Goal: Information Seeking & Learning: Learn about a topic

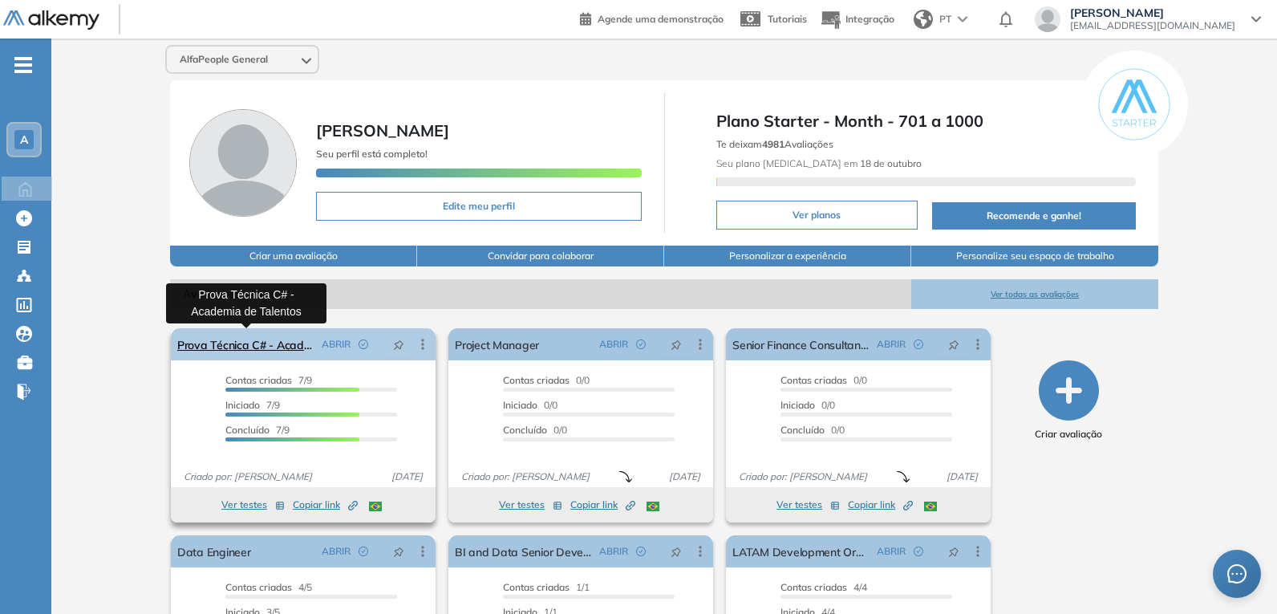
click at [264, 346] on link "Prova Técnica C# - Academia de Talentos" at bounding box center [246, 344] width 138 height 32
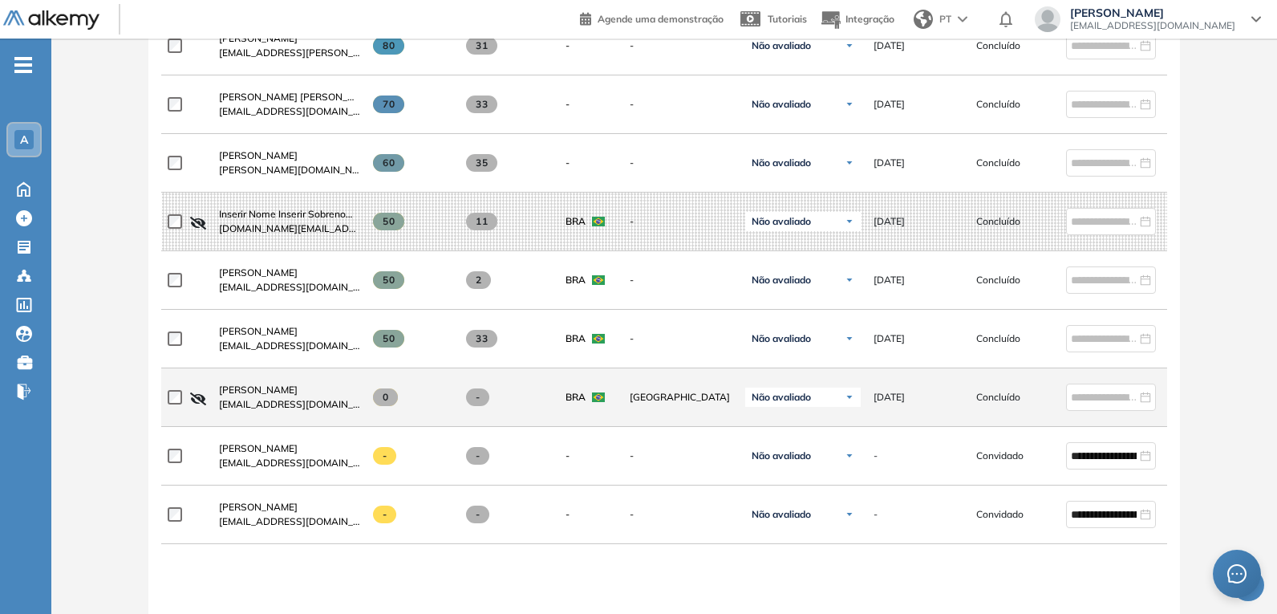
scroll to position [642, 0]
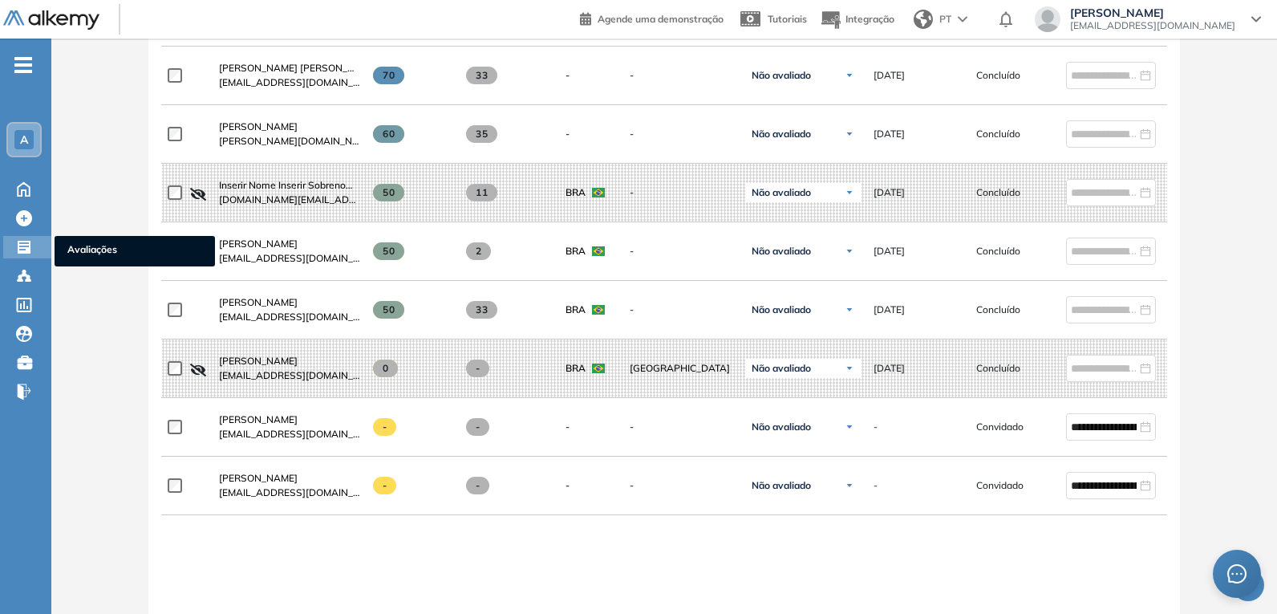
click at [24, 245] on icon at bounding box center [24, 247] width 13 height 13
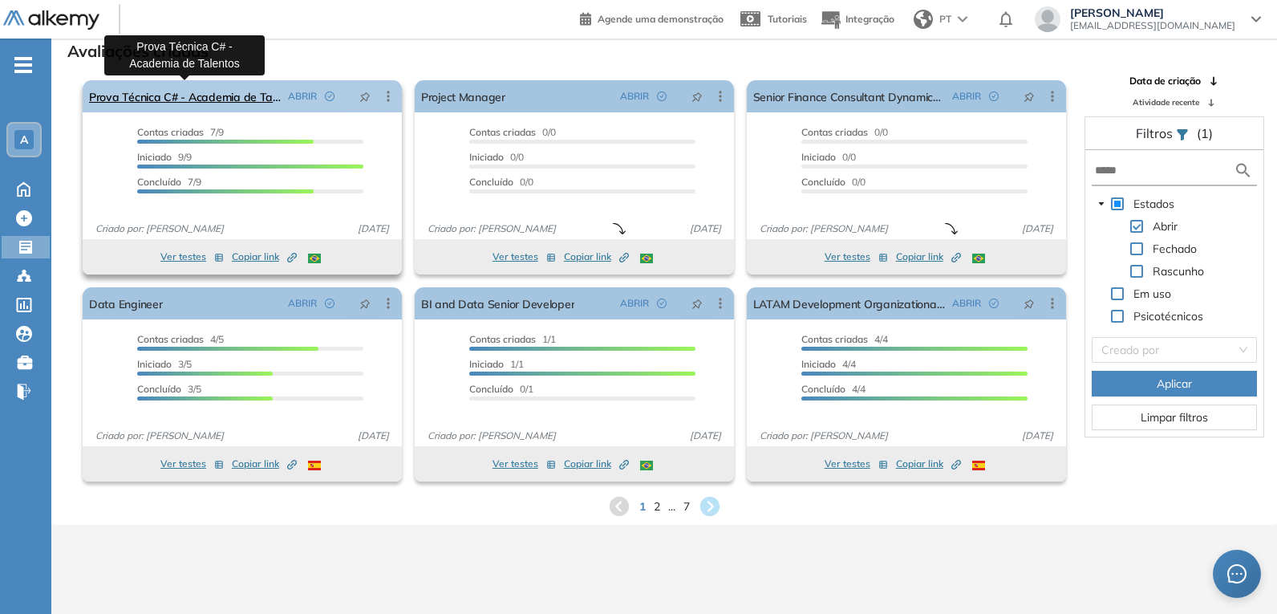
click at [233, 97] on link "Prova Técnica C# - Academia de Talentos" at bounding box center [185, 96] width 193 height 32
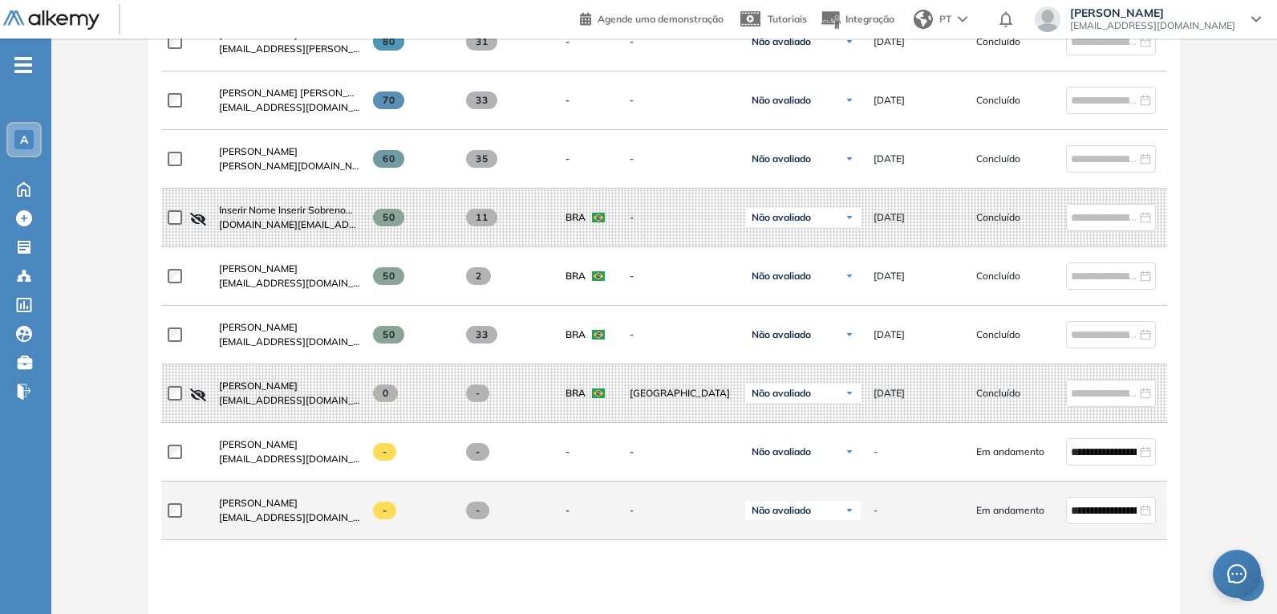
scroll to position [657, 0]
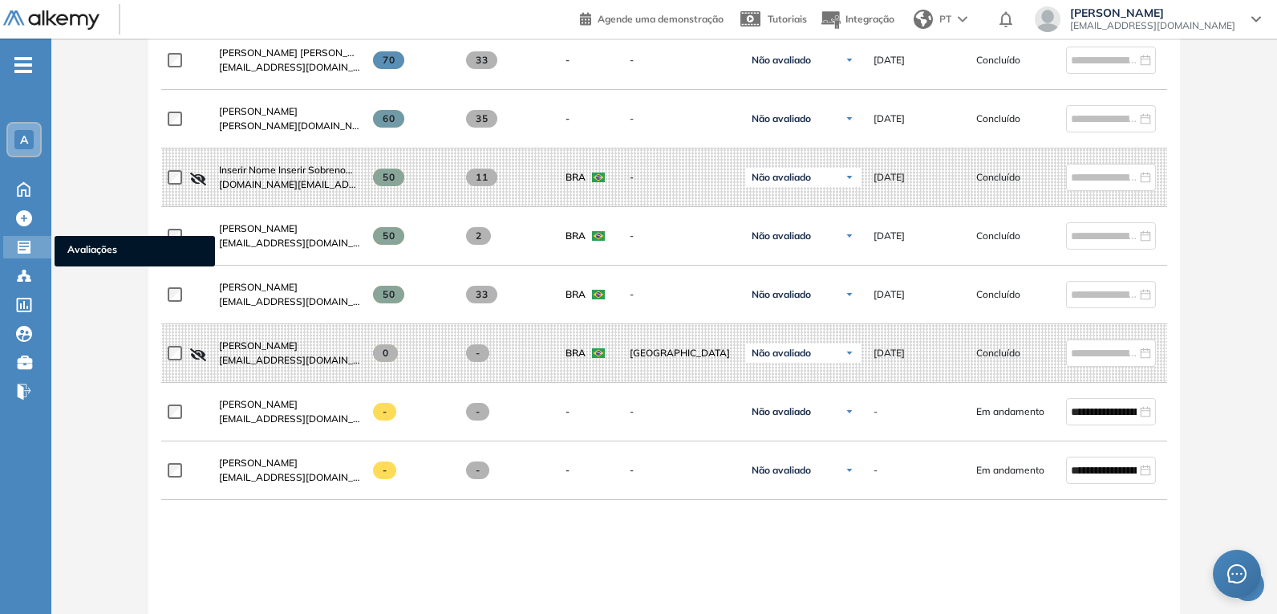
click at [25, 245] on icon at bounding box center [24, 247] width 13 height 13
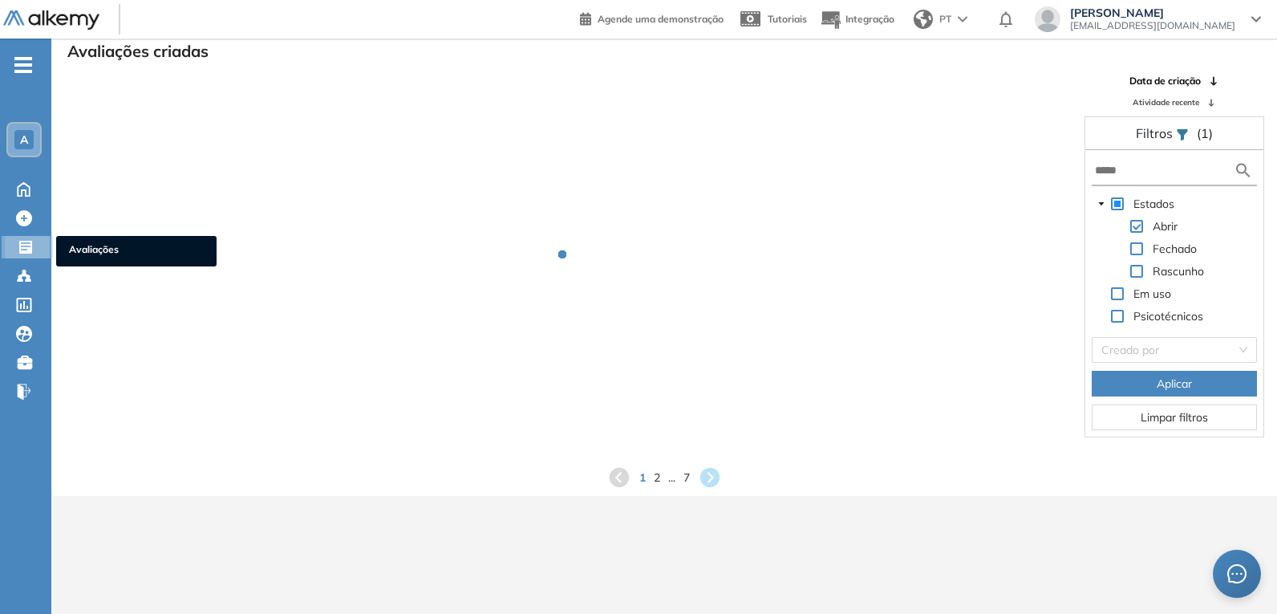
scroll to position [39, 0]
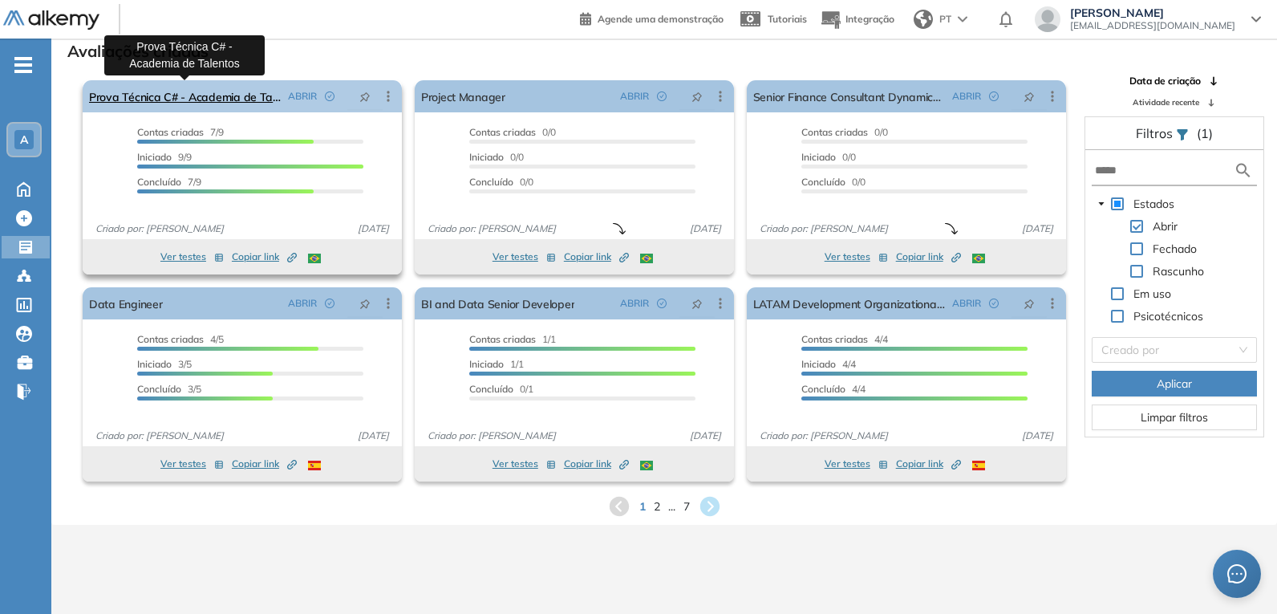
click at [224, 91] on link "Prova Técnica C# - Academia de Talentos" at bounding box center [185, 96] width 193 height 32
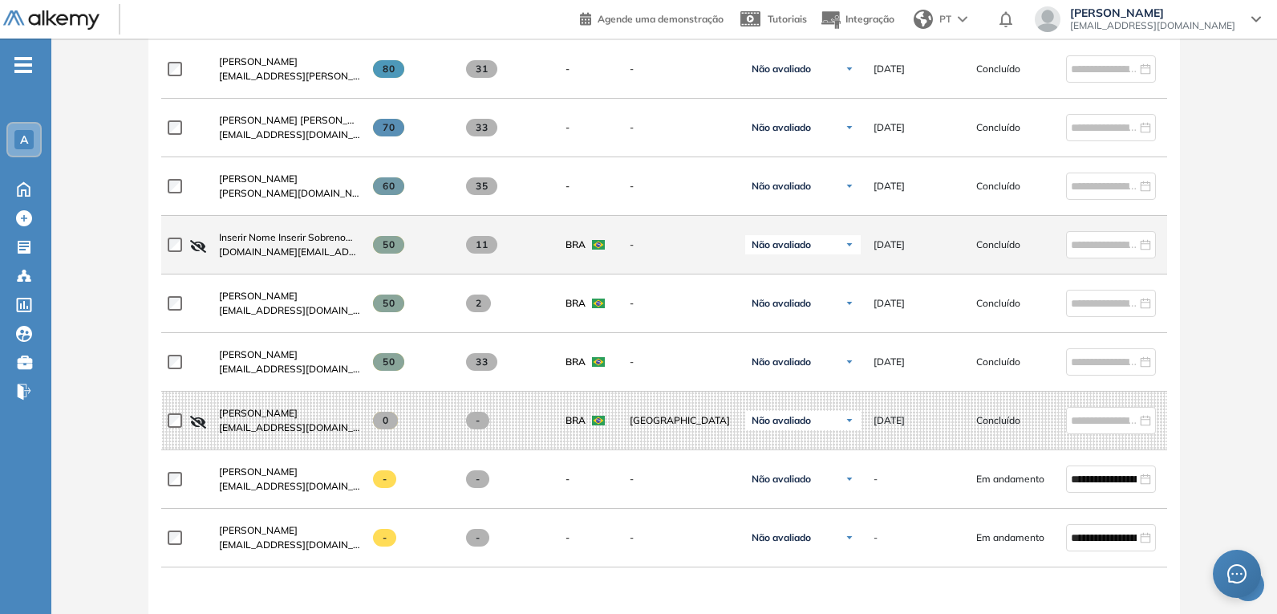
scroll to position [562, 0]
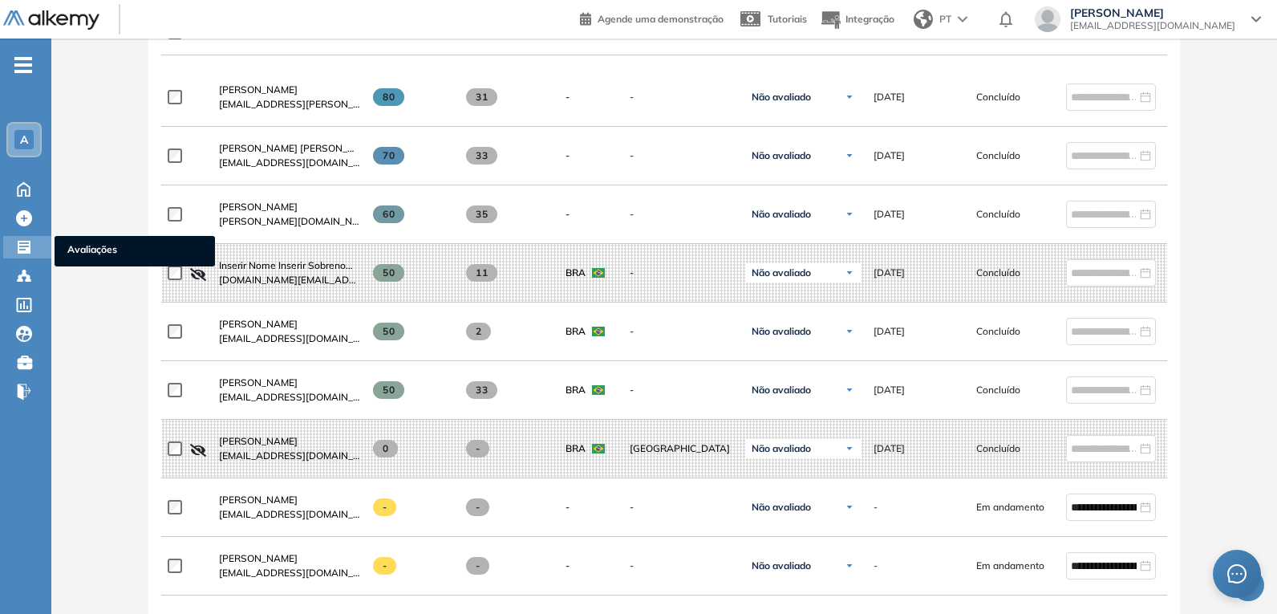
click at [22, 245] on icon at bounding box center [24, 247] width 13 height 13
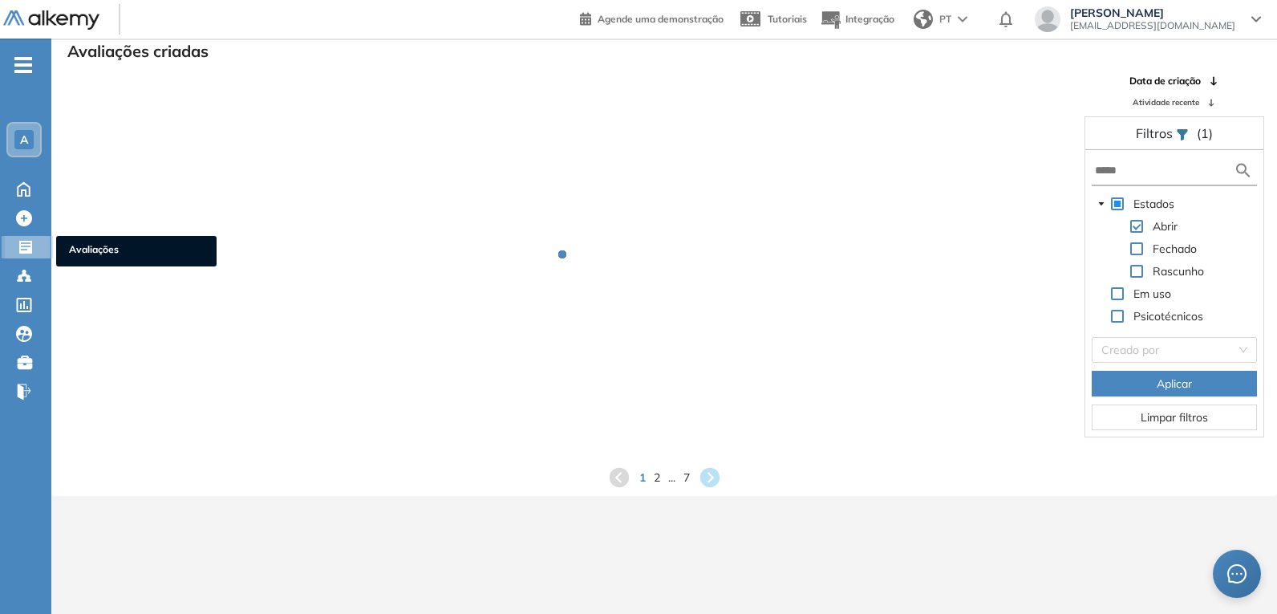
scroll to position [39, 0]
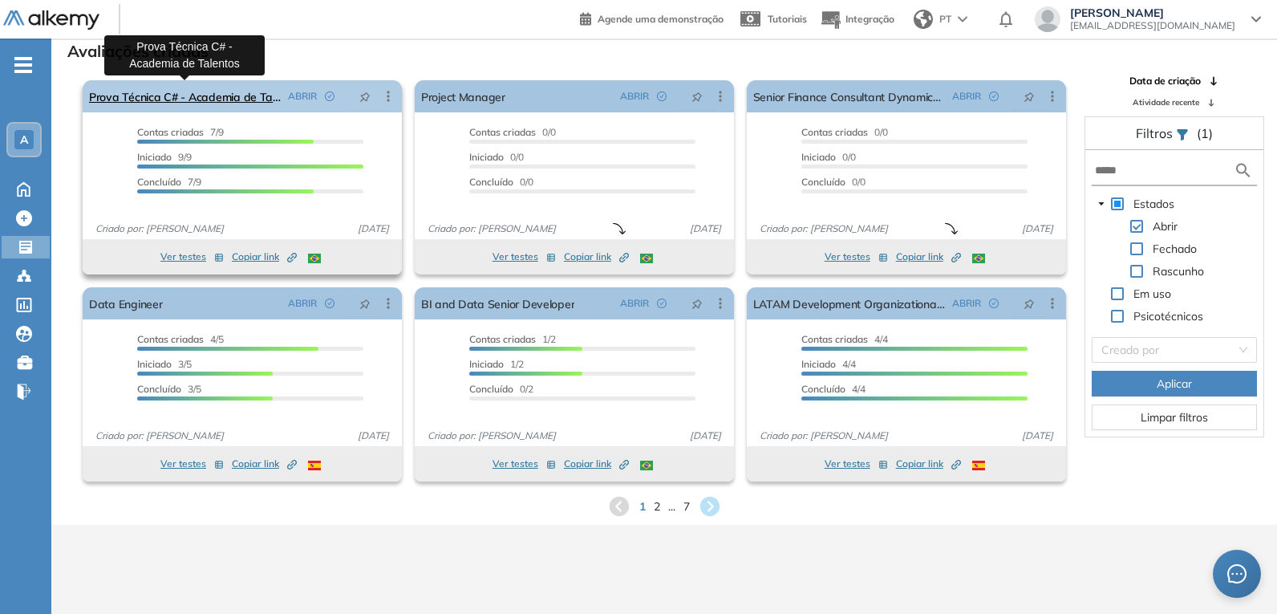
click at [233, 100] on link "Prova Técnica C# - Academia de Talentos" at bounding box center [185, 96] width 193 height 32
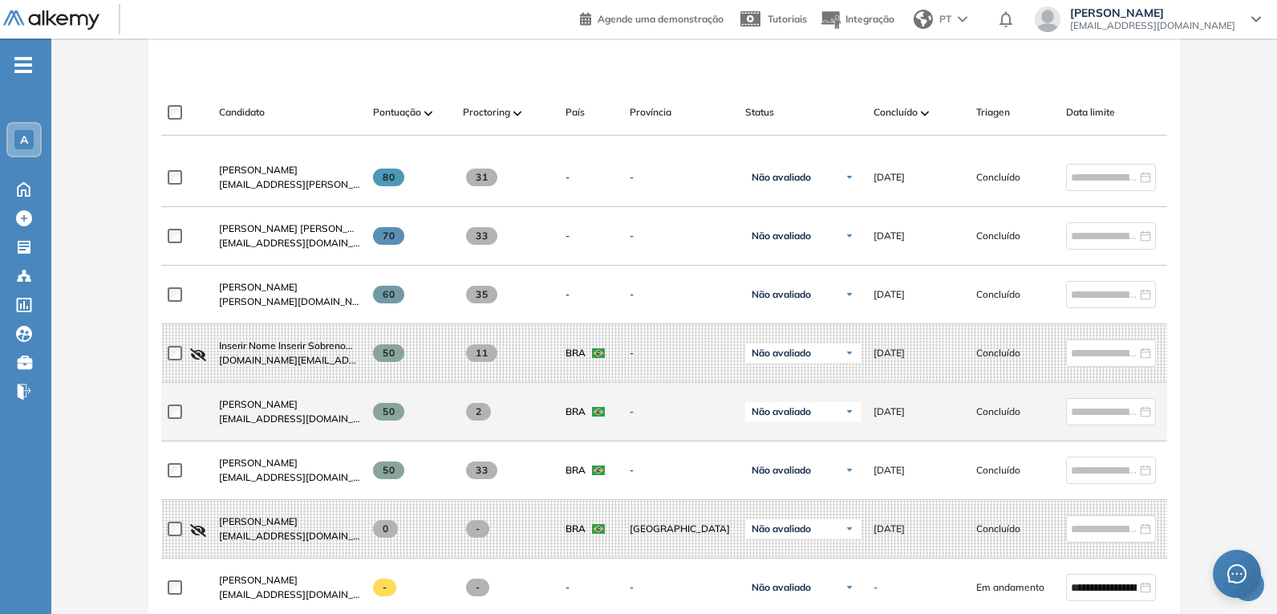
scroll to position [562, 0]
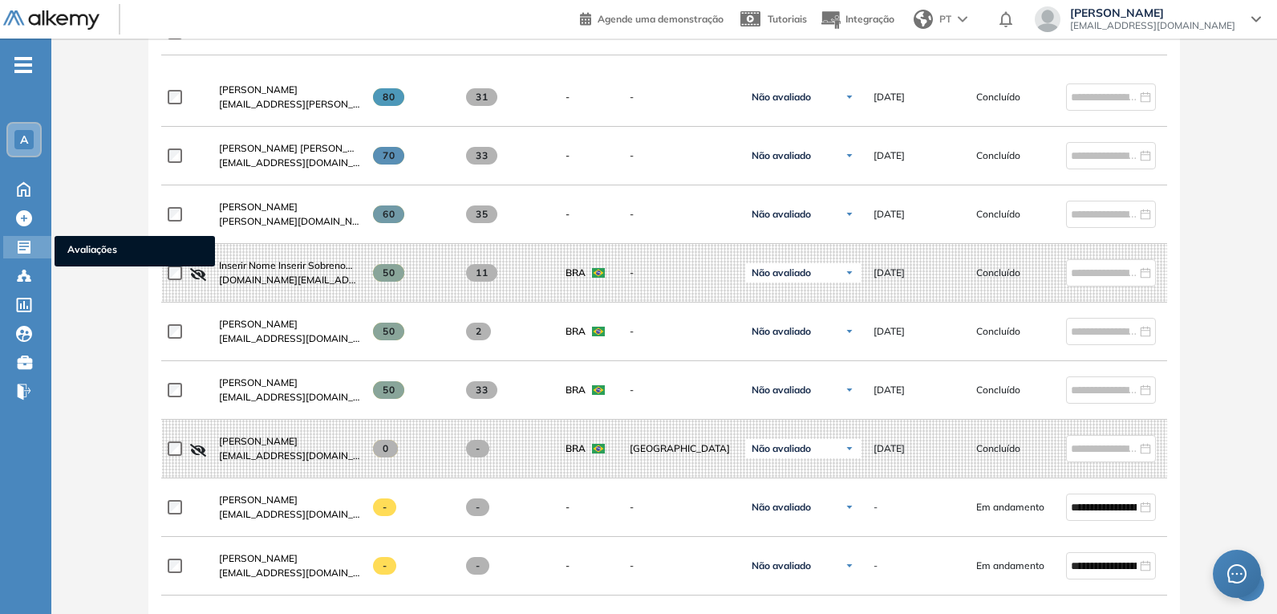
click at [24, 243] on icon at bounding box center [24, 247] width 16 height 16
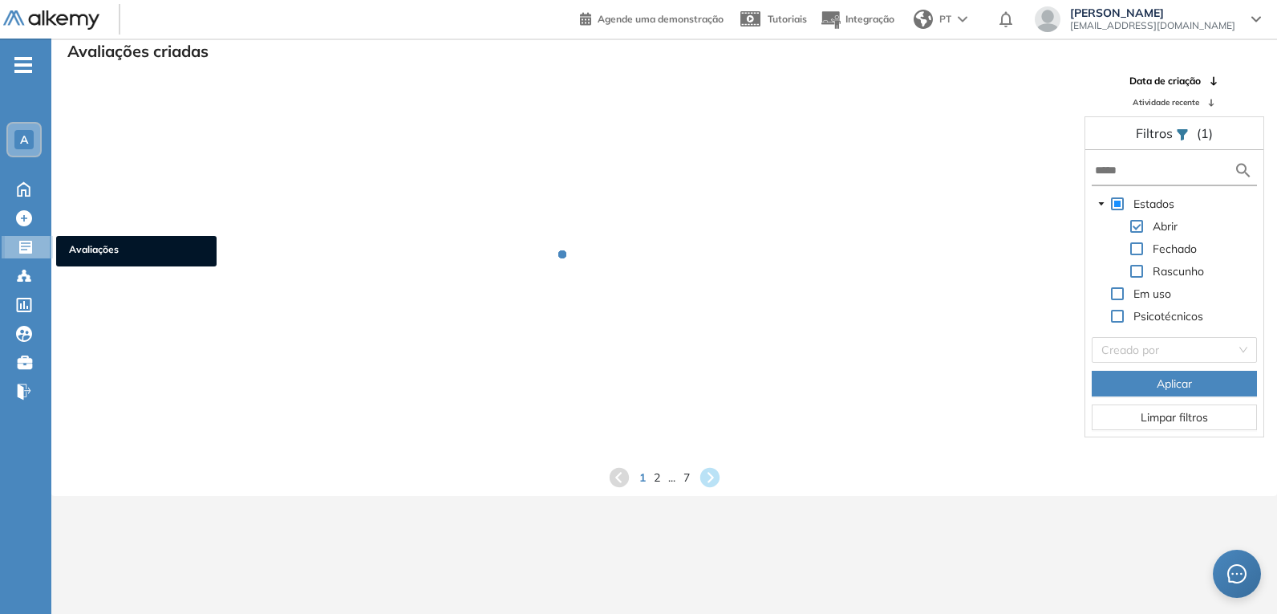
scroll to position [39, 0]
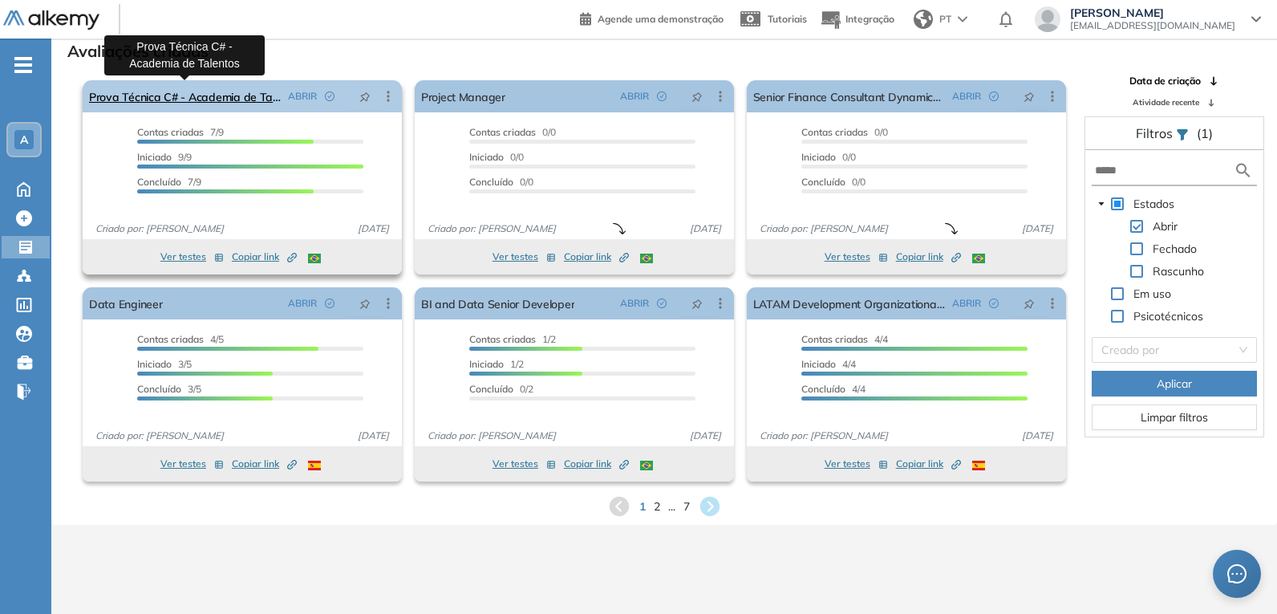
click at [225, 94] on link "Prova Técnica C# - Academia de Talentos" at bounding box center [185, 96] width 193 height 32
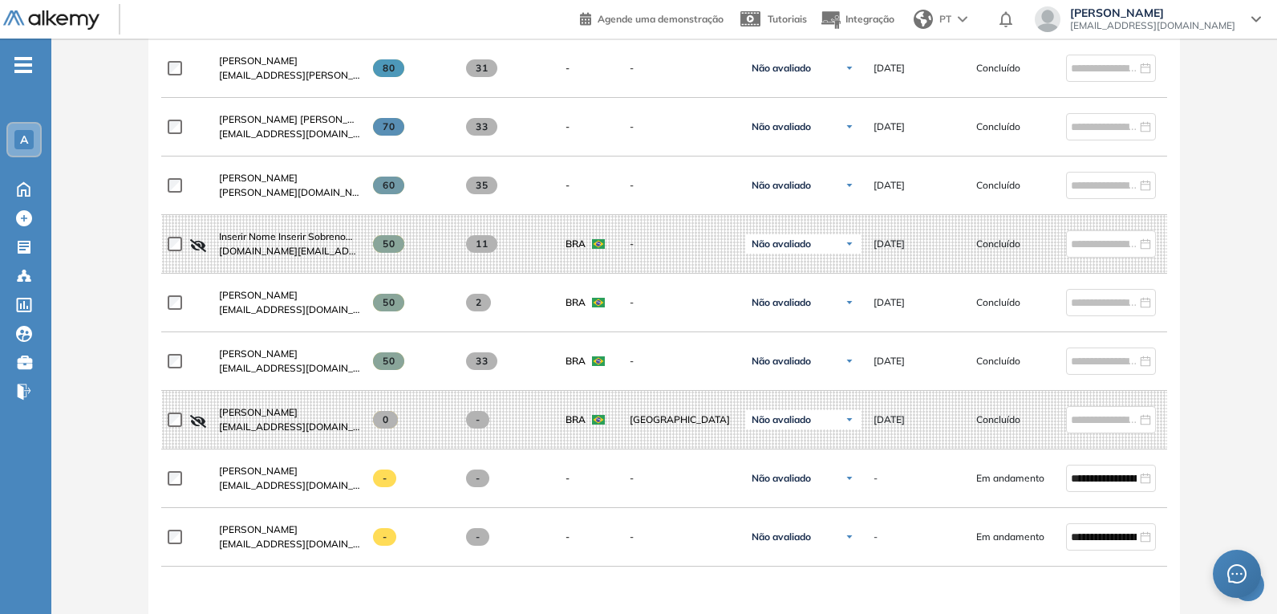
scroll to position [562, 0]
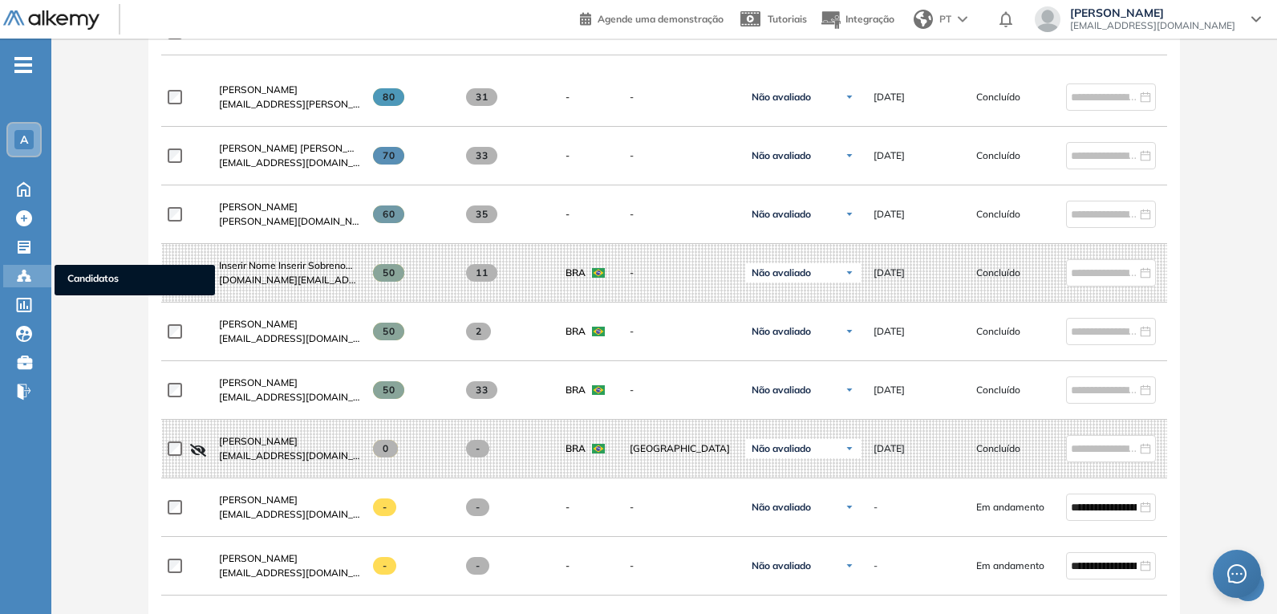
click at [24, 277] on icon at bounding box center [24, 276] width 16 height 16
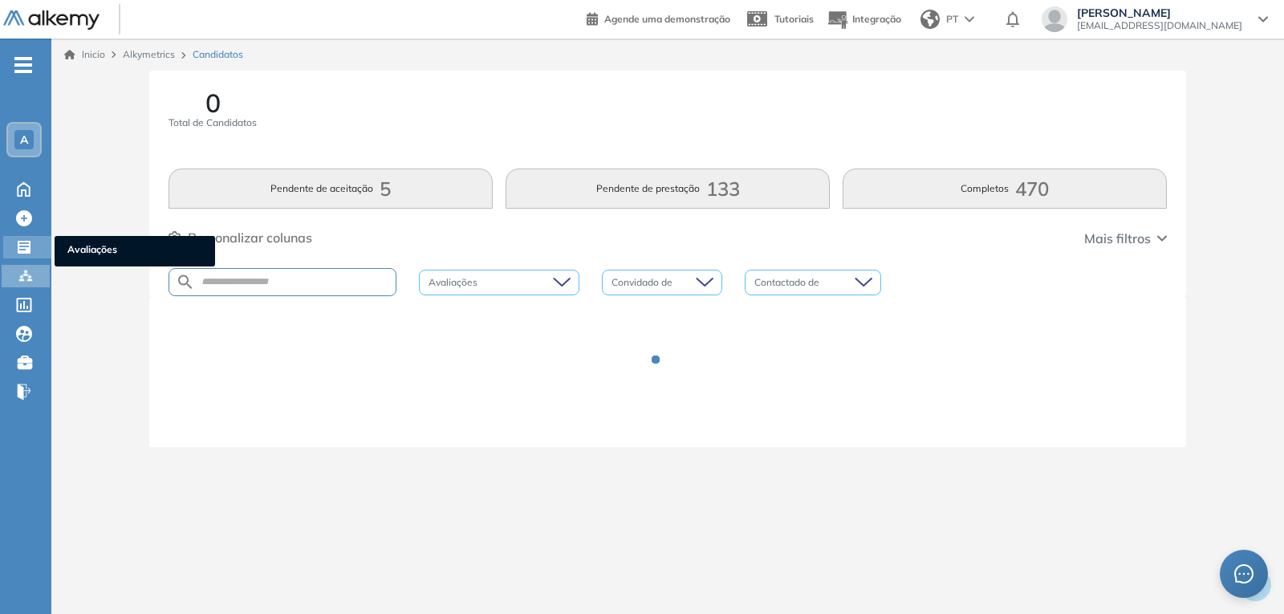
click at [20, 241] on icon at bounding box center [24, 247] width 13 height 13
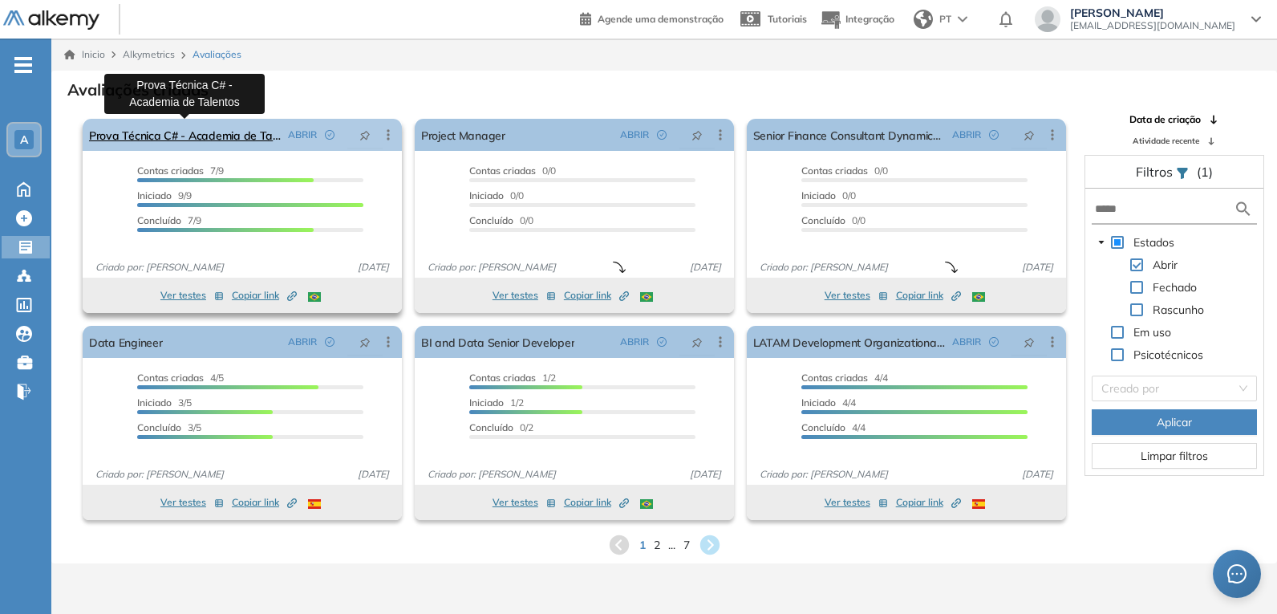
click at [217, 132] on link "Prova Técnica C# - Academia de Talentos" at bounding box center [185, 135] width 193 height 32
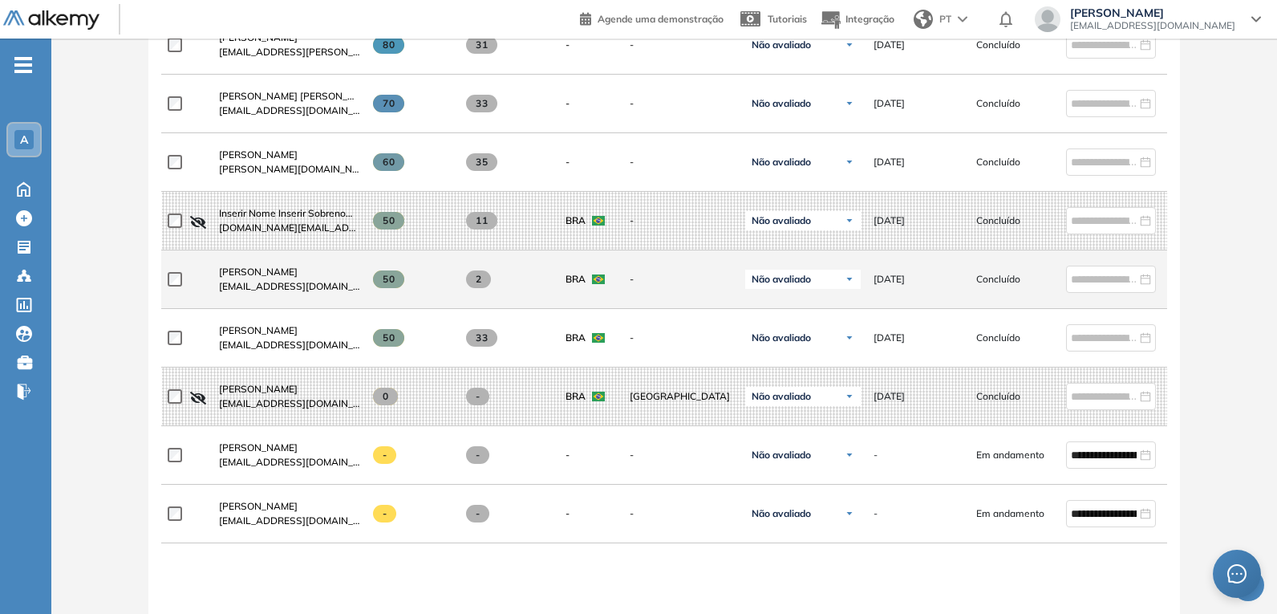
scroll to position [642, 0]
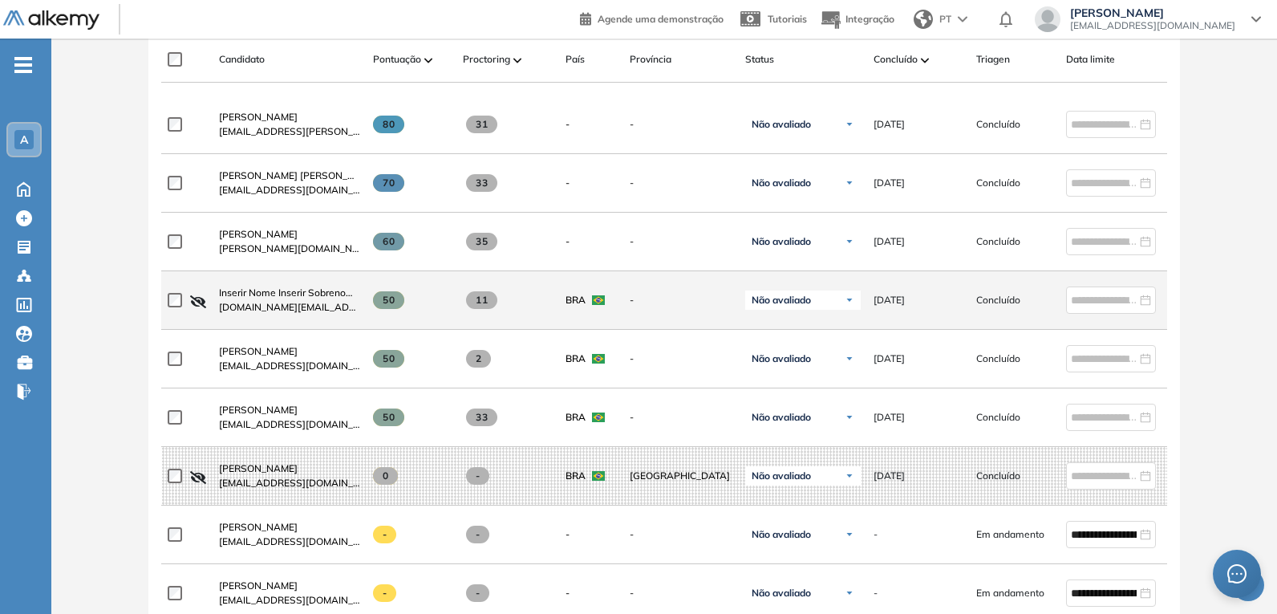
scroll to position [481, 0]
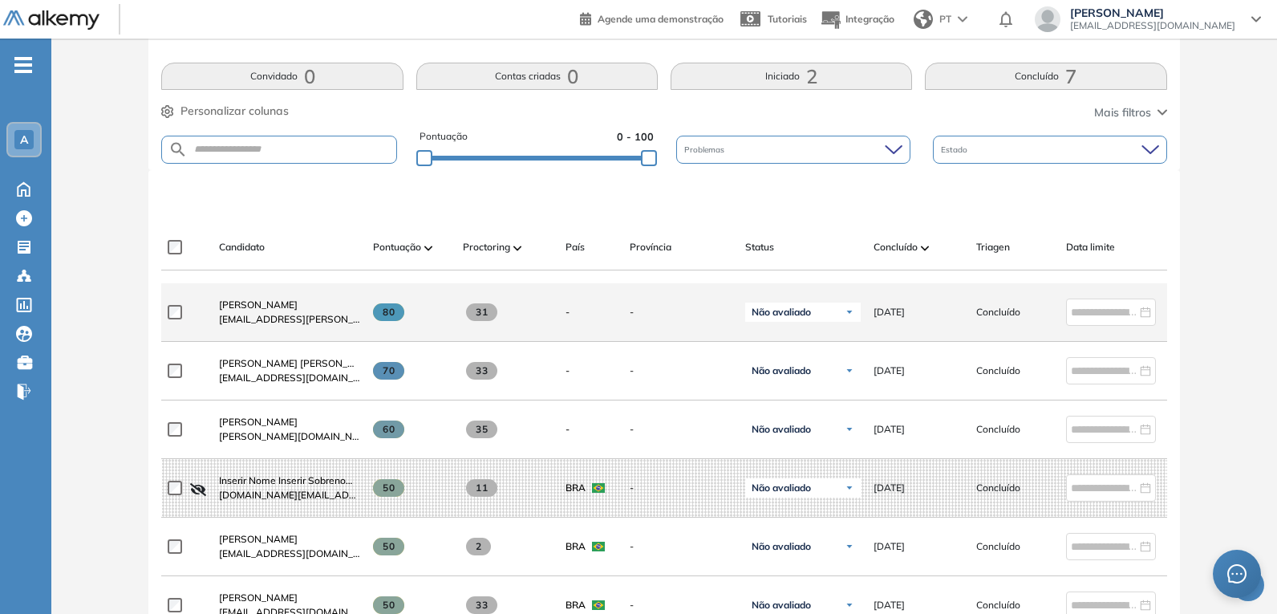
scroll to position [321, 0]
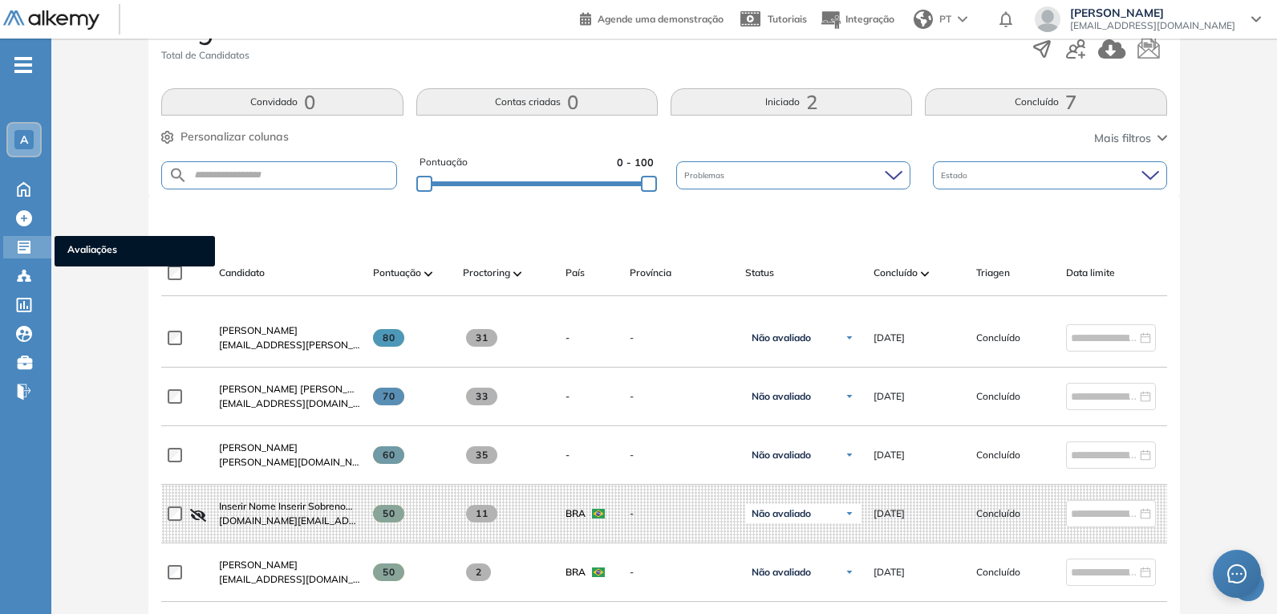
click at [19, 247] on icon at bounding box center [24, 247] width 13 height 13
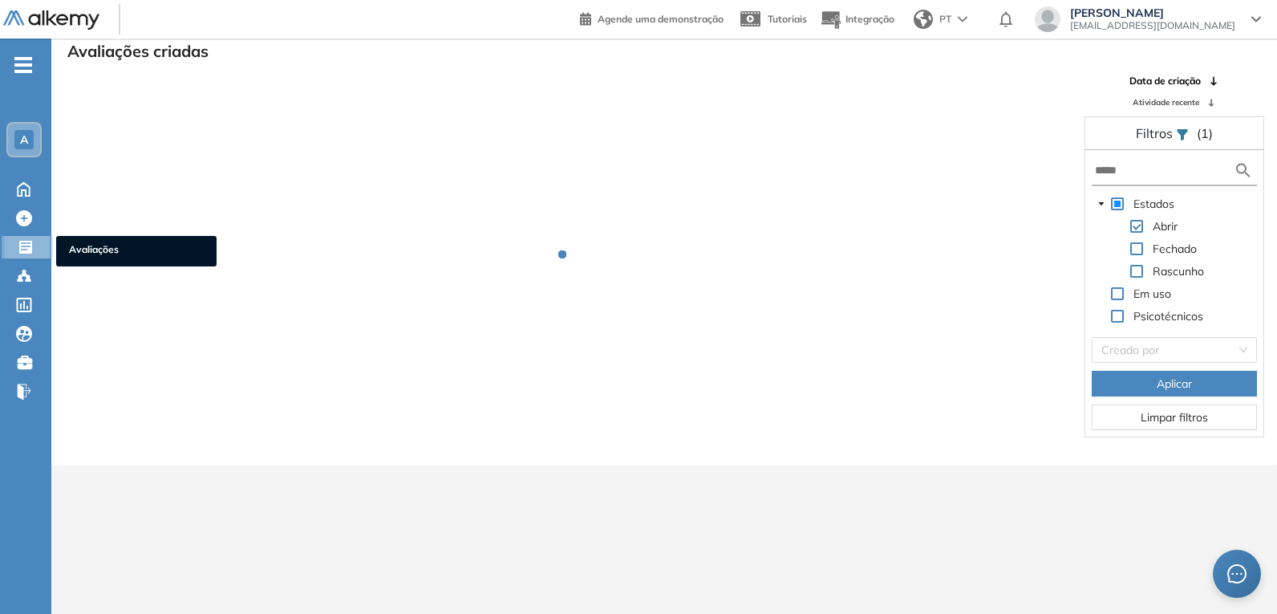
scroll to position [39, 0]
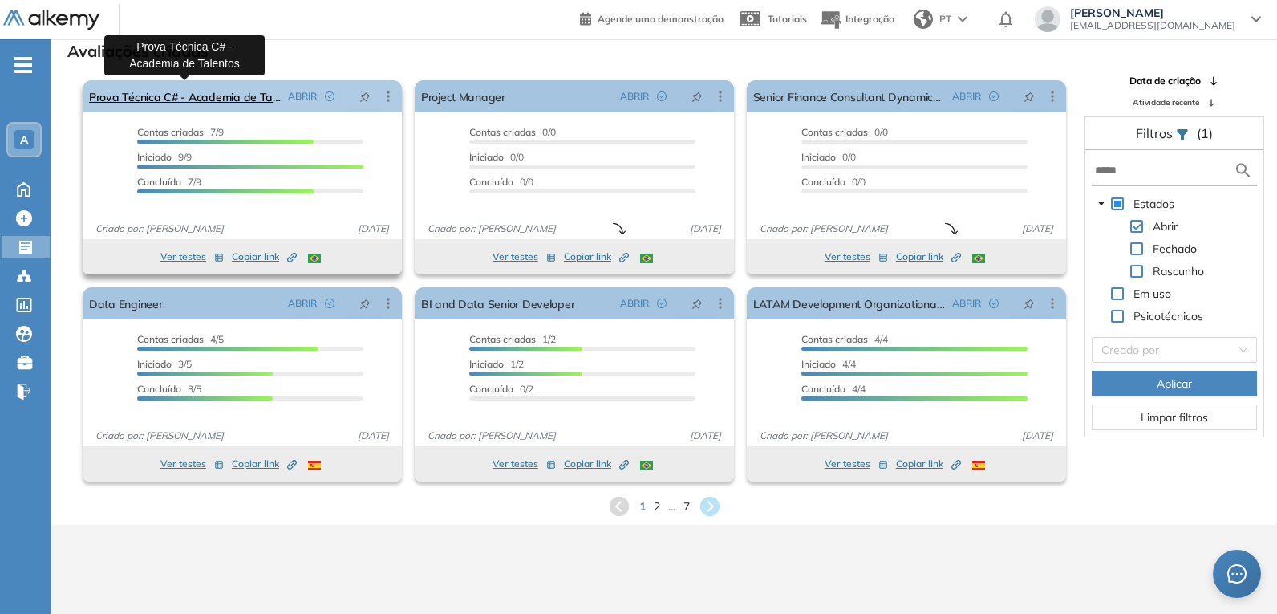
click at [255, 98] on link "Prova Técnica C# - Academia de Talentos" at bounding box center [185, 96] width 193 height 32
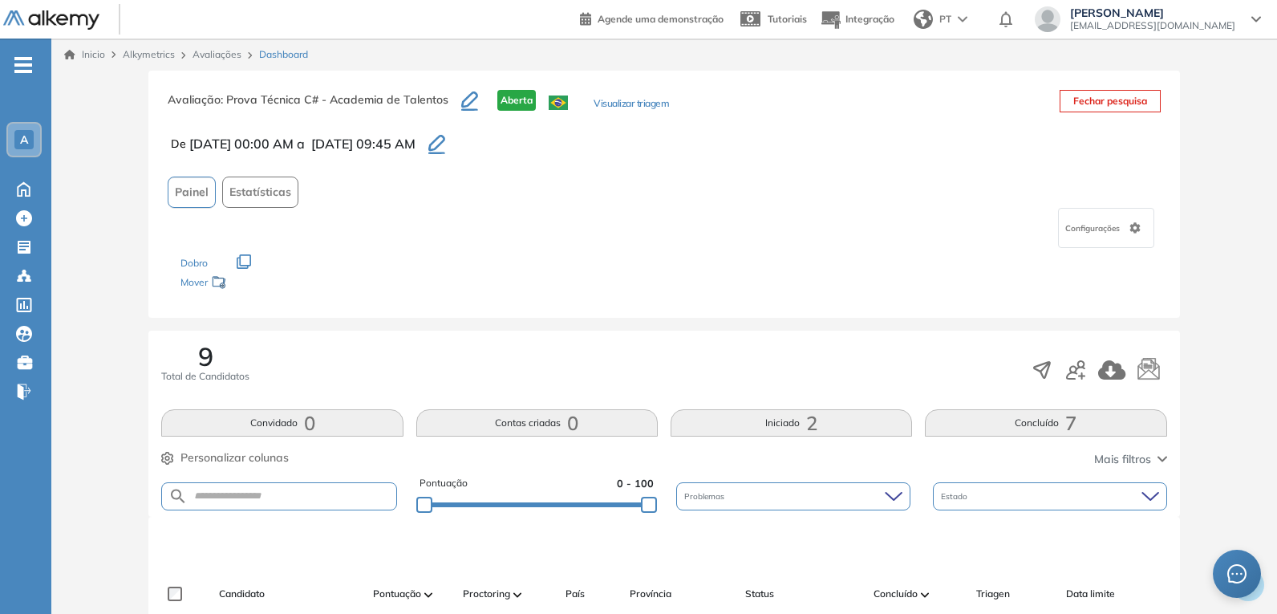
click at [445, 143] on icon "button" at bounding box center [436, 144] width 17 height 19
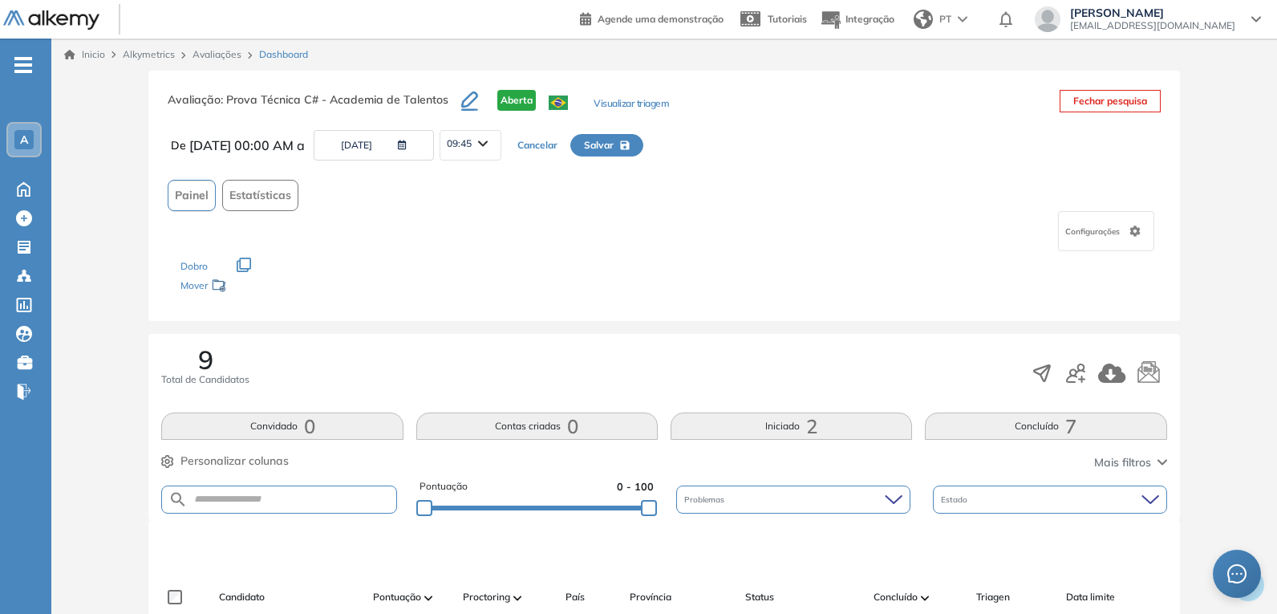
click at [501, 147] on div "09:45" at bounding box center [470, 144] width 60 height 26
click at [471, 286] on li "10:00" at bounding box center [459, 290] width 23 height 16
click at [614, 150] on span "Salvar" at bounding box center [599, 145] width 30 height 14
type input "**********"
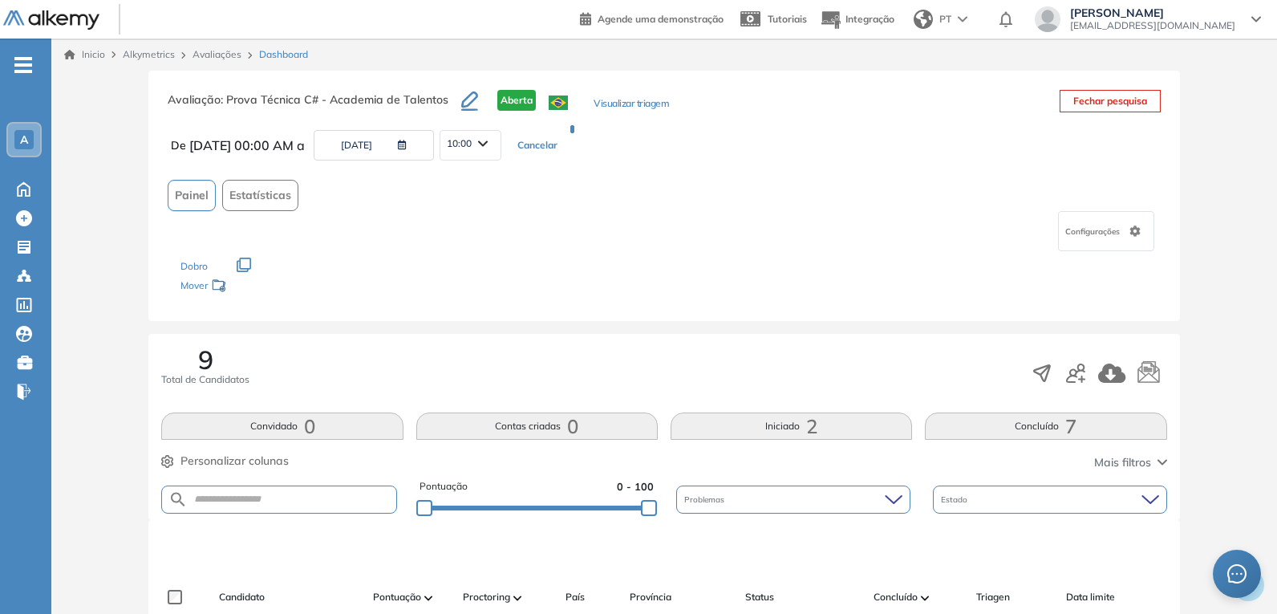
type input "**********"
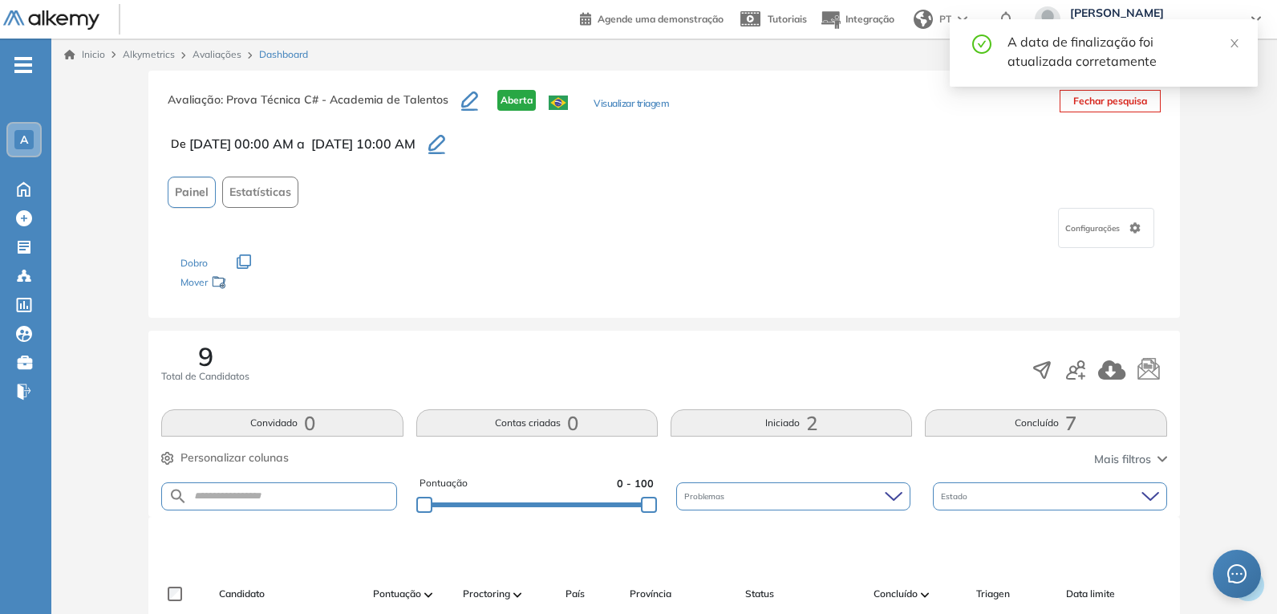
click at [1228, 50] on div "A data de finalização foi atualizada corretamente" at bounding box center [1123, 51] width 231 height 39
click at [1235, 43] on icon "close" at bounding box center [1235, 43] width 8 height 8
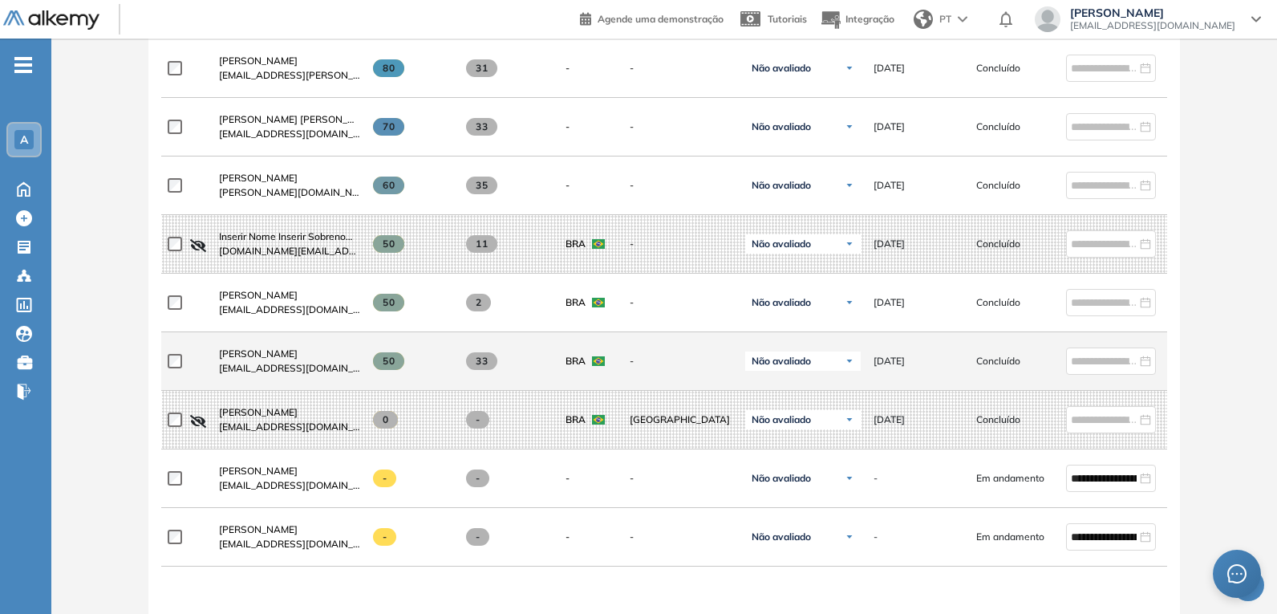
scroll to position [641, 0]
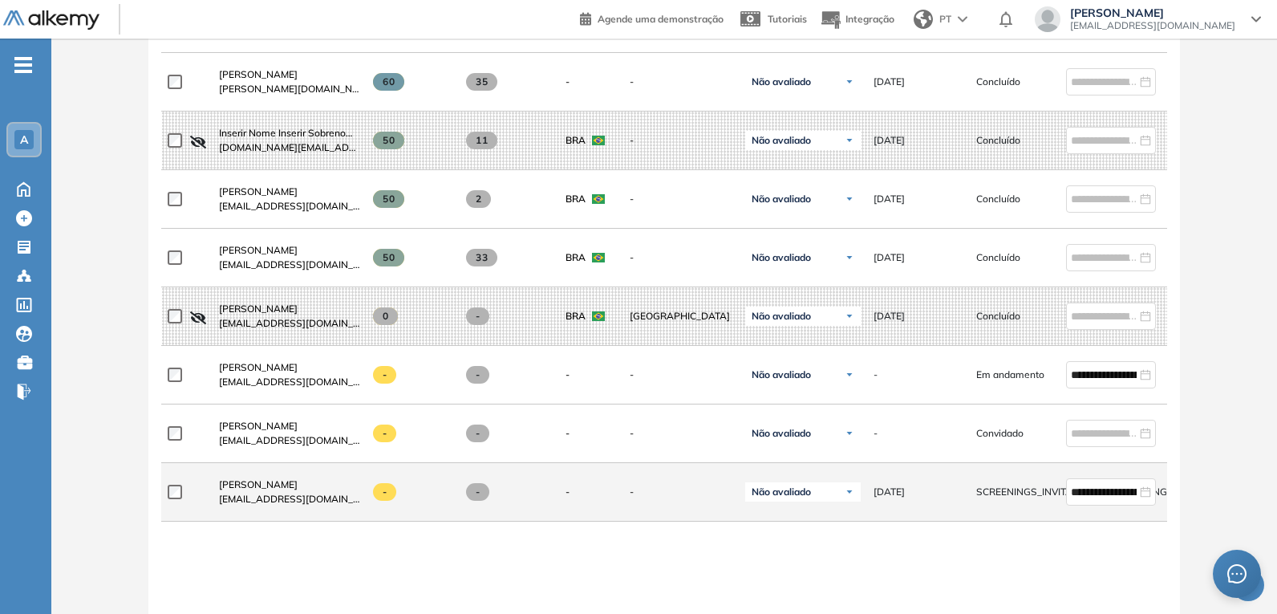
scroll to position [722, 0]
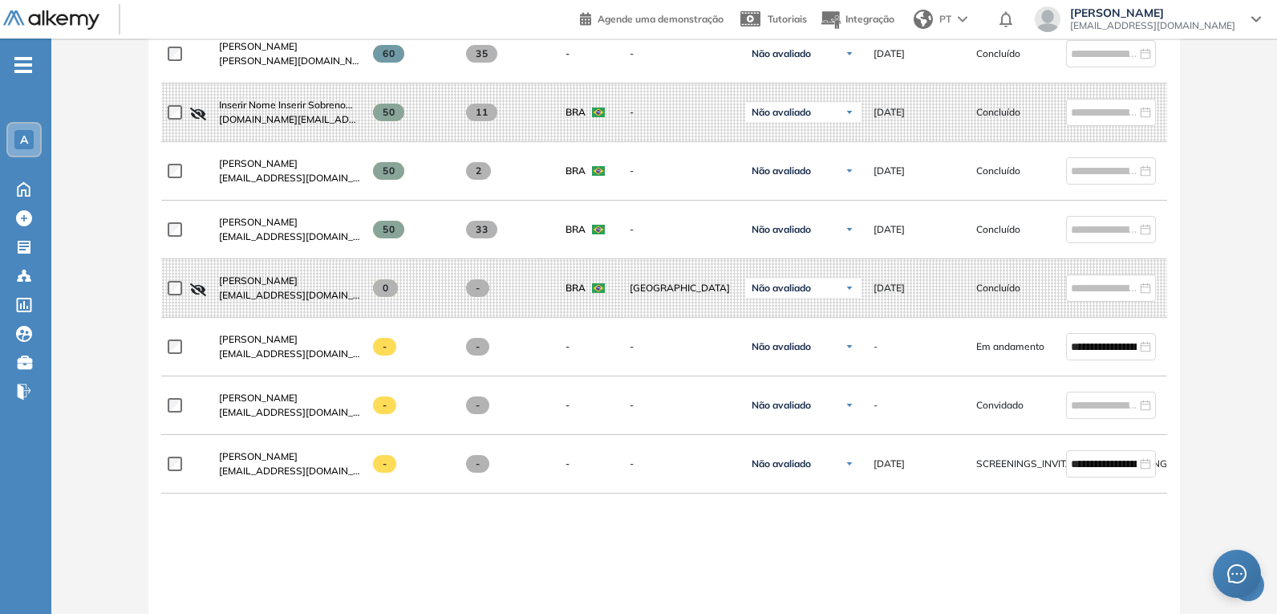
click at [480, 545] on div "Gabriel Machado Gabrielmachado gabrielc.machado@hotmail.com 80 31 - - Não avali…" at bounding box center [663, 335] width 1005 height 855
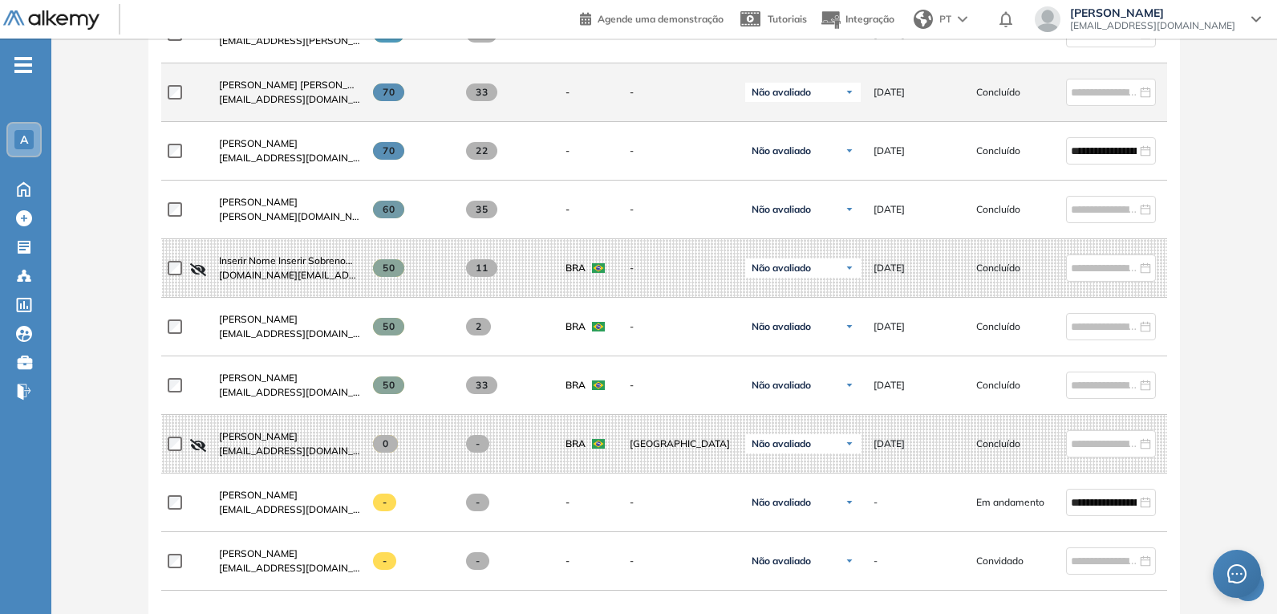
scroll to position [642, 0]
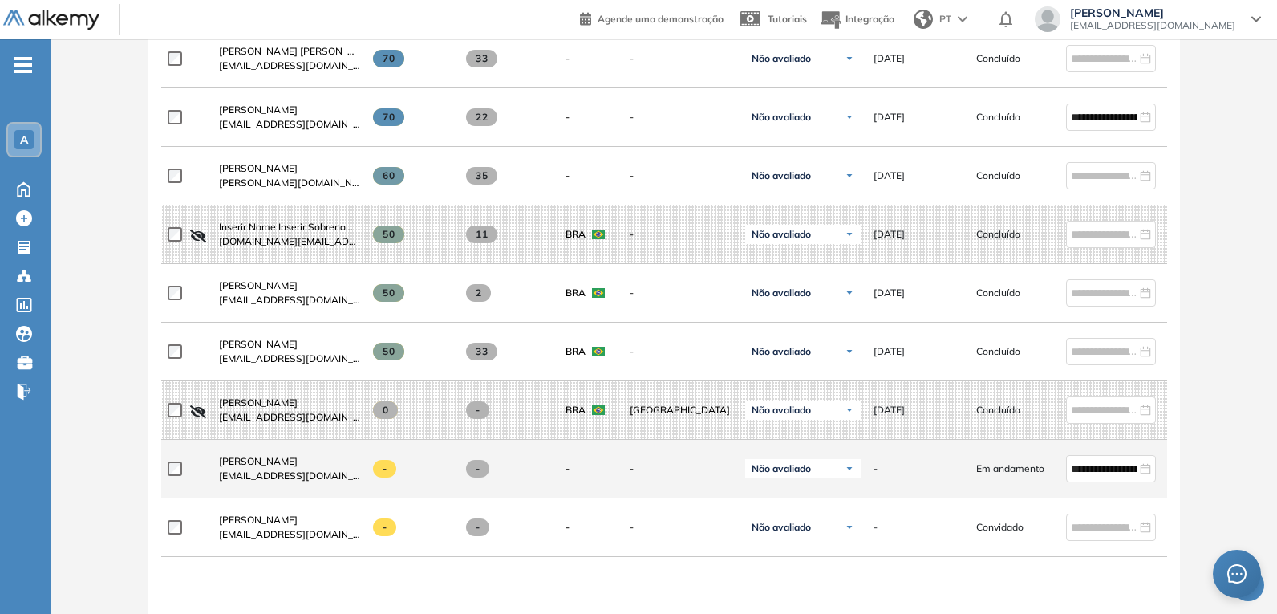
scroll to position [642, 0]
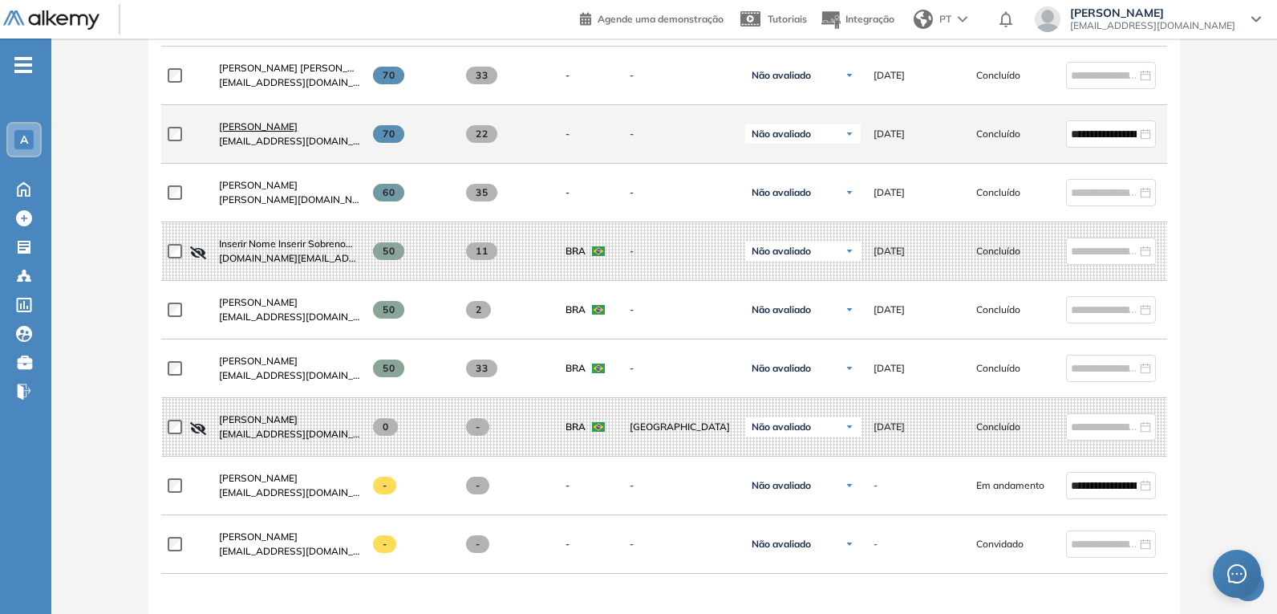
click at [259, 128] on span "[PERSON_NAME]" at bounding box center [258, 126] width 79 height 12
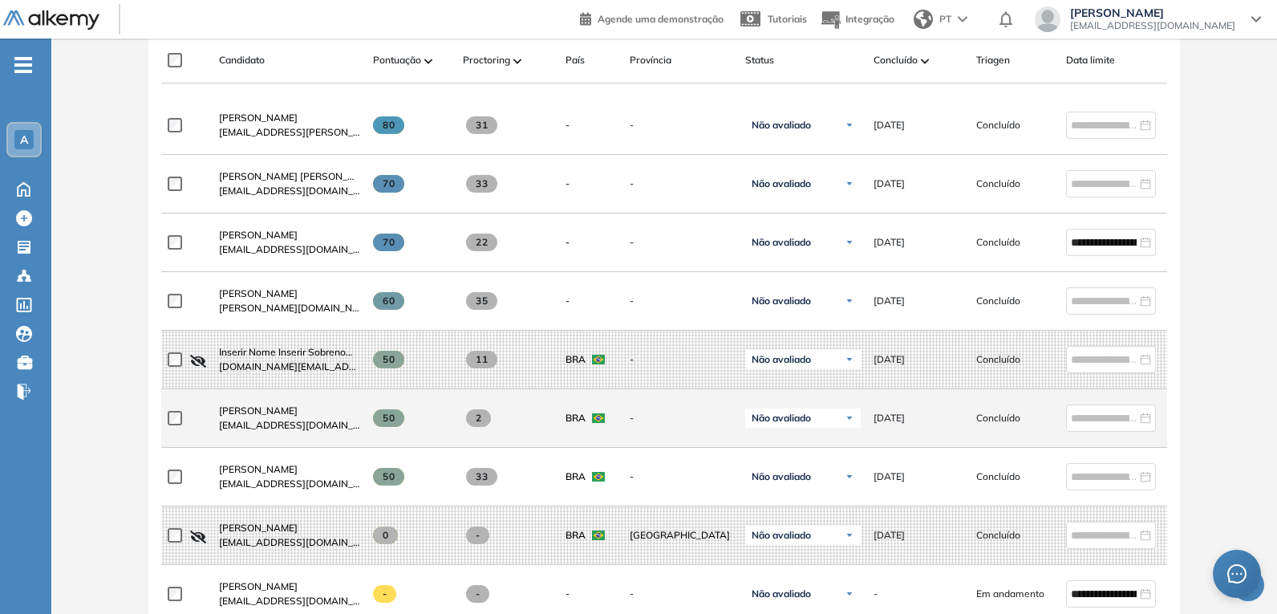
scroll to position [562, 0]
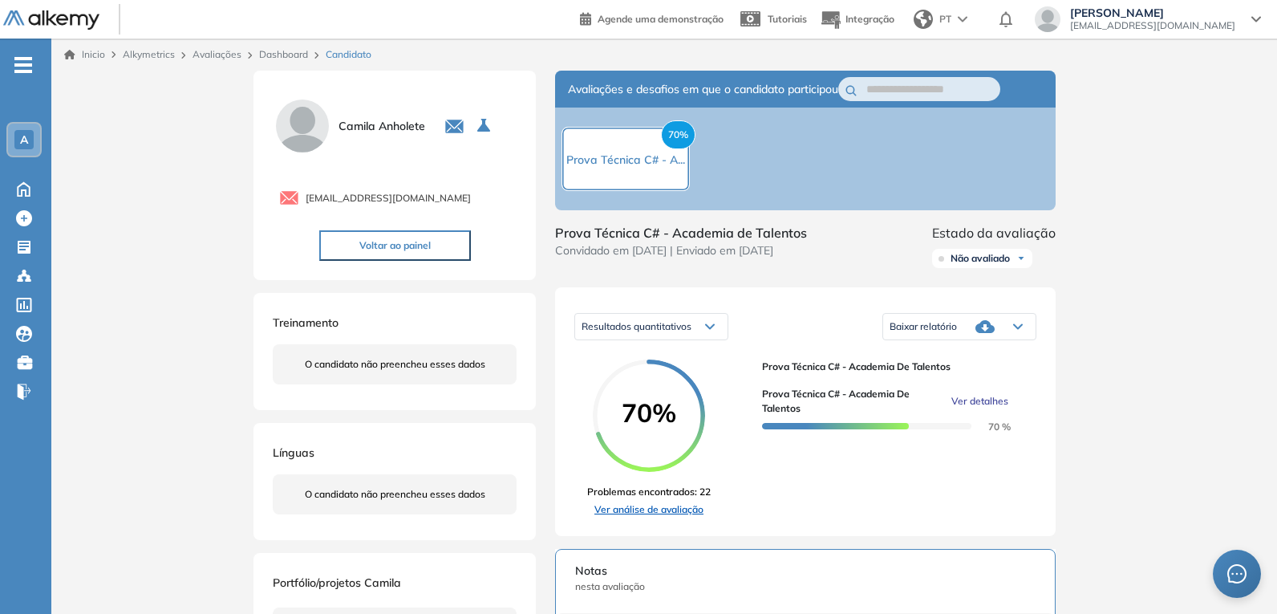
click at [651, 515] on link "Ver análise de avaliação" at bounding box center [649, 509] width 124 height 14
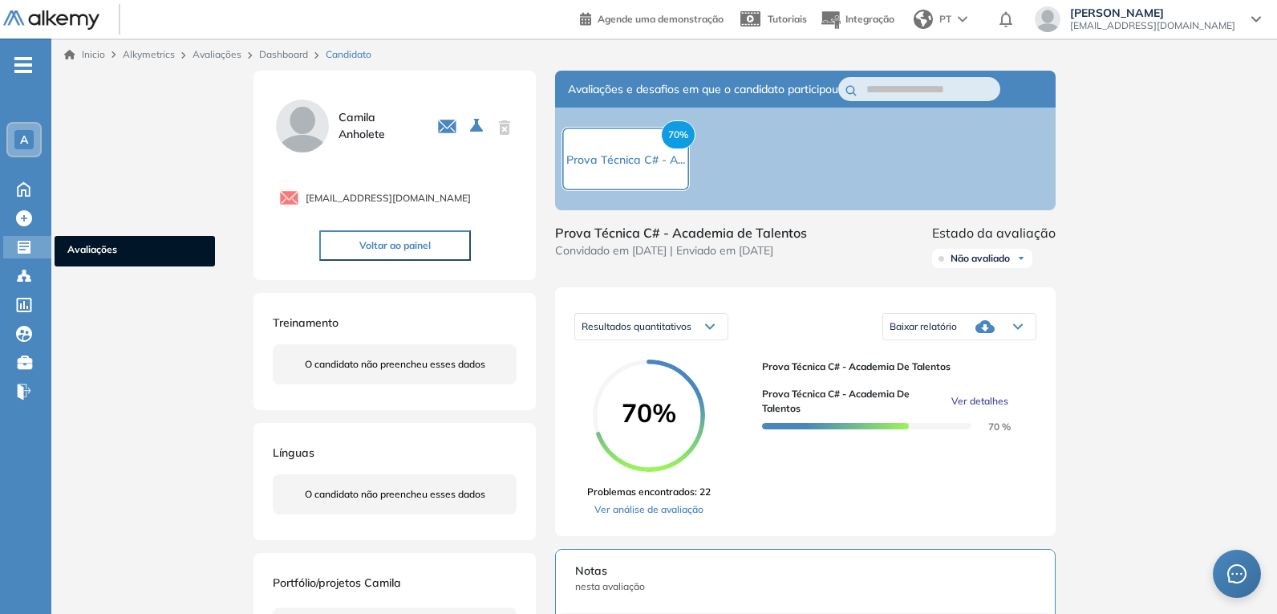
click at [28, 247] on icon at bounding box center [24, 247] width 13 height 13
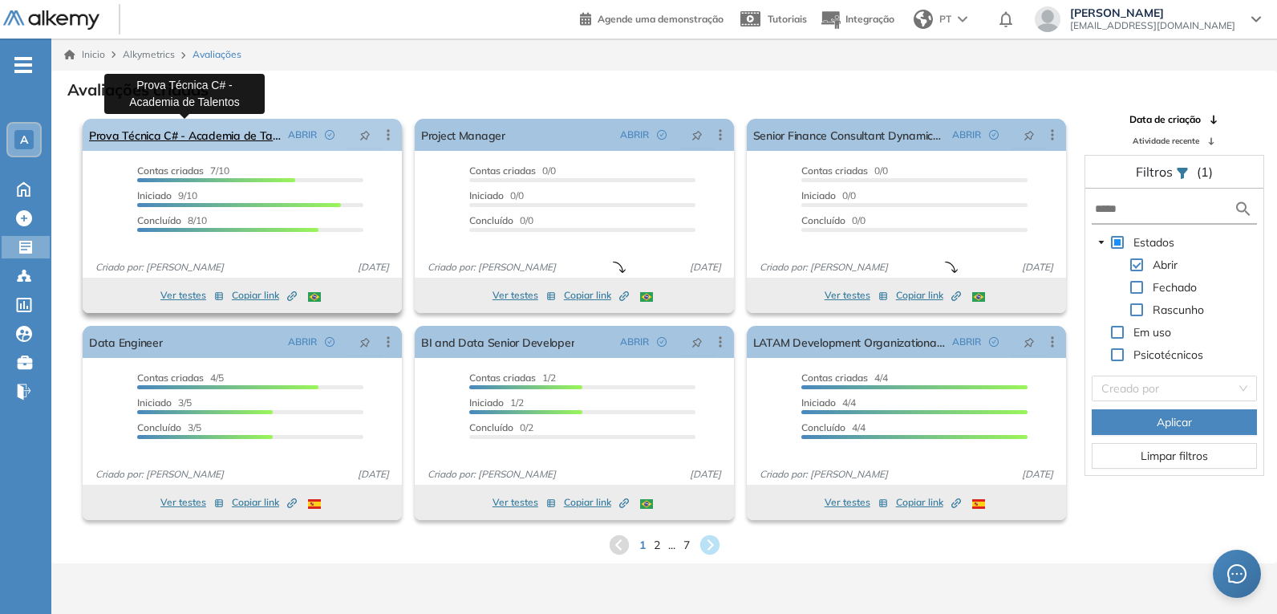
click at [166, 132] on link "Prova Técnica C# - Academia de Talentos" at bounding box center [185, 135] width 193 height 32
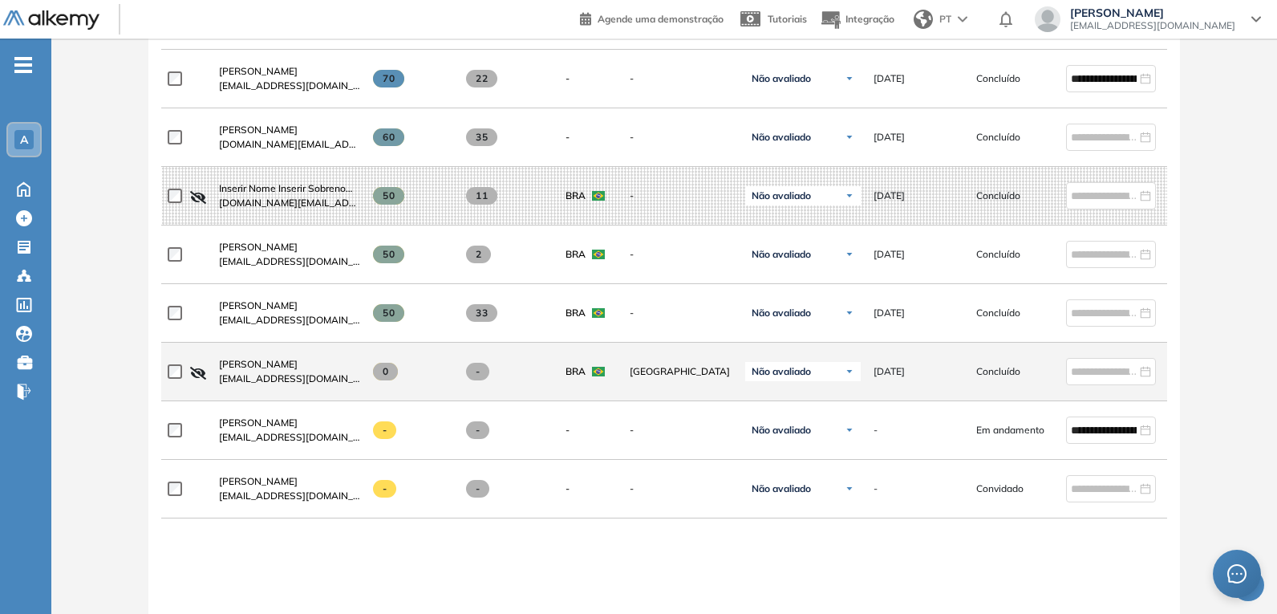
scroll to position [737, 0]
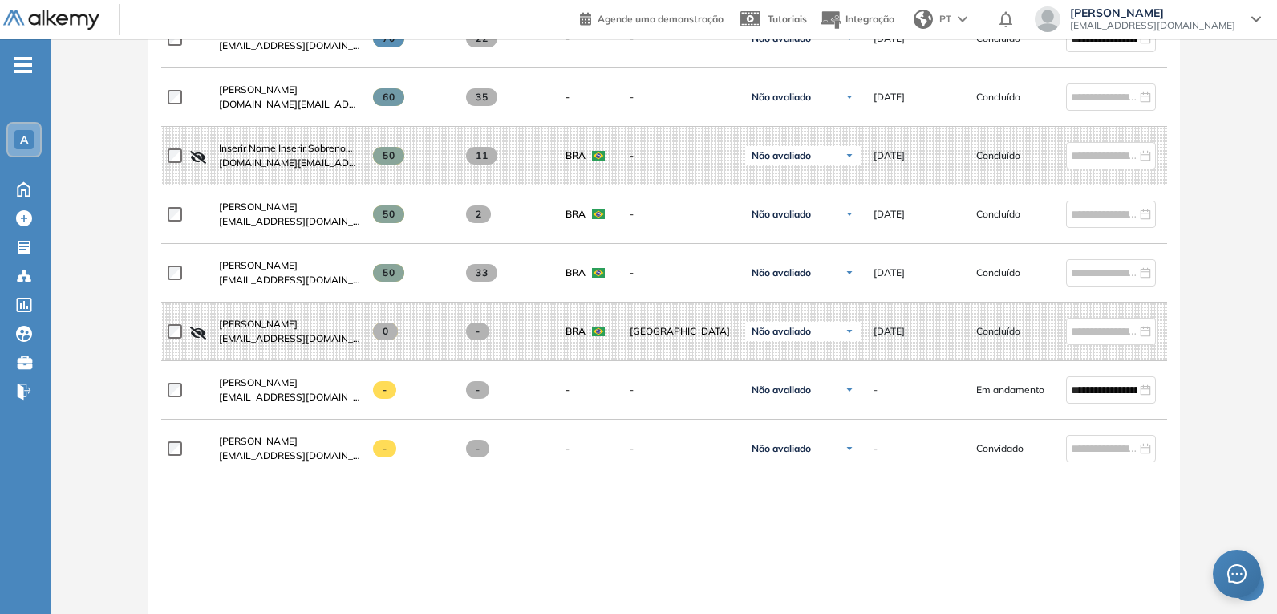
click at [525, 517] on div "Gabriel Machado Gabrielmachado gabrielc.machado@hotmail.com 80 31 - - Não avali…" at bounding box center [663, 320] width 1005 height 855
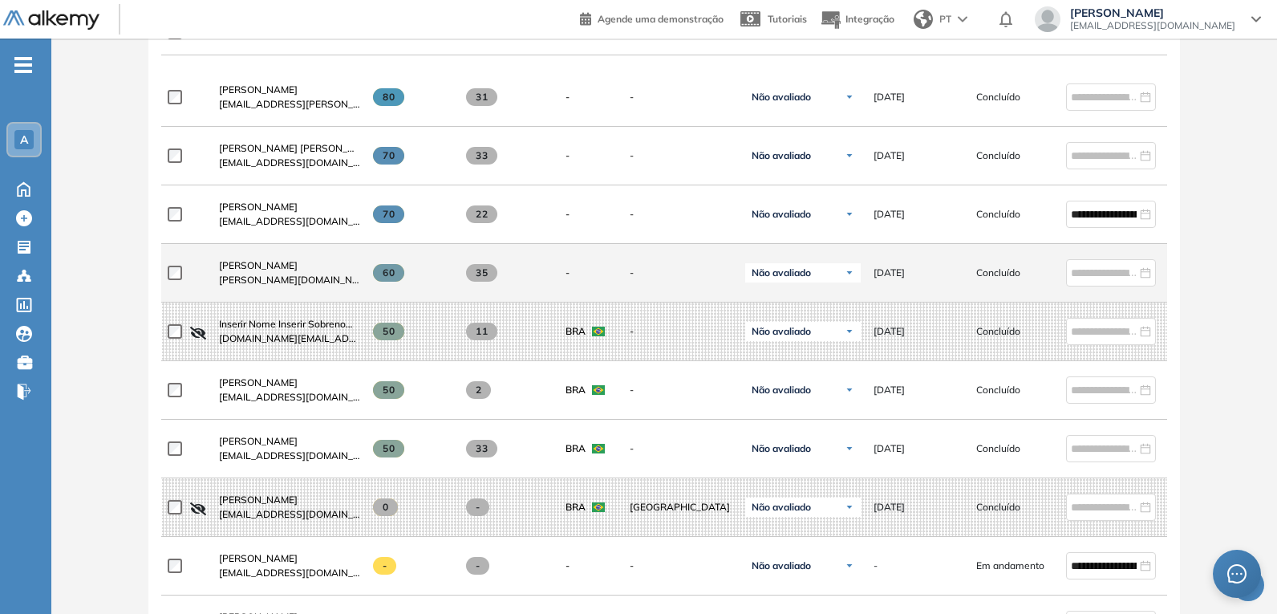
scroll to position [642, 0]
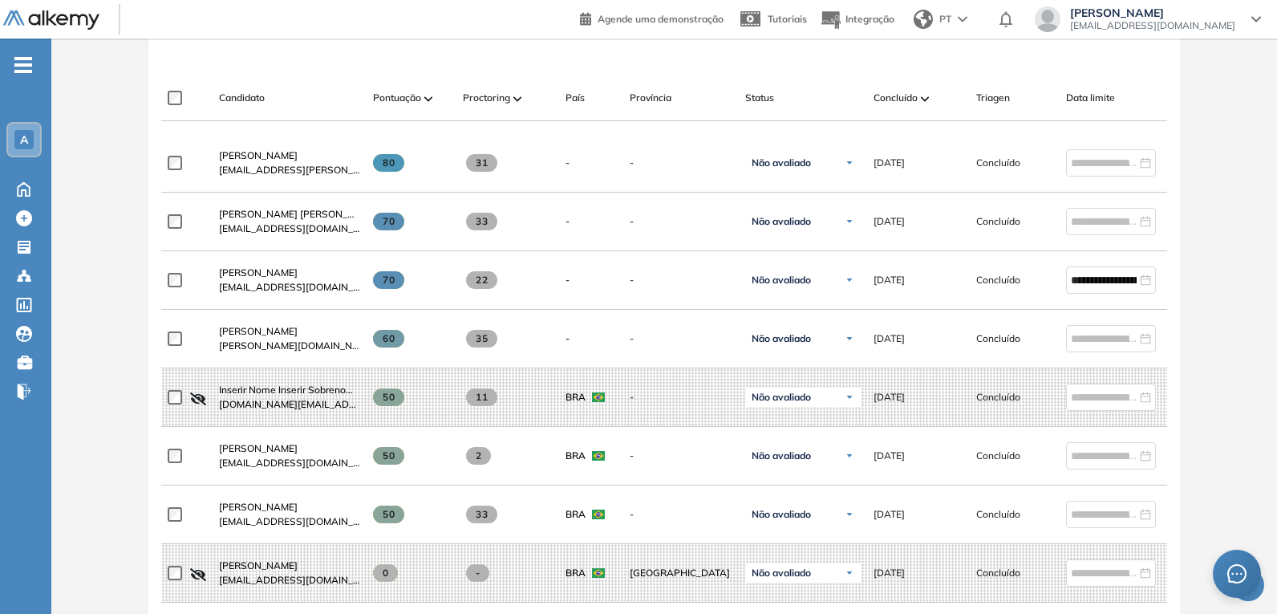
scroll to position [481, 0]
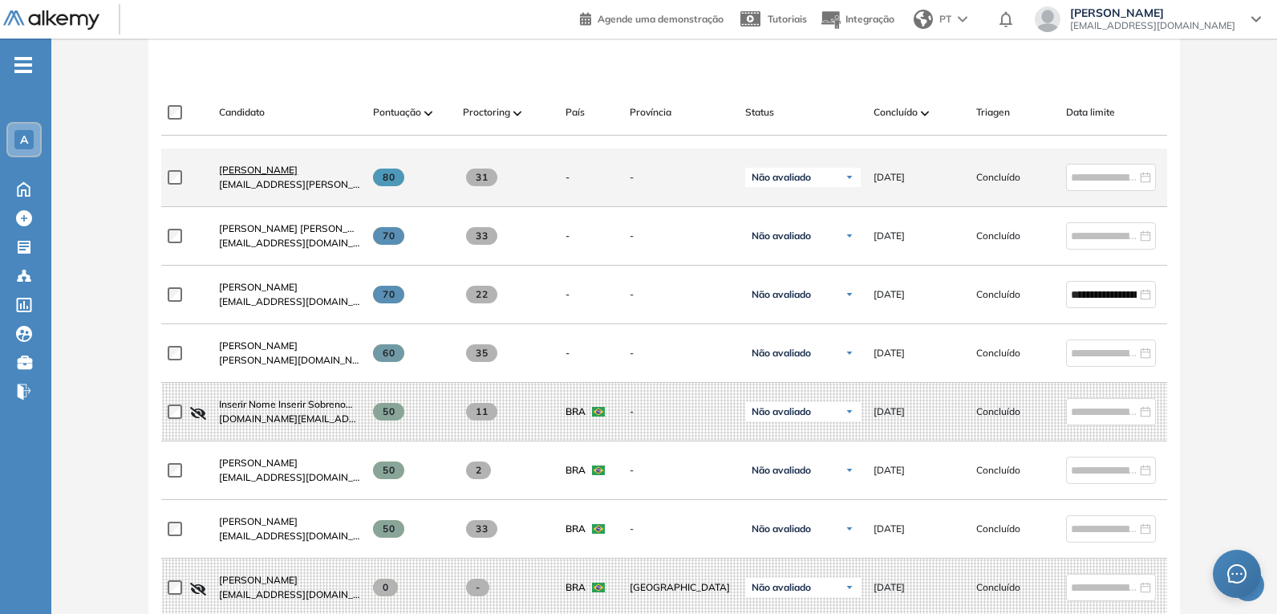
click at [278, 176] on span "[PERSON_NAME]" at bounding box center [258, 170] width 79 height 12
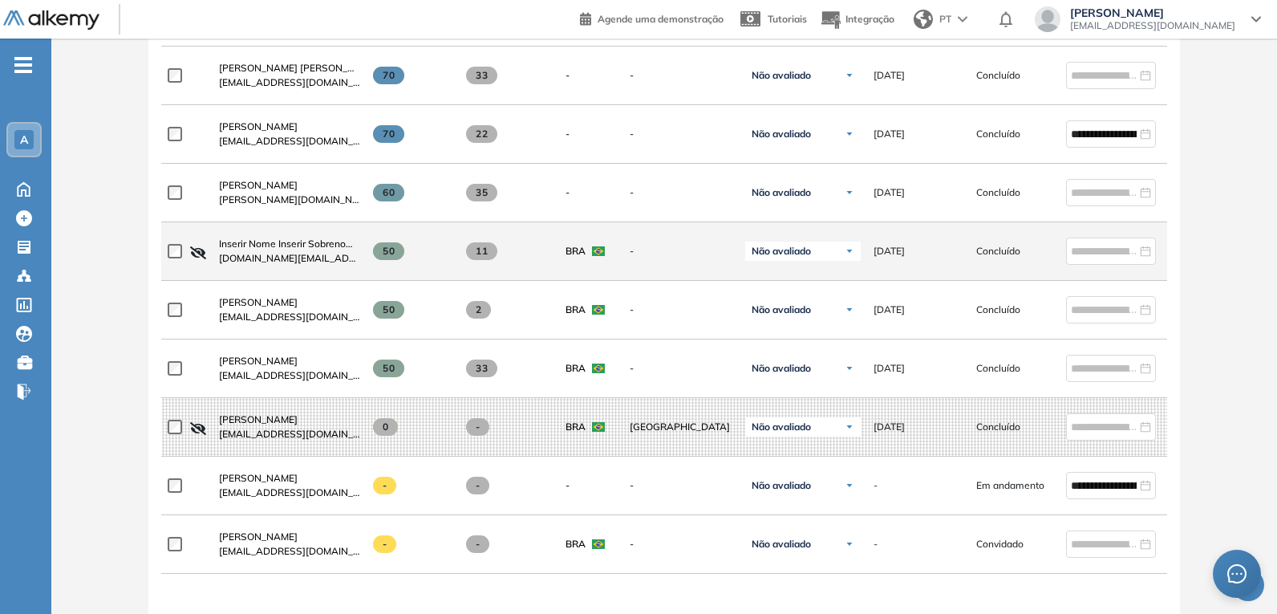
scroll to position [562, 0]
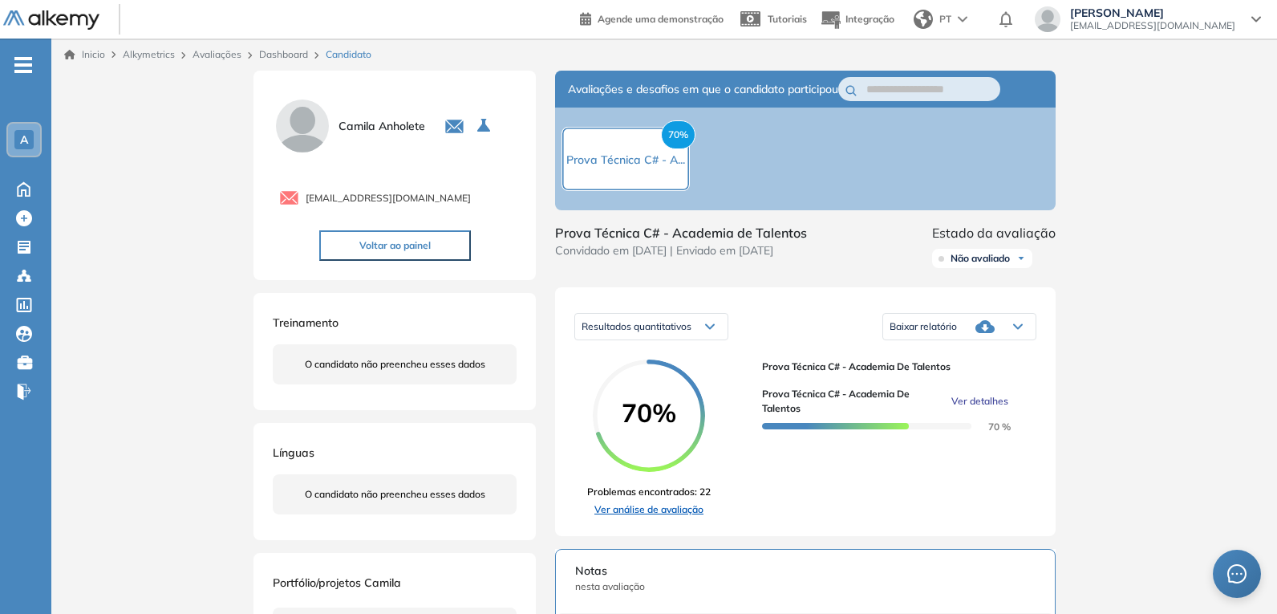
click at [688, 517] on link "Ver análise de avaliação" at bounding box center [649, 509] width 124 height 14
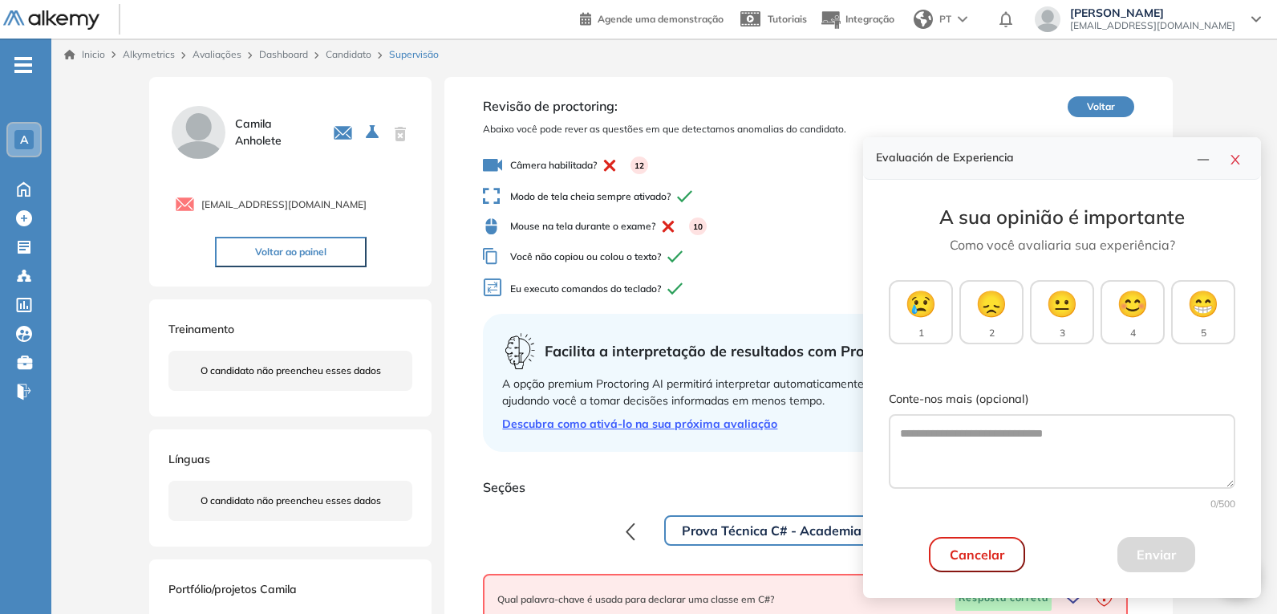
click at [1240, 169] on div "Evaluación de Experiencia" at bounding box center [1062, 158] width 398 height 43
click at [1235, 164] on icon "close" at bounding box center [1235, 159] width 13 height 13
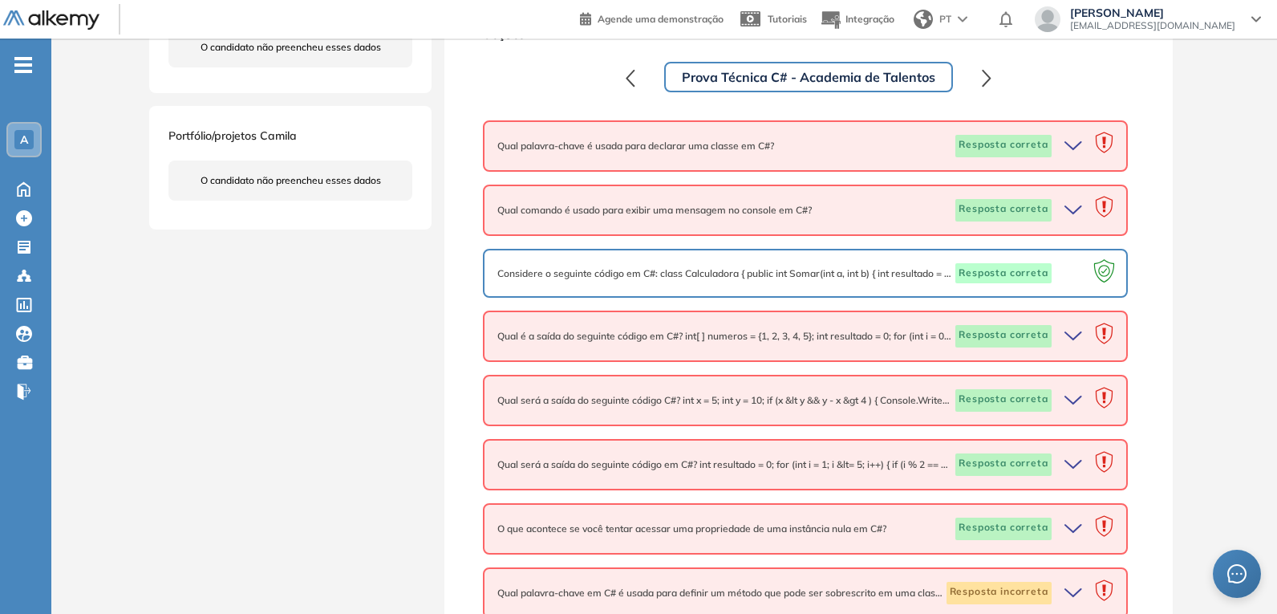
scroll to position [481, 0]
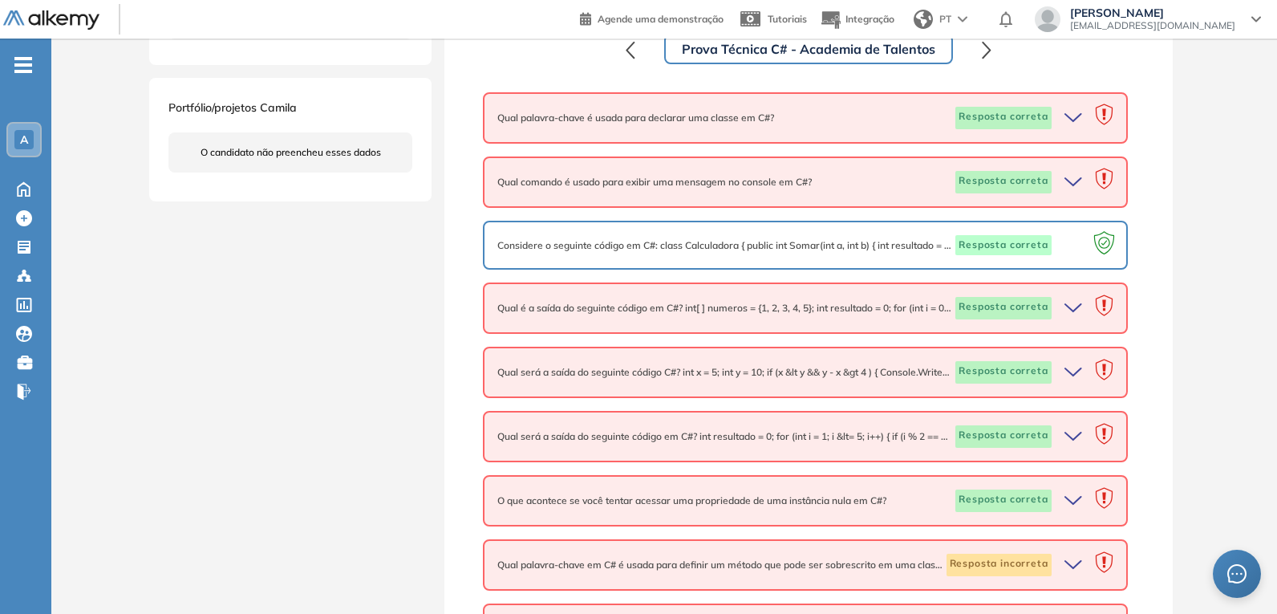
click at [911, 253] on div "Considere o seguinte código em C#: class Calculadora { public int Somar(int a, …" at bounding box center [804, 245] width 615 height 21
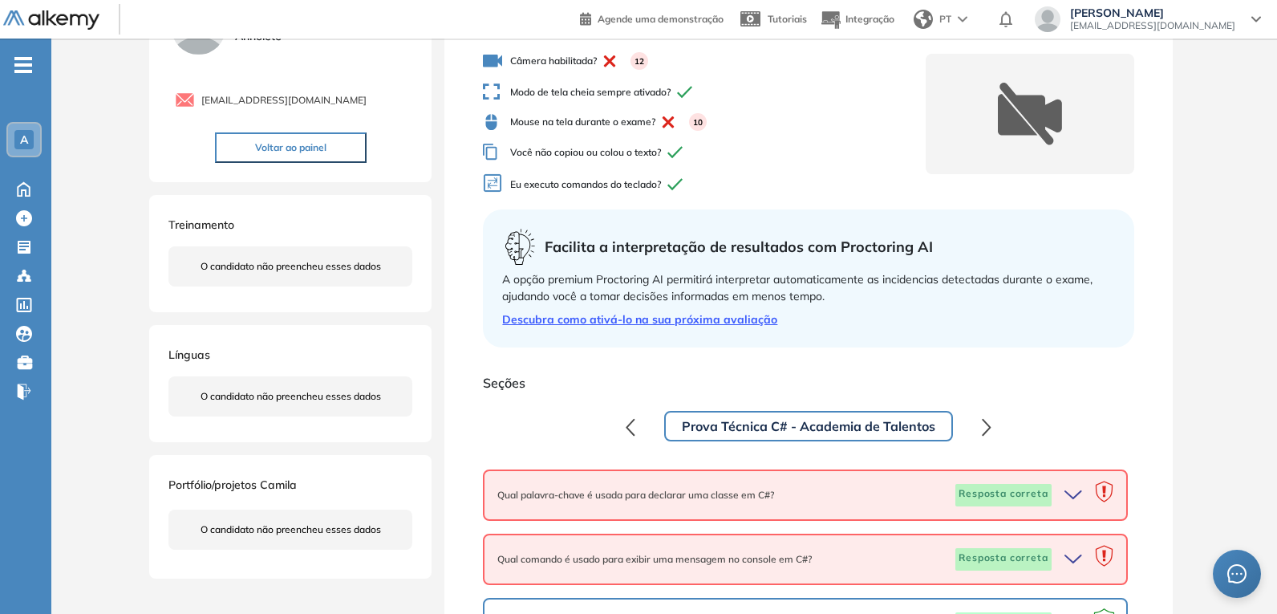
scroll to position [51, 0]
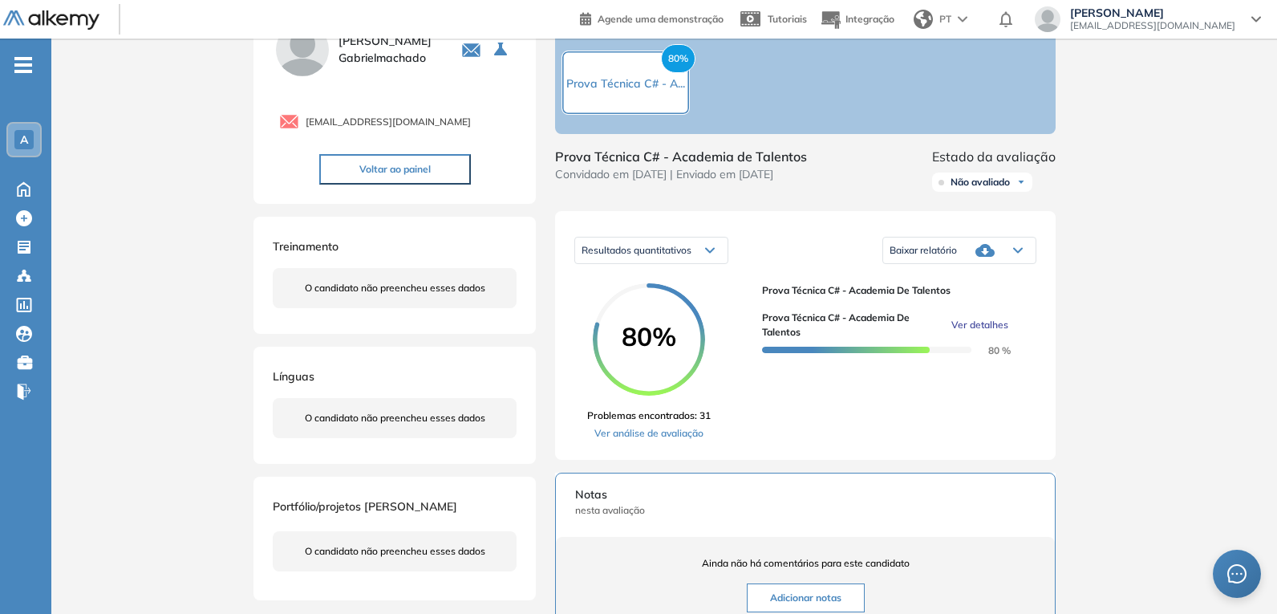
scroll to position [72, 0]
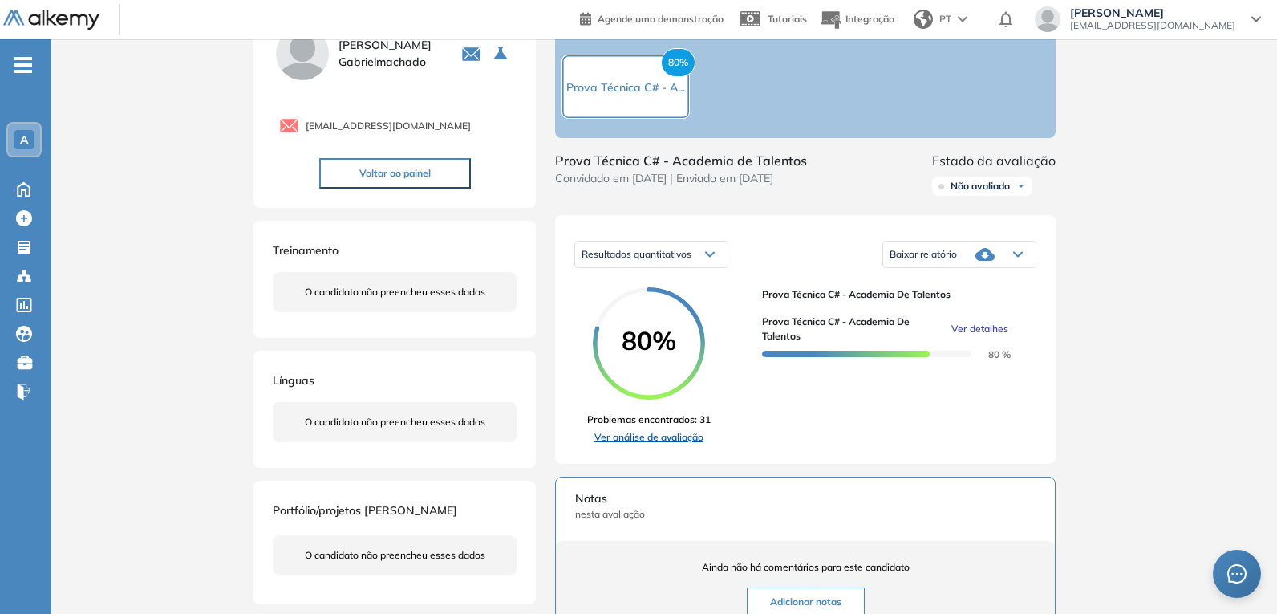
click at [645, 442] on link "Ver análise de avaliação" at bounding box center [649, 437] width 124 height 14
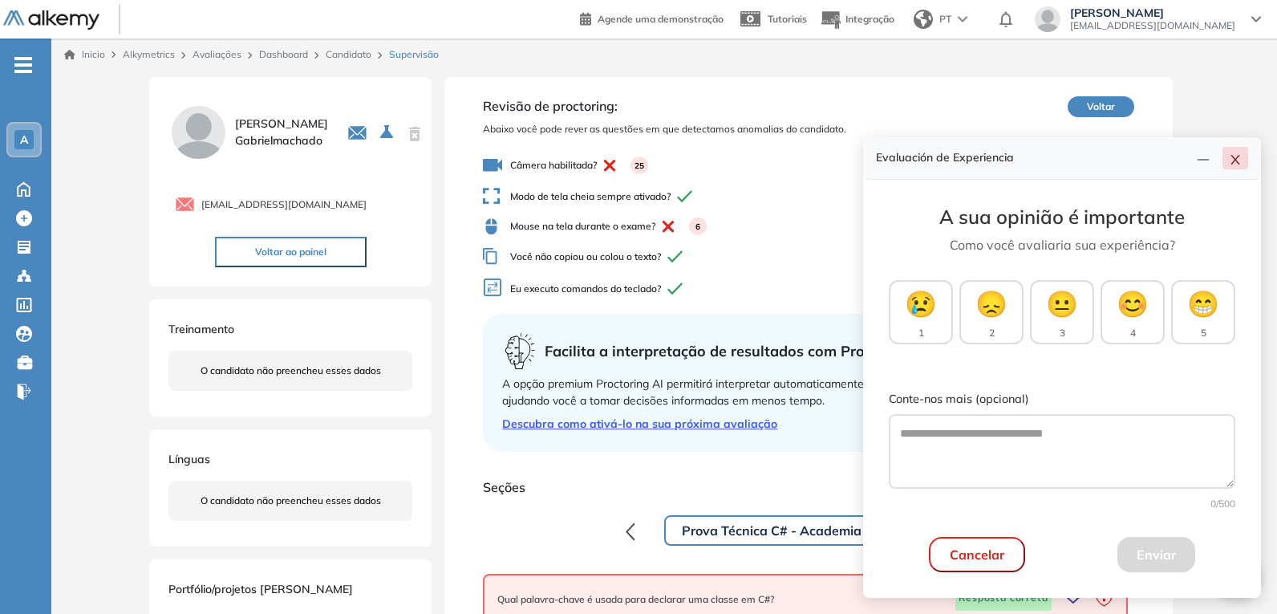
click at [1235, 162] on icon "close" at bounding box center [1235, 159] width 13 height 13
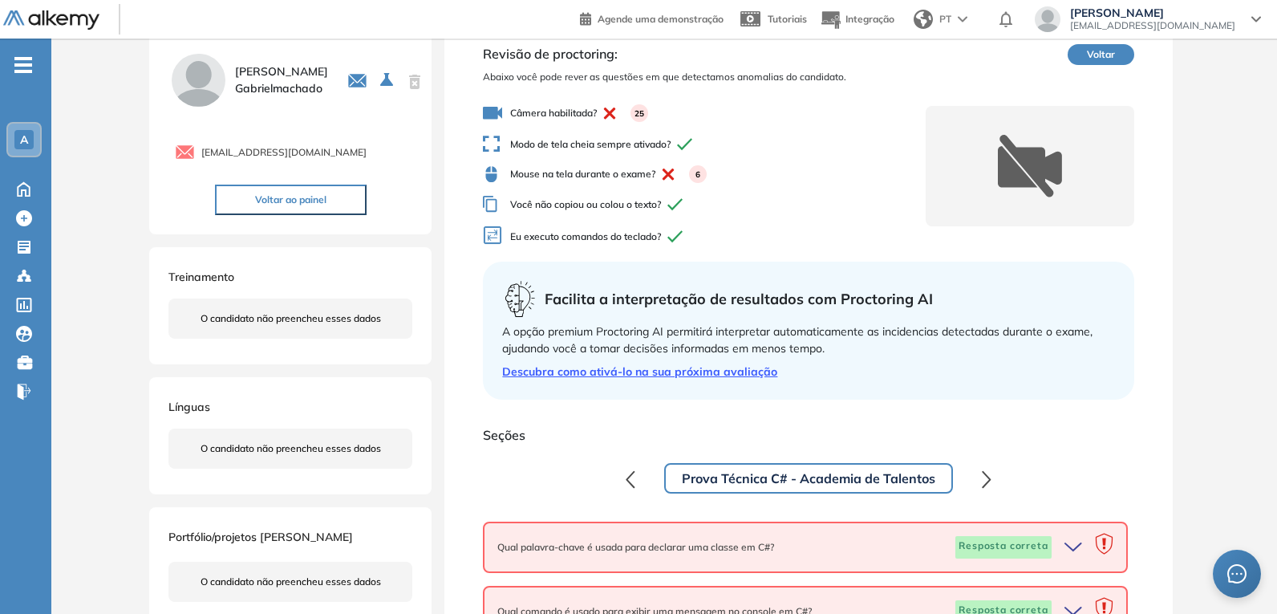
scroll to position [51, 0]
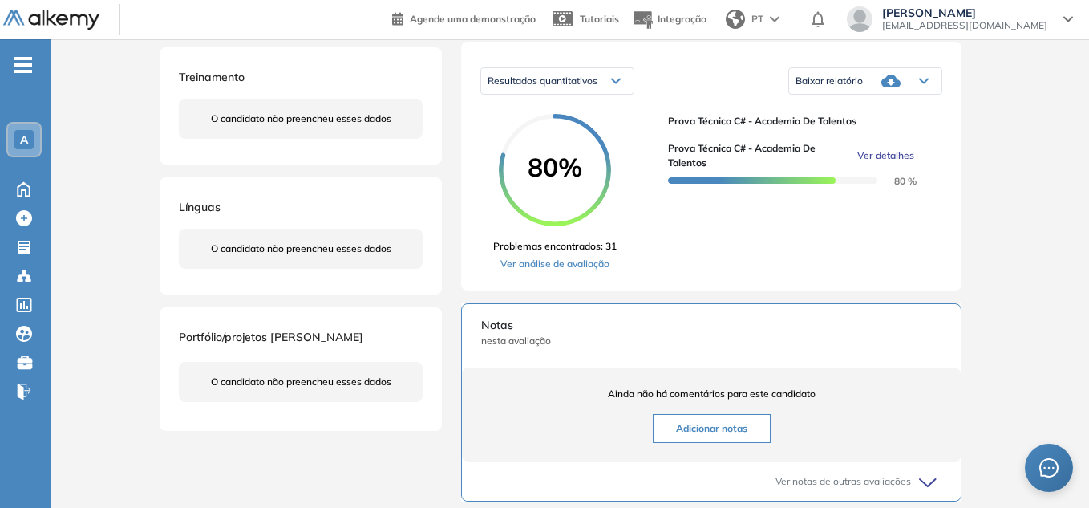
scroll to position [160, 0]
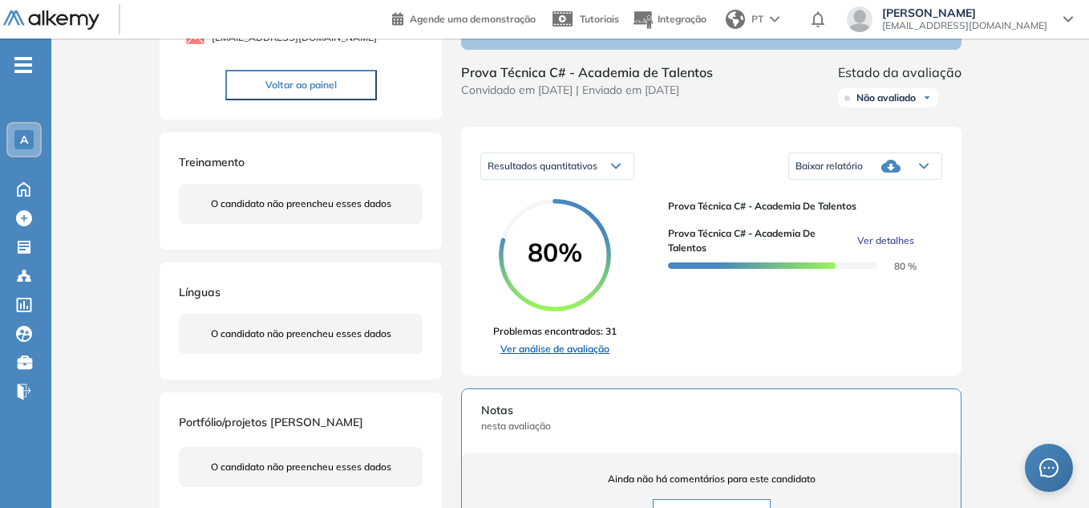
click at [567, 355] on link "Ver análise de avaliação" at bounding box center [555, 349] width 124 height 14
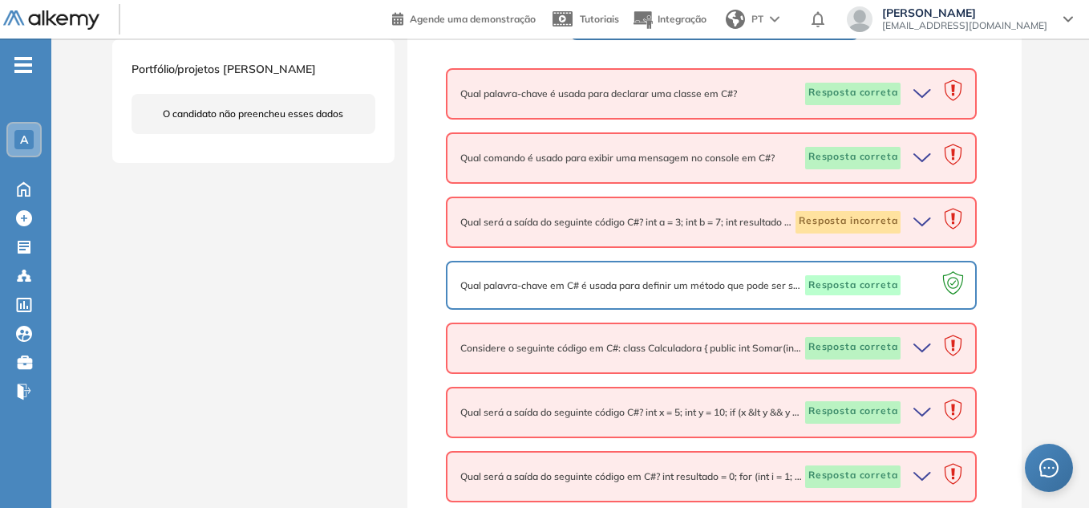
scroll to position [492, 0]
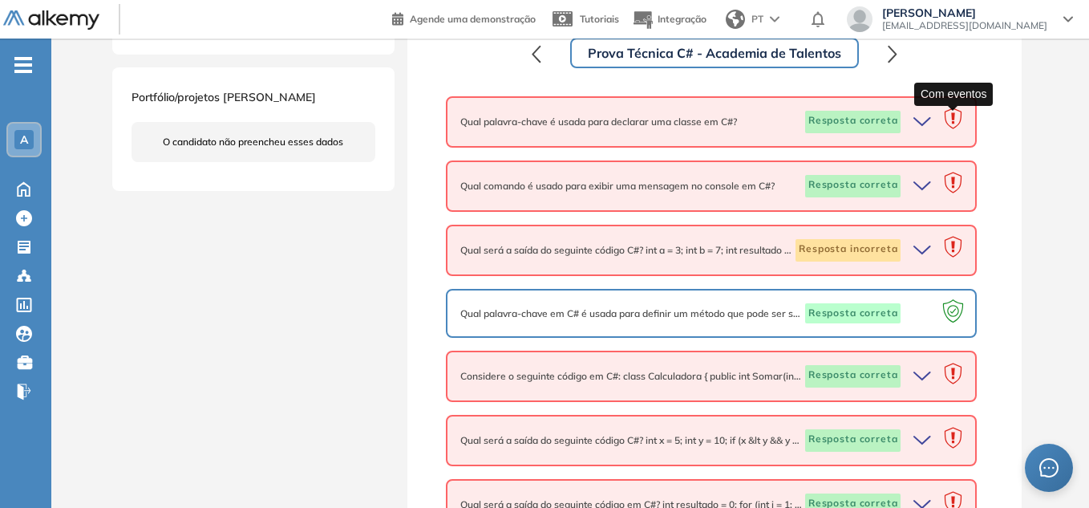
click at [955, 117] on icon at bounding box center [953, 118] width 17 height 21
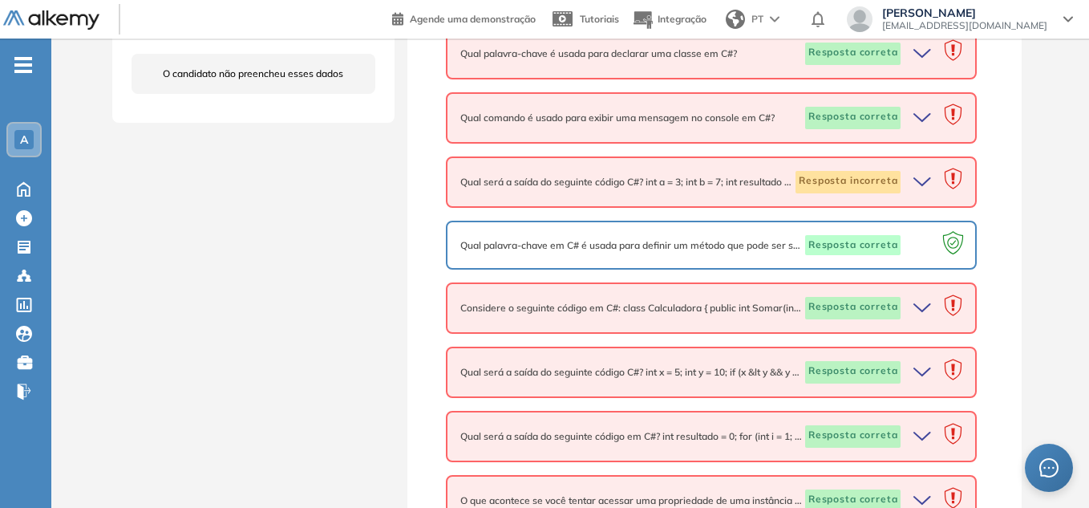
scroll to position [572, 0]
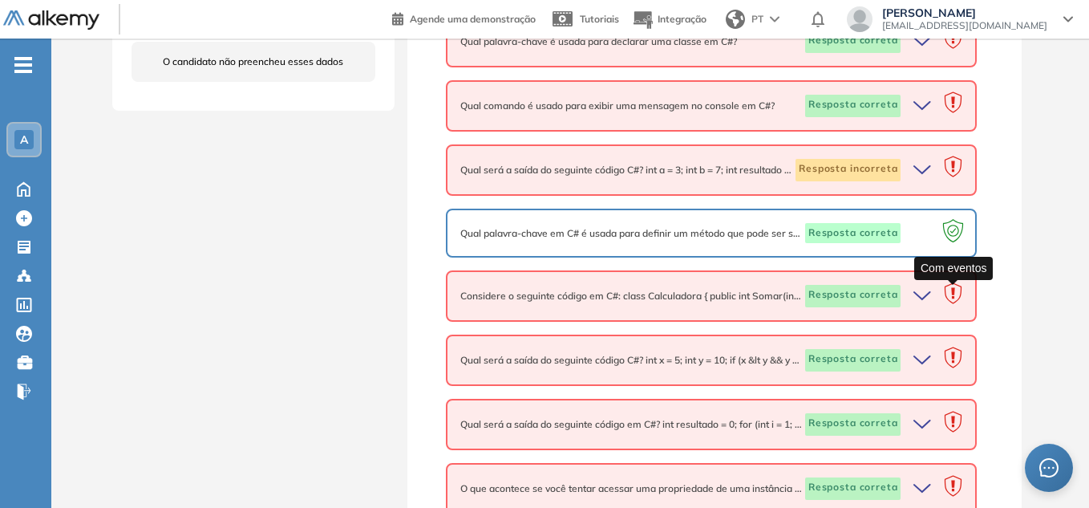
click at [952, 298] on icon at bounding box center [953, 292] width 17 height 21
click at [947, 357] on icon at bounding box center [953, 360] width 31 height 31
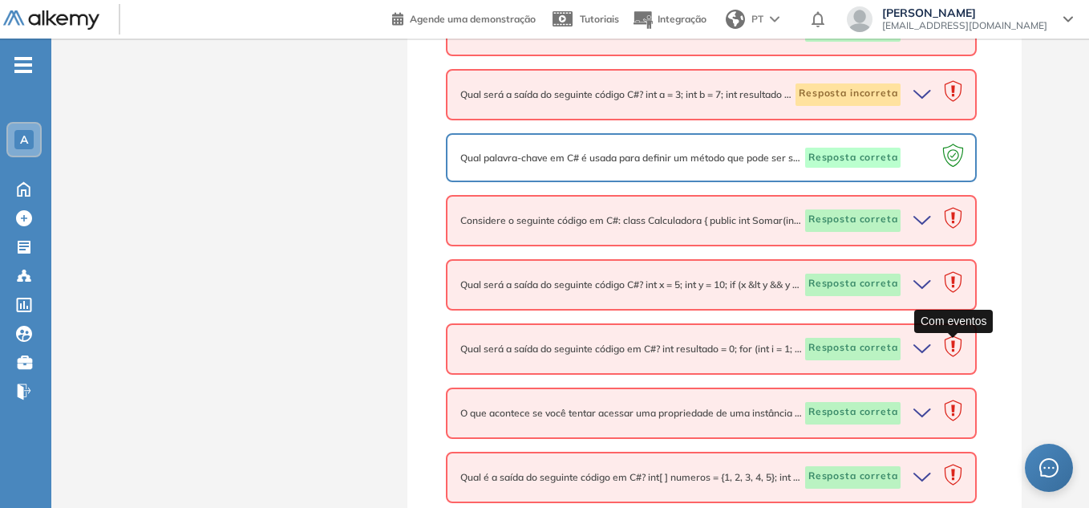
scroll to position [732, 0]
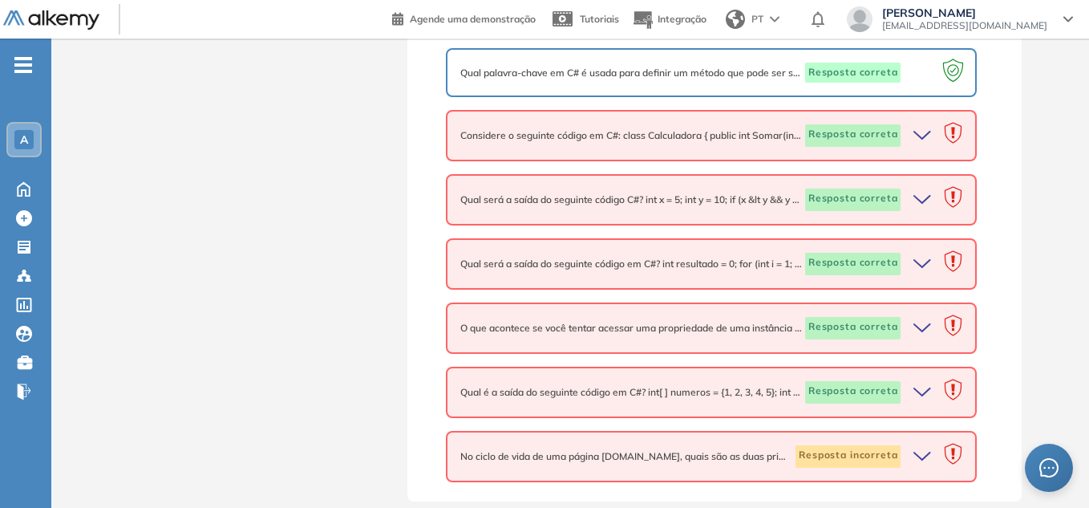
click at [927, 454] on icon "button" at bounding box center [925, 456] width 22 height 22
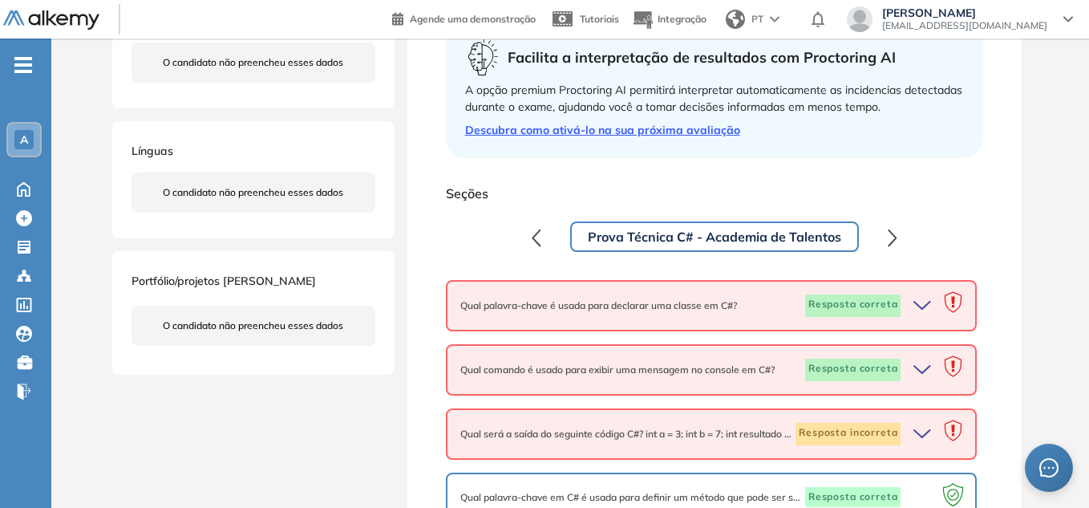
scroll to position [400, 0]
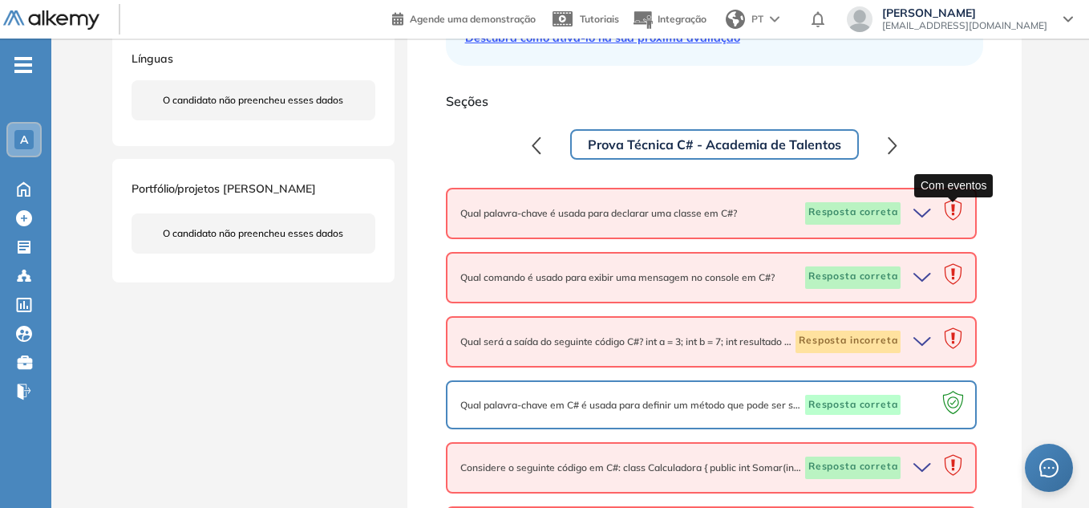
click at [955, 221] on icon at bounding box center [953, 212] width 31 height 31
click at [952, 210] on icon at bounding box center [953, 210] width 17 height 21
click at [927, 212] on icon "button" at bounding box center [925, 213] width 22 height 22
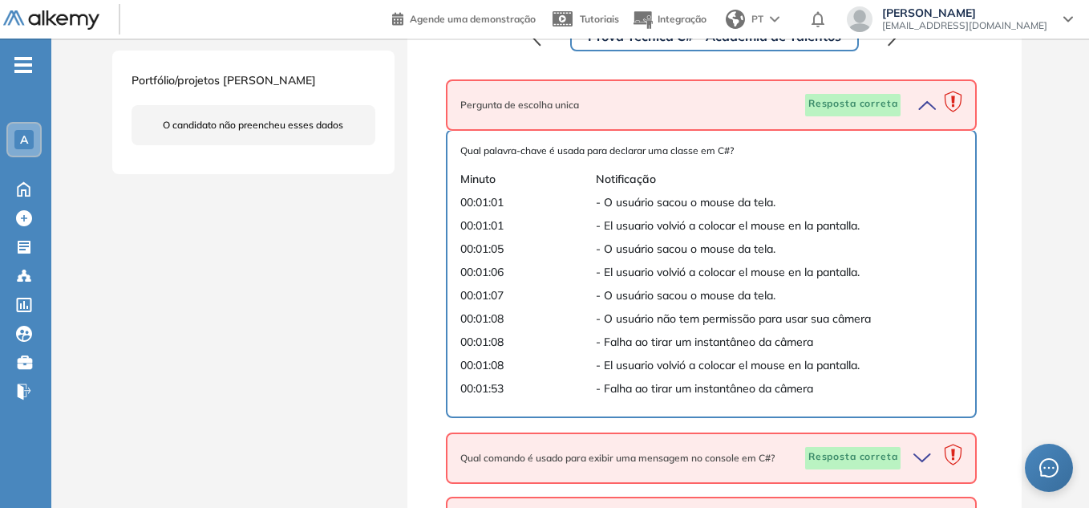
scroll to position [481, 0]
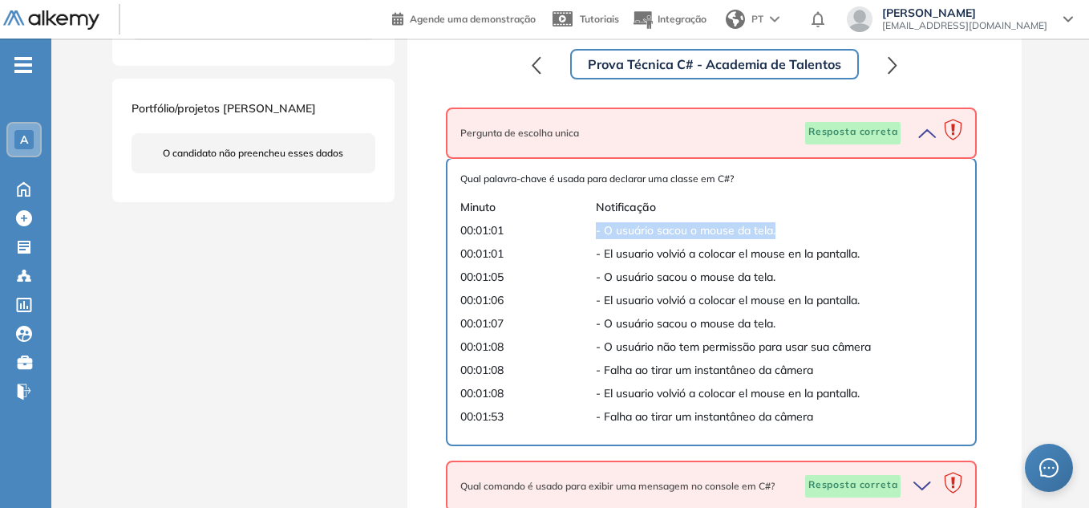
drag, startPoint x: 590, startPoint y: 230, endPoint x: 827, endPoint y: 232, distance: 237.5
click at [827, 232] on div "00:01:01 - O usuário sacou o mouse da tela." at bounding box center [711, 230] width 503 height 17
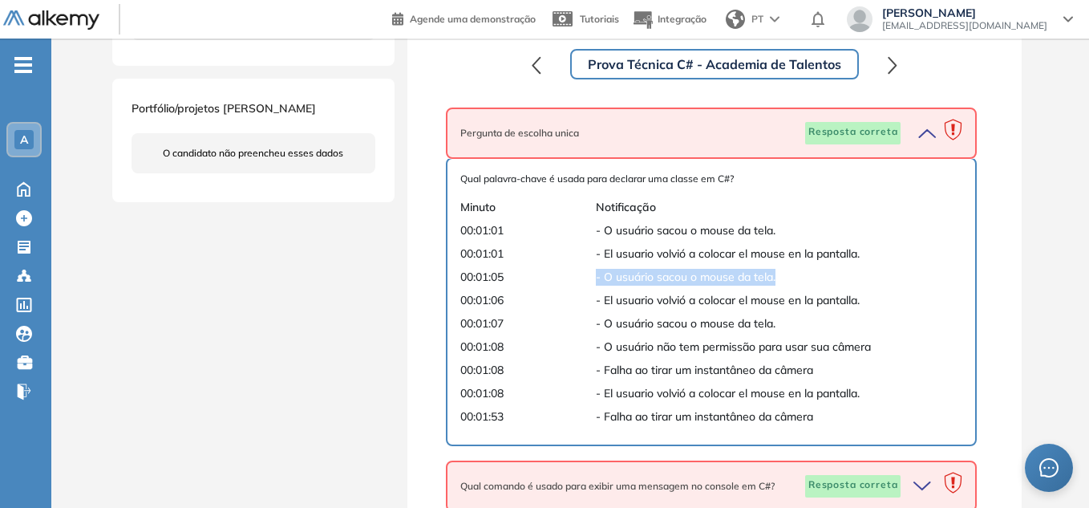
drag, startPoint x: 816, startPoint y: 271, endPoint x: 546, endPoint y: 274, distance: 270.4
click at [546, 274] on div "00:01:05 - O usuário sacou o mouse da tela." at bounding box center [711, 277] width 503 height 17
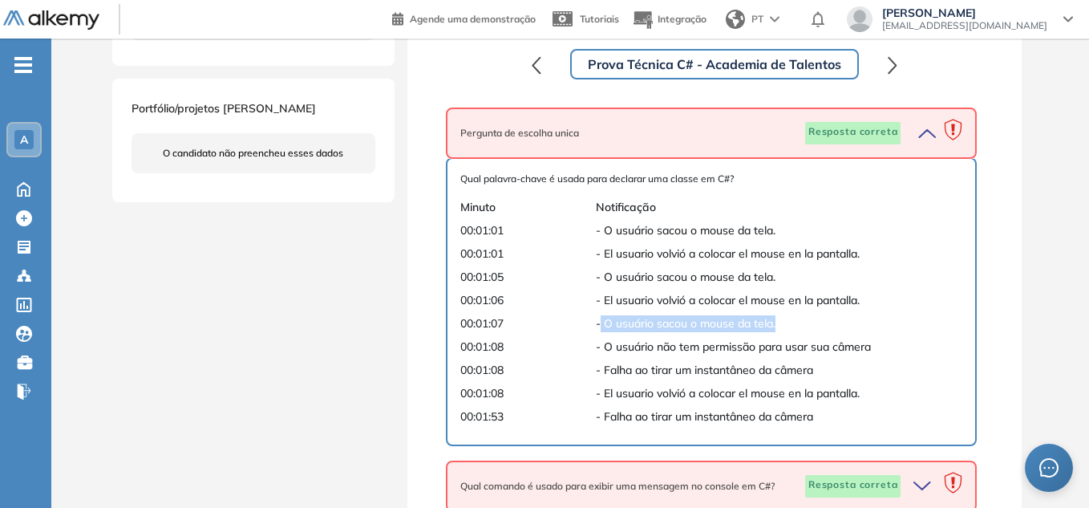
drag, startPoint x: 598, startPoint y: 331, endPoint x: 829, endPoint y: 316, distance: 230.7
click at [829, 316] on span "- O usuário sacou o mouse da tela." at bounding box center [763, 323] width 335 height 17
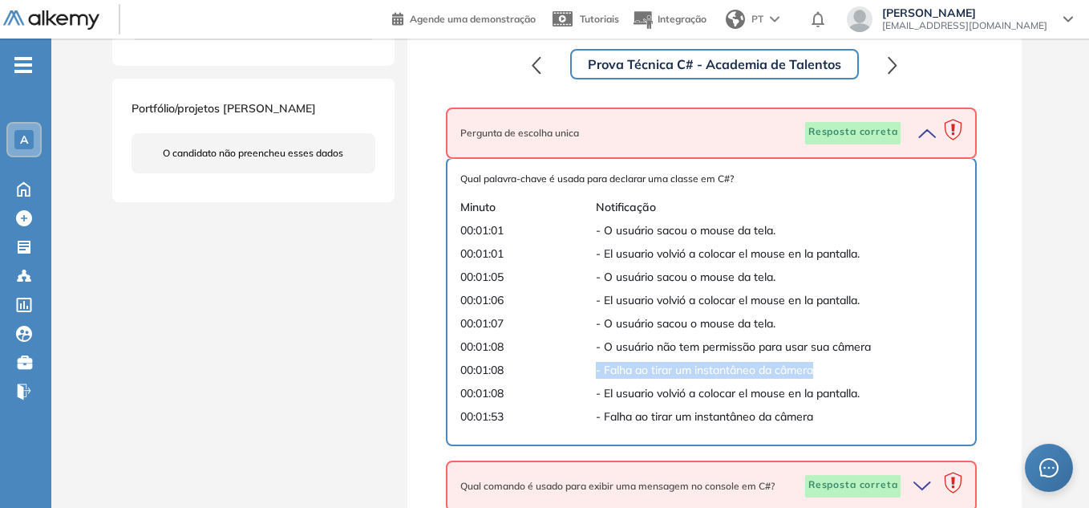
drag, startPoint x: 583, startPoint y: 363, endPoint x: 862, endPoint y: 367, distance: 279.2
click at [862, 367] on div "00:01:08 - Falha ao tirar um instantâneo da câmera" at bounding box center [711, 370] width 503 height 17
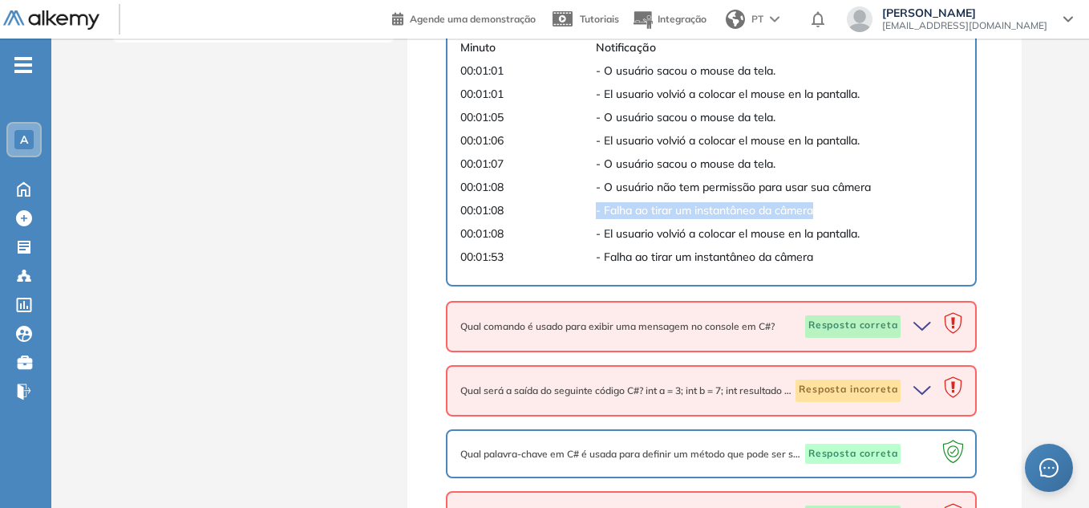
scroll to position [641, 0]
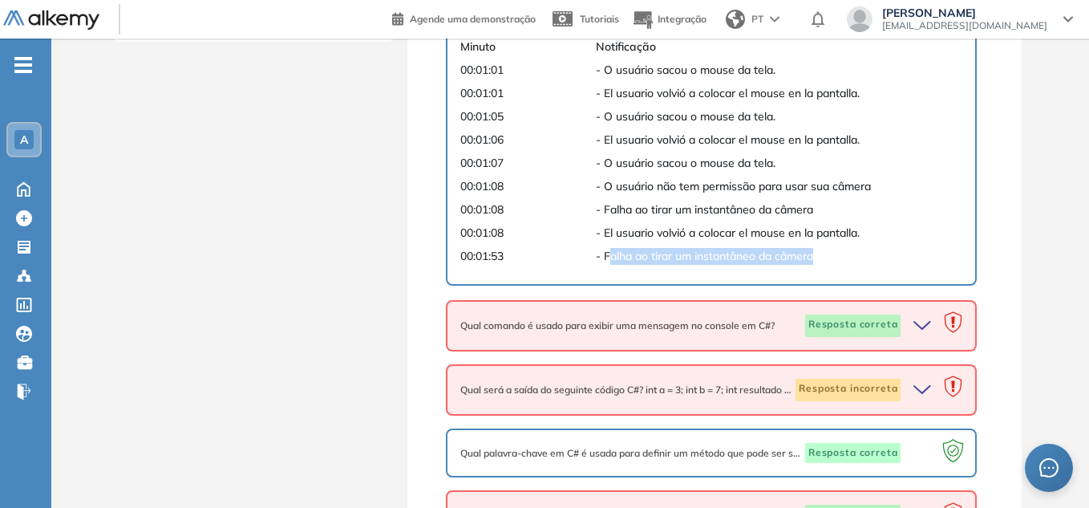
drag, startPoint x: 613, startPoint y: 258, endPoint x: 882, endPoint y: 259, distance: 269.5
click at [882, 259] on span "- Falha ao tirar um instantâneo da câmera" at bounding box center [763, 256] width 335 height 17
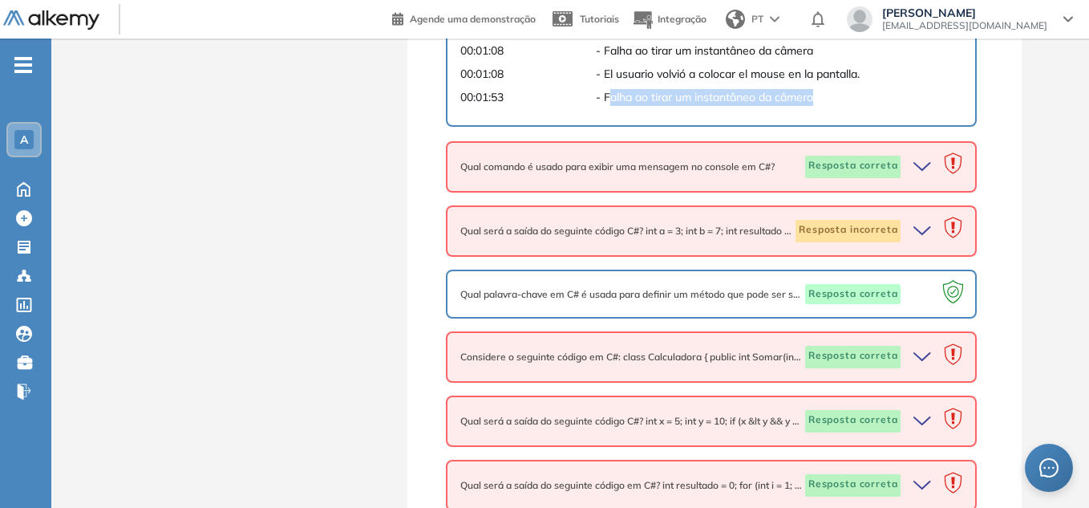
scroll to position [801, 0]
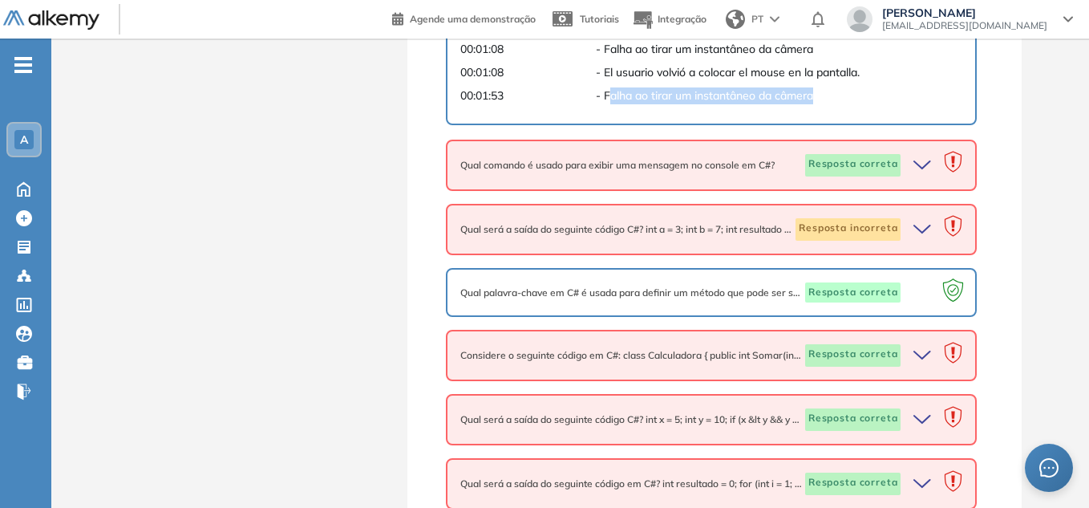
click at [922, 163] on icon "button" at bounding box center [925, 165] width 22 height 22
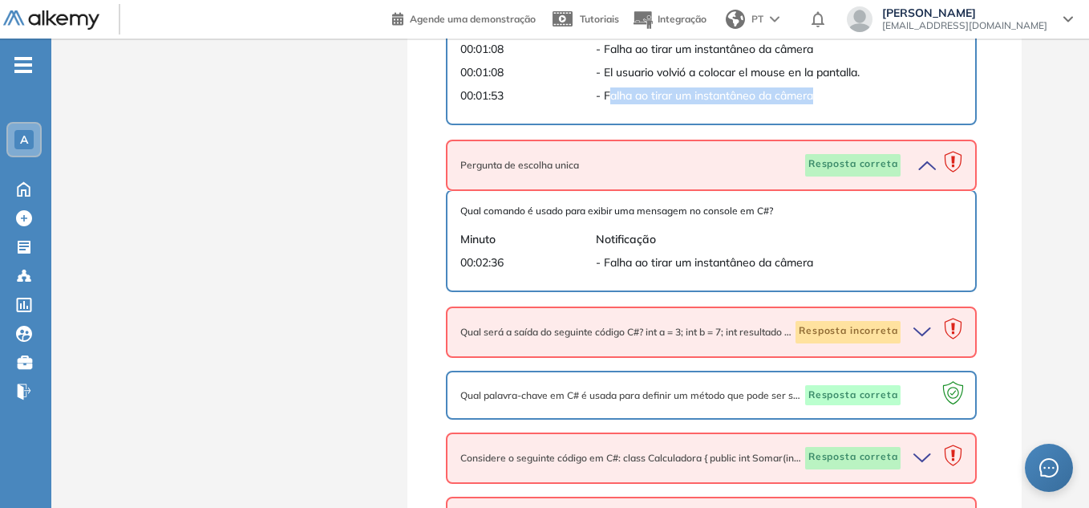
click at [925, 326] on icon "button" at bounding box center [925, 332] width 22 height 22
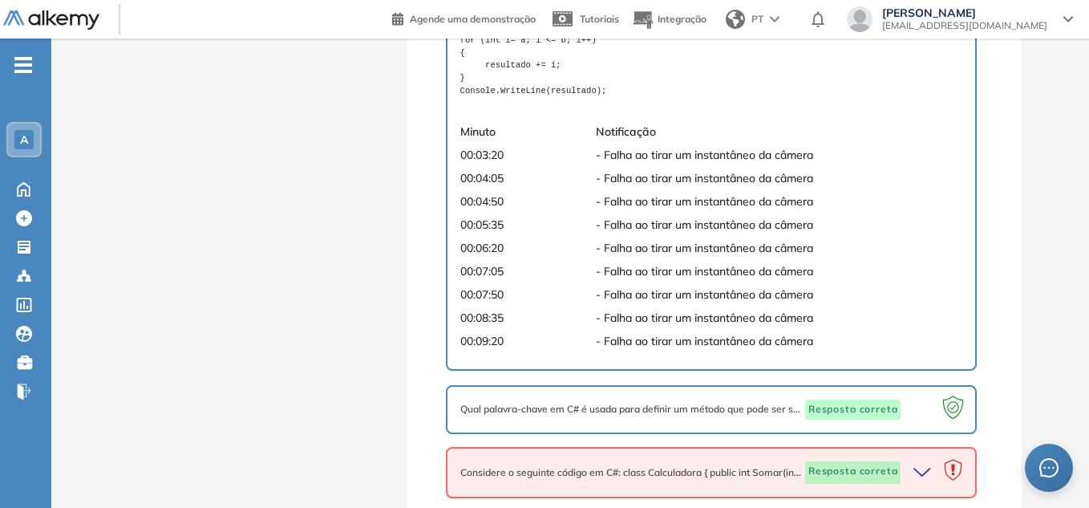
scroll to position [1363, 0]
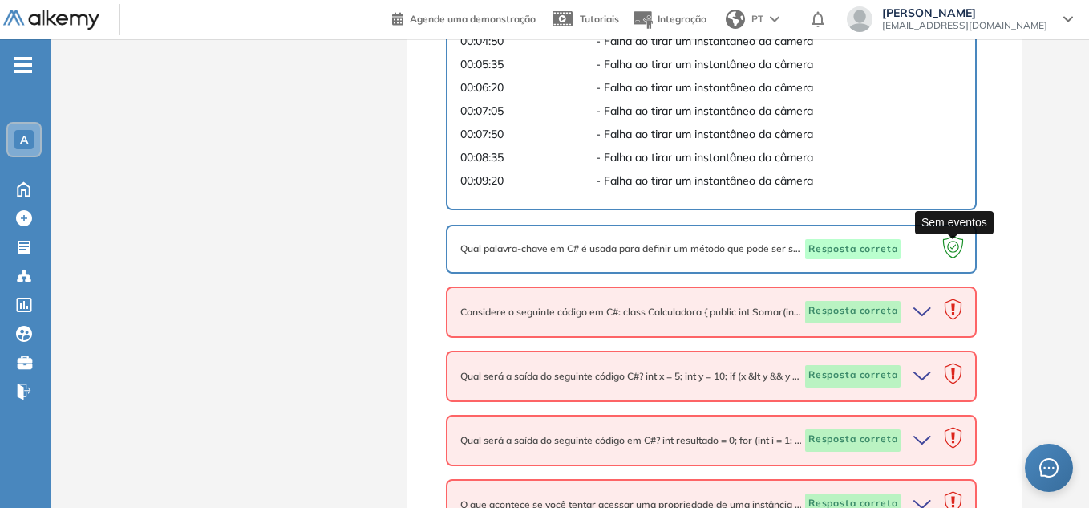
click at [953, 252] on icon at bounding box center [953, 246] width 11 height 11
click at [951, 249] on icon at bounding box center [953, 249] width 31 height 31
click at [957, 312] on icon at bounding box center [953, 311] width 31 height 31
click at [951, 314] on icon at bounding box center [953, 311] width 31 height 31
click at [927, 306] on icon "button" at bounding box center [925, 312] width 22 height 22
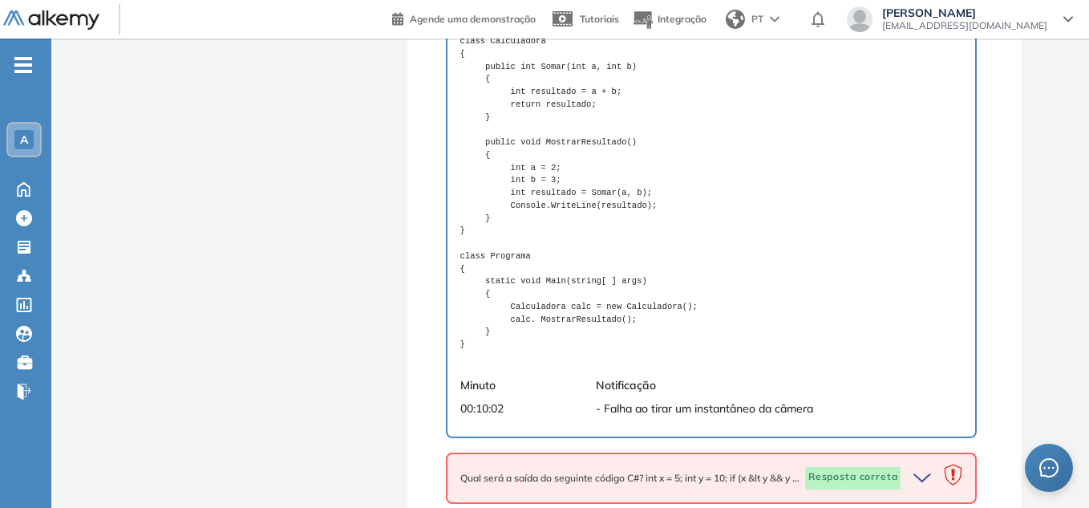
scroll to position [1844, 0]
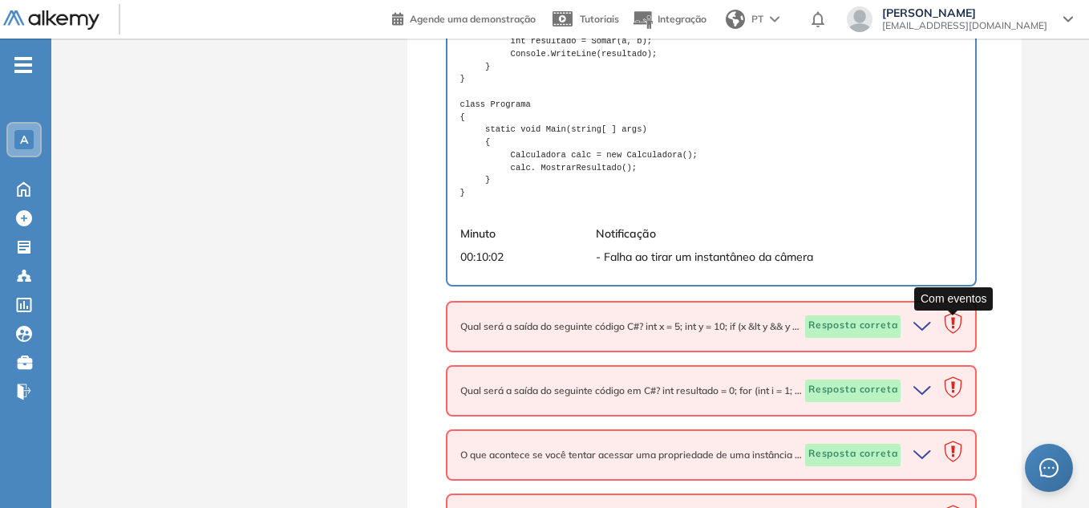
click at [958, 328] on icon at bounding box center [953, 325] width 31 height 31
click at [954, 323] on icon at bounding box center [953, 323] width 17 height 21
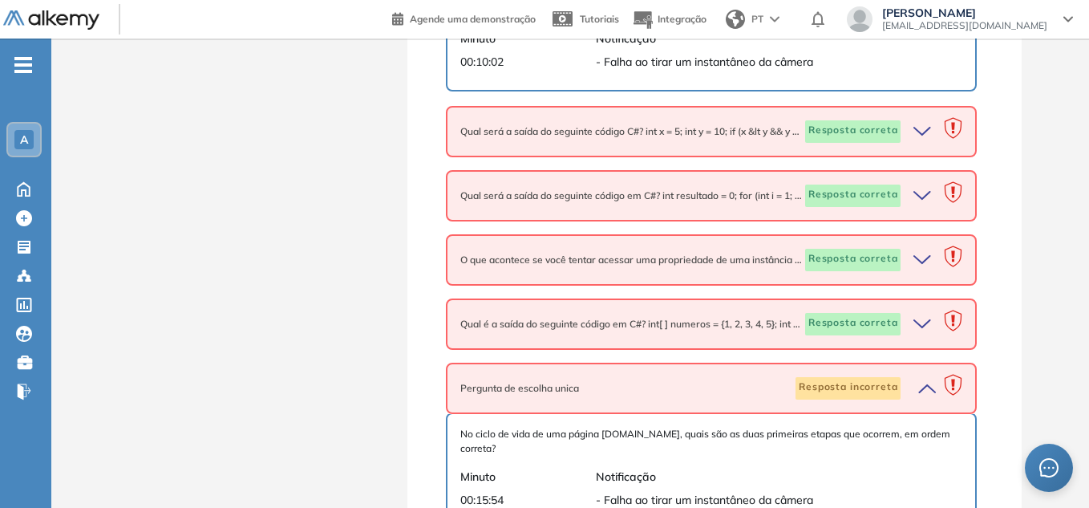
scroll to position [2085, 0]
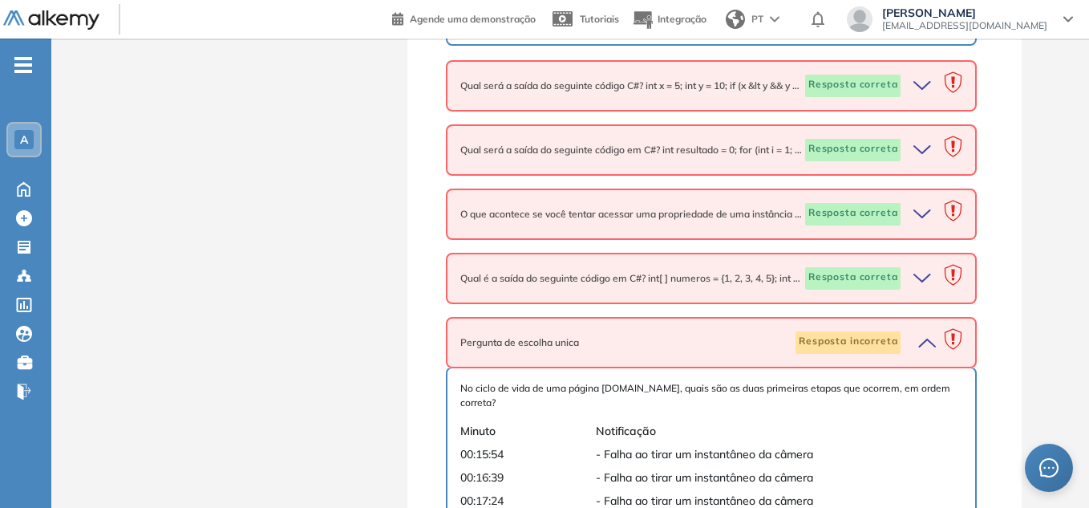
click at [924, 82] on icon "button" at bounding box center [925, 86] width 22 height 22
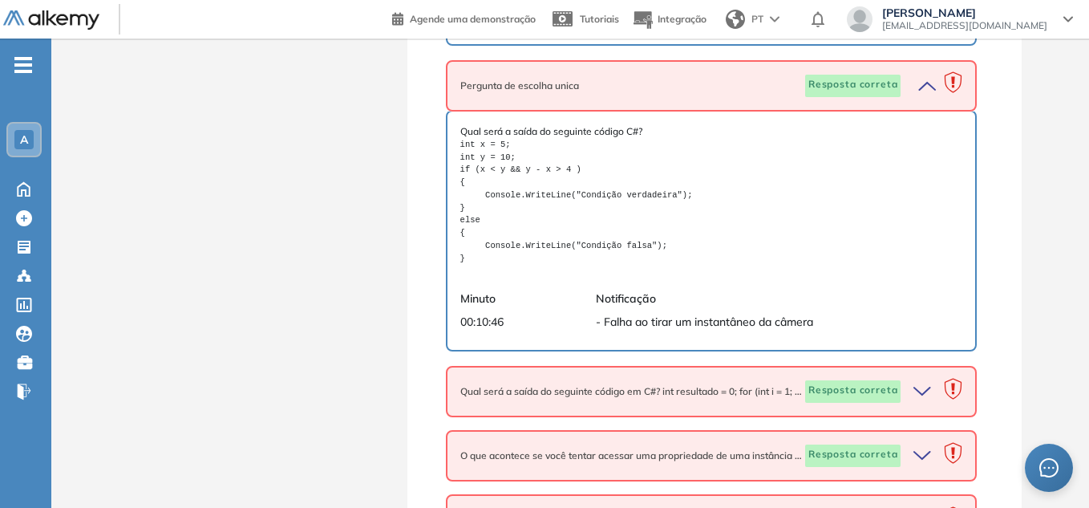
click at [924, 390] on icon "button" at bounding box center [925, 391] width 22 height 22
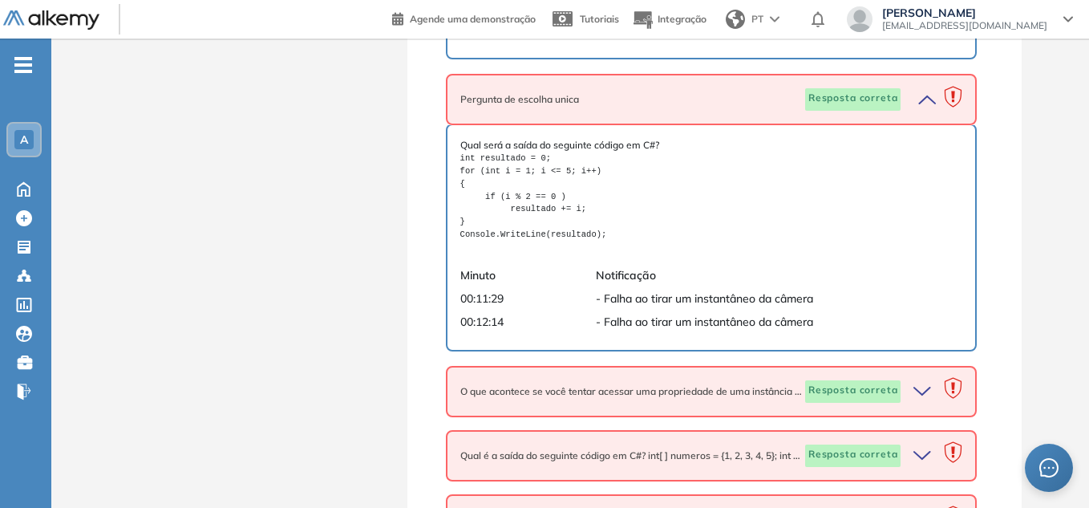
scroll to position [2406, 0]
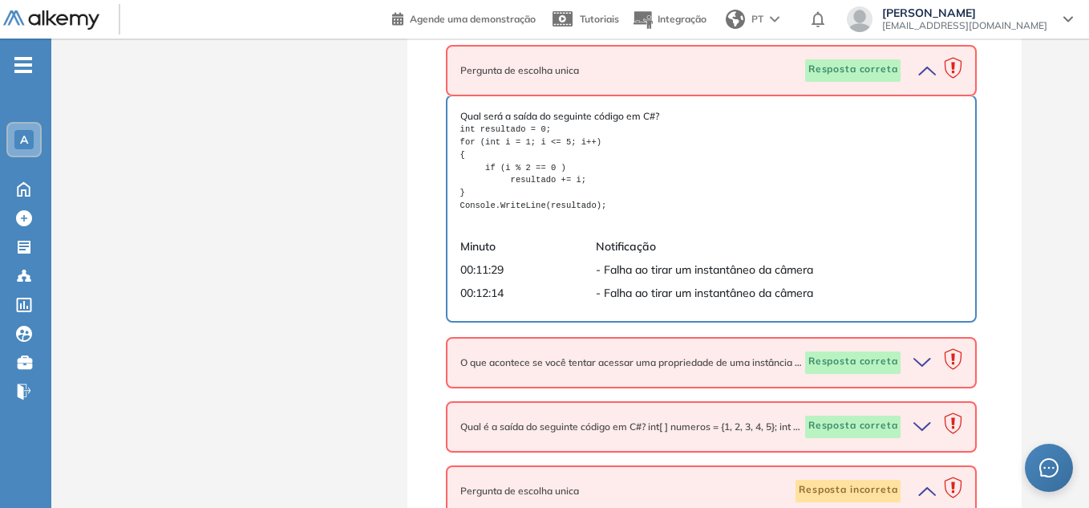
click at [927, 361] on icon "button" at bounding box center [923, 362] width 16 height 7
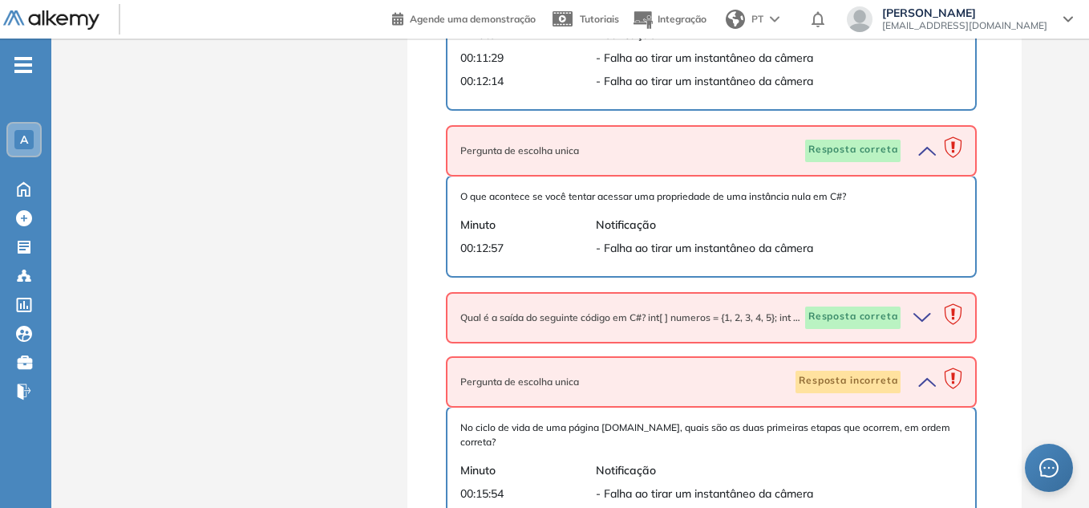
scroll to position [2646, 0]
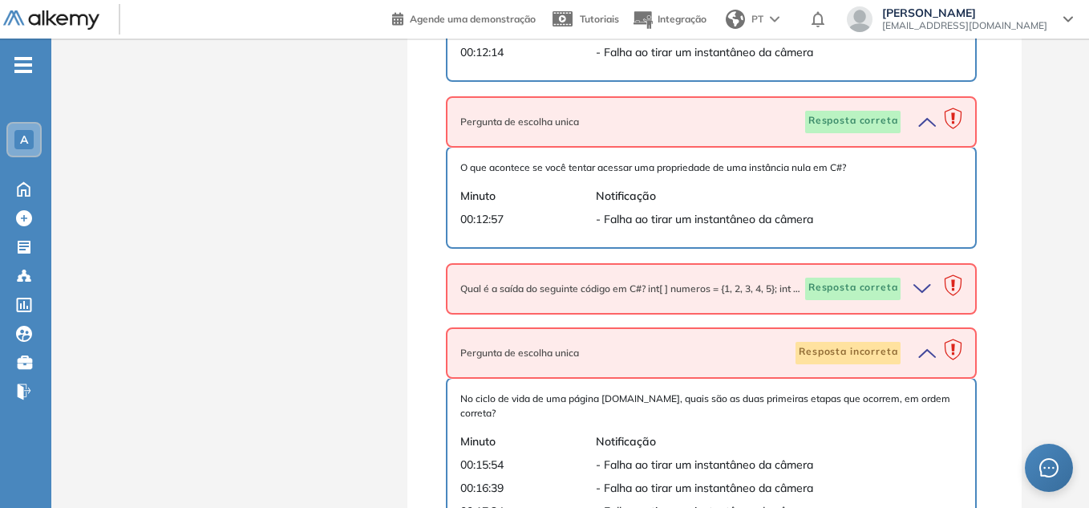
click at [927, 285] on icon "button" at bounding box center [925, 289] width 22 height 22
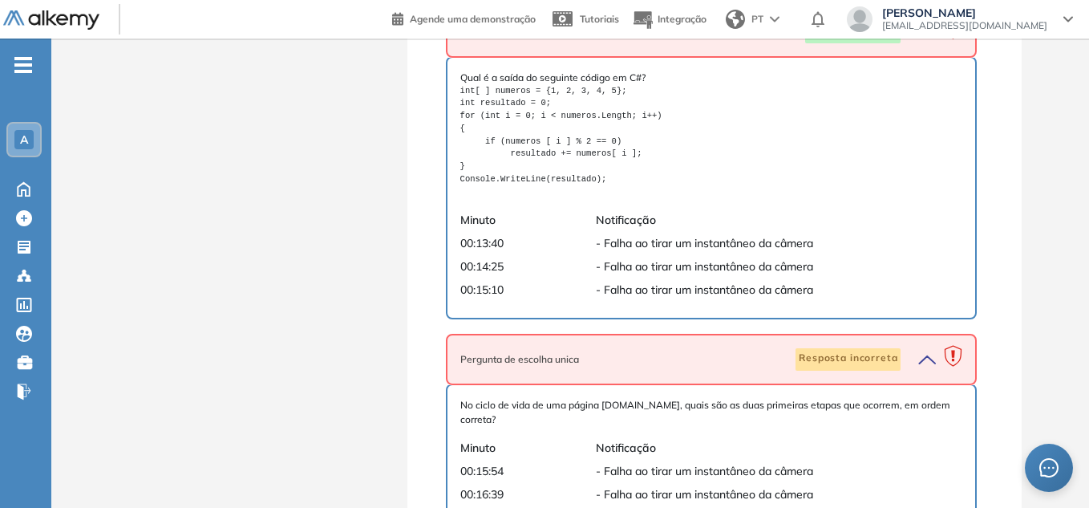
scroll to position [2875, 0]
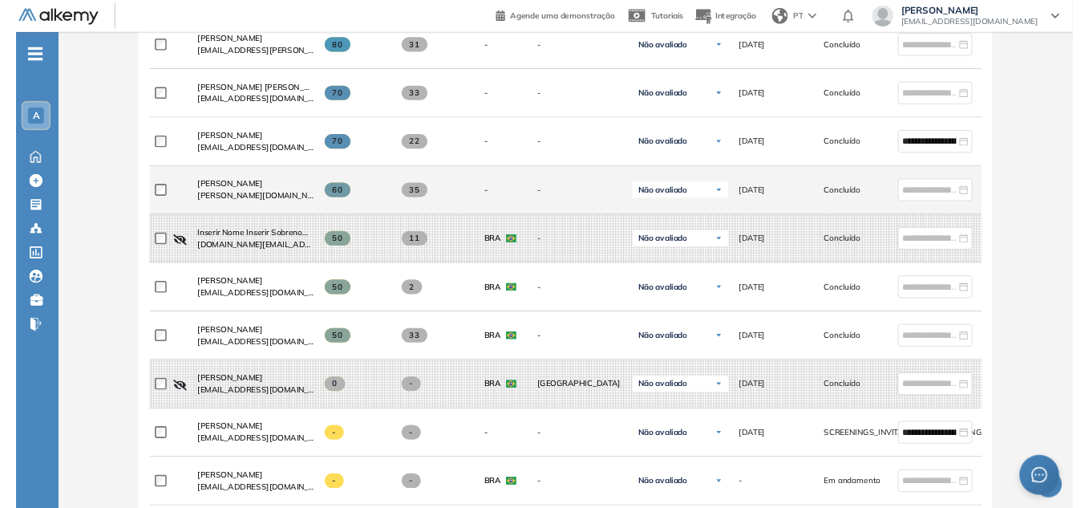
scroll to position [577, 0]
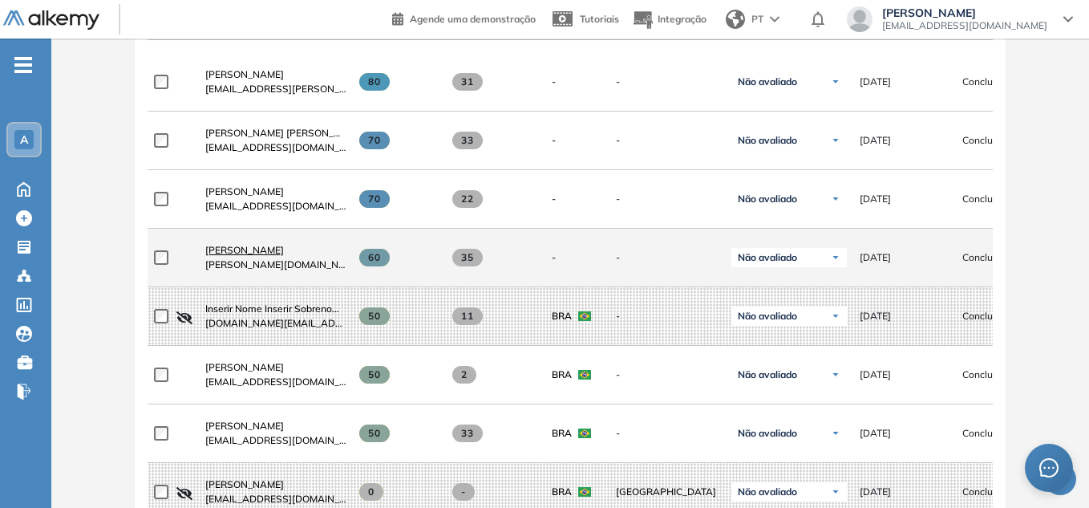
click at [270, 254] on span "[PERSON_NAME]" at bounding box center [244, 250] width 79 height 12
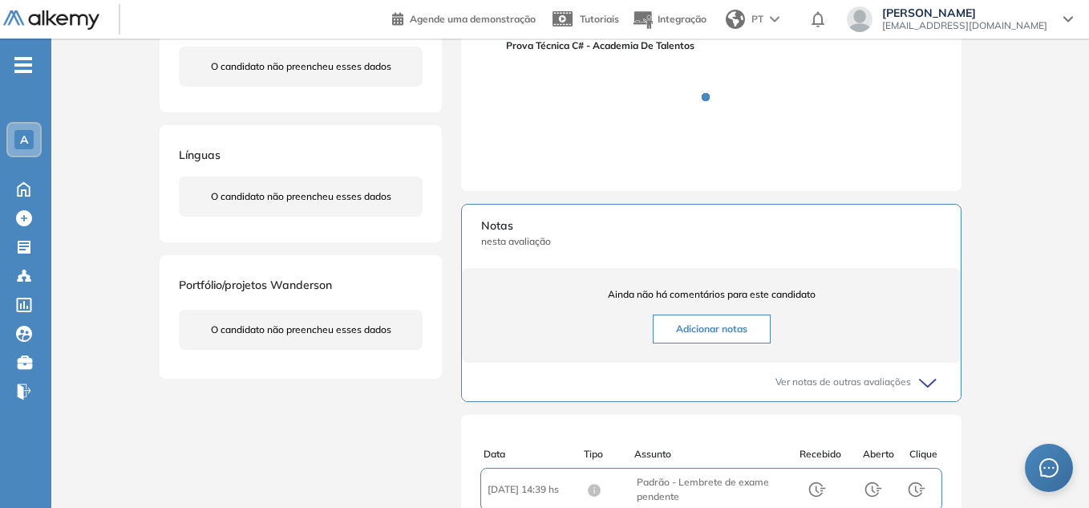
scroll to position [241, 0]
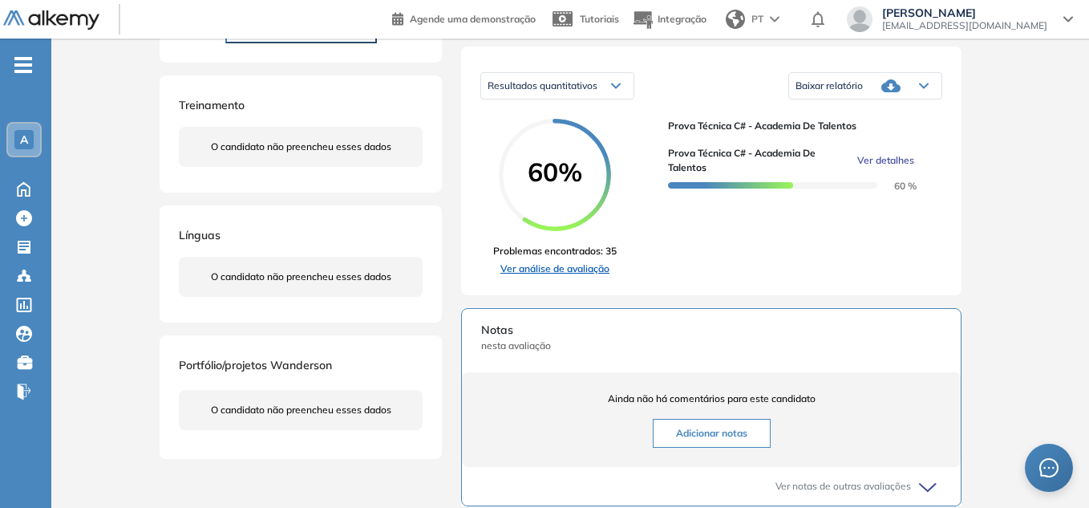
click at [577, 275] on link "Ver análise de avaliação" at bounding box center [555, 269] width 124 height 14
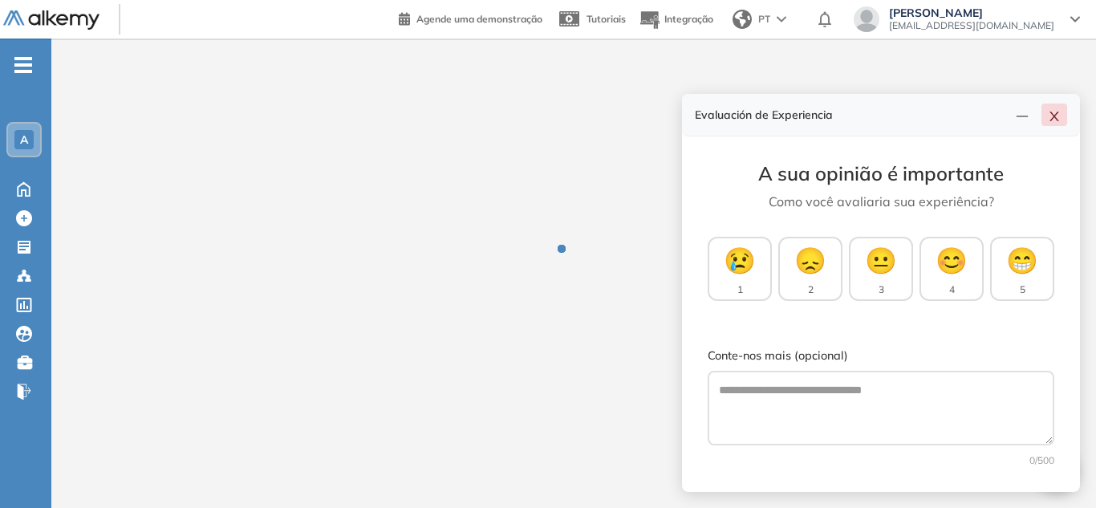
click at [635, 117] on icon "close" at bounding box center [1054, 116] width 13 height 13
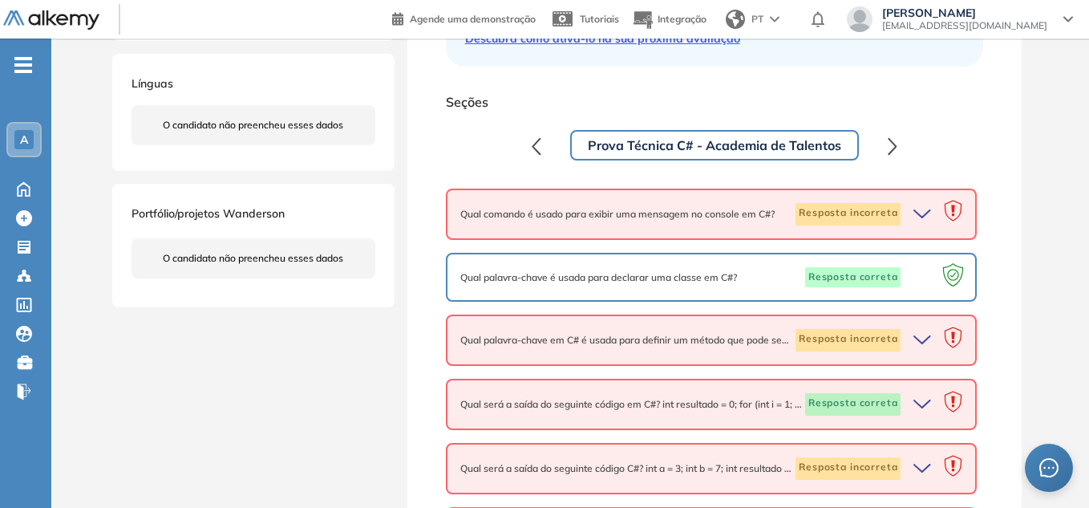
scroll to position [481, 0]
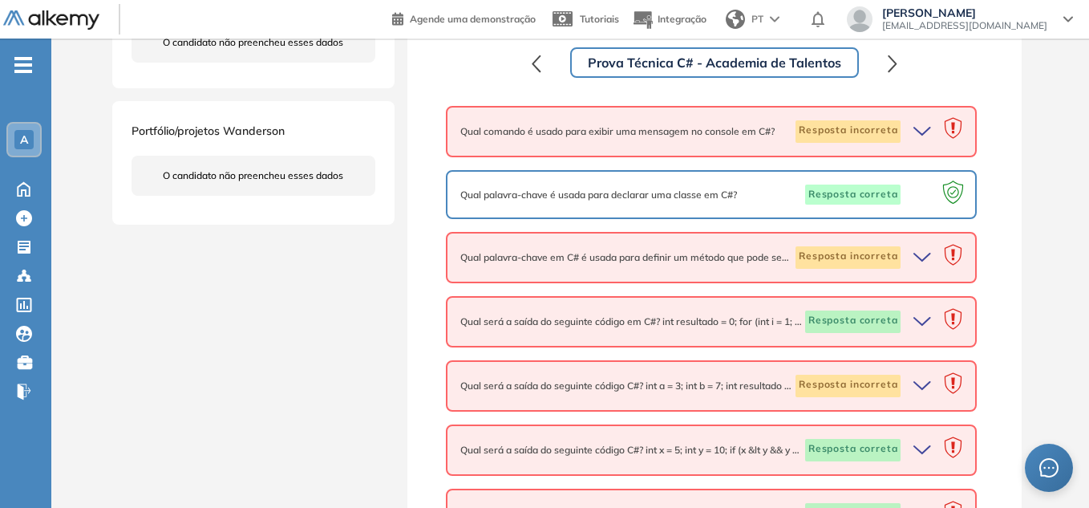
click at [635, 132] on icon "button" at bounding box center [925, 131] width 22 height 22
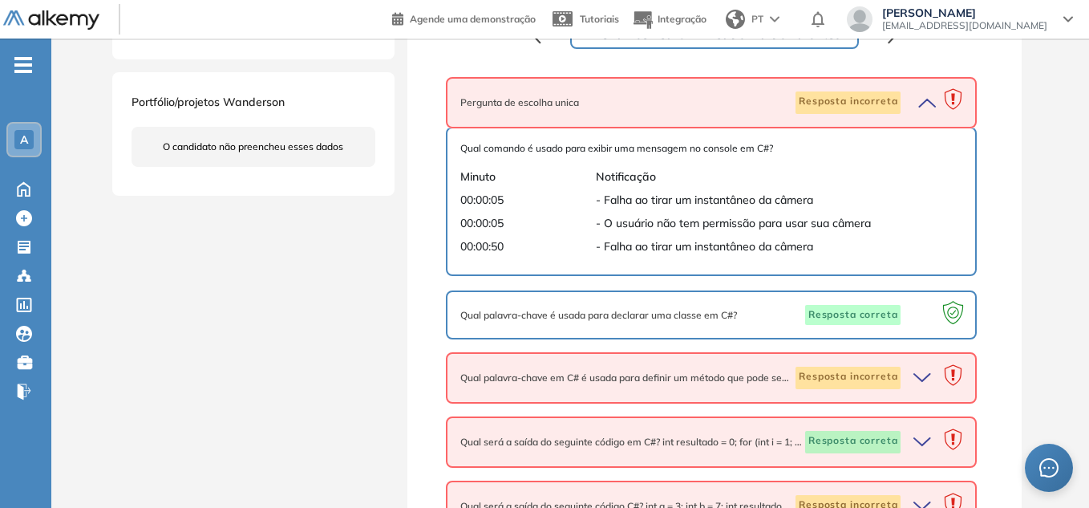
scroll to position [562, 0]
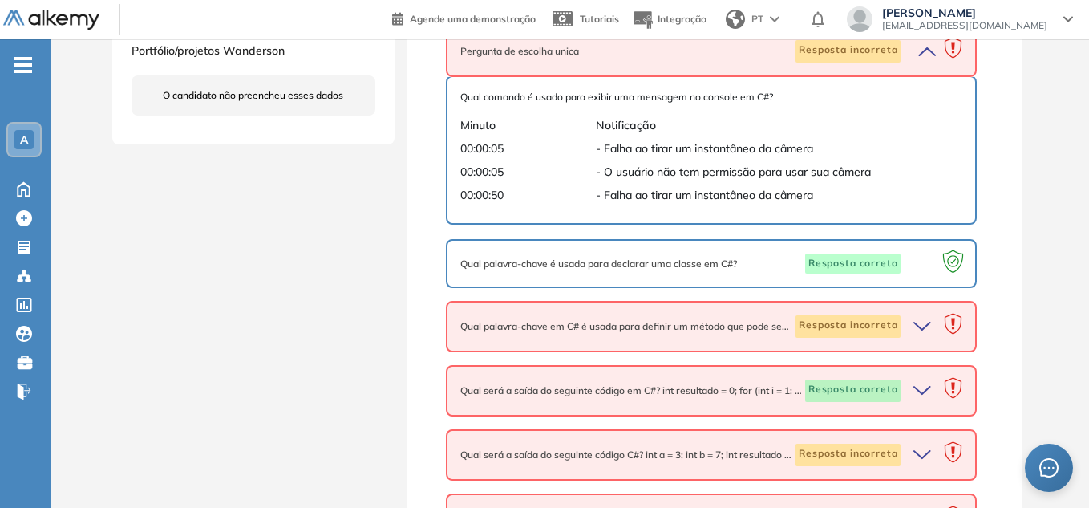
click at [635, 326] on icon "button" at bounding box center [925, 326] width 22 height 22
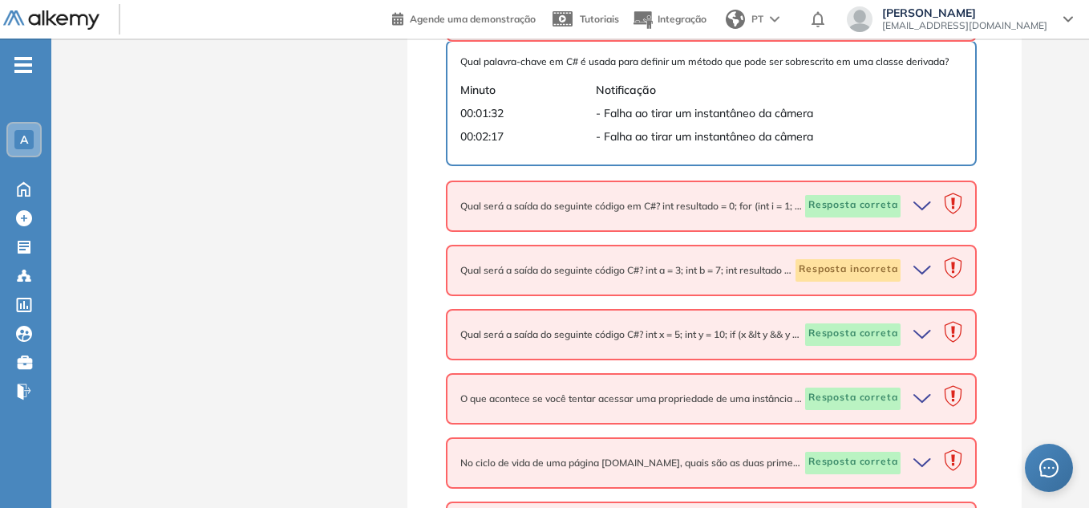
scroll to position [882, 0]
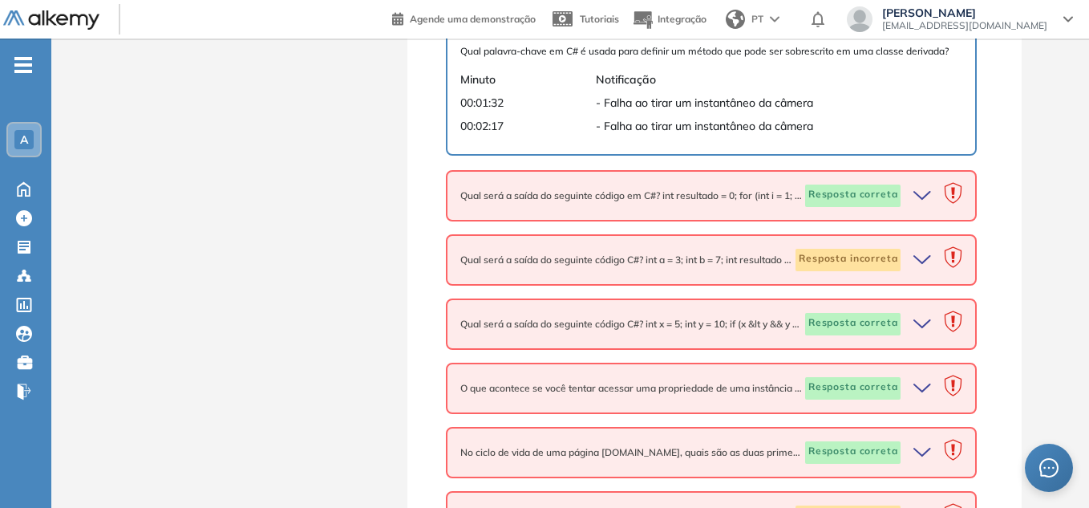
click at [635, 197] on icon "button" at bounding box center [925, 196] width 22 height 22
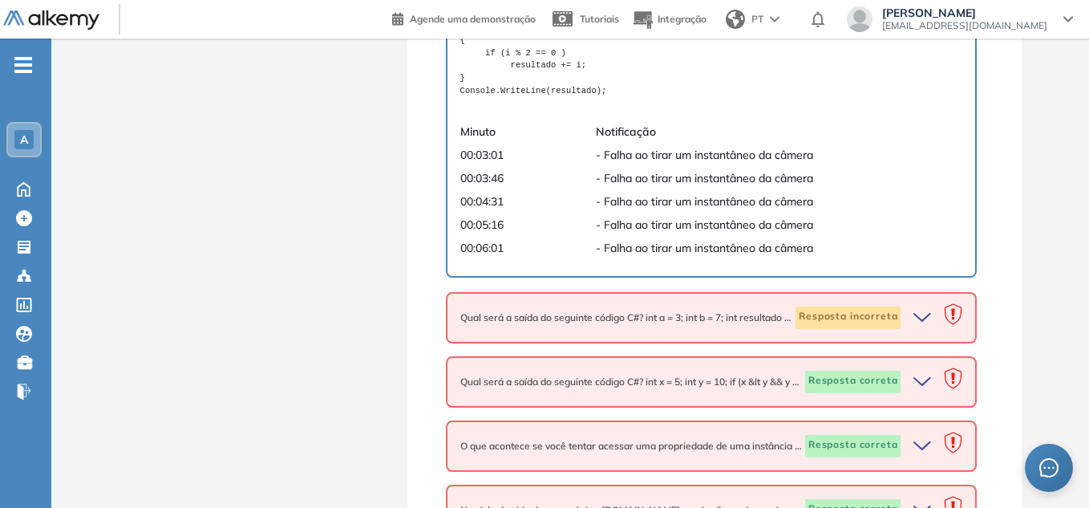
scroll to position [1123, 0]
click at [635, 313] on icon "button" at bounding box center [925, 317] width 22 height 22
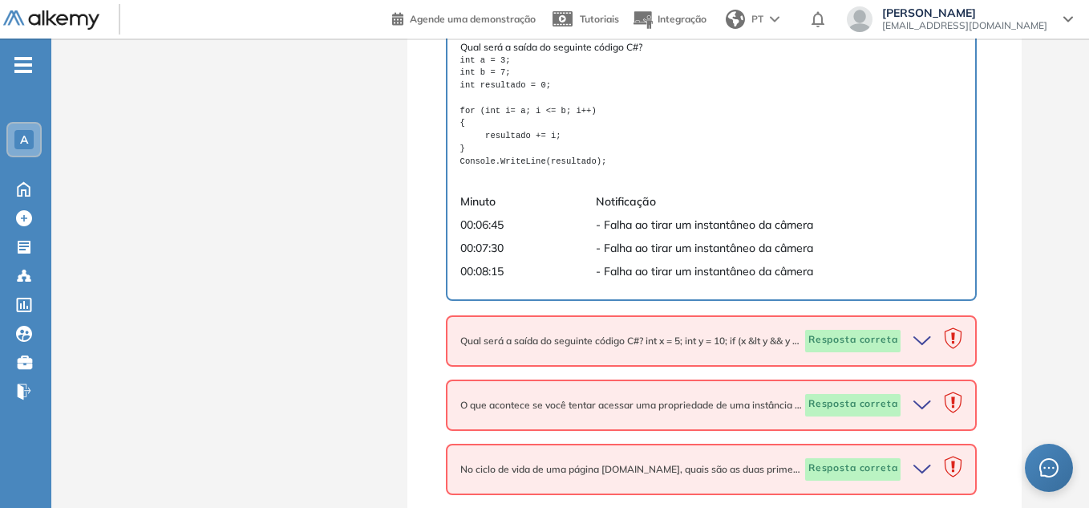
scroll to position [1524, 0]
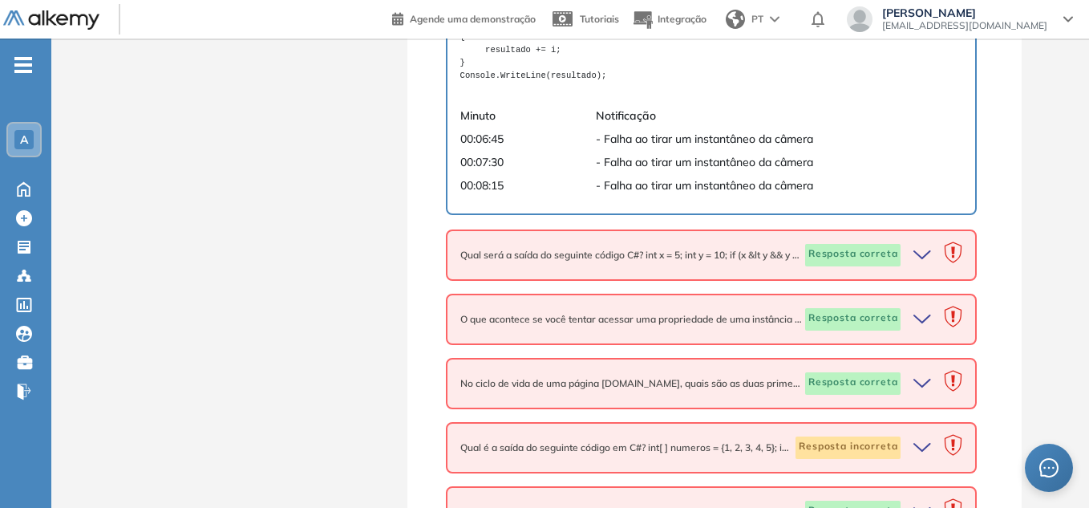
click at [635, 258] on icon "button" at bounding box center [925, 255] width 22 height 22
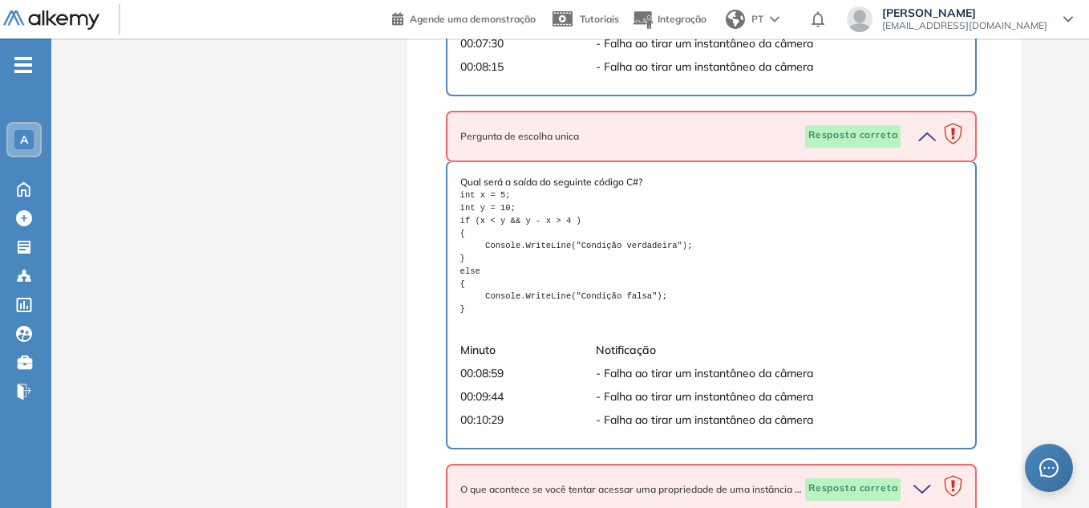
scroll to position [1868, 0]
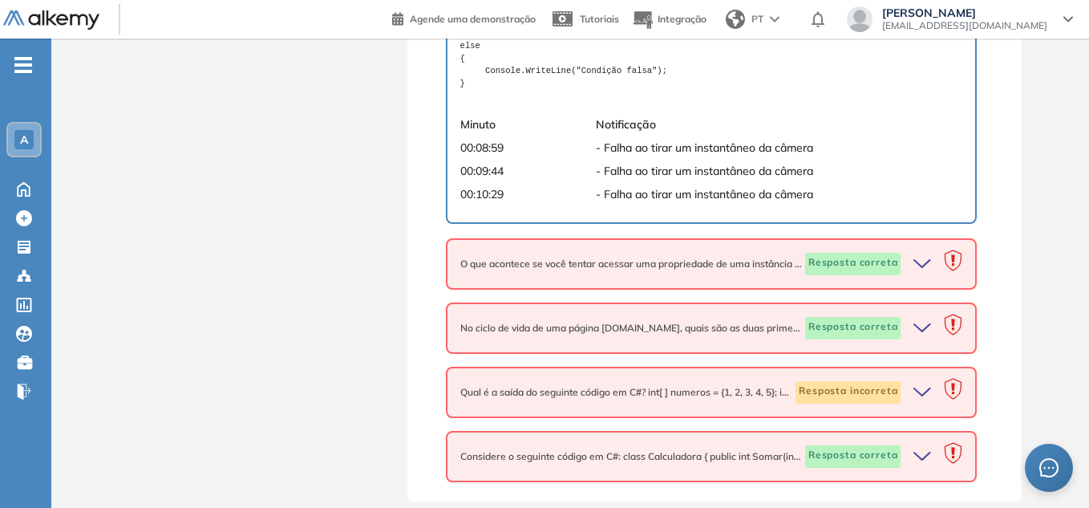
click at [635, 266] on icon "button" at bounding box center [925, 264] width 22 height 22
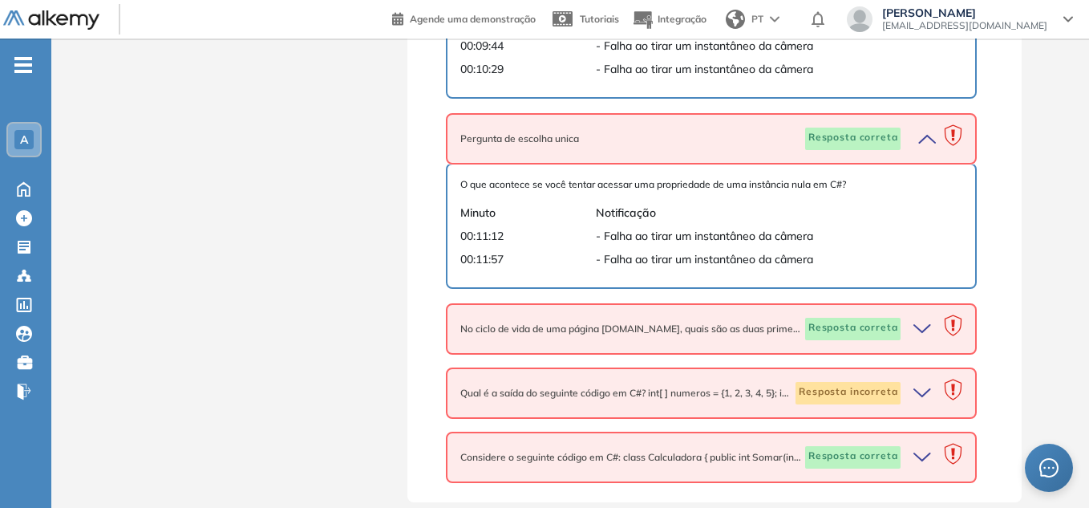
scroll to position [1994, 0]
click at [635, 333] on icon "button" at bounding box center [925, 328] width 22 height 22
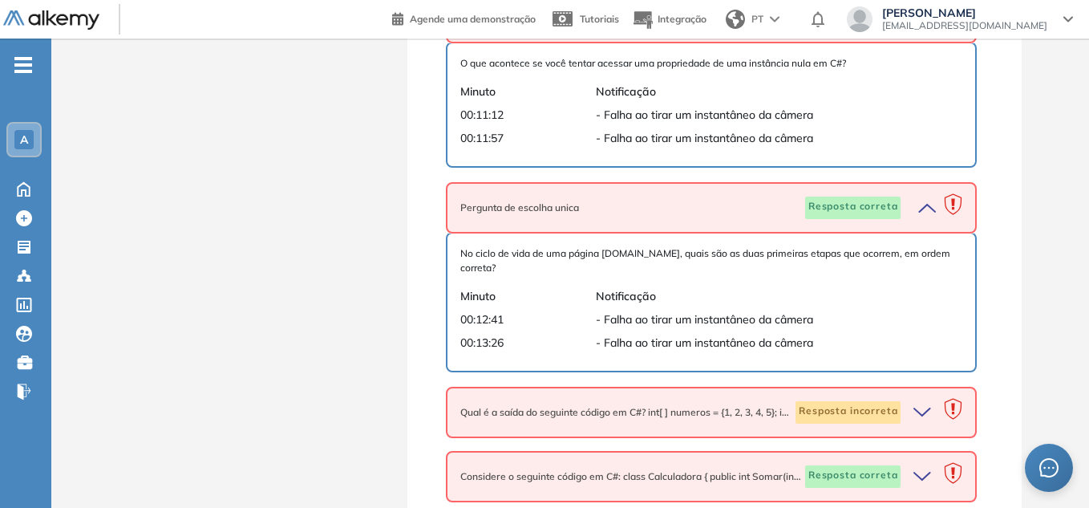
scroll to position [2120, 0]
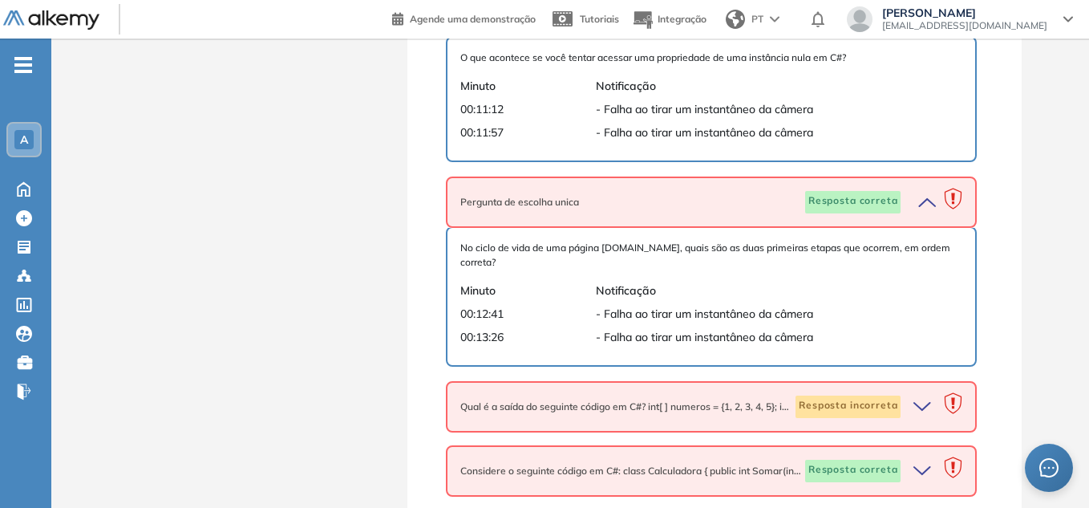
click at [635, 395] on icon "button" at bounding box center [925, 406] width 22 height 22
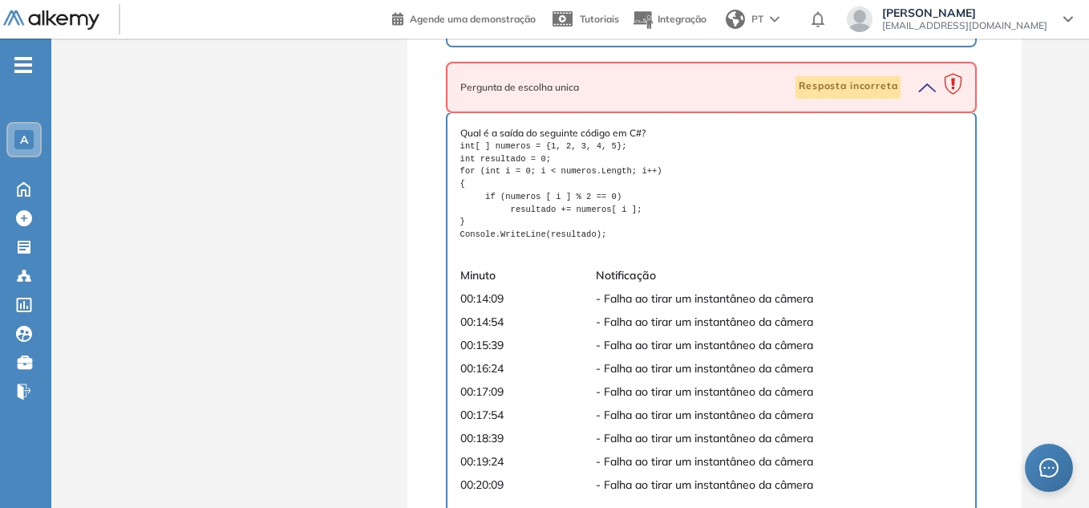
scroll to position [2523, 0]
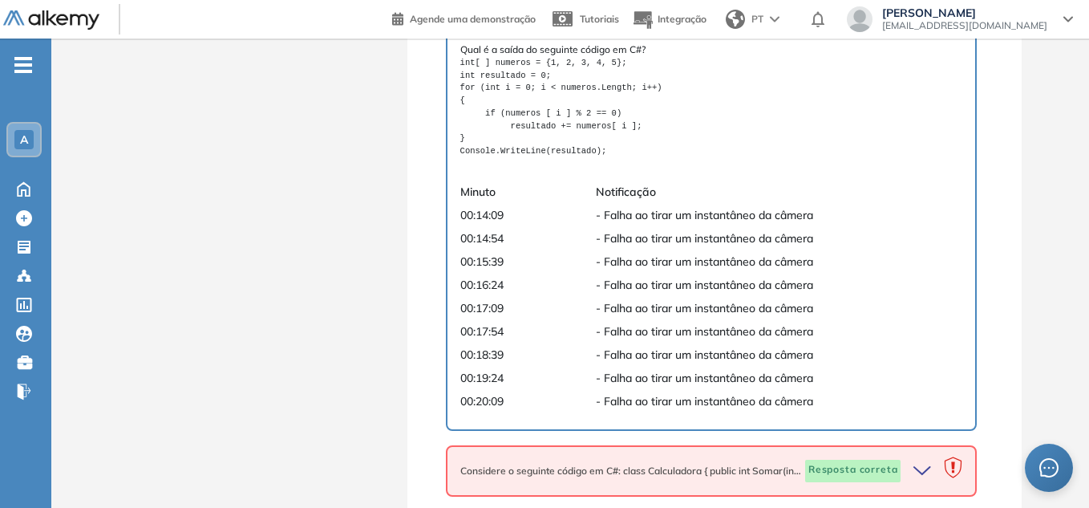
click at [635, 460] on icon "button" at bounding box center [925, 471] width 22 height 22
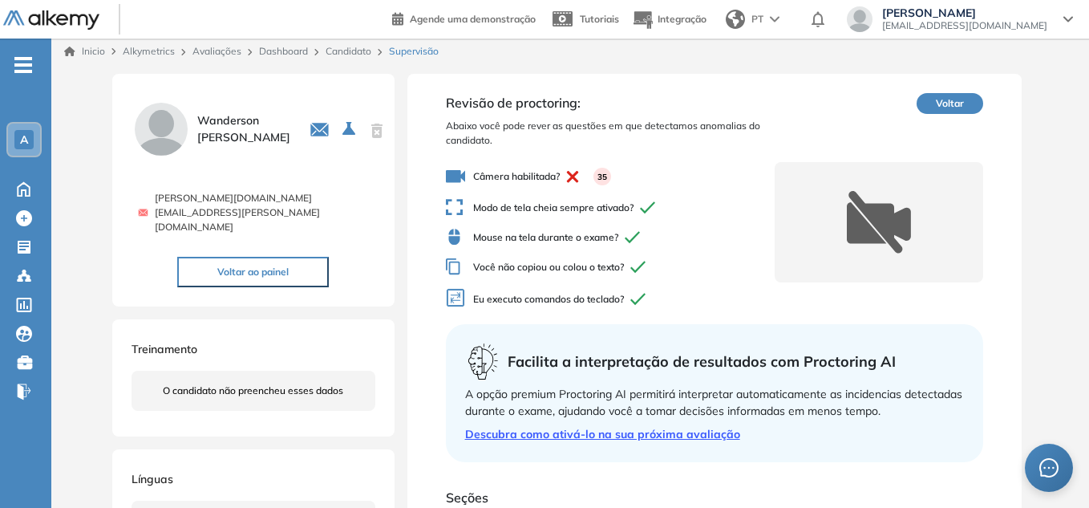
scroll to position [0, 0]
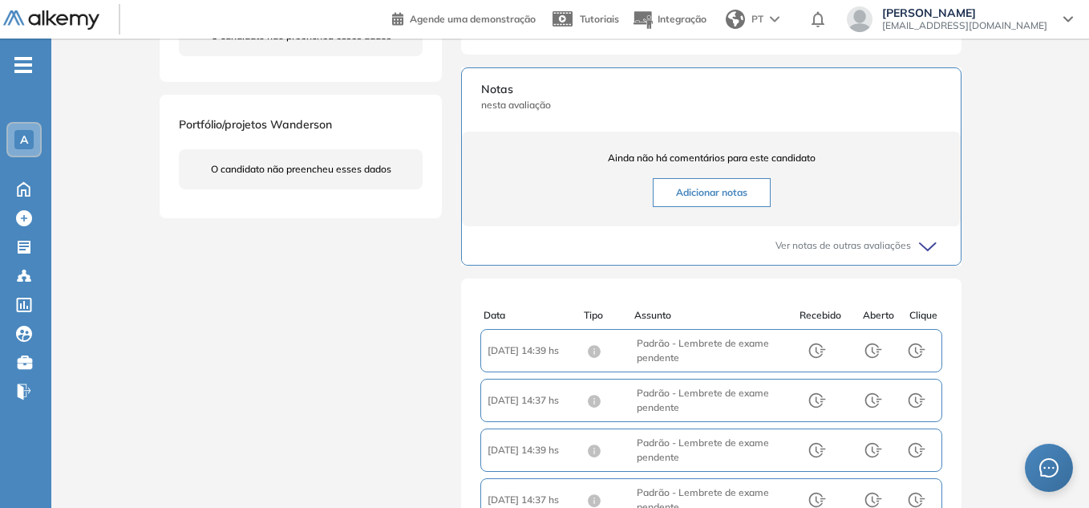
scroll to position [4, 0]
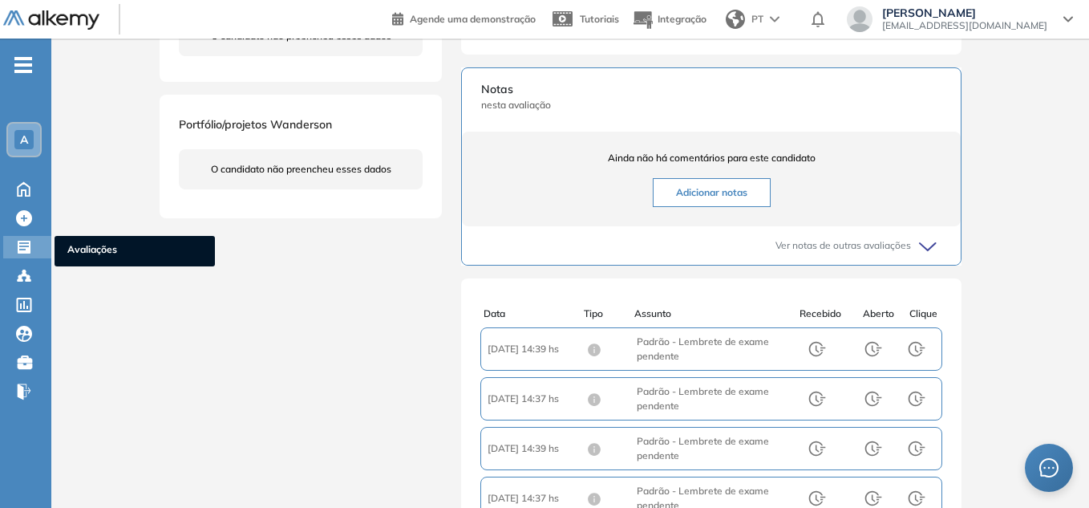
click at [19, 245] on icon at bounding box center [24, 247] width 13 height 13
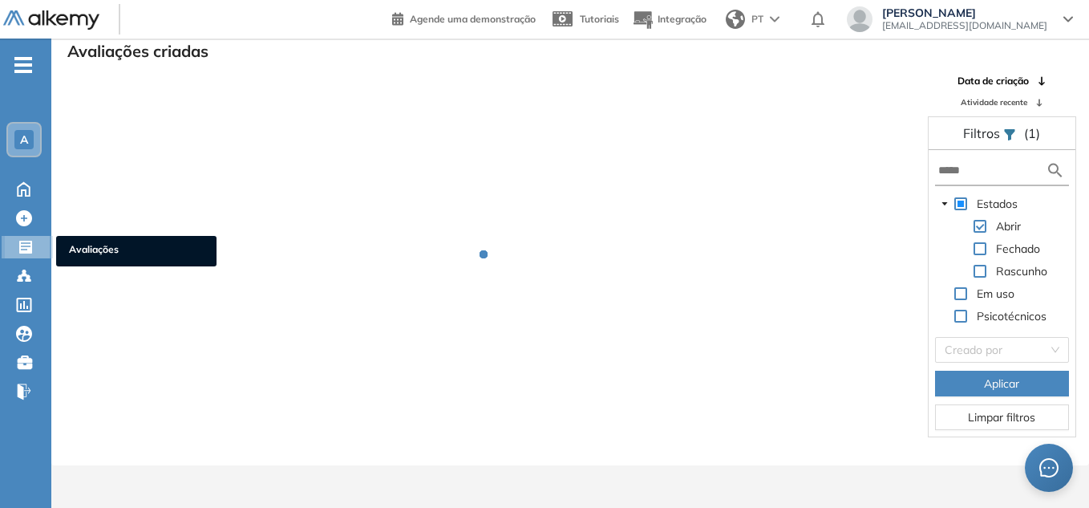
scroll to position [39, 0]
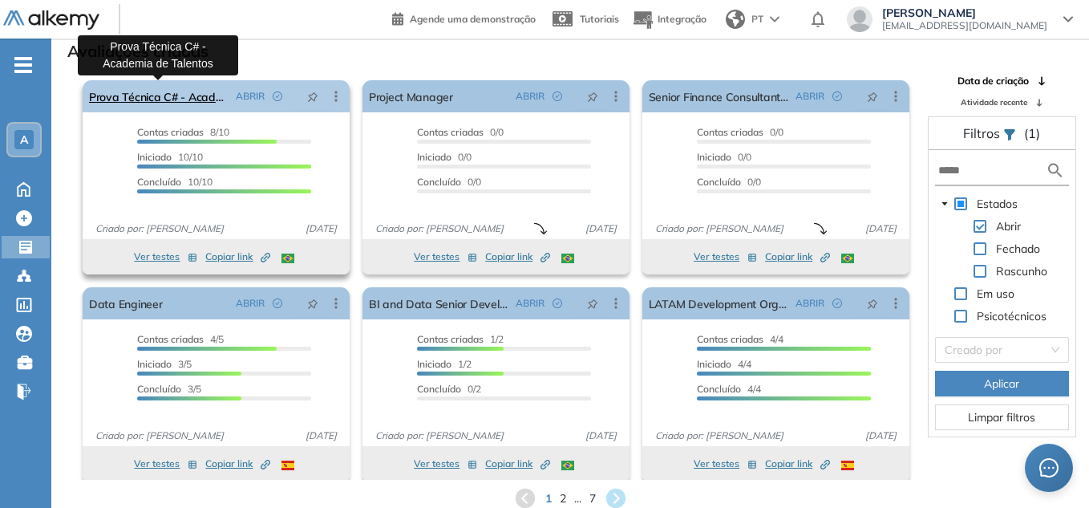
click at [176, 97] on link "Prova Técnica C# - Academia de Talentos" at bounding box center [159, 96] width 140 height 32
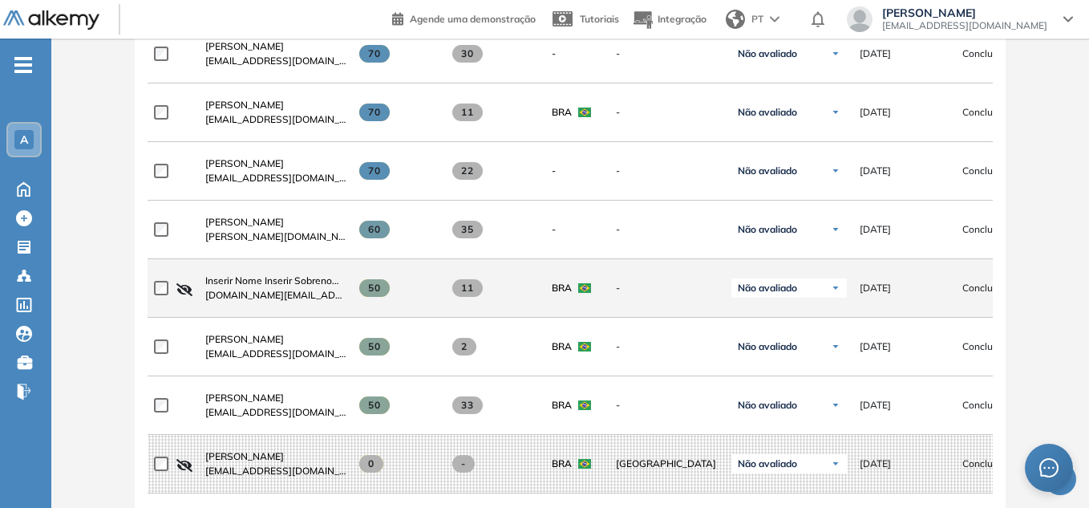
scroll to position [642, 0]
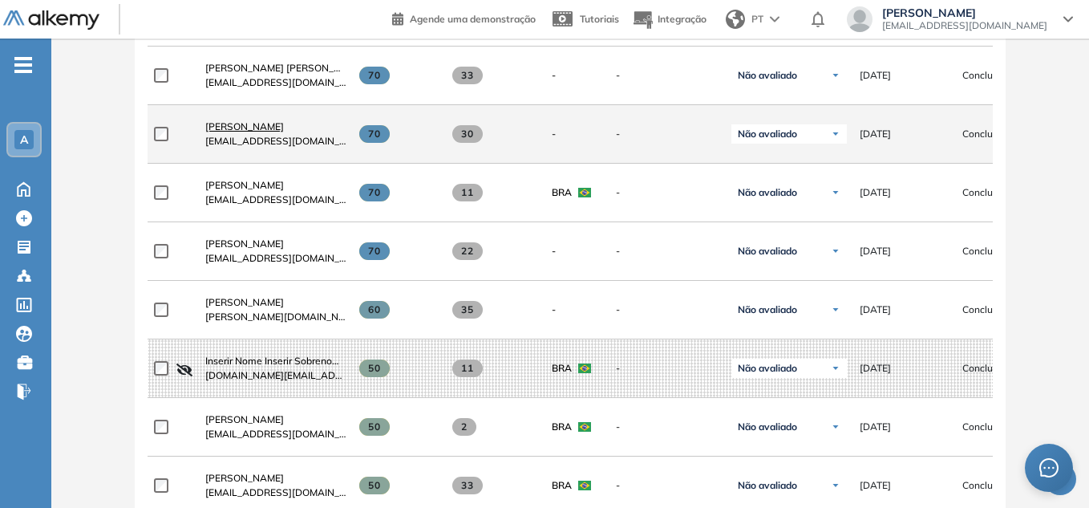
click at [248, 128] on span "Rafaella Olivio" at bounding box center [244, 126] width 79 height 12
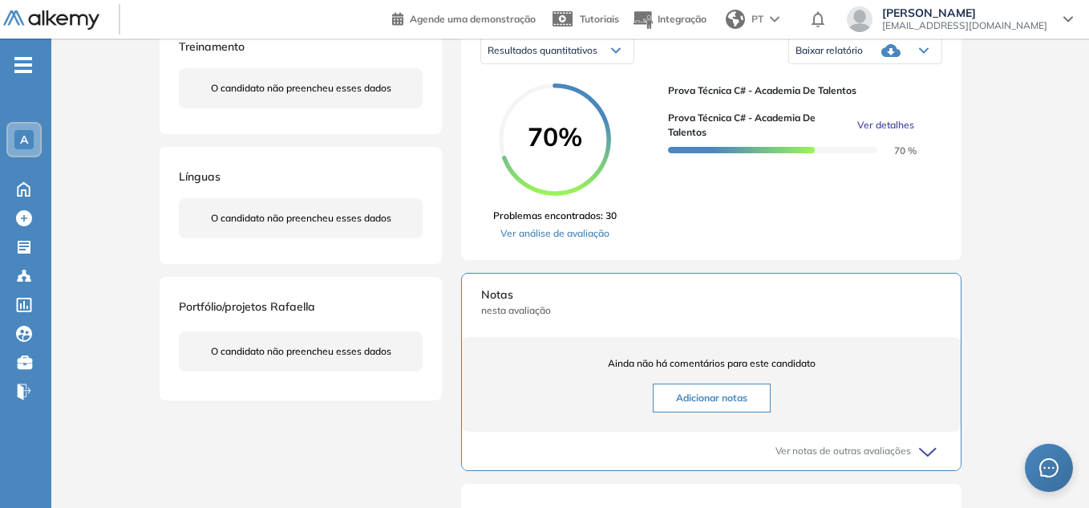
scroll to position [321, 0]
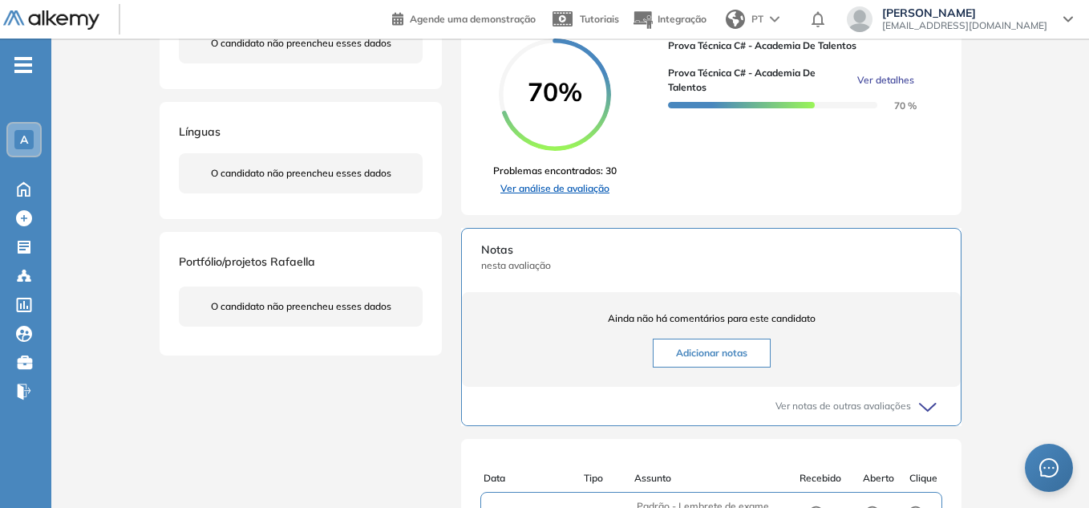
click at [589, 191] on link "Ver análise de avaliação" at bounding box center [555, 188] width 124 height 14
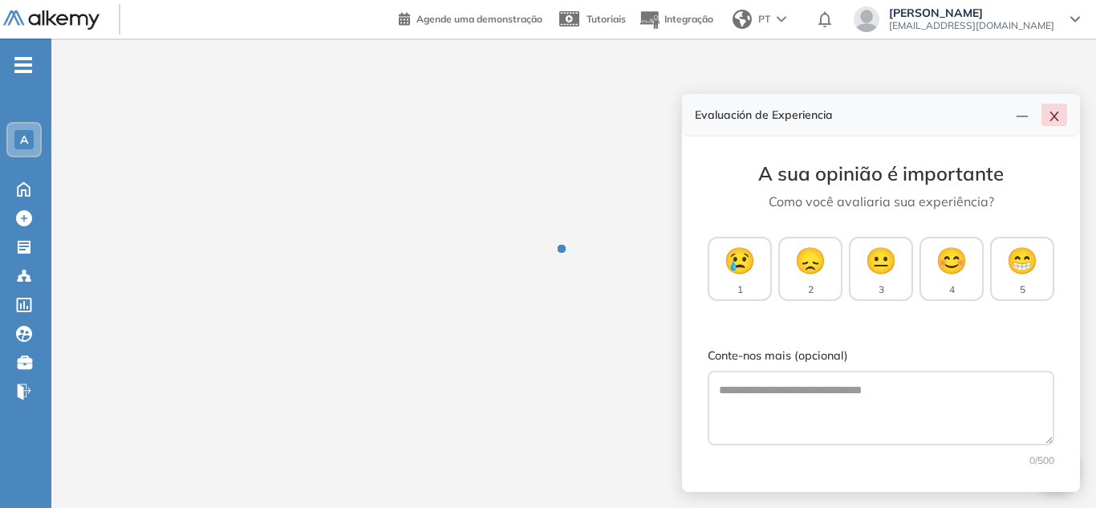
click at [1050, 115] on icon "close" at bounding box center [1054, 116] width 13 height 13
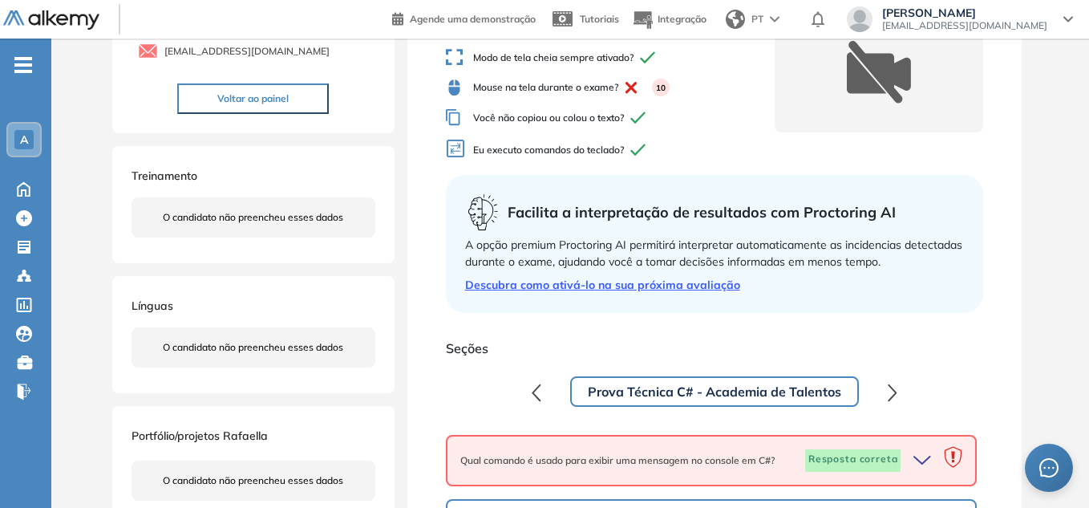
scroll to position [401, 0]
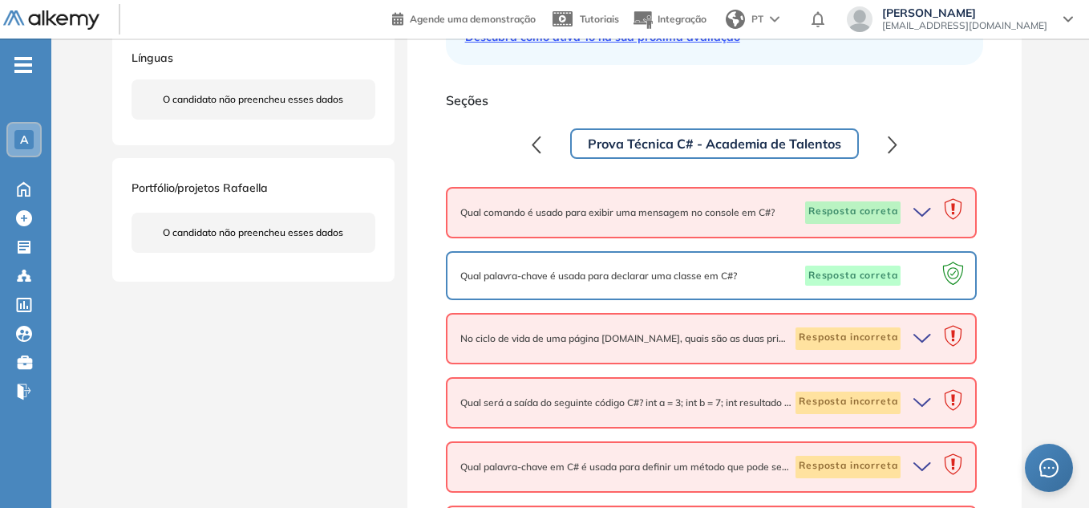
click at [928, 216] on icon "button" at bounding box center [925, 212] width 22 height 22
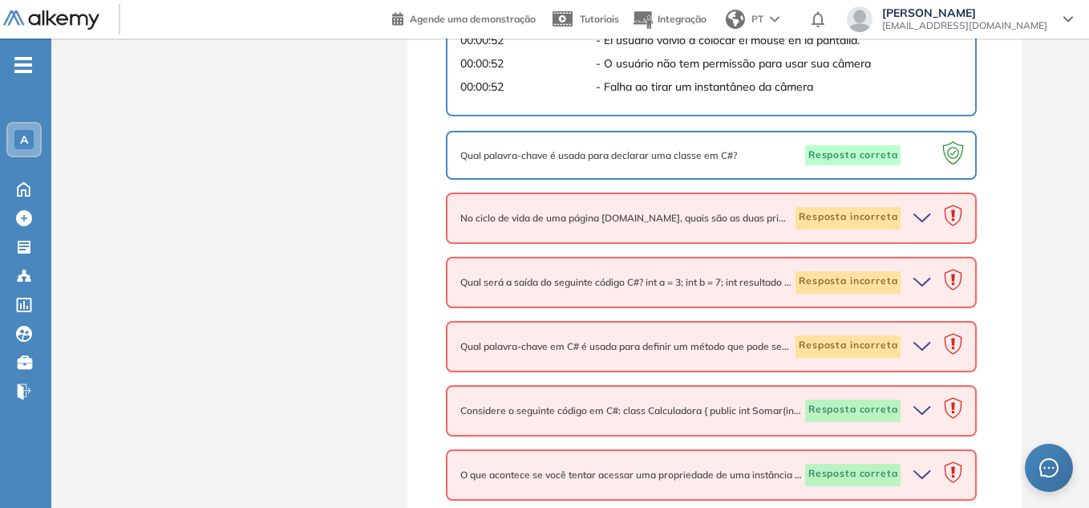
scroll to position [882, 0]
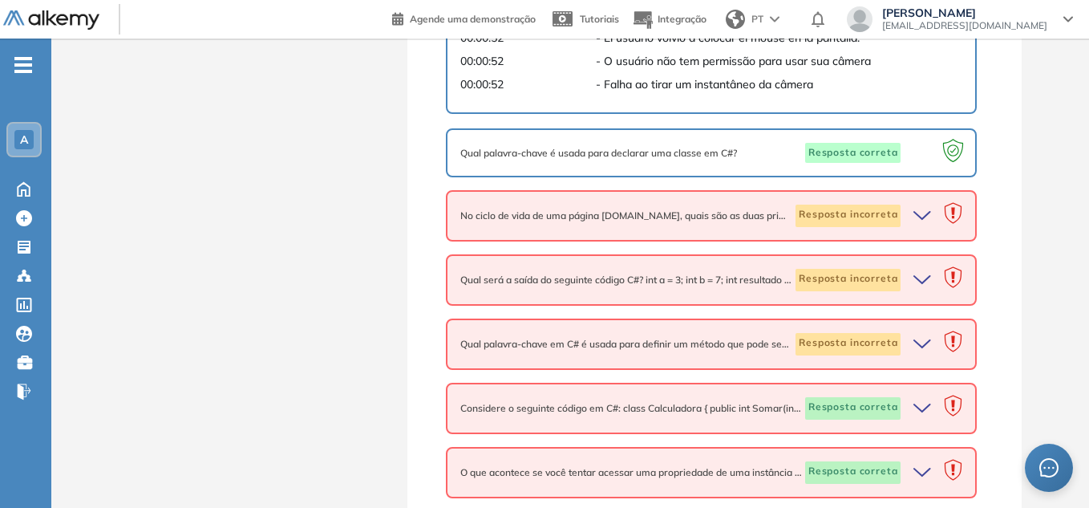
click at [925, 214] on icon "button" at bounding box center [925, 216] width 22 height 22
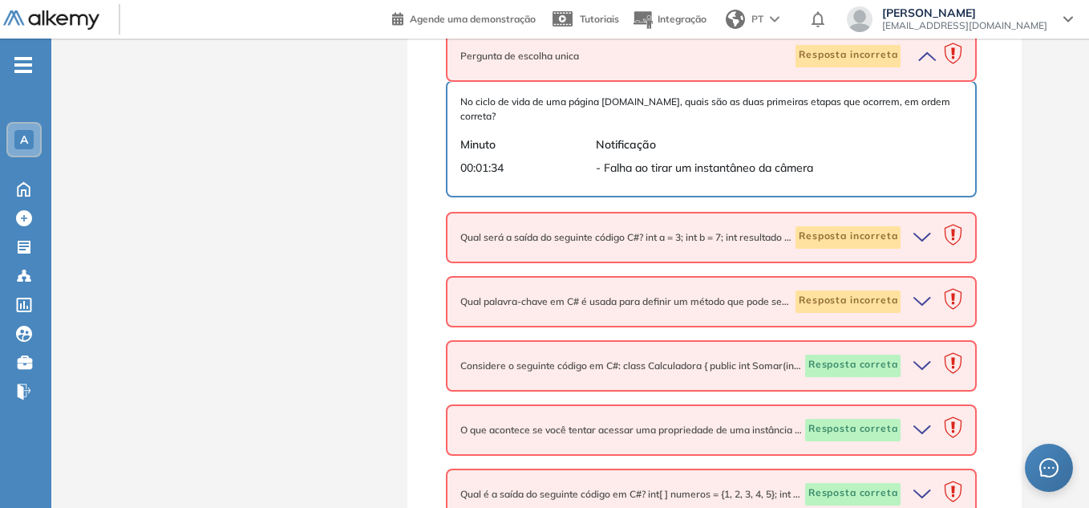
scroll to position [1043, 0]
click at [924, 229] on icon "button" at bounding box center [925, 236] width 22 height 22
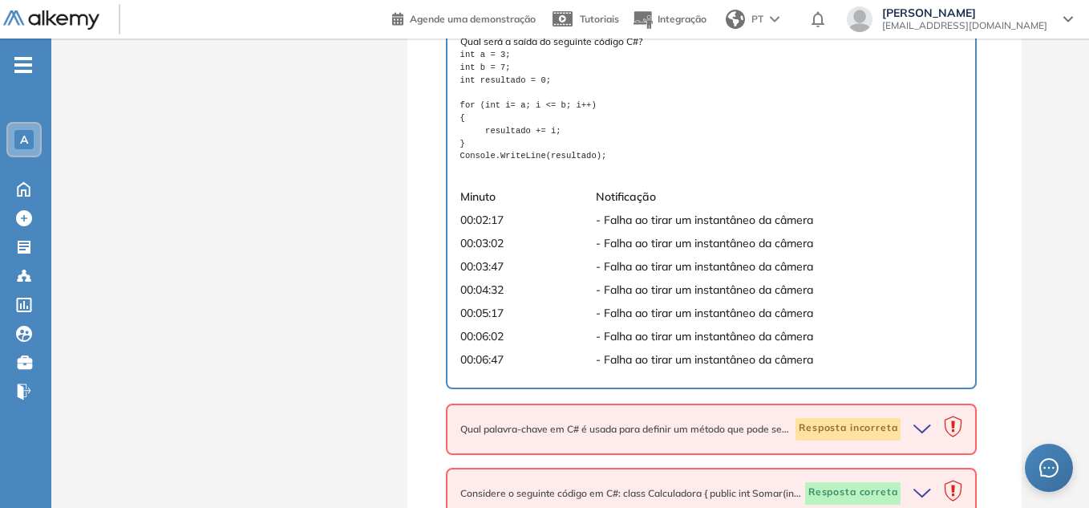
scroll to position [1444, 0]
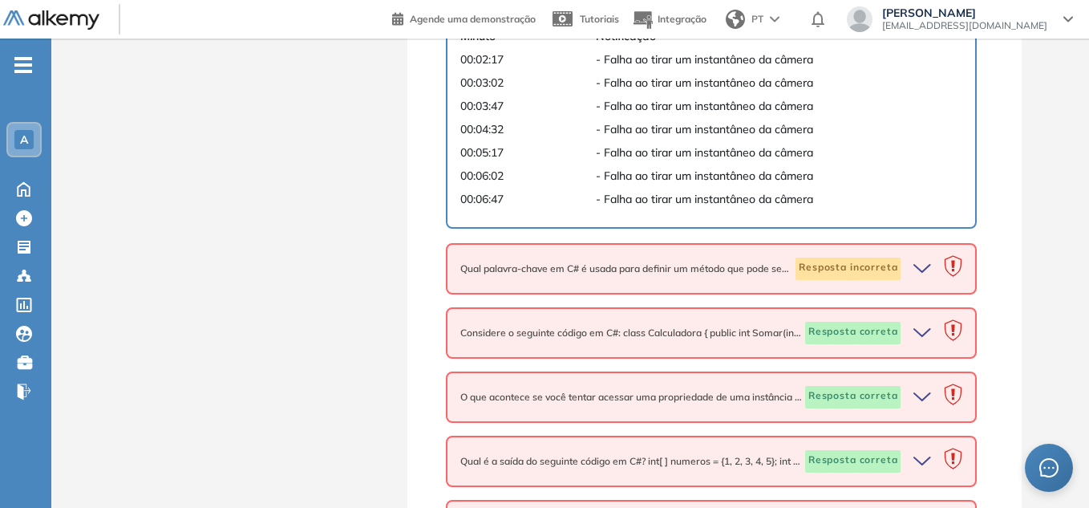
click at [919, 262] on icon "button" at bounding box center [925, 269] width 22 height 22
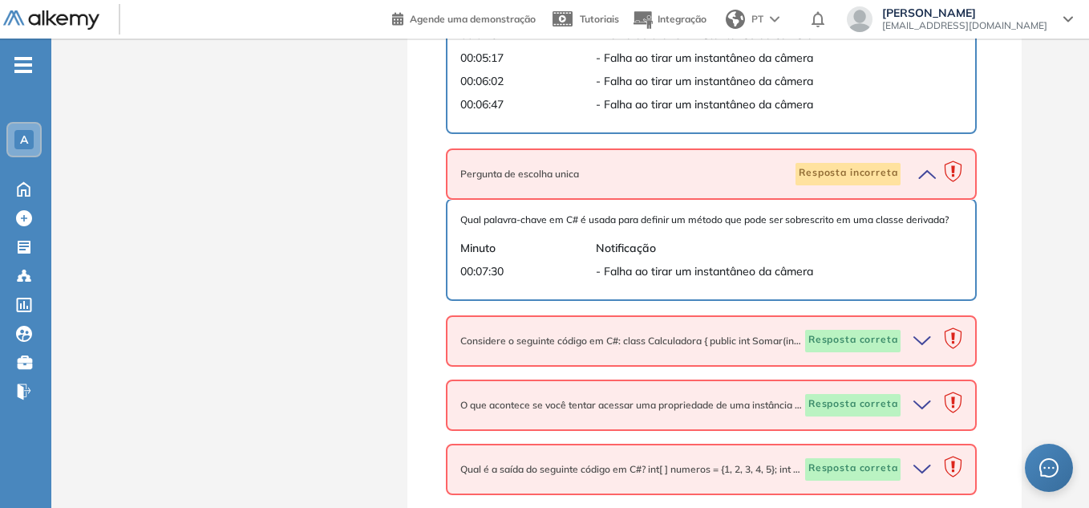
scroll to position [1604, 0]
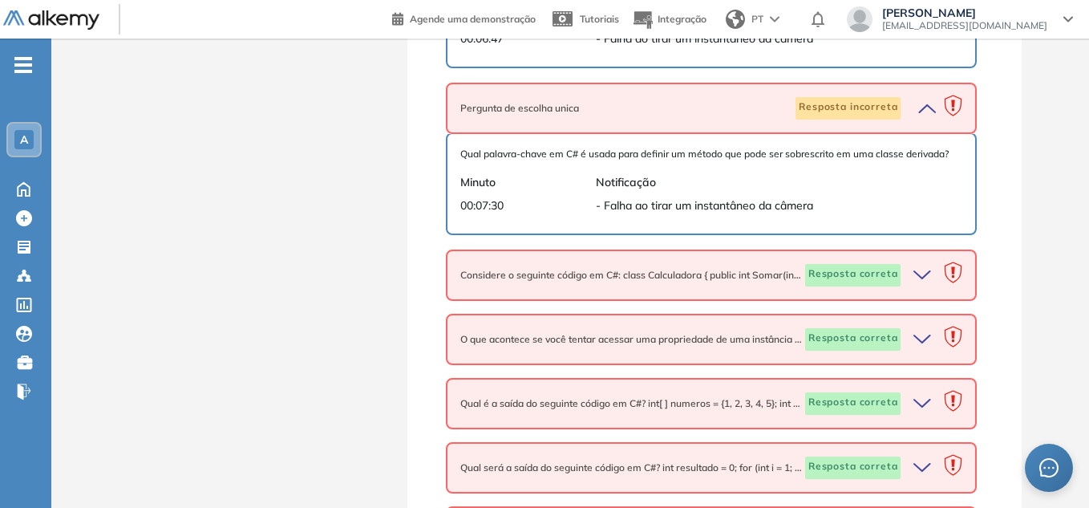
click at [926, 267] on icon "button" at bounding box center [925, 275] width 22 height 22
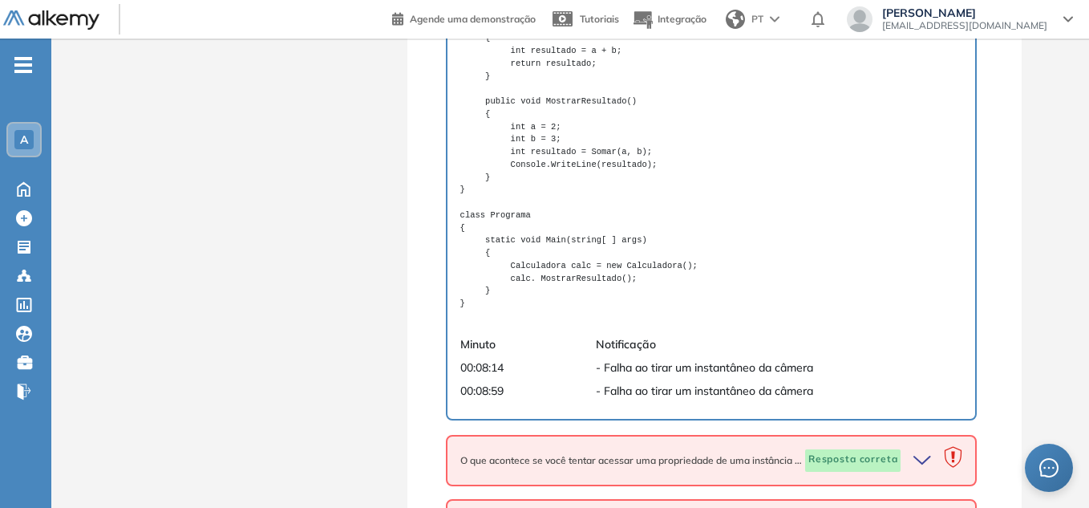
scroll to position [2086, 0]
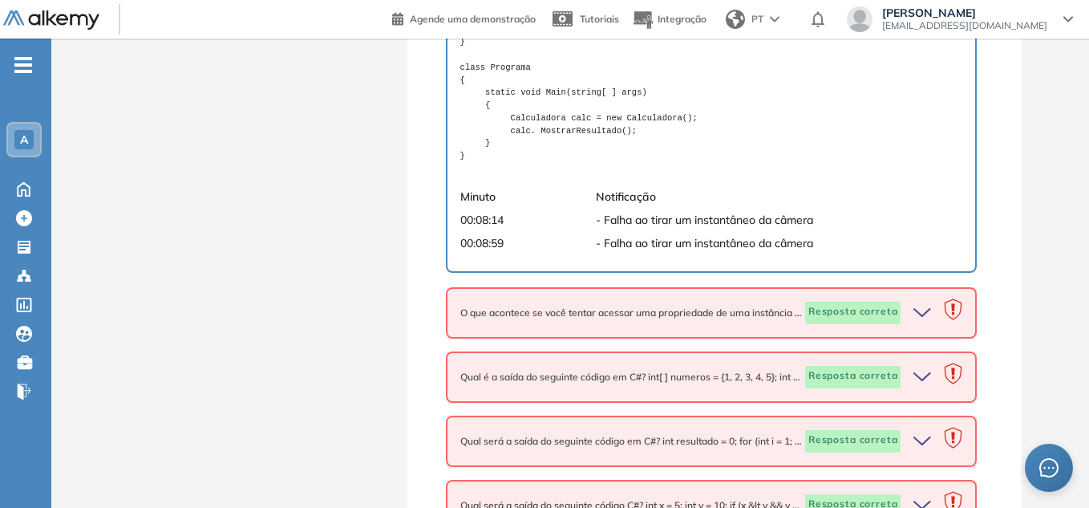
click at [919, 302] on icon "button" at bounding box center [925, 313] width 22 height 22
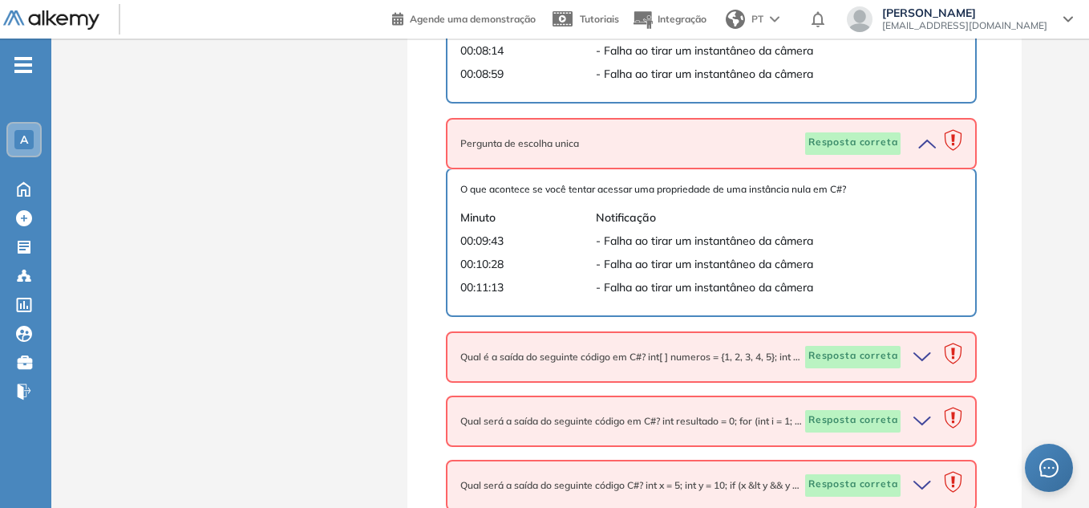
scroll to position [2269, 0]
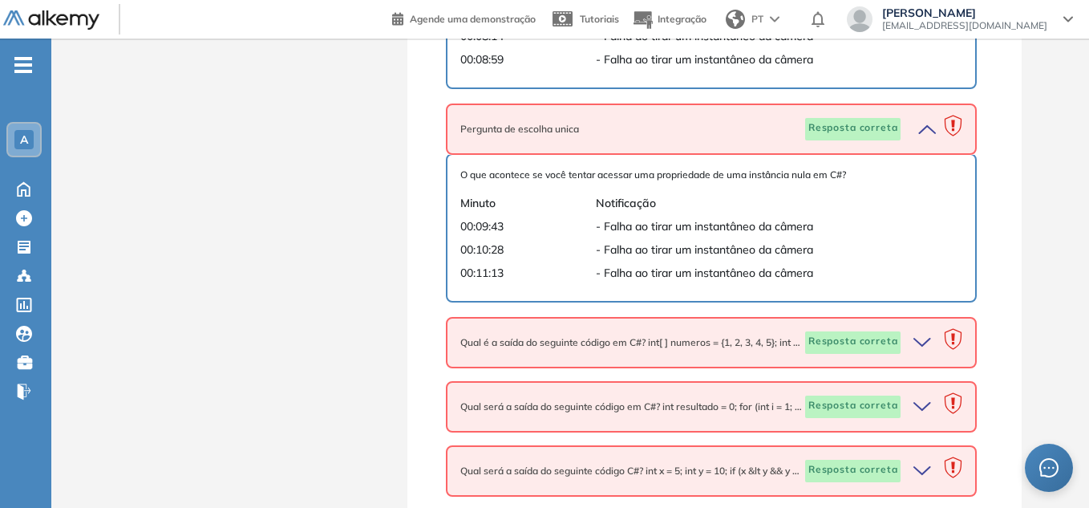
click at [917, 331] on icon "button" at bounding box center [925, 342] width 22 height 22
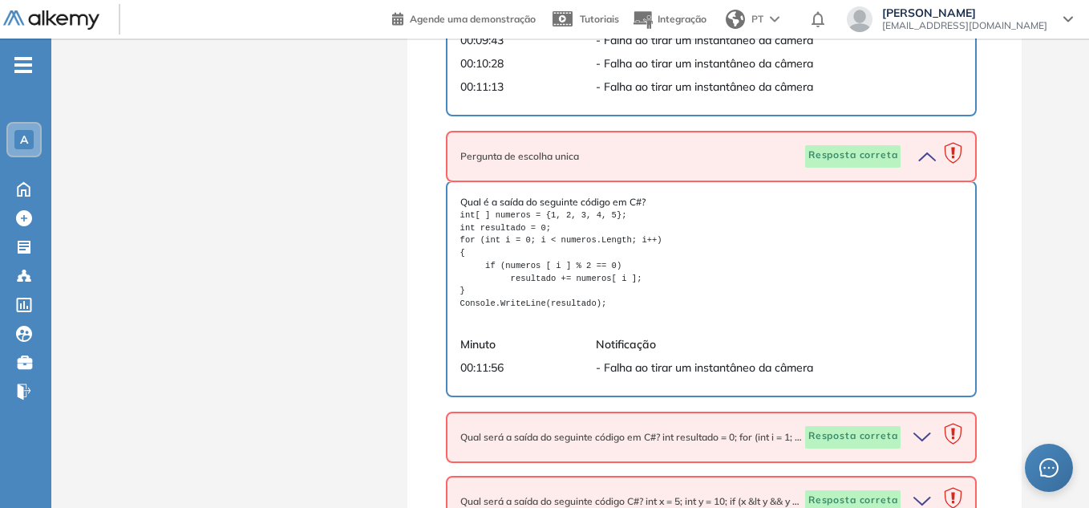
scroll to position [2486, 0]
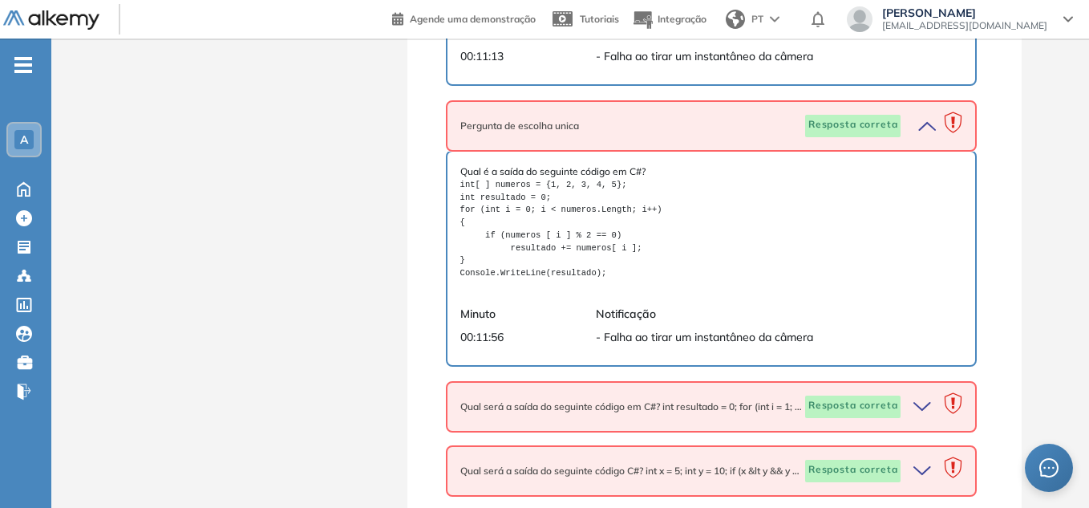
click at [923, 395] on icon "button" at bounding box center [925, 406] width 22 height 22
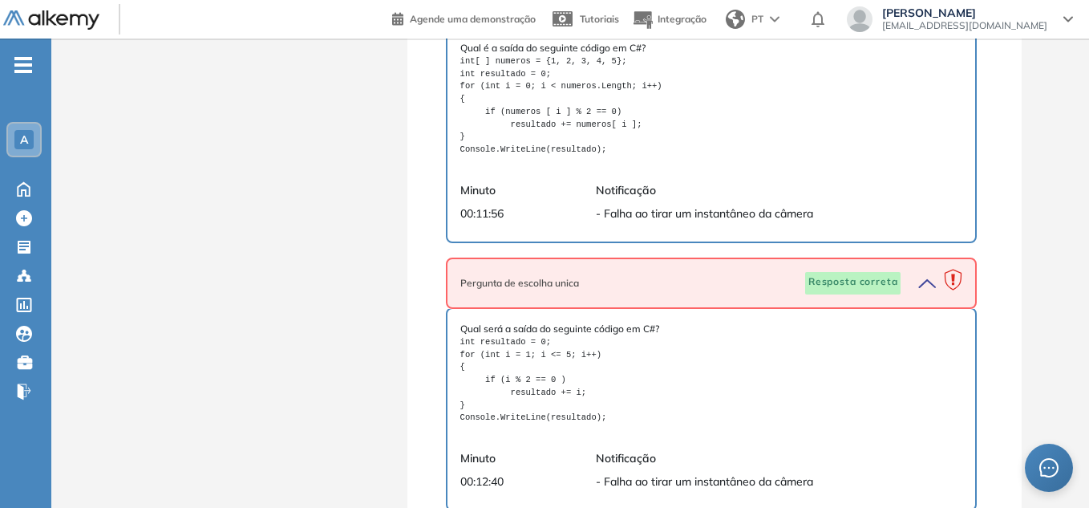
scroll to position [2690, 0]
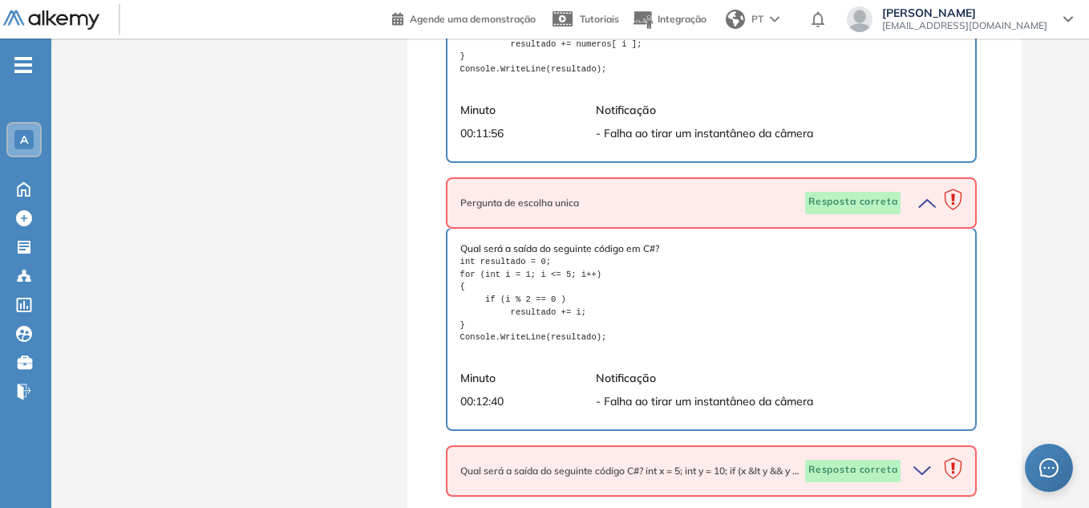
click at [919, 461] on icon "button" at bounding box center [925, 471] width 22 height 22
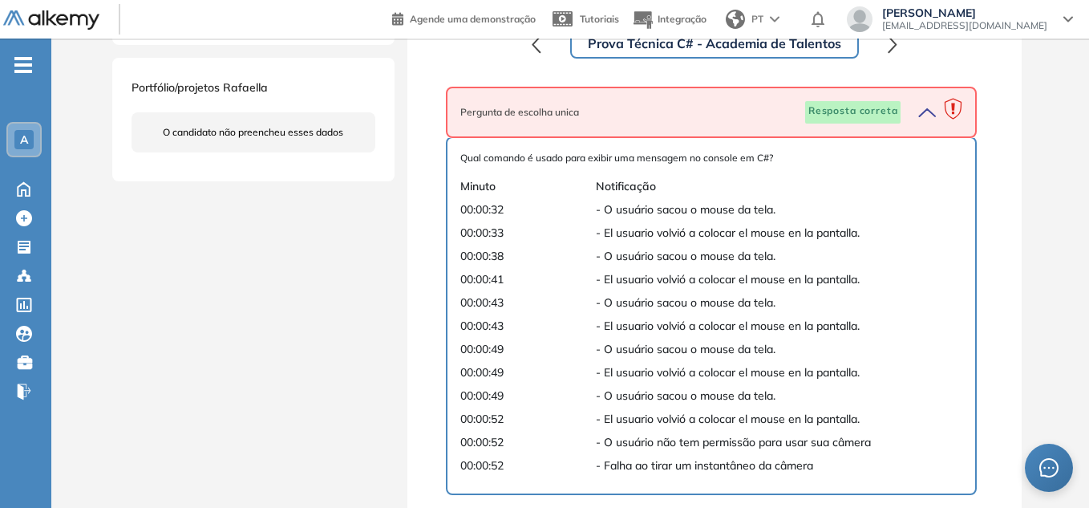
scroll to position [525, 0]
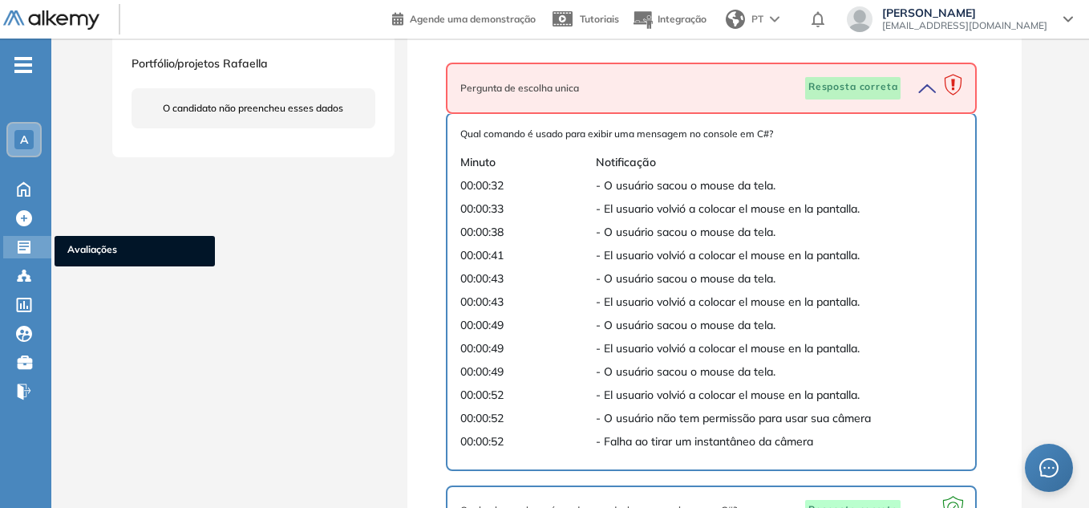
click at [22, 253] on icon at bounding box center [24, 247] width 13 height 13
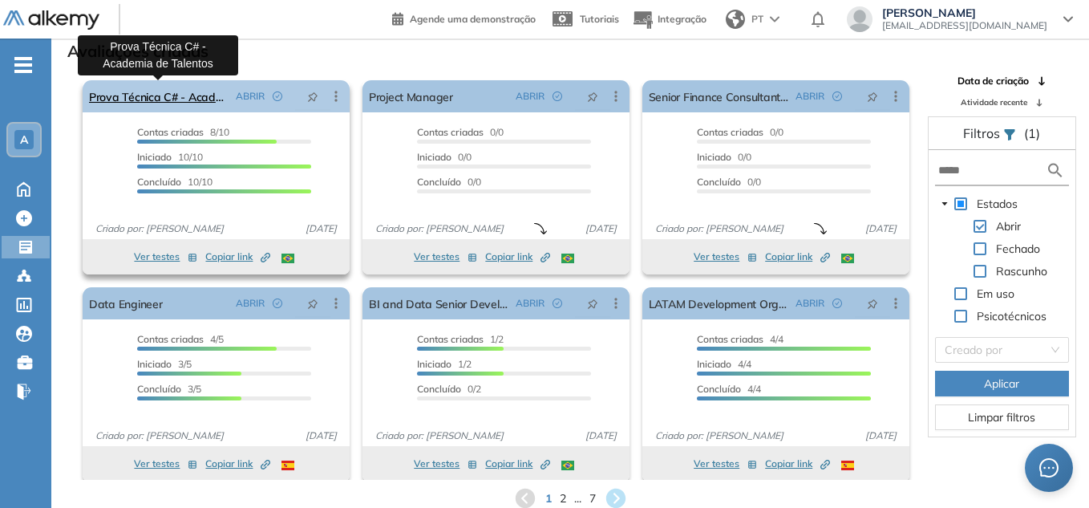
click at [178, 96] on link "Prova Técnica C# - Academia de Talentos" at bounding box center [159, 96] width 140 height 32
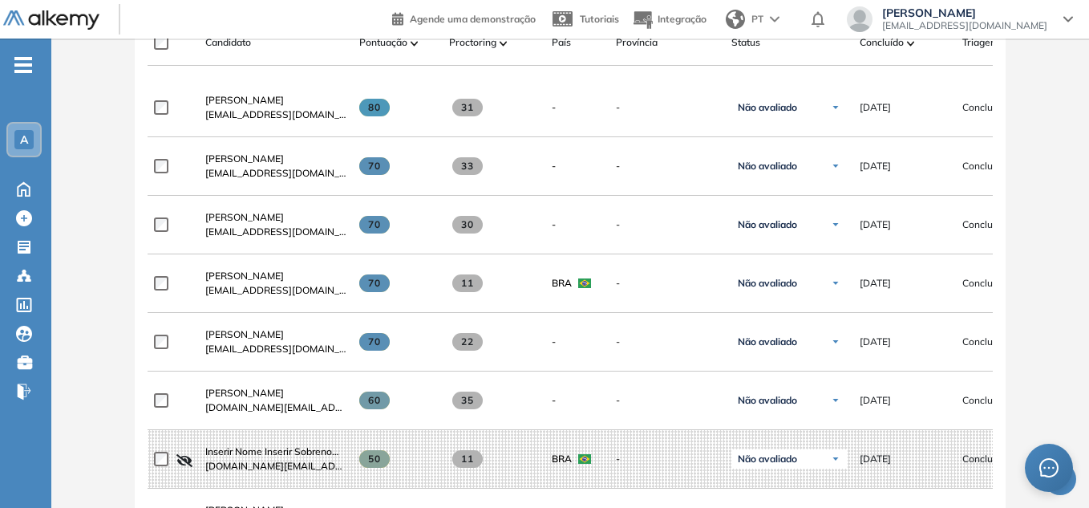
scroll to position [522, 0]
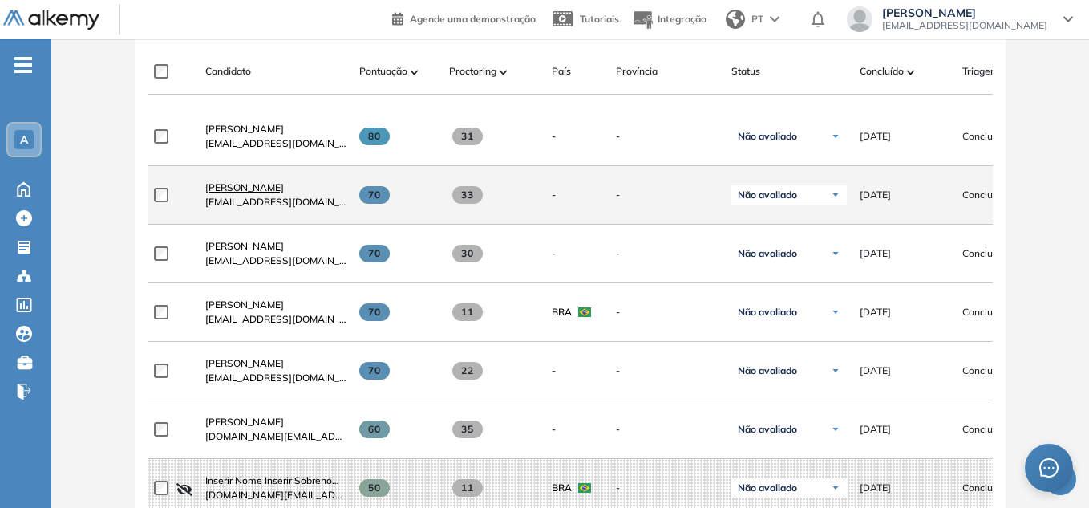
click at [253, 193] on span "[PERSON_NAME] [PERSON_NAME]" at bounding box center [244, 187] width 79 height 12
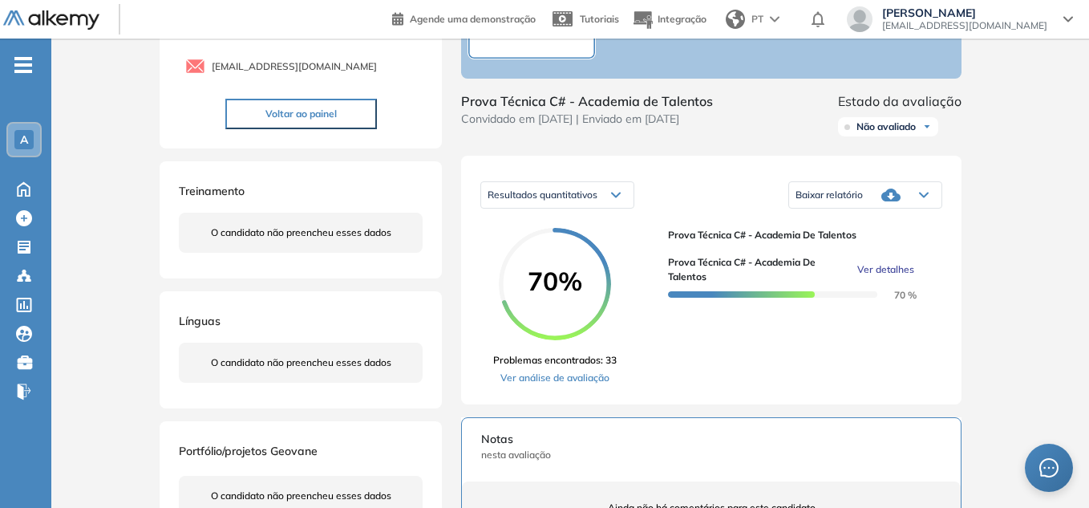
scroll to position [160, 0]
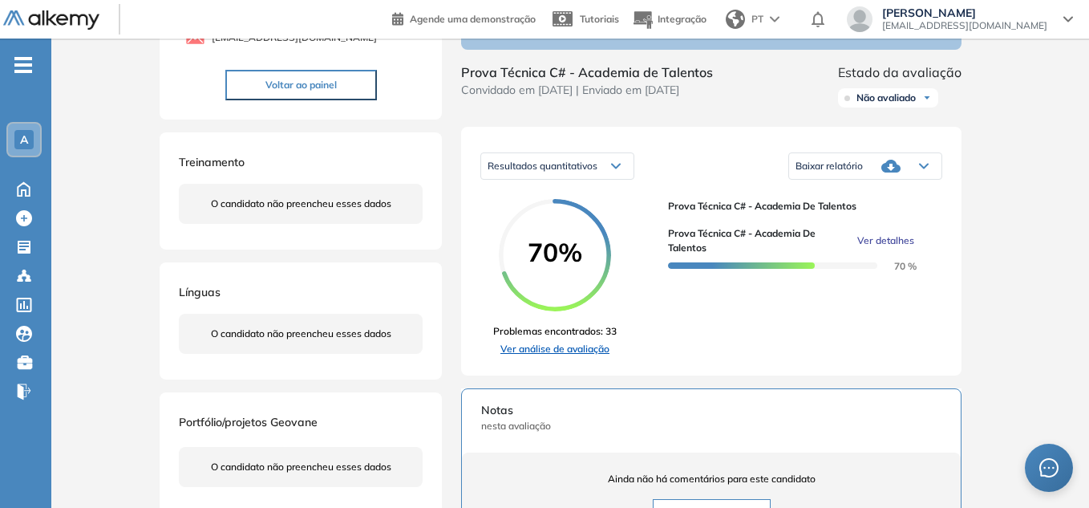
click at [547, 355] on link "Ver análise de avaliação" at bounding box center [555, 349] width 124 height 14
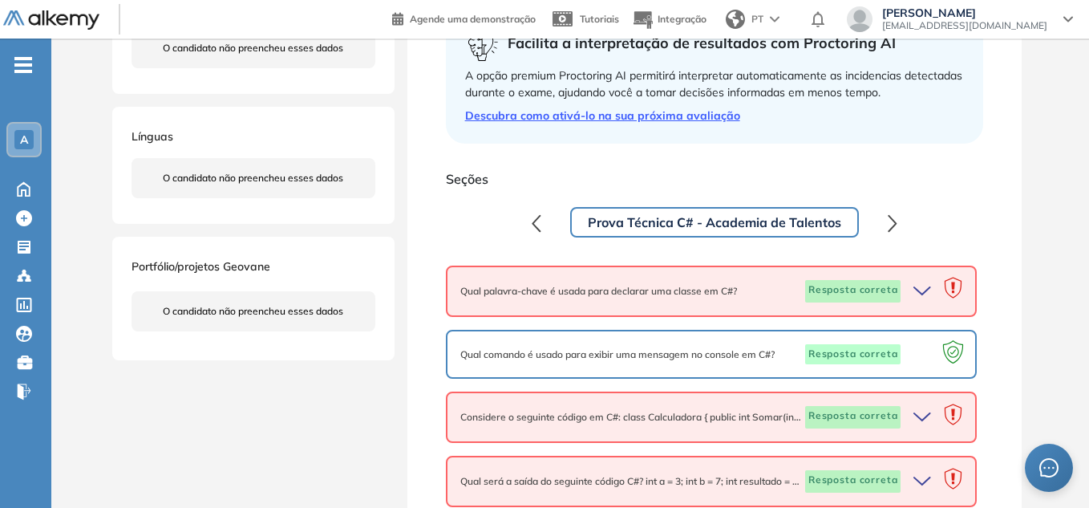
scroll to position [401, 0]
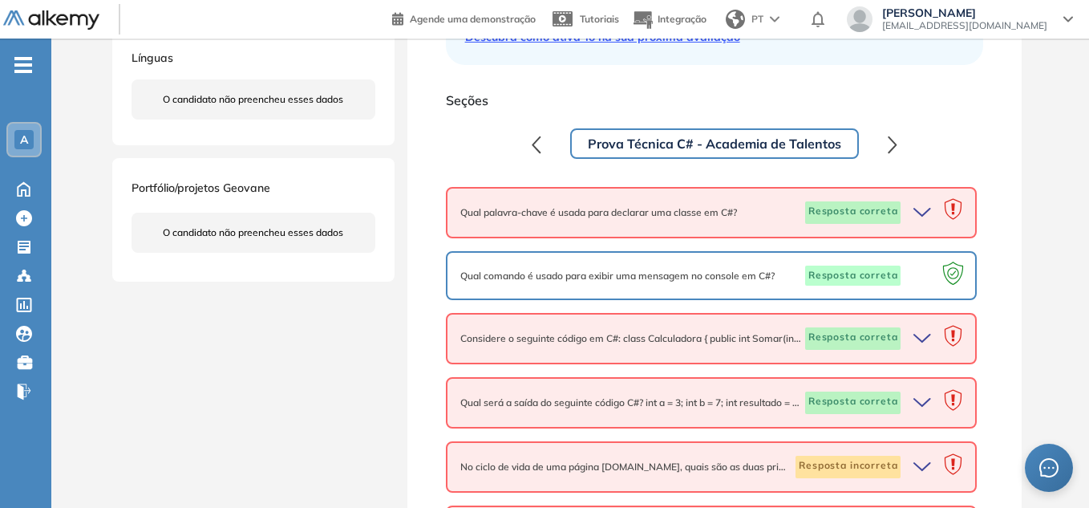
click at [921, 212] on icon "button" at bounding box center [925, 212] width 22 height 22
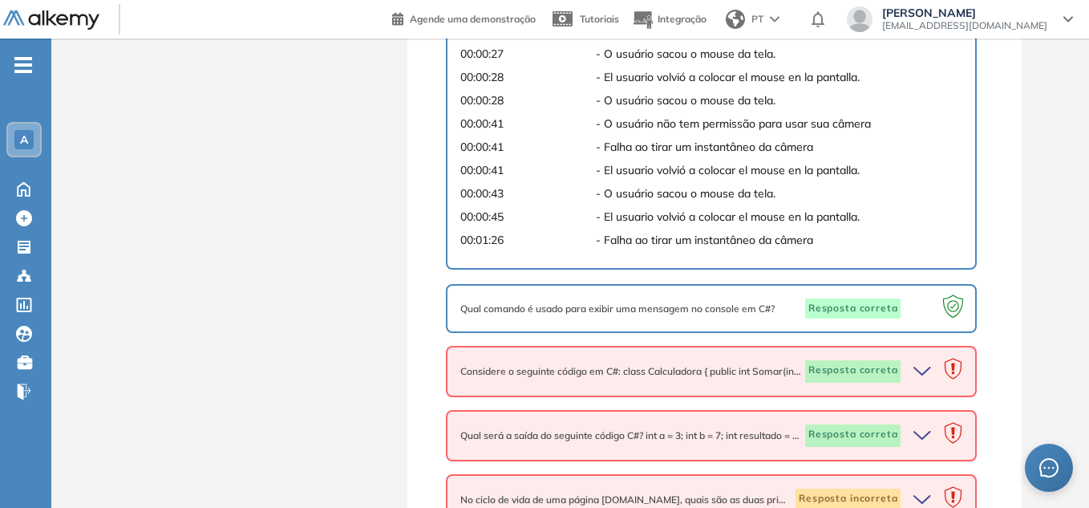
scroll to position [802, 0]
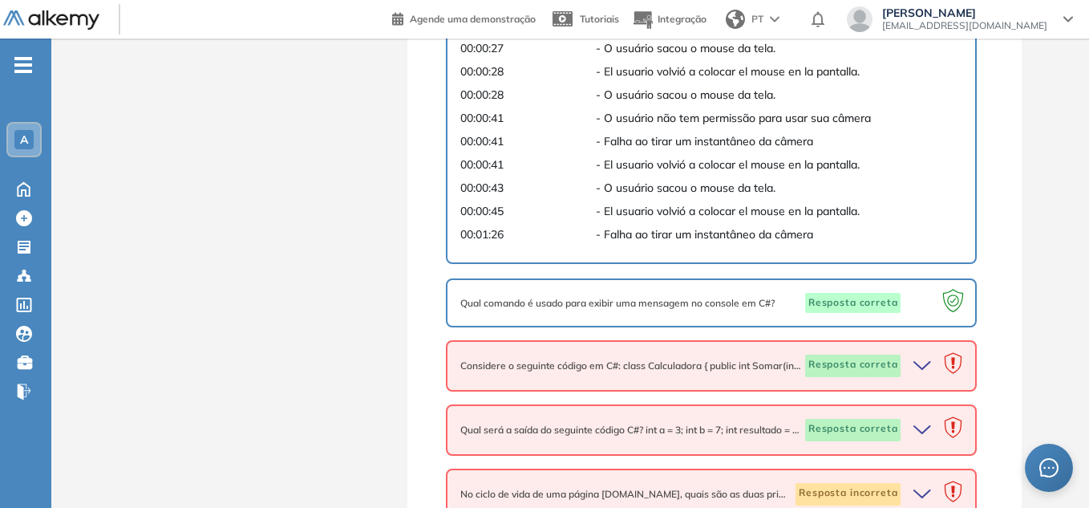
click at [925, 367] on icon "button" at bounding box center [923, 365] width 16 height 7
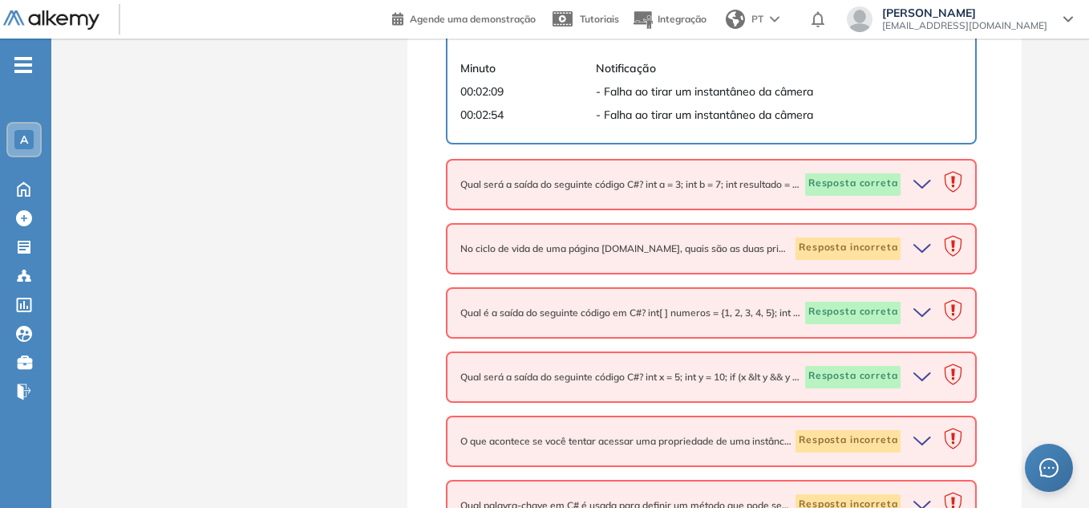
scroll to position [1524, 0]
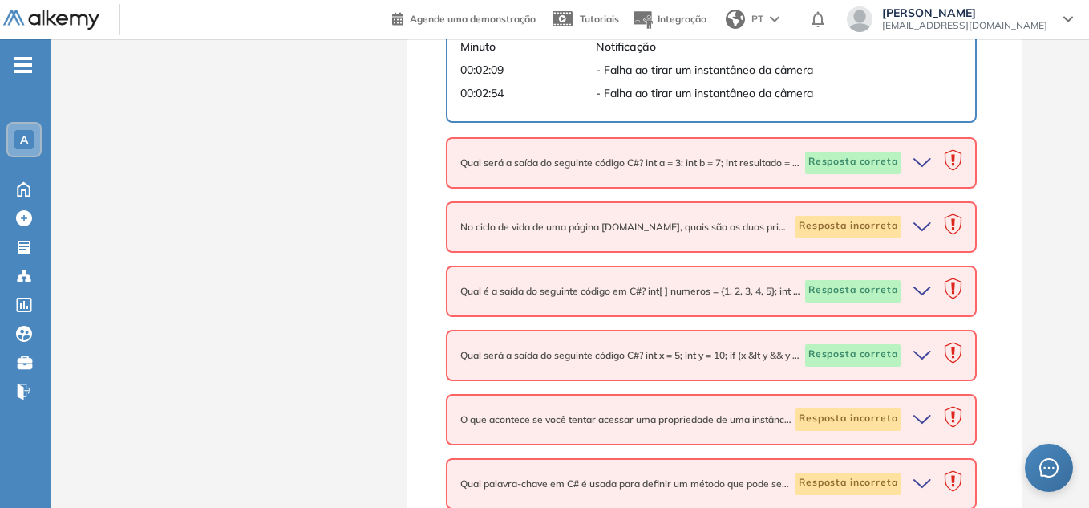
click at [921, 166] on icon "button" at bounding box center [925, 163] width 22 height 22
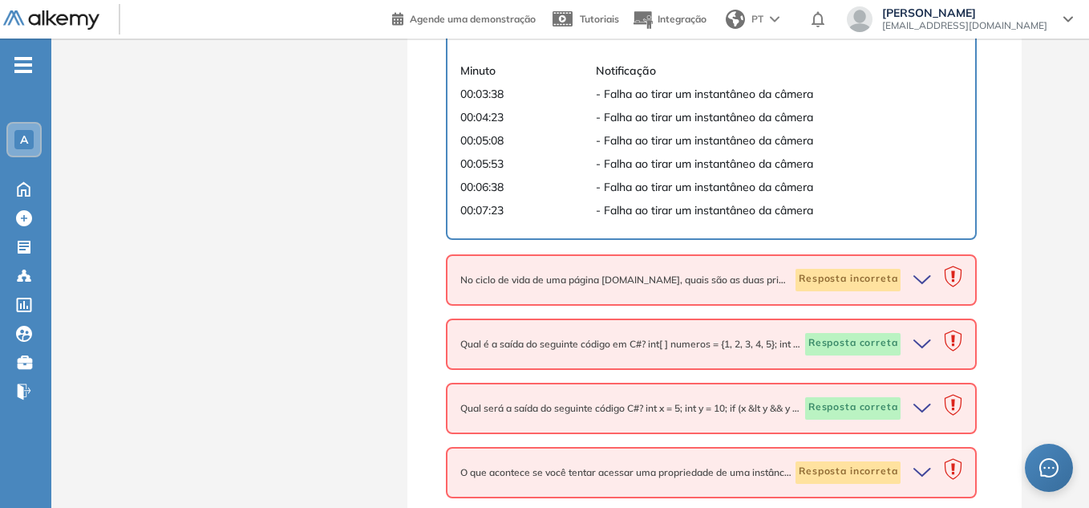
scroll to position [1845, 0]
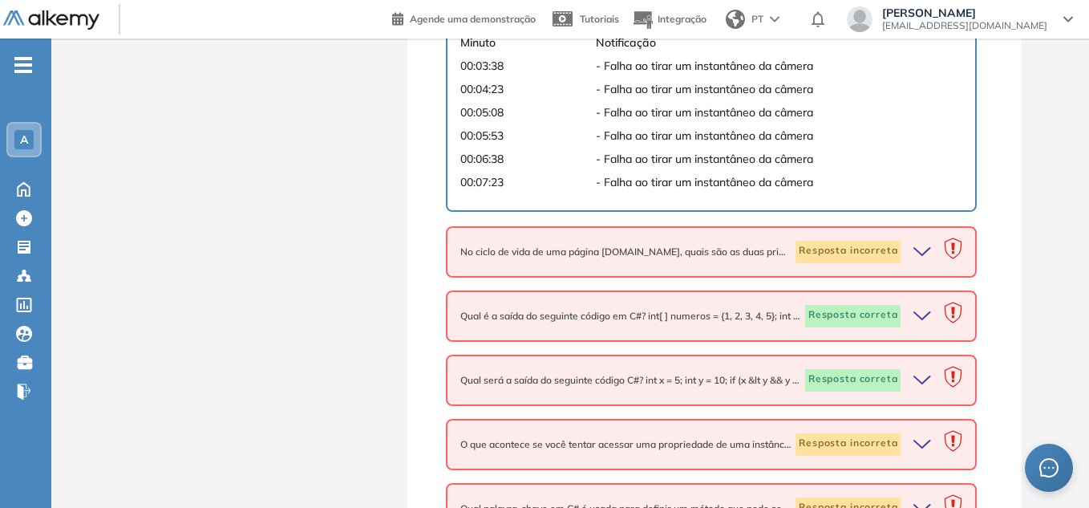
click at [923, 256] on icon "button" at bounding box center [925, 252] width 22 height 22
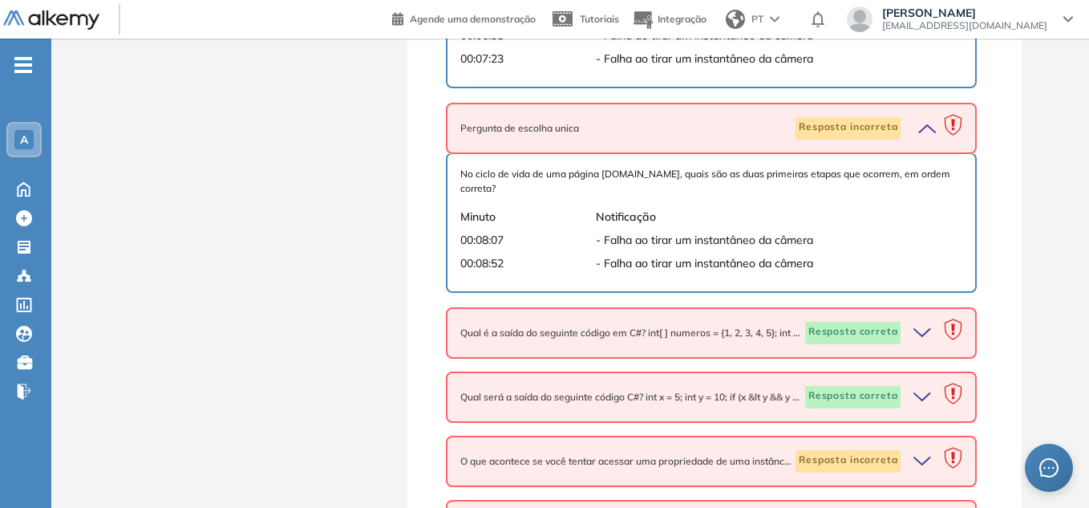
scroll to position [2006, 0]
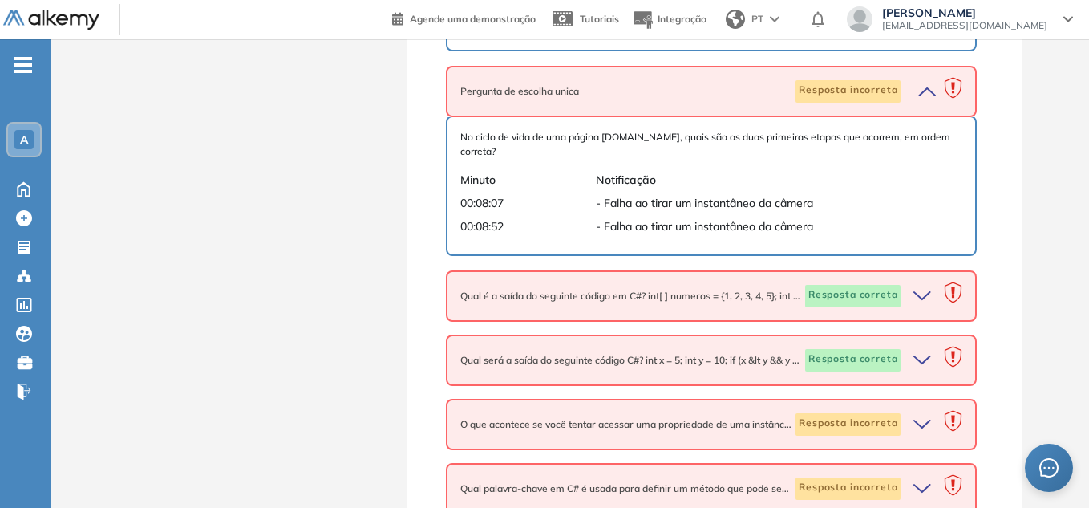
click at [926, 292] on icon "button" at bounding box center [923, 295] width 16 height 7
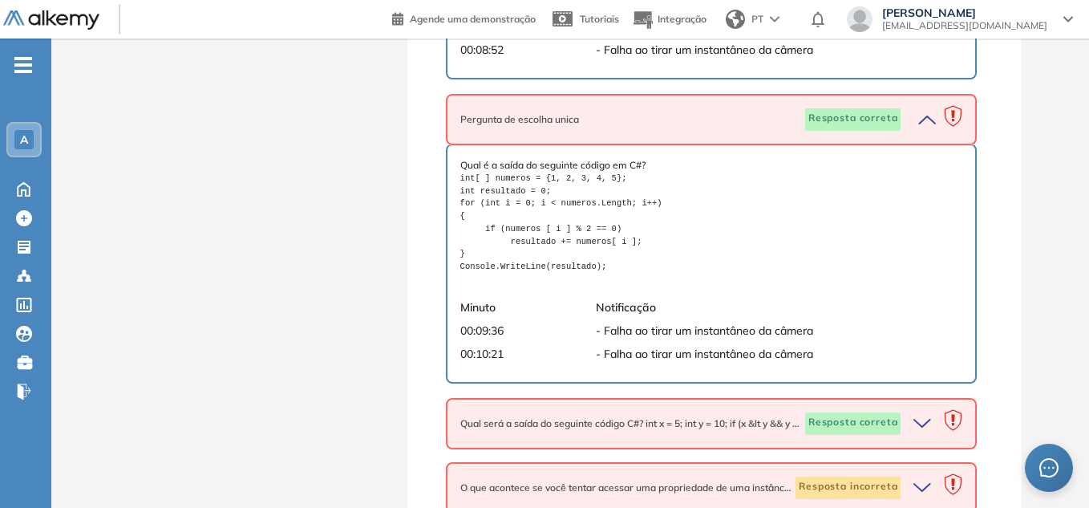
scroll to position [2246, 0]
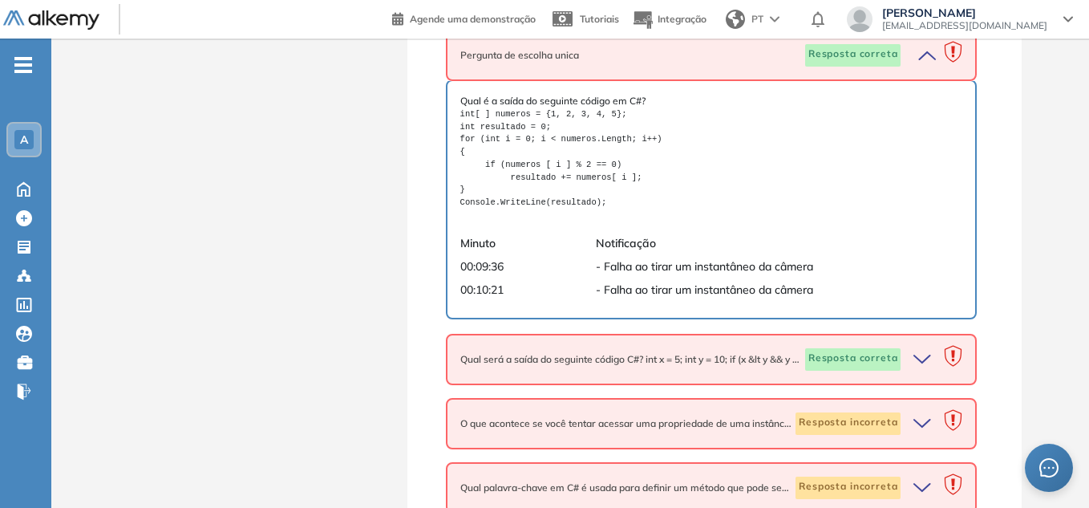
click at [919, 348] on icon "button" at bounding box center [925, 359] width 22 height 22
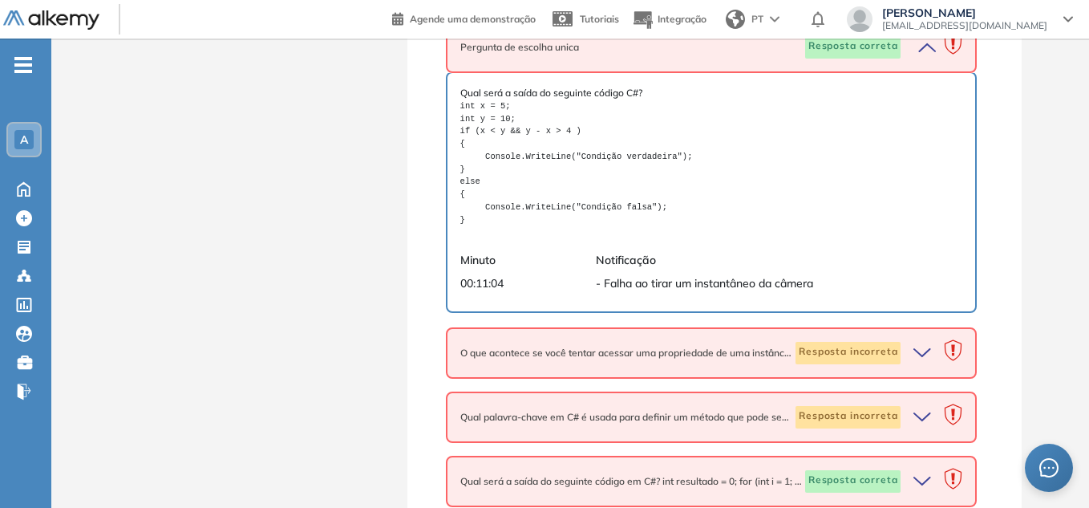
scroll to position [2568, 0]
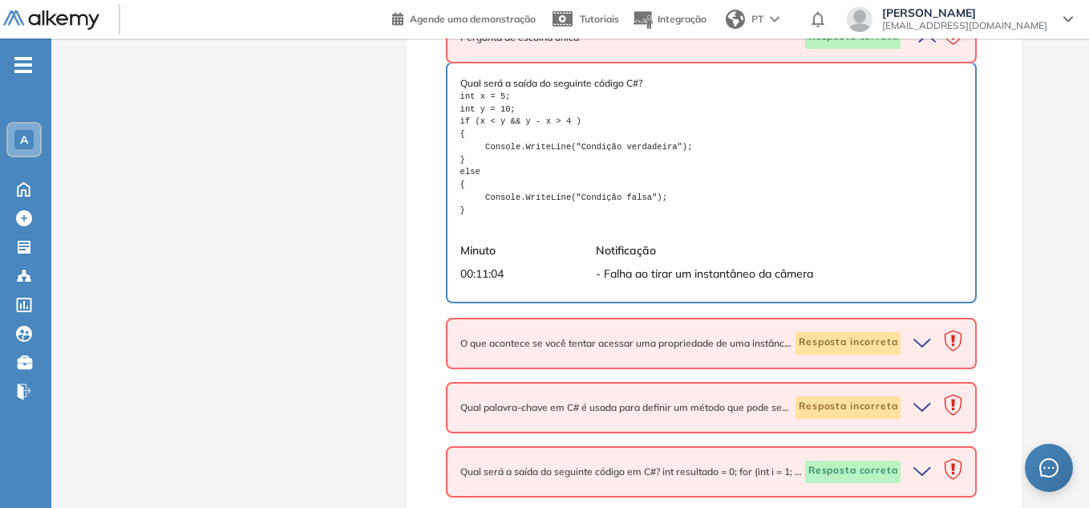
click at [929, 339] on icon "button" at bounding box center [923, 342] width 16 height 7
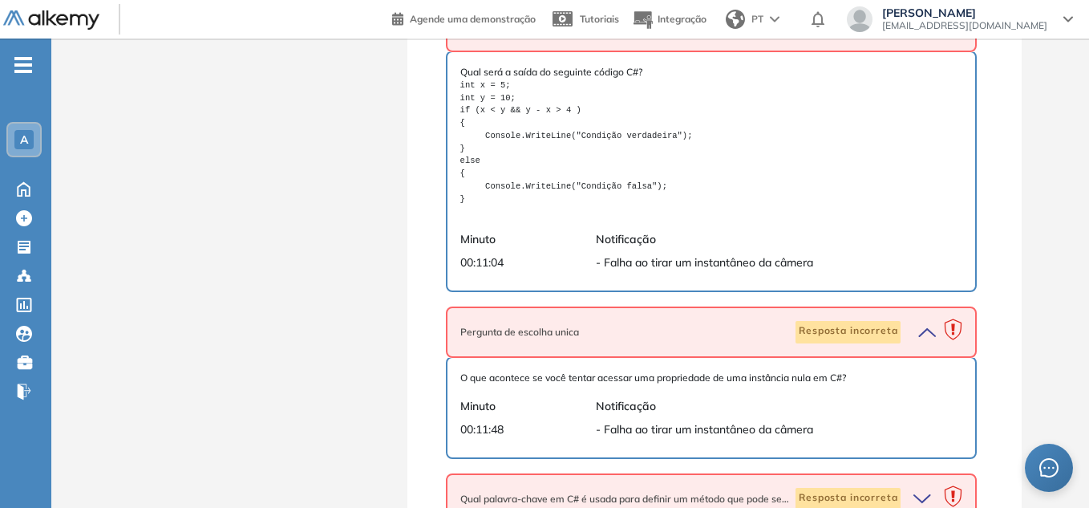
scroll to position [2671, 0]
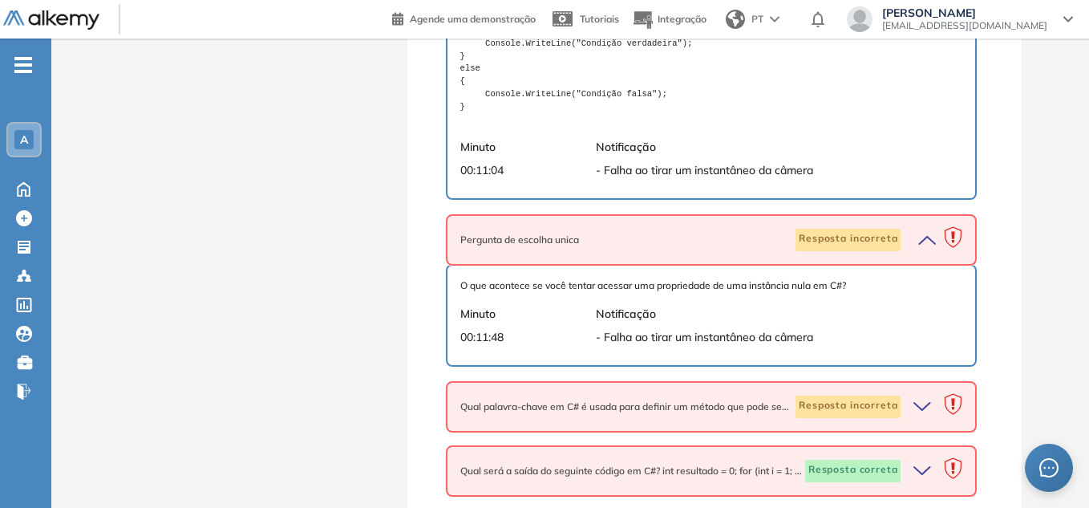
click at [925, 397] on icon "button" at bounding box center [925, 406] width 22 height 22
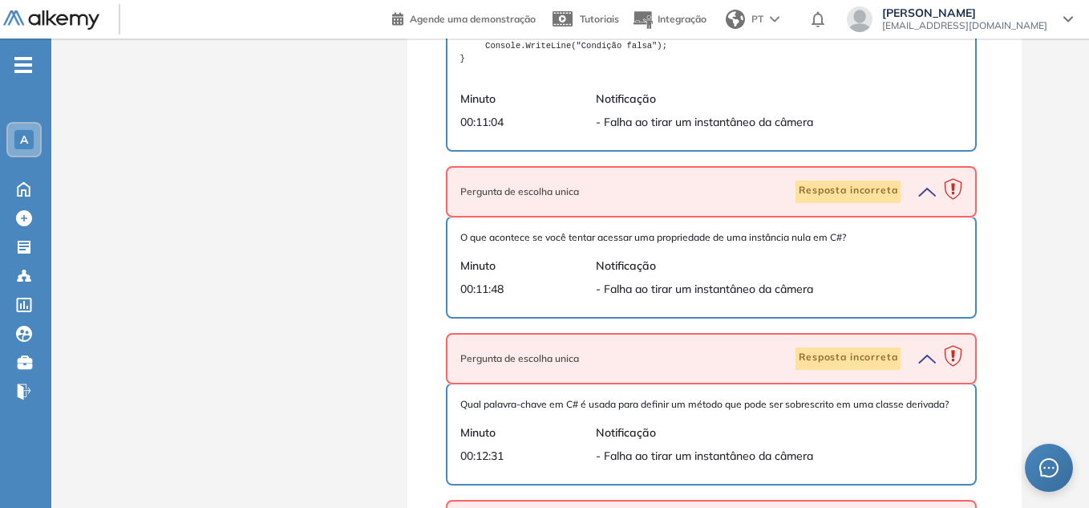
scroll to position [2774, 0]
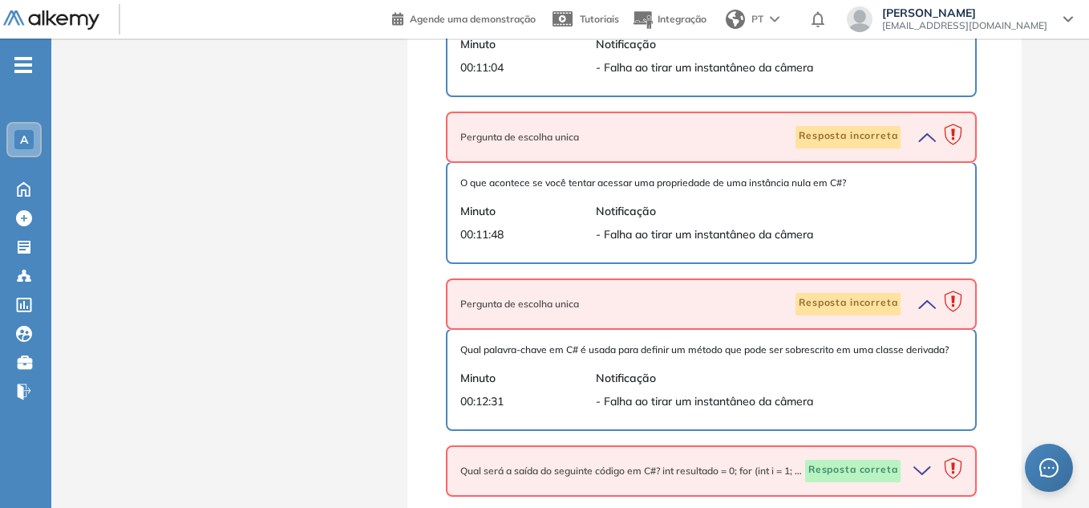
click at [923, 465] on icon "button" at bounding box center [925, 471] width 22 height 22
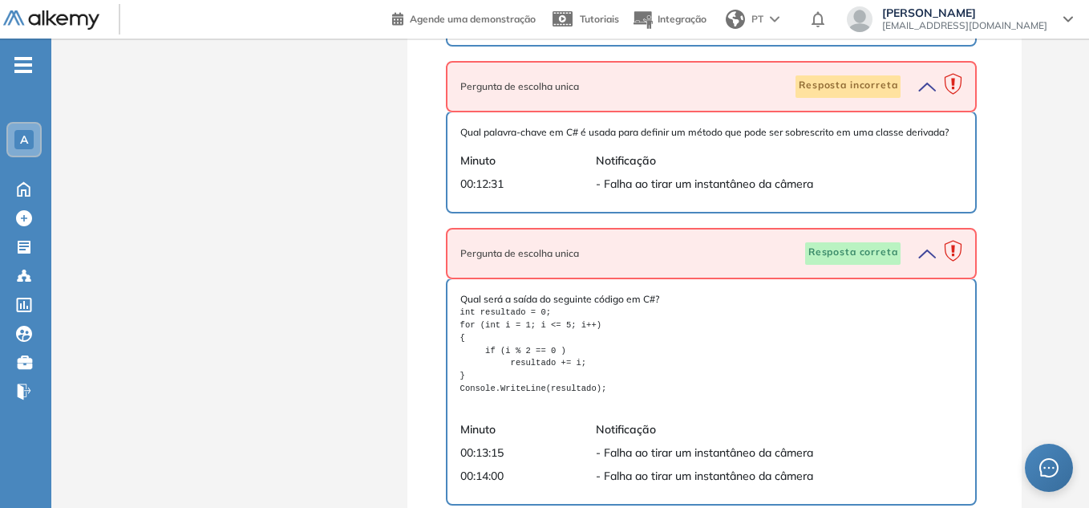
scroll to position [3002, 0]
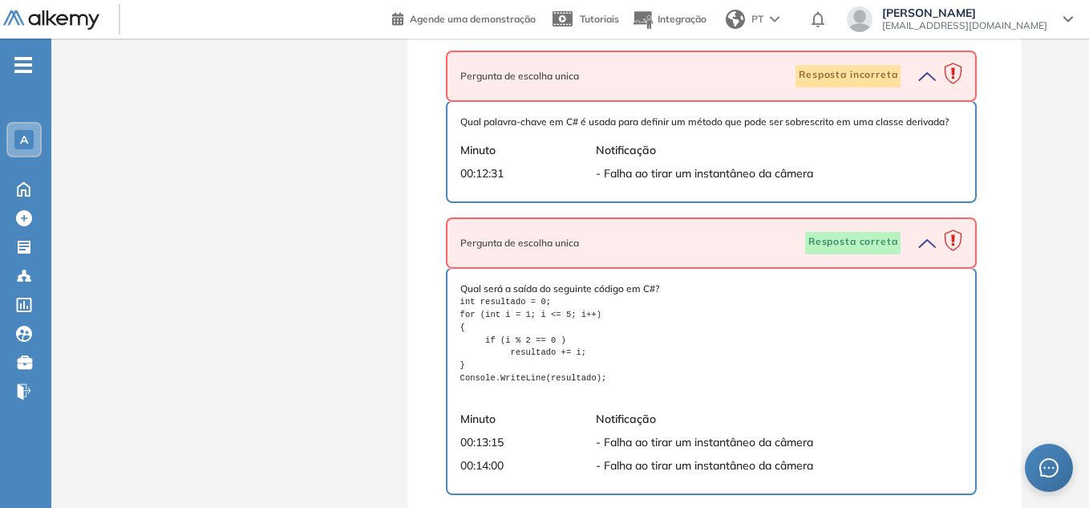
click at [708, 359] on pre "int resultado = 0; for (int i = 1; i <= 5; i++) { if (i % 2 == 0 ) resultado +=…" at bounding box center [711, 340] width 503 height 88
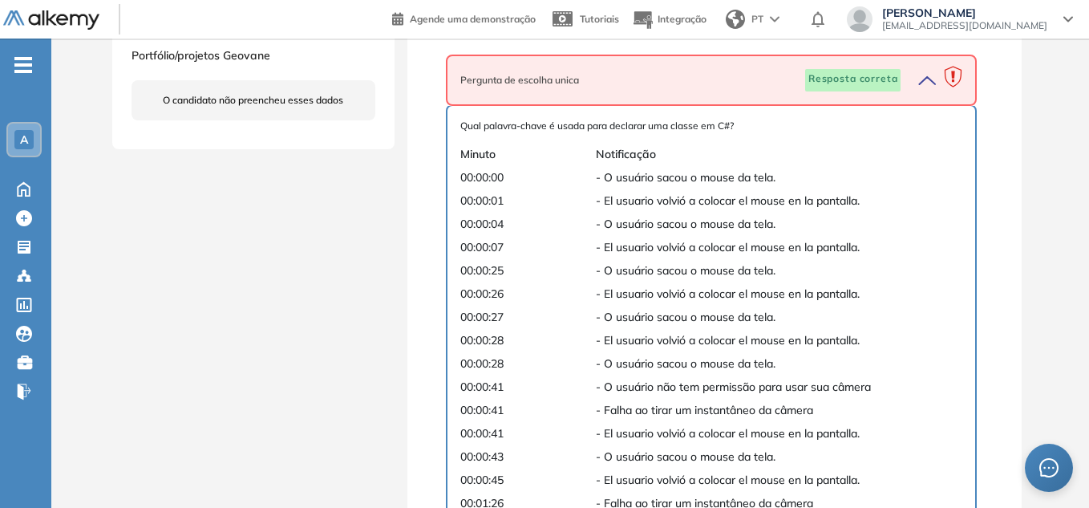
scroll to position [562, 0]
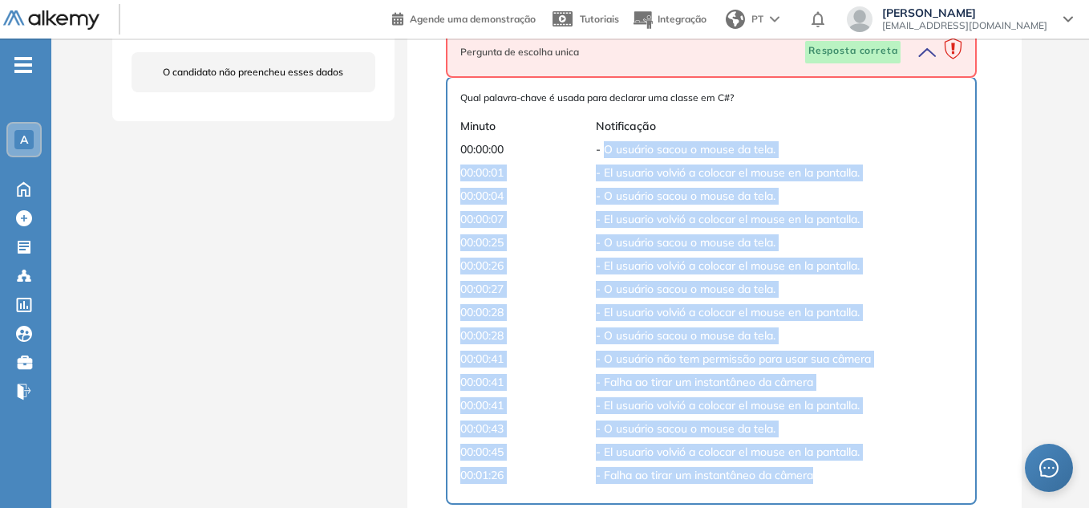
drag, startPoint x: 606, startPoint y: 140, endPoint x: 839, endPoint y: 477, distance: 409.4
click at [837, 480] on div "Qual palavra-chave é usada para declarar uma classe em C#? Minuto Notificação 0…" at bounding box center [711, 291] width 503 height 400
click at [626, 452] on span "- El usuario volvió a colocar el mouse en la pantalla." at bounding box center [763, 452] width 335 height 17
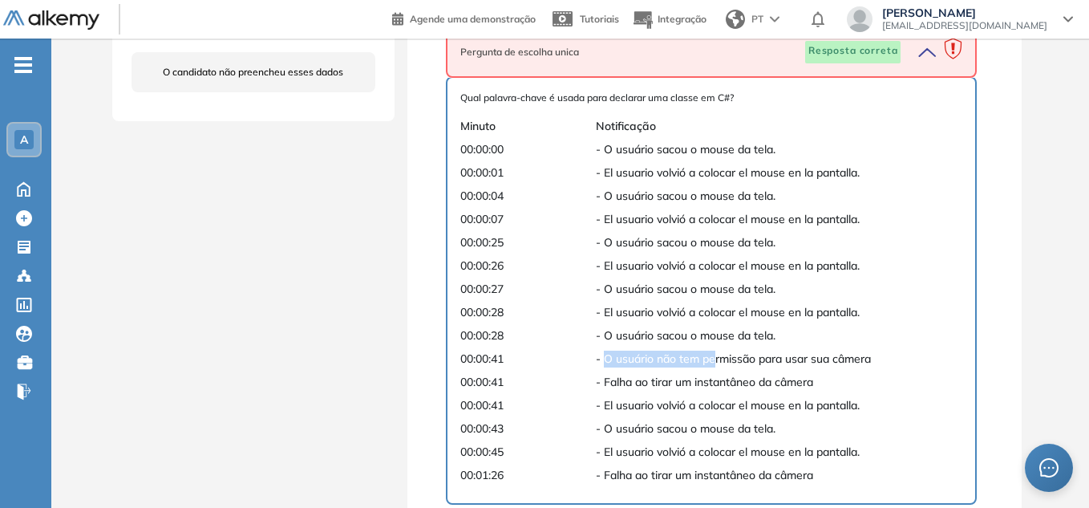
drag, startPoint x: 604, startPoint y: 354, endPoint x: 714, endPoint y: 356, distance: 109.9
click at [714, 356] on span "- O usuário não tem permissão para usar sua câmera" at bounding box center [763, 359] width 335 height 17
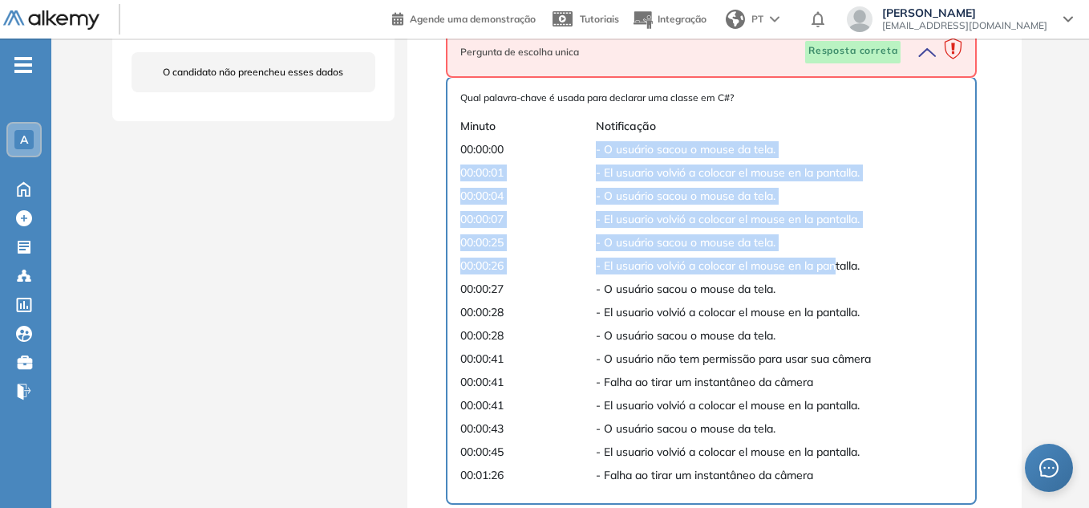
drag, startPoint x: 598, startPoint y: 142, endPoint x: 838, endPoint y: 260, distance: 267.3
click at [838, 260] on div "Qual palavra-chave é usada para declarar uma classe em C#? Minuto Notificação 0…" at bounding box center [711, 291] width 503 height 400
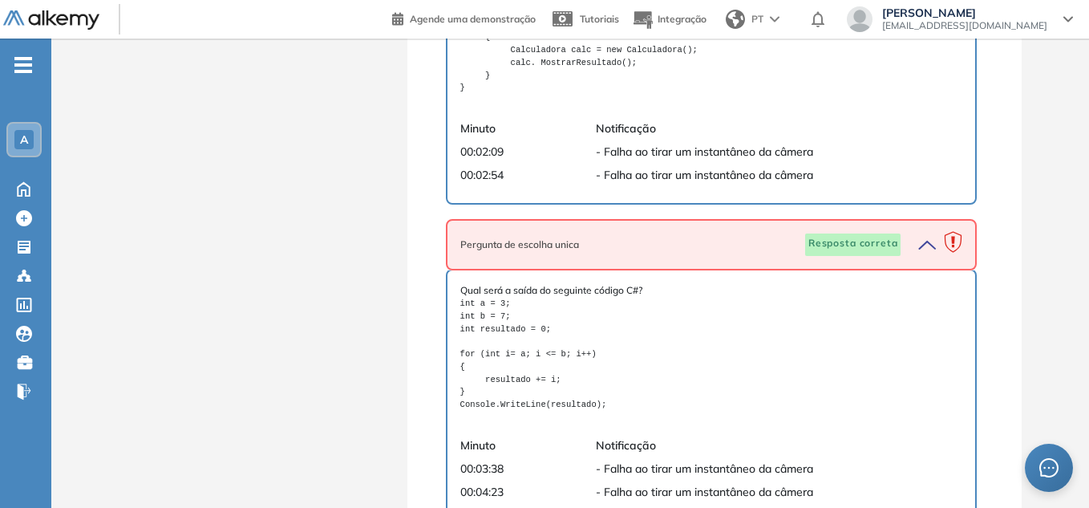
scroll to position [1444, 0]
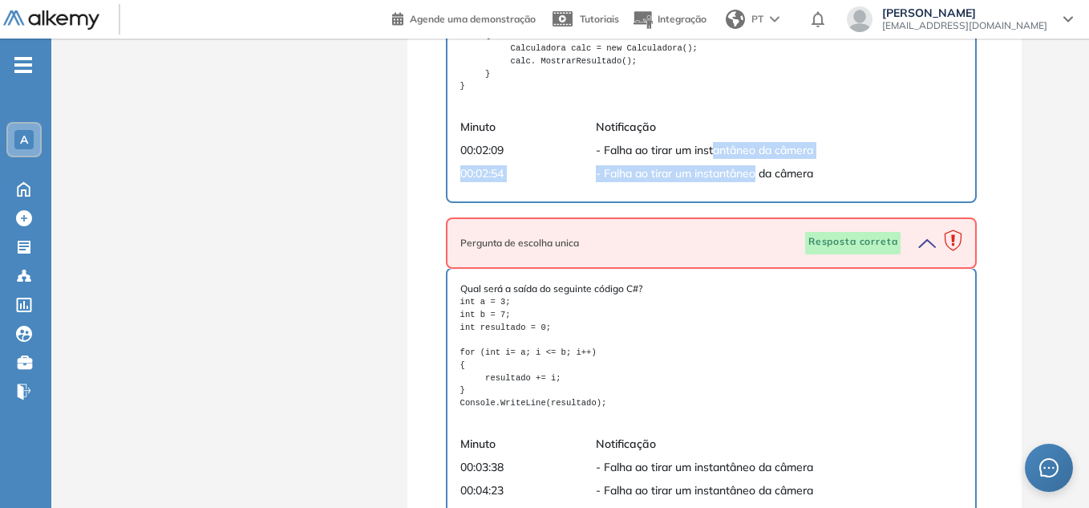
drag, startPoint x: 718, startPoint y: 152, endPoint x: 756, endPoint y: 189, distance: 52.2
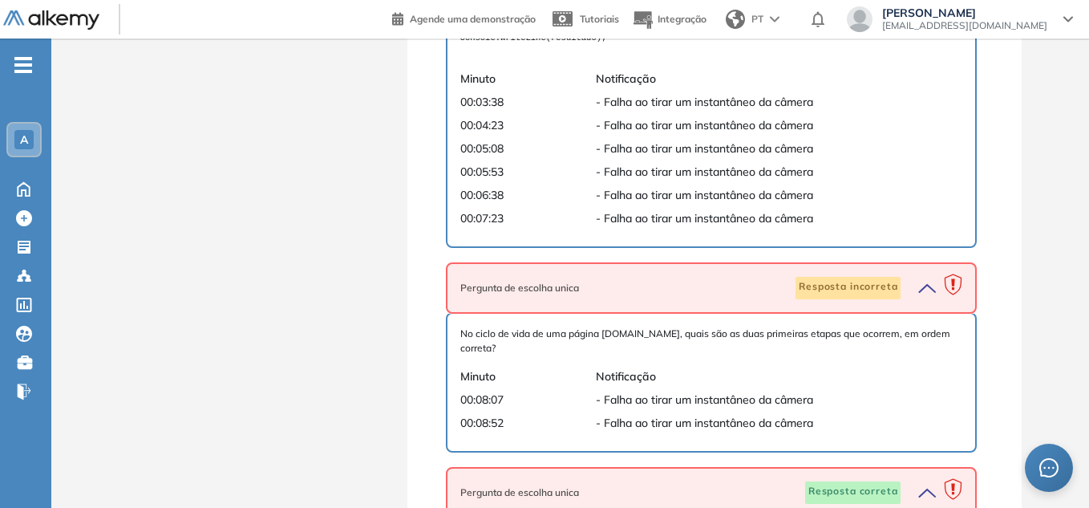
scroll to position [1845, 0]
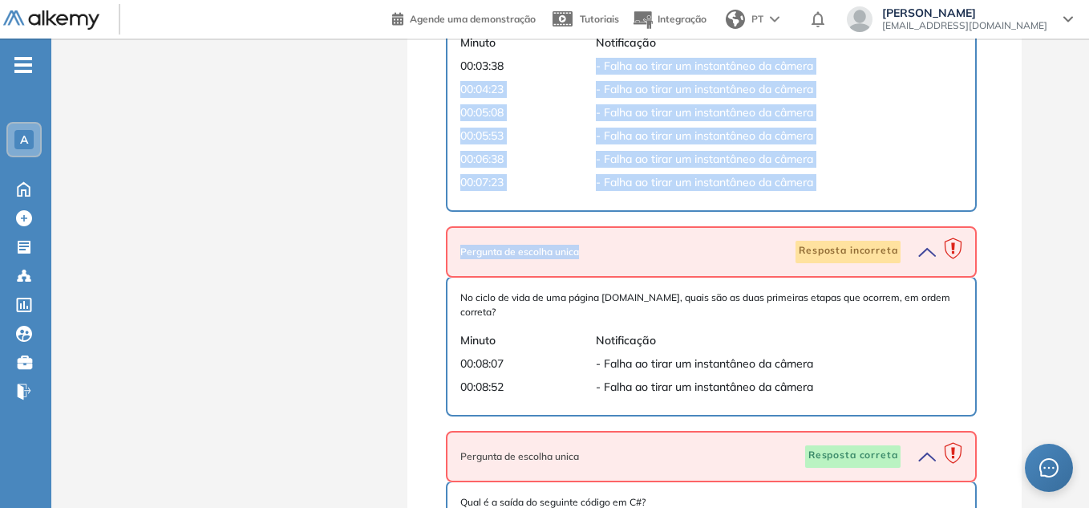
drag, startPoint x: 590, startPoint y: 55, endPoint x: 736, endPoint y: 225, distance: 224.1
click at [756, 217] on div "Pergunta de escolha unica Resposta correta Qual palavra-chave é usada para decl…" at bounding box center [715, 191] width 538 height 2923
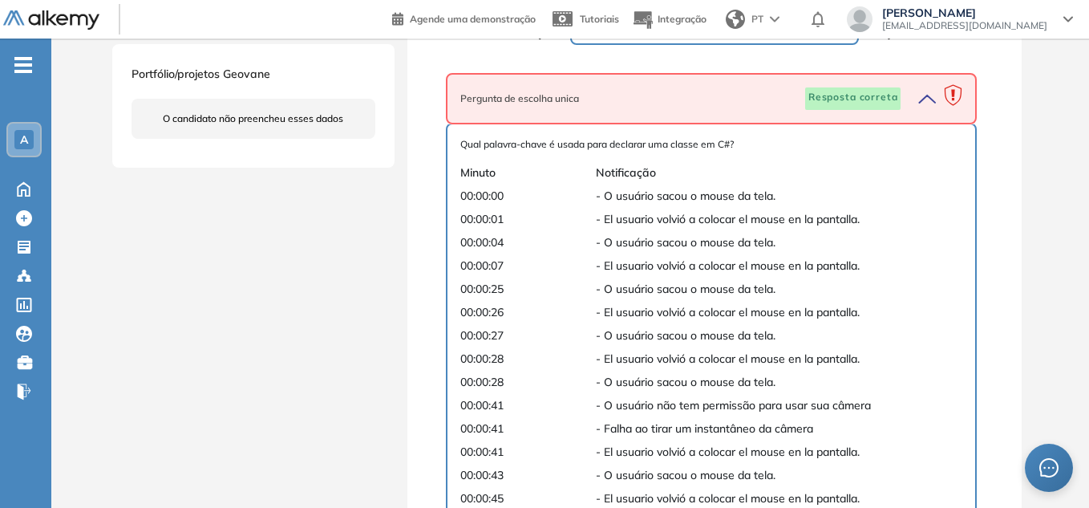
scroll to position [595, 0]
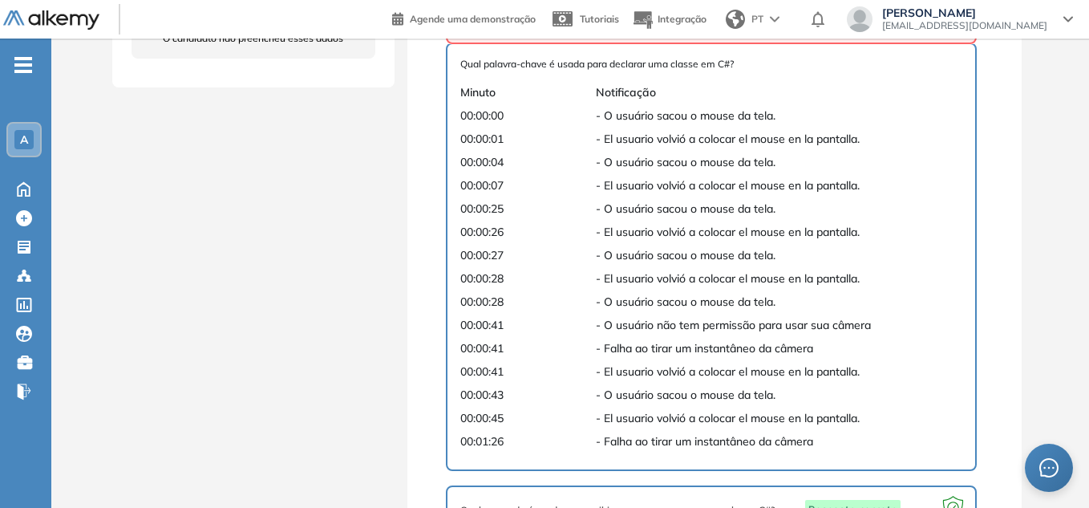
click at [28, 258] on ul "A Home Home Criar Avaliação Criar Avaliação Avaliações Avaliações Candidatos Ca…" at bounding box center [25, 234] width 51 height 341
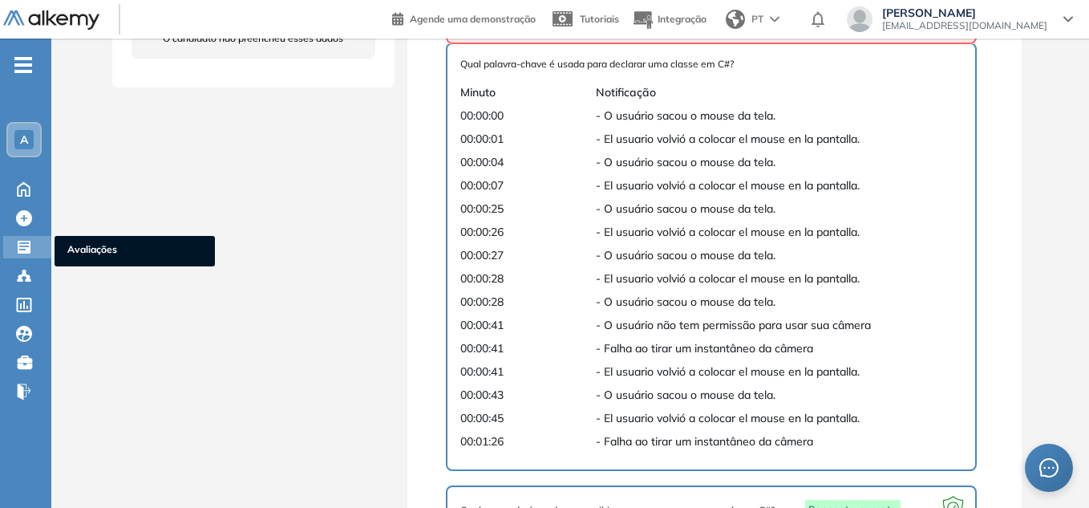
click at [27, 248] on icon at bounding box center [24, 247] width 13 height 13
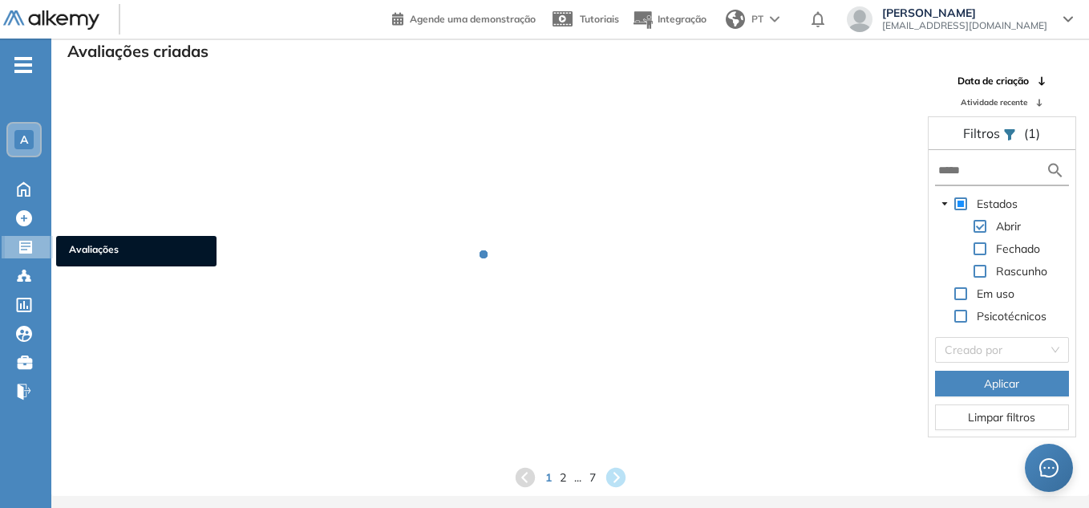
scroll to position [39, 0]
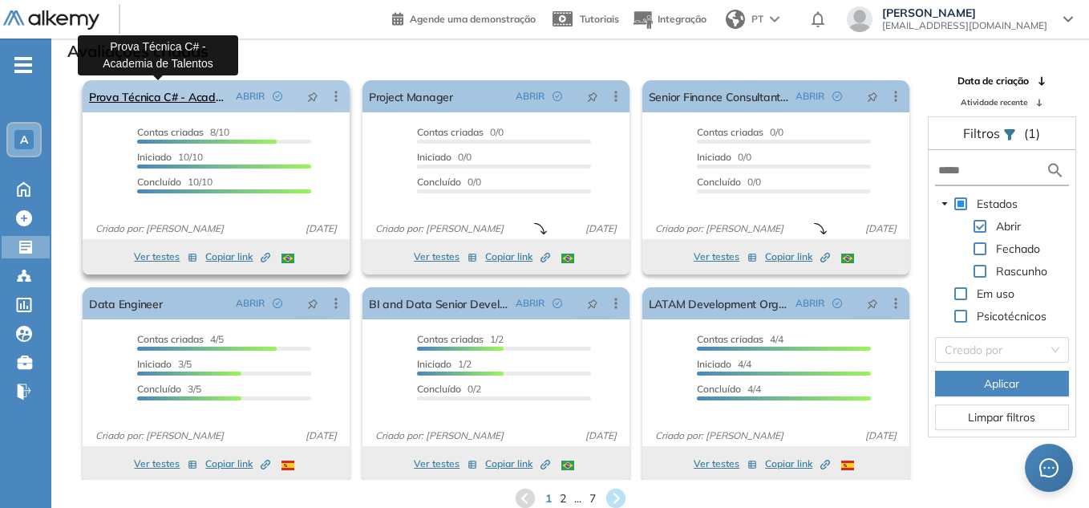
click at [176, 88] on link "Prova Técnica C# - Academia de Talentos" at bounding box center [159, 96] width 140 height 32
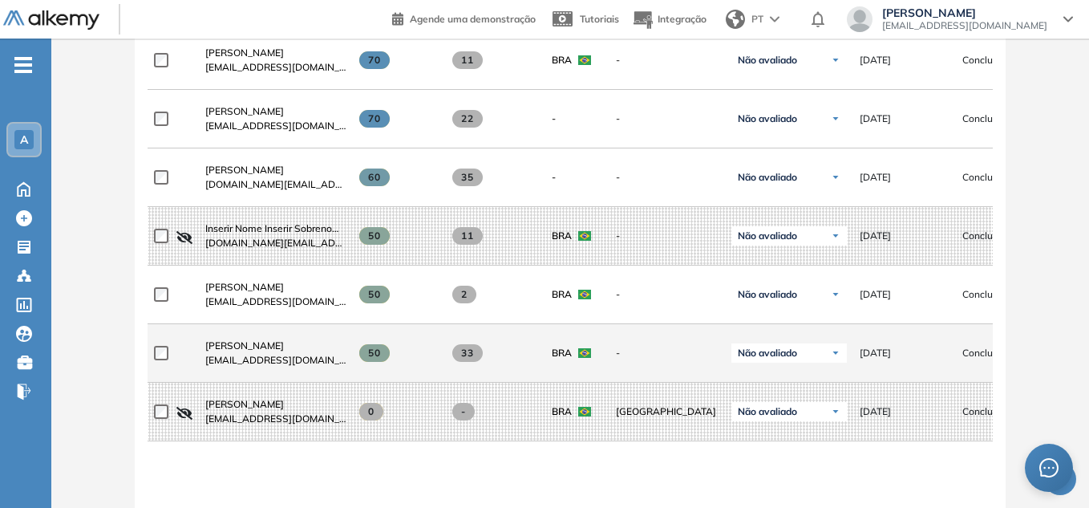
scroll to position [802, 0]
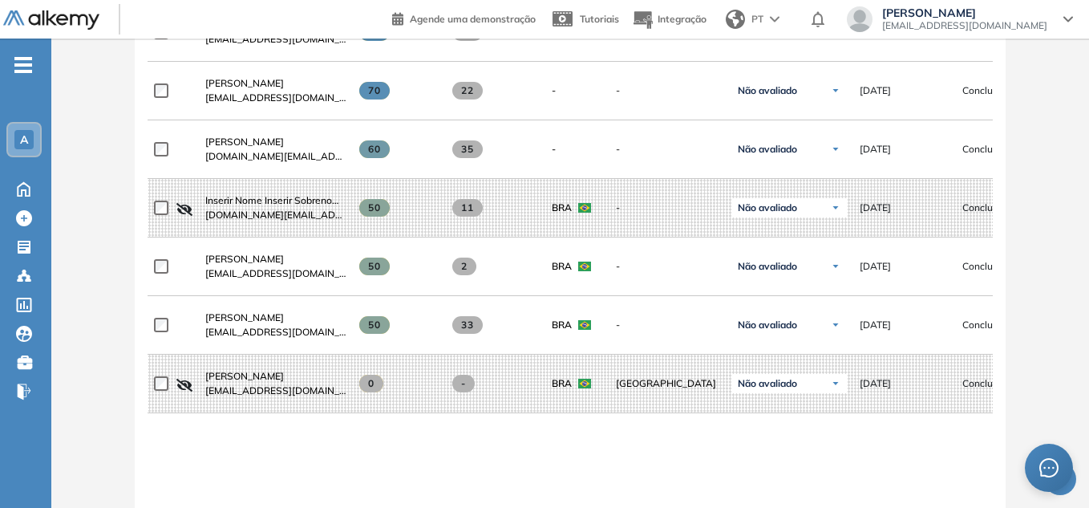
click at [259, 318] on span "[PERSON_NAME]" at bounding box center [244, 317] width 79 height 12
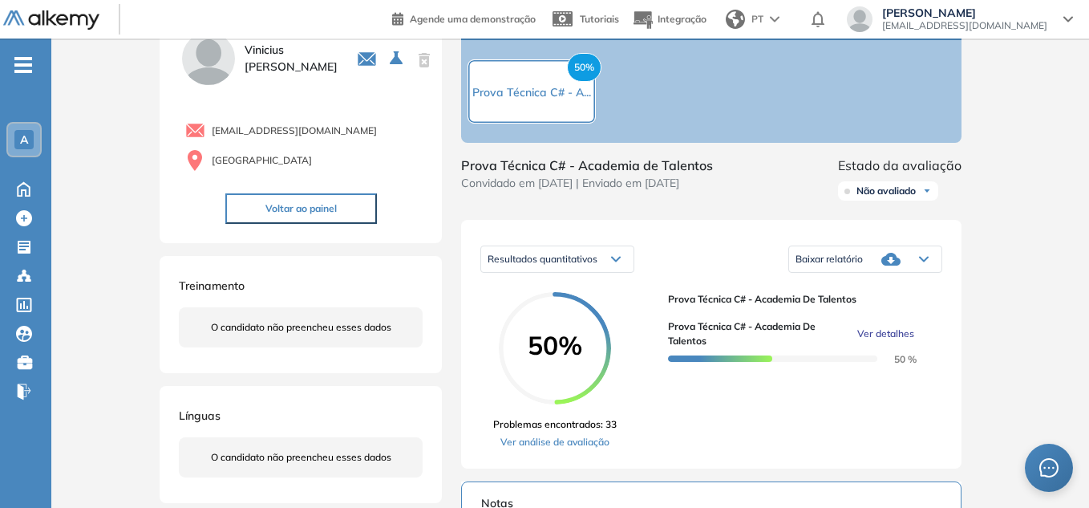
scroll to position [160, 0]
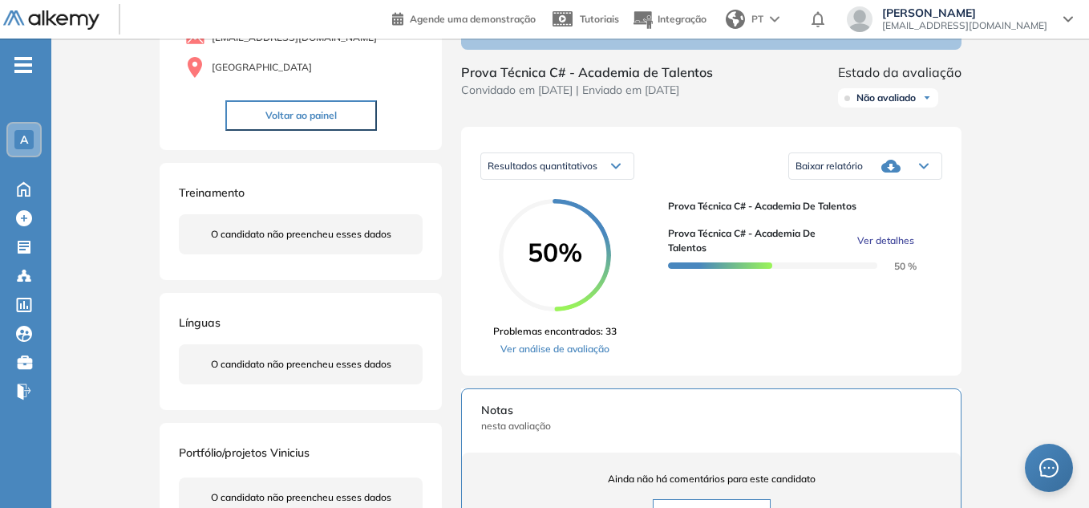
click at [565, 354] on link "Ver análise de avaliação" at bounding box center [555, 349] width 124 height 14
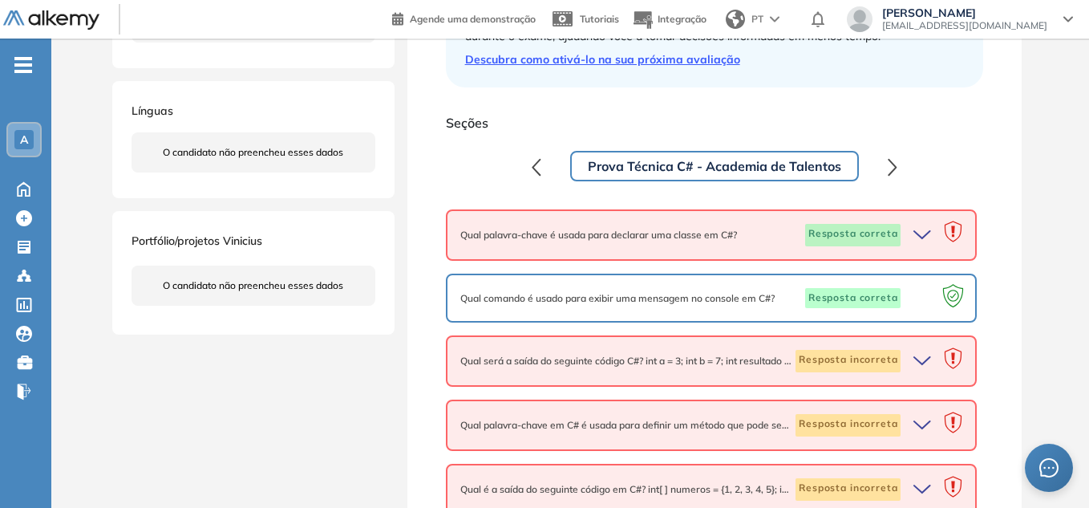
scroll to position [401, 0]
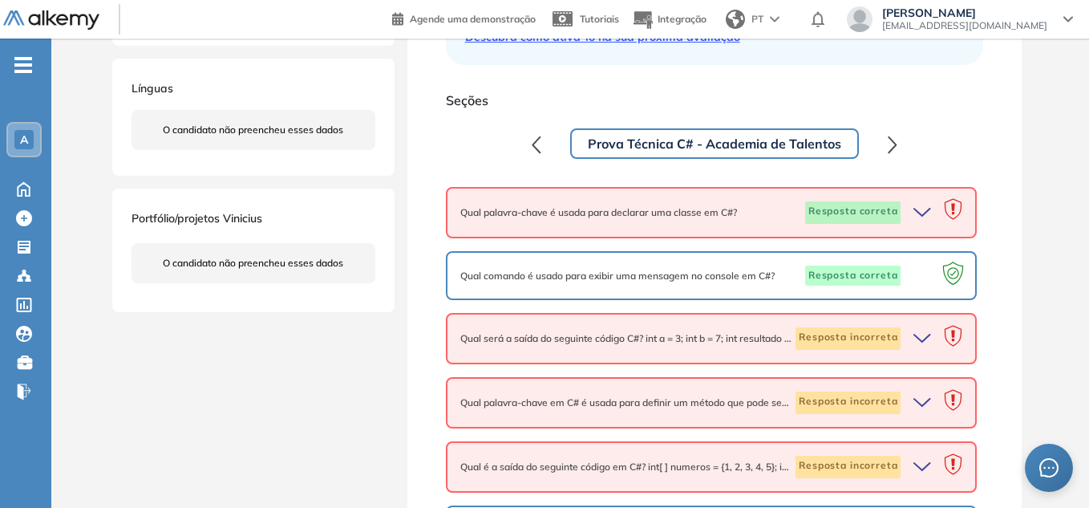
click at [919, 210] on icon "button" at bounding box center [925, 212] width 22 height 22
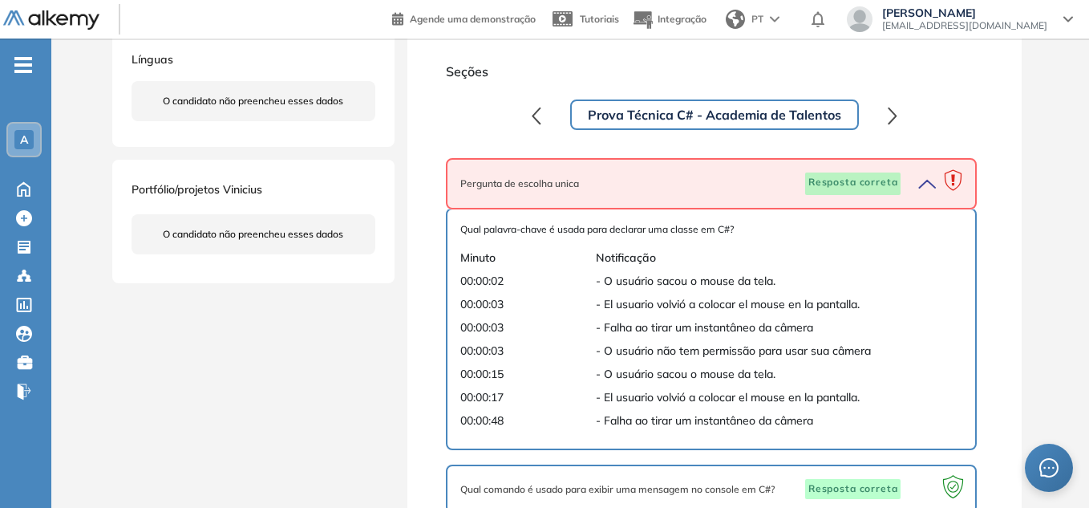
scroll to position [481, 0]
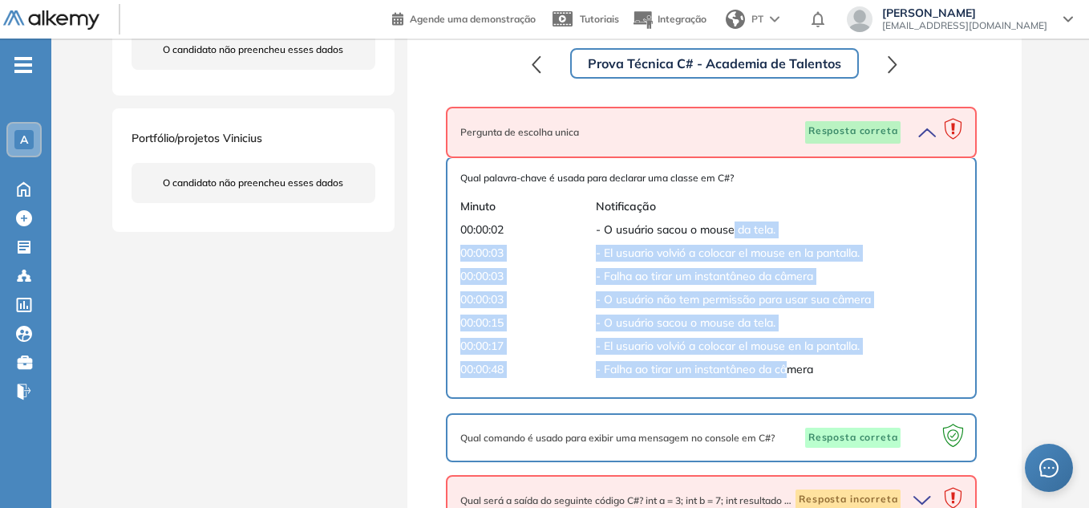
drag, startPoint x: 733, startPoint y: 232, endPoint x: 788, endPoint y: 371, distance: 149.1
click at [788, 371] on div "Qual palavra-chave é usada para declarar uma classe em C#? Minuto Notificação 0…" at bounding box center [711, 277] width 503 height 213
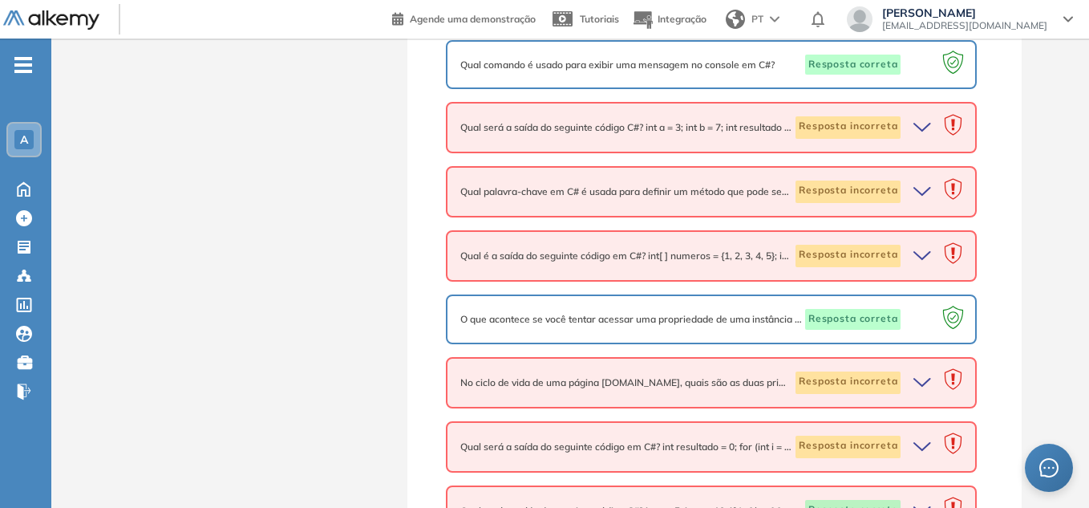
scroll to position [882, 0]
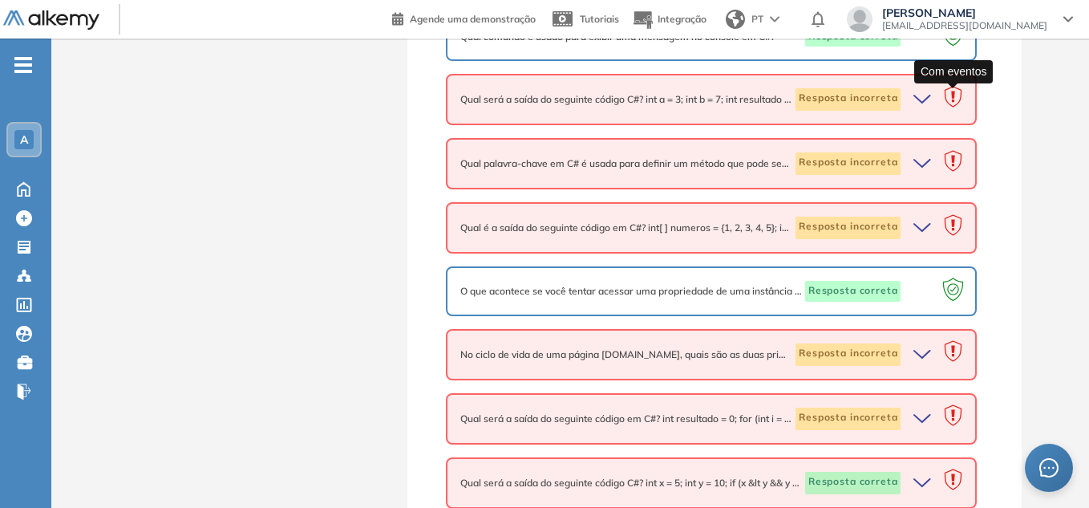
click at [954, 99] on icon at bounding box center [953, 99] width 31 height 31
click at [928, 99] on icon "button" at bounding box center [925, 99] width 22 height 22
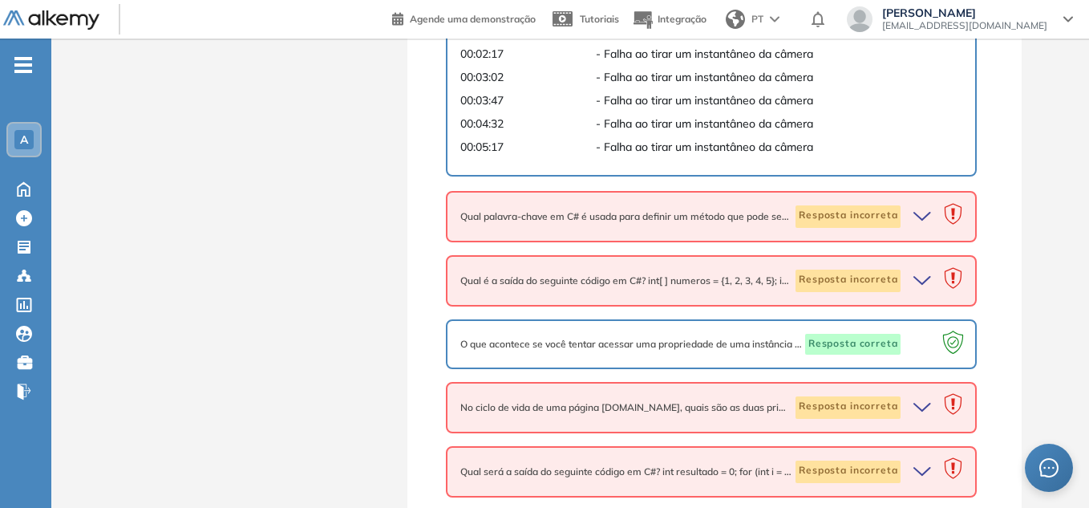
scroll to position [1203, 0]
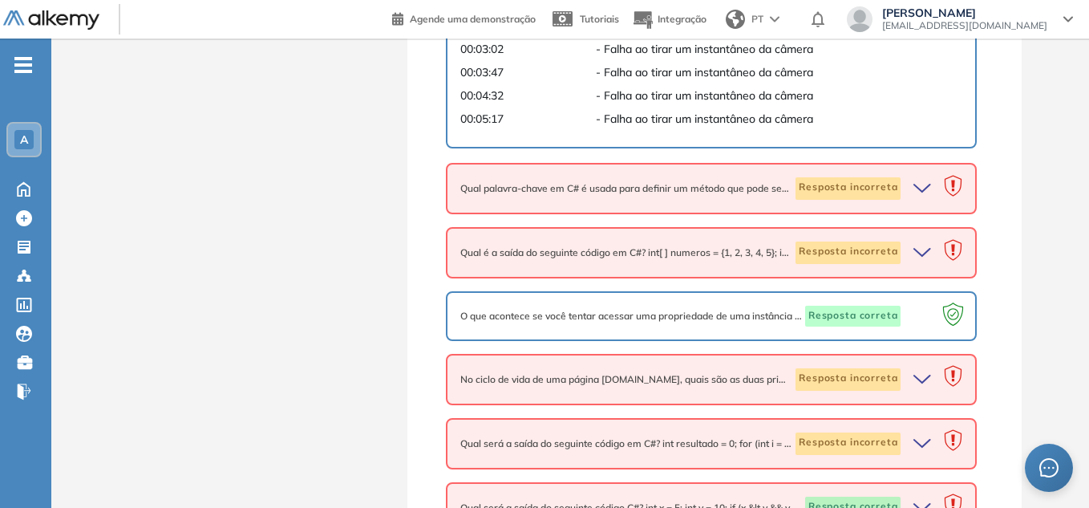
click at [926, 189] on icon "button" at bounding box center [923, 188] width 16 height 7
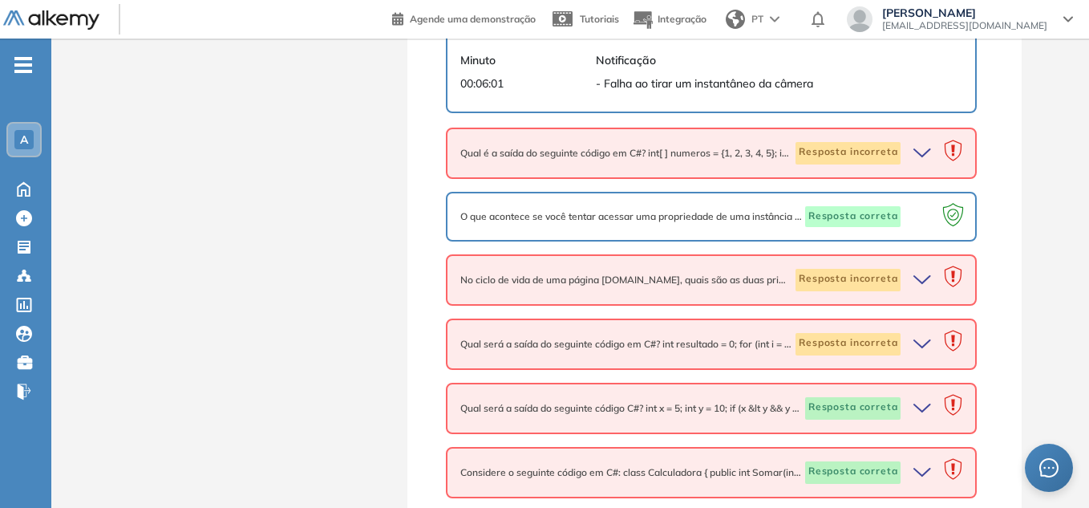
scroll to position [1422, 0]
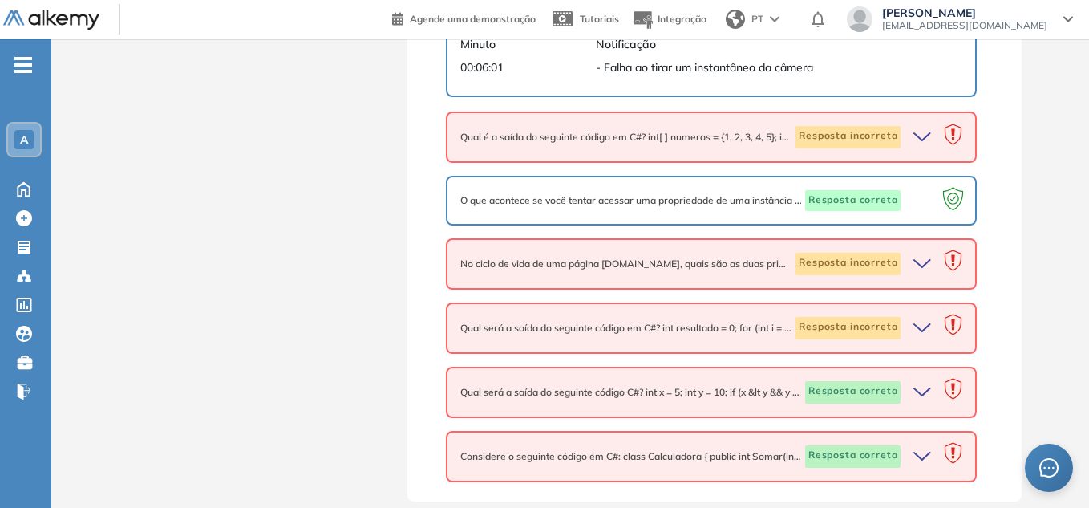
click at [926, 137] on icon "button" at bounding box center [923, 136] width 16 height 7
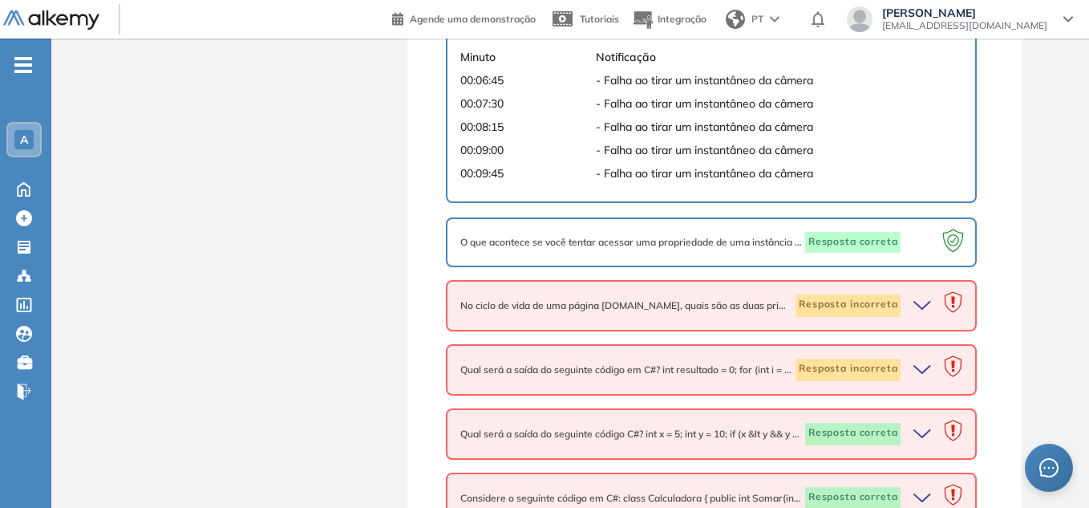
scroll to position [1731, 0]
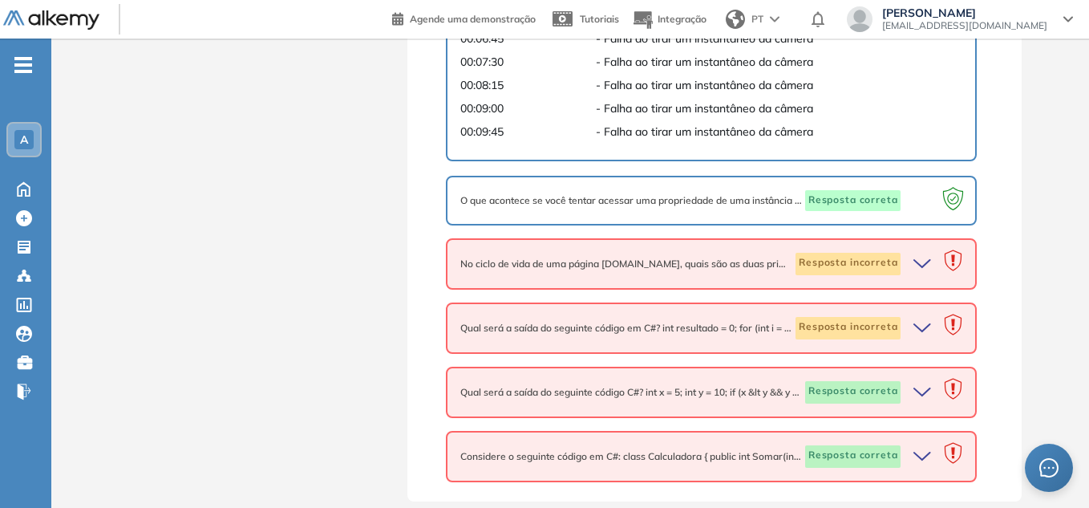
click at [915, 267] on icon "button" at bounding box center [925, 264] width 22 height 22
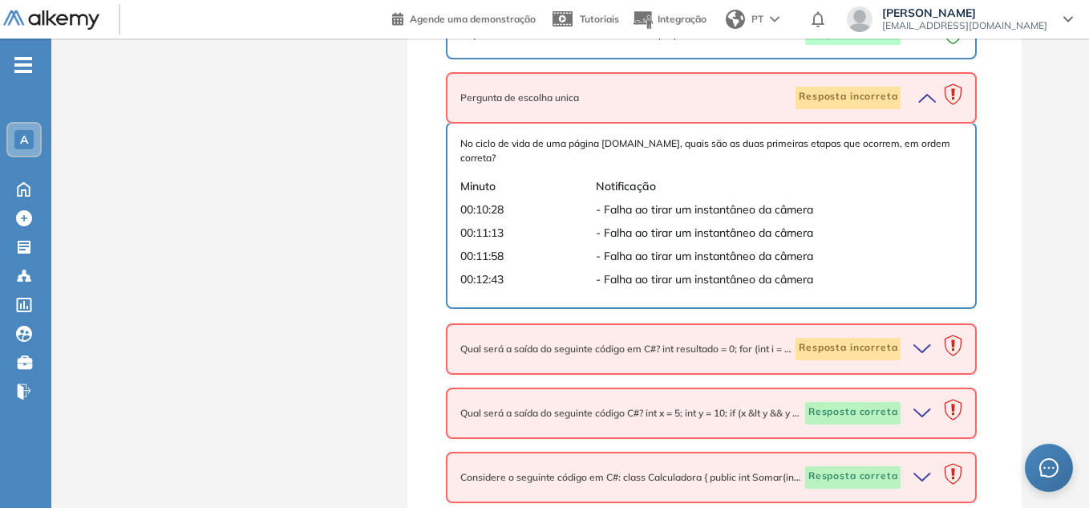
scroll to position [1904, 0]
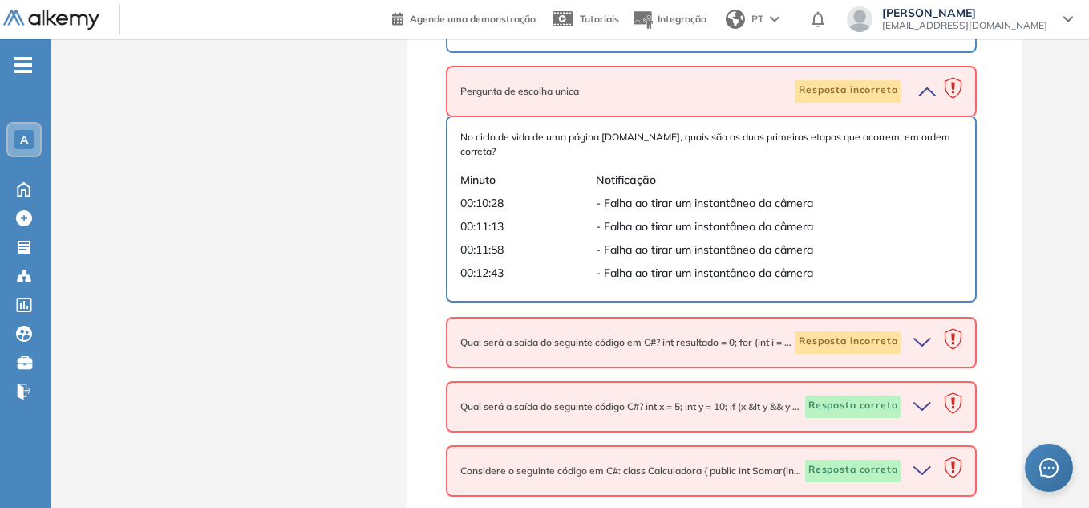
click at [916, 339] on icon "button" at bounding box center [923, 342] width 16 height 7
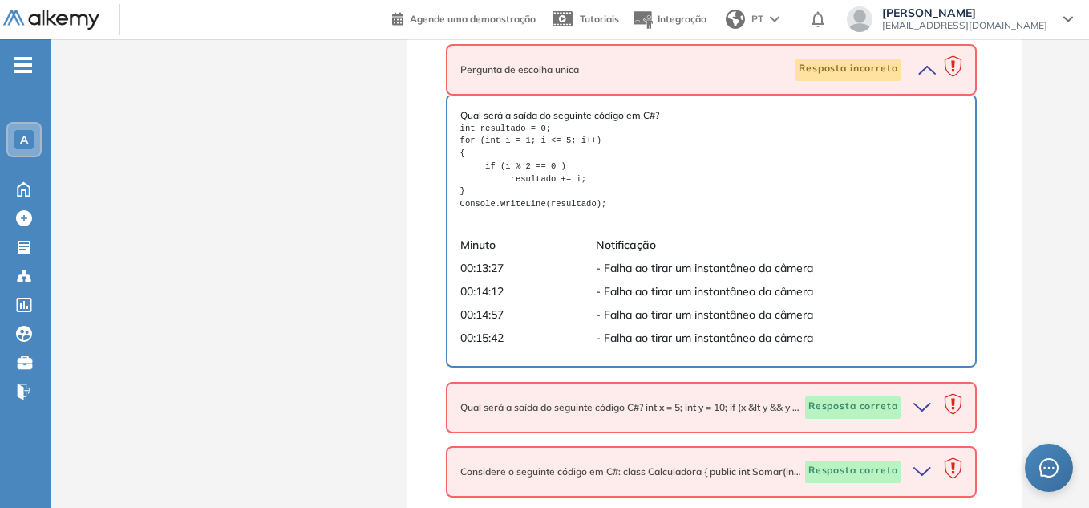
scroll to position [2177, 0]
click at [923, 395] on icon "button" at bounding box center [925, 406] width 22 height 22
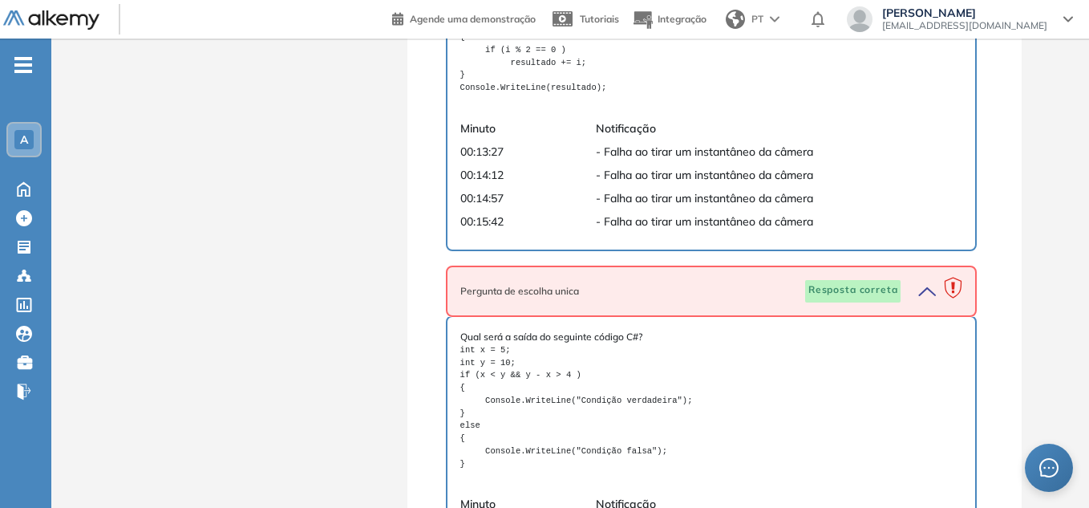
scroll to position [2465, 0]
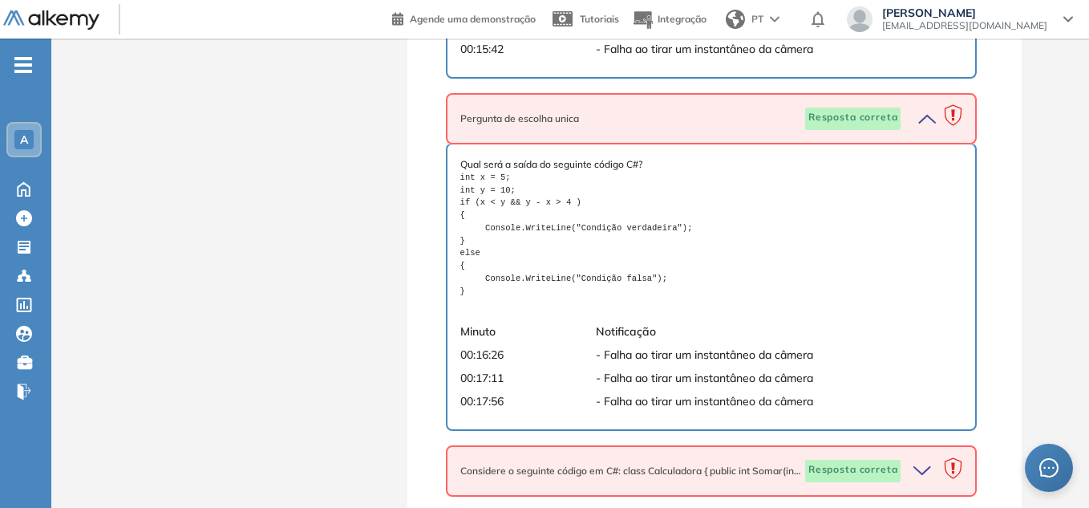
click at [916, 460] on icon "button" at bounding box center [925, 471] width 22 height 22
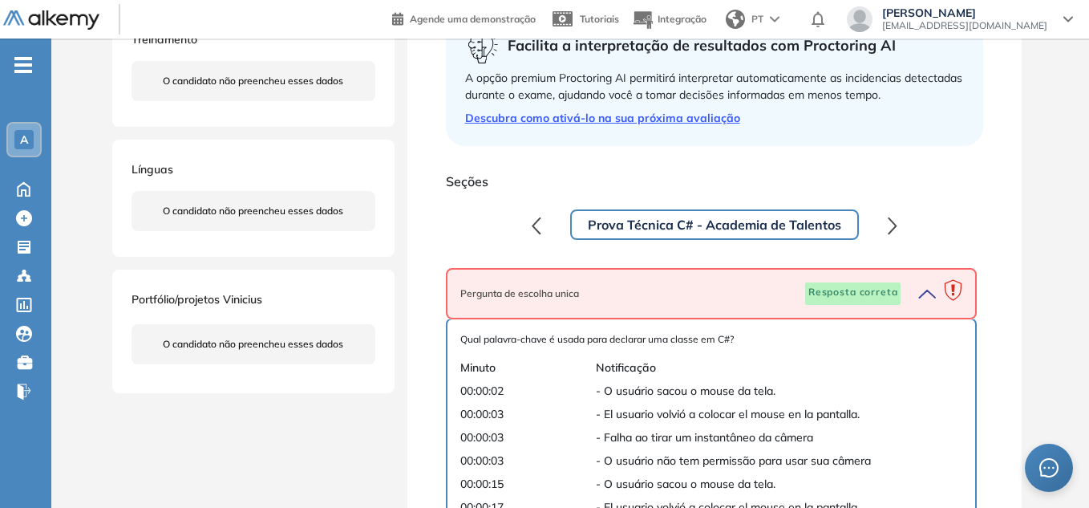
scroll to position [321, 0]
click at [931, 297] on icon "button" at bounding box center [925, 293] width 22 height 22
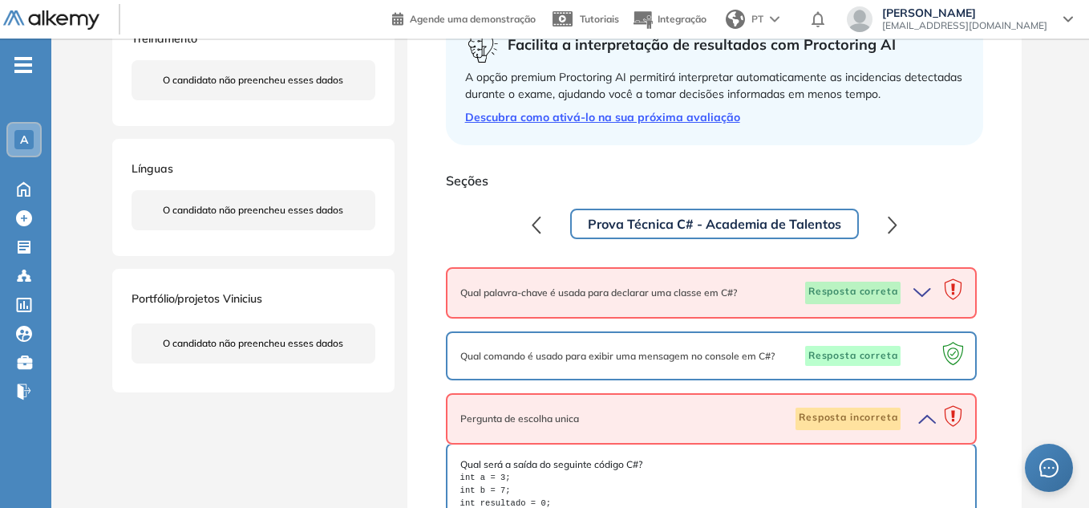
click at [921, 290] on icon "button" at bounding box center [925, 293] width 22 height 22
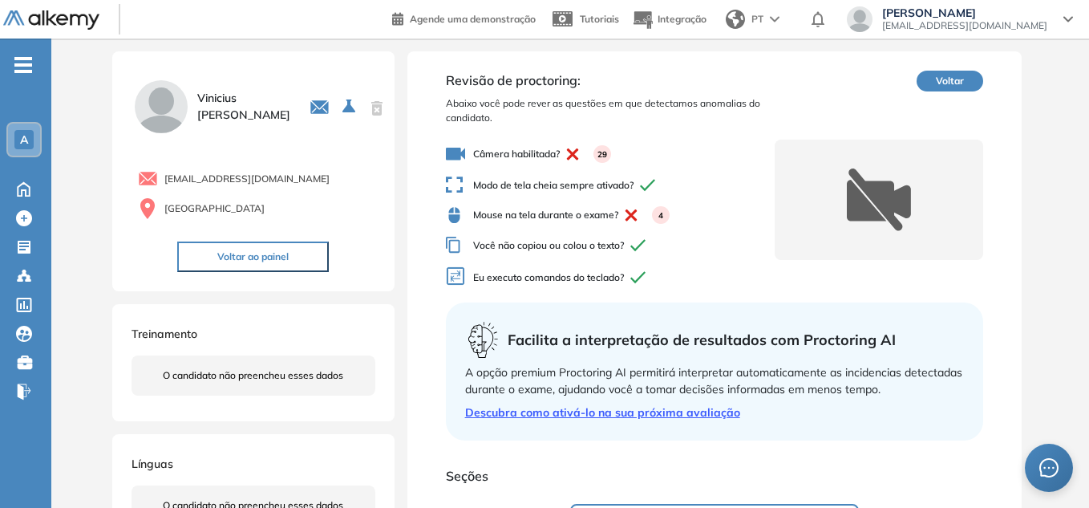
scroll to position [0, 0]
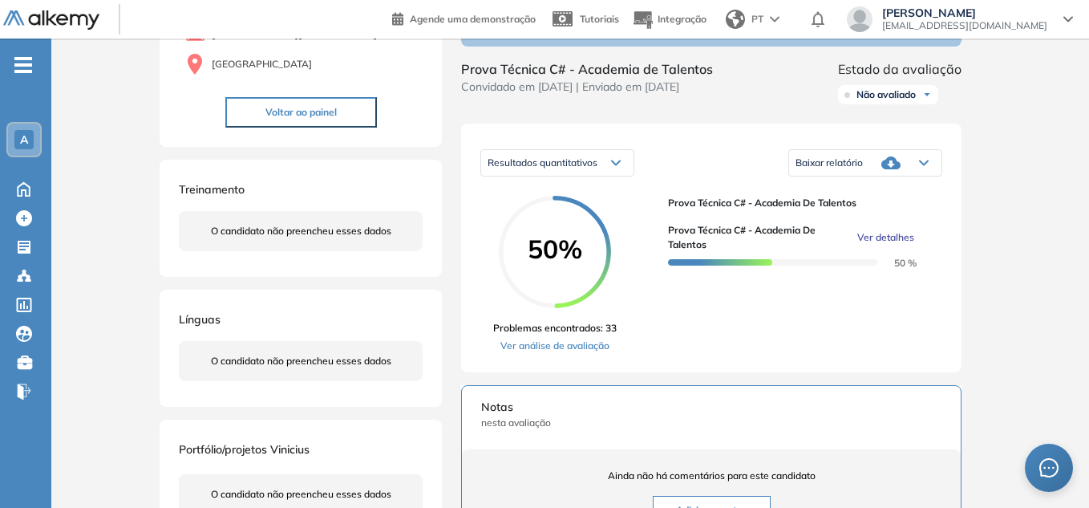
scroll to position [241, 0]
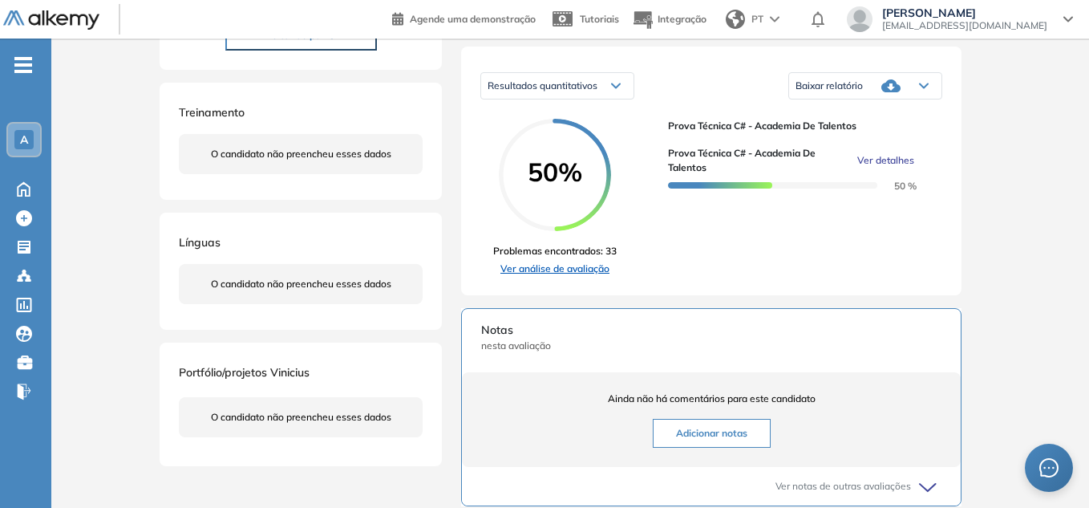
click at [540, 276] on link "Ver análise de avaliação" at bounding box center [555, 269] width 124 height 14
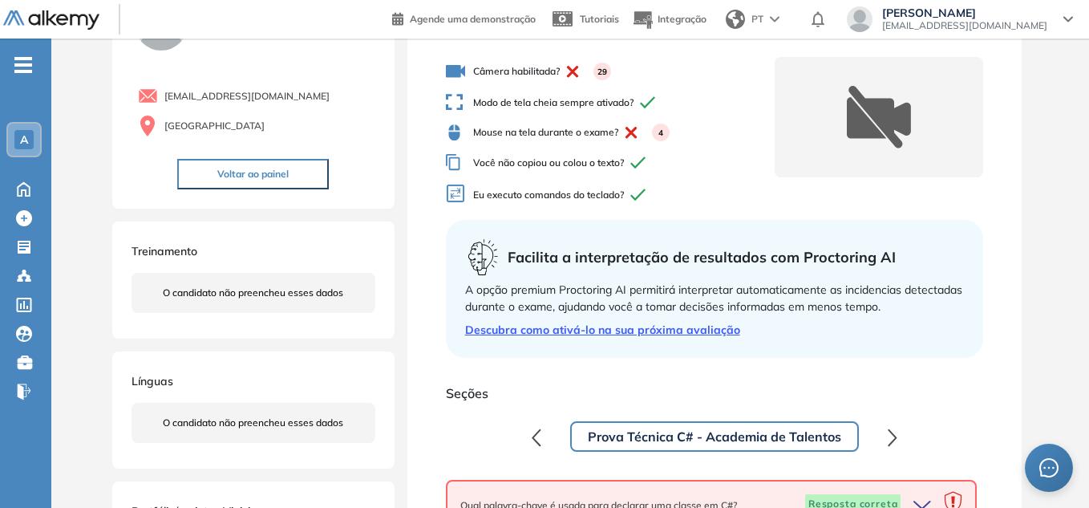
scroll to position [80, 0]
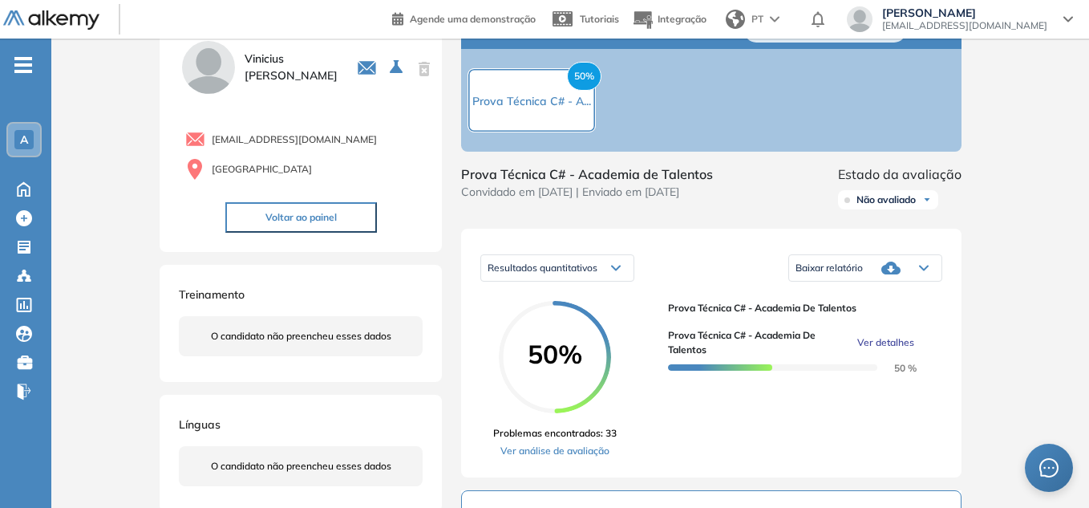
scroll to position [160, 0]
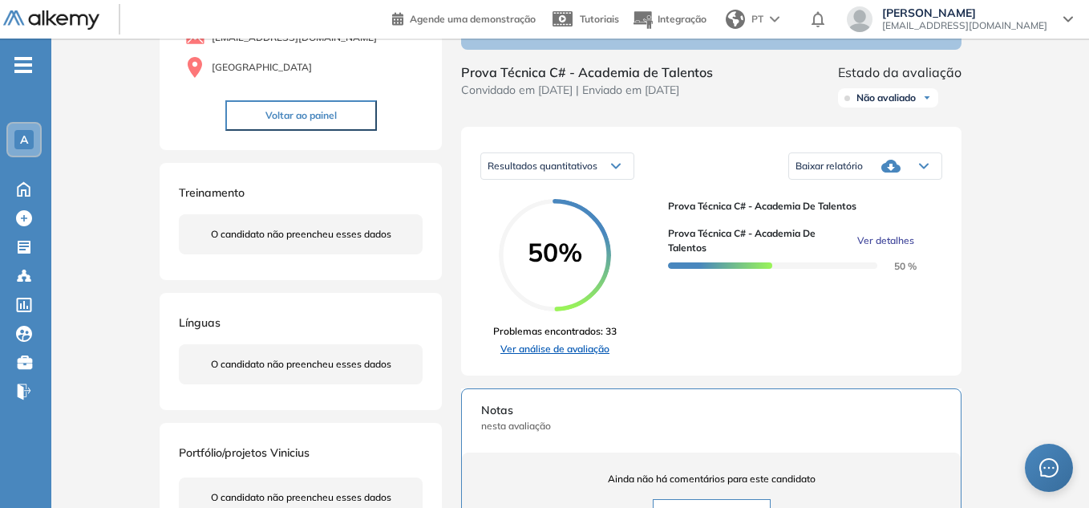
click at [592, 354] on link "Ver análise de avaliação" at bounding box center [555, 349] width 124 height 14
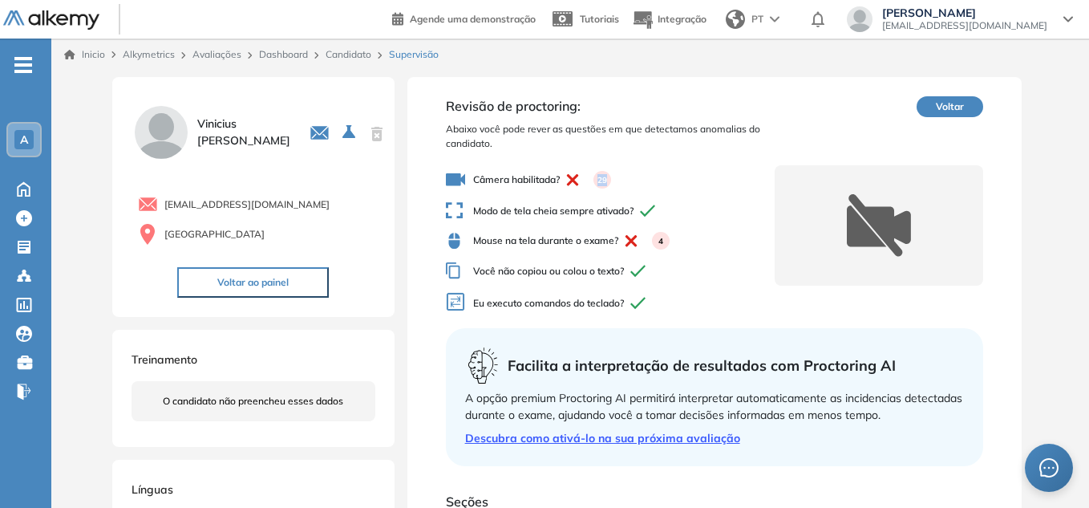
drag, startPoint x: 595, startPoint y: 180, endPoint x: 619, endPoint y: 184, distance: 23.5
click at [619, 184] on span "Câmera habilitada? 29" at bounding box center [611, 179] width 330 height 19
drag, startPoint x: 667, startPoint y: 242, endPoint x: 685, endPoint y: 241, distance: 18.5
click at [685, 241] on span "Mouse na tela durante o exame? 4" at bounding box center [611, 241] width 330 height 18
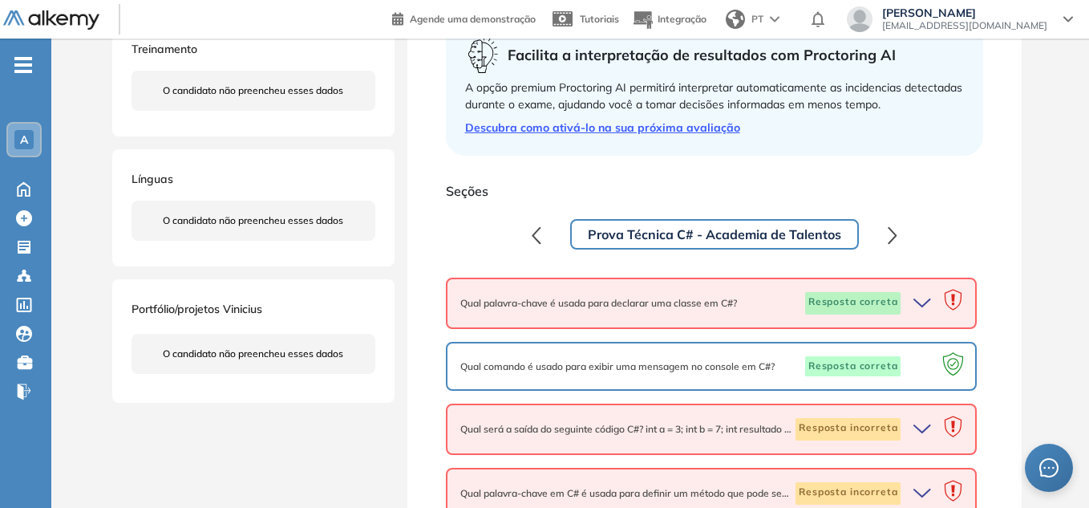
scroll to position [321, 0]
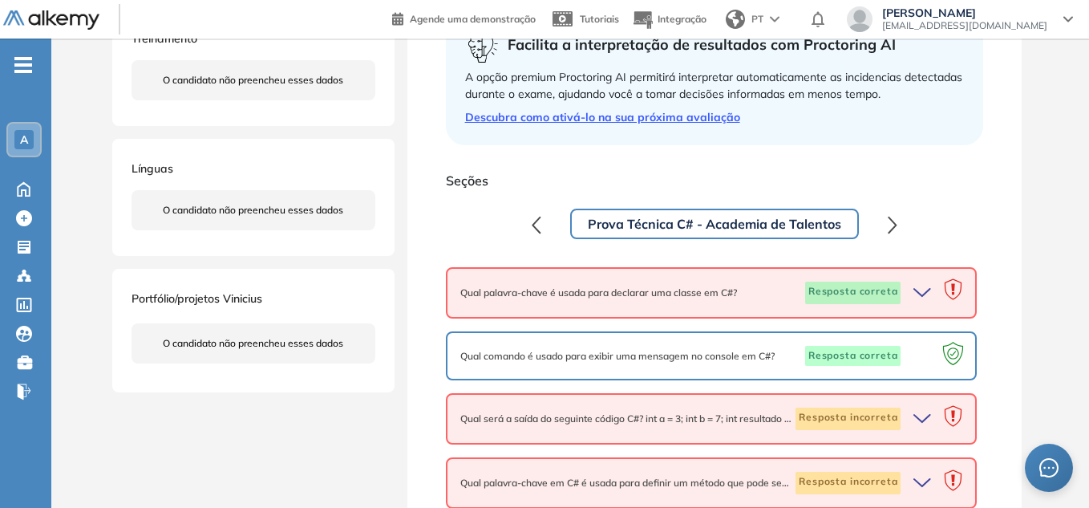
click at [923, 294] on icon "button" at bounding box center [925, 293] width 22 height 22
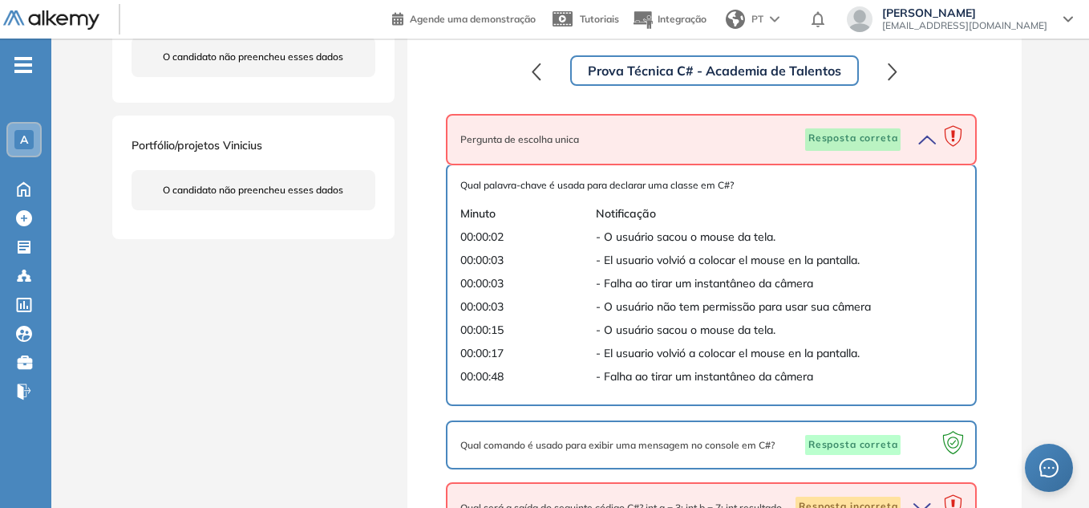
scroll to position [481, 0]
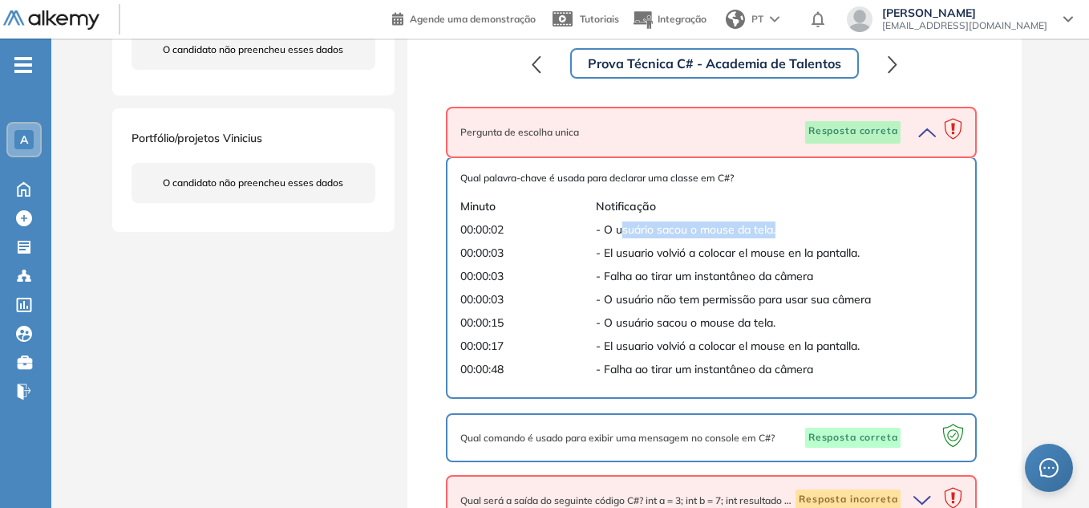
drag, startPoint x: 619, startPoint y: 224, endPoint x: 792, endPoint y: 236, distance: 173.7
click at [792, 236] on span "- O usuário sacou o mouse da tela." at bounding box center [763, 229] width 335 height 17
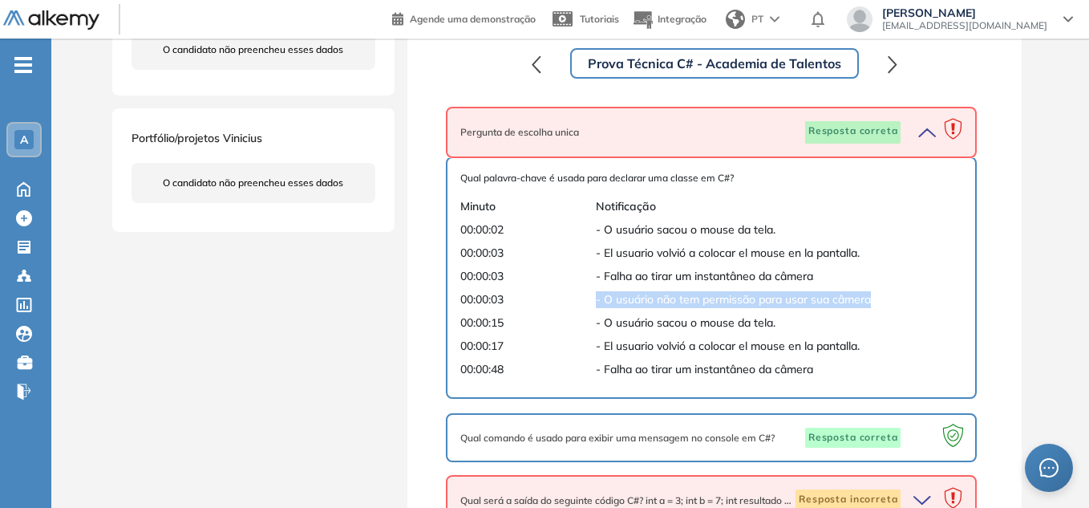
drag, startPoint x: 594, startPoint y: 295, endPoint x: 915, endPoint y: 298, distance: 321.7
click at [915, 298] on div "00:00:03 - O usuário não tem permissão para usar sua câmera" at bounding box center [711, 299] width 503 height 17
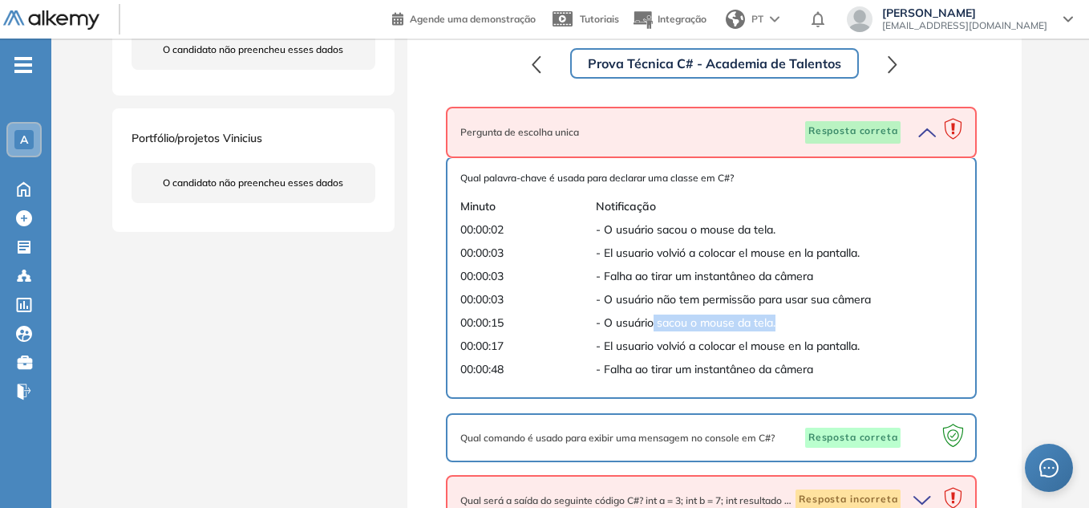
drag, startPoint x: 653, startPoint y: 327, endPoint x: 807, endPoint y: 318, distance: 154.3
click at [807, 318] on span "- O usuário sacou o mouse da tela." at bounding box center [763, 322] width 335 height 17
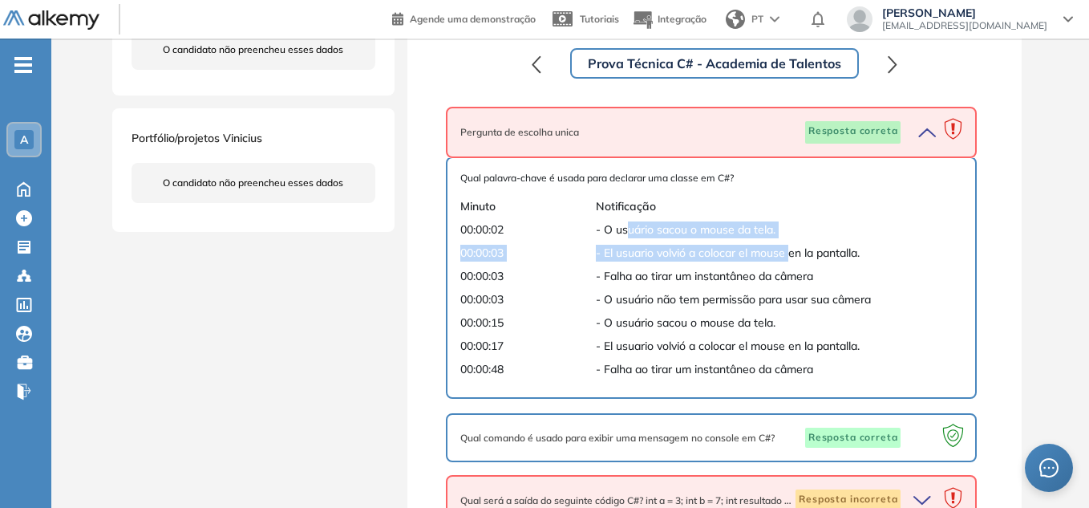
drag, startPoint x: 629, startPoint y: 225, endPoint x: 793, endPoint y: 242, distance: 164.5
click at [793, 242] on div "Qual palavra-chave é usada para declarar uma classe em C#? Minuto Notificação 0…" at bounding box center [711, 277] width 503 height 213
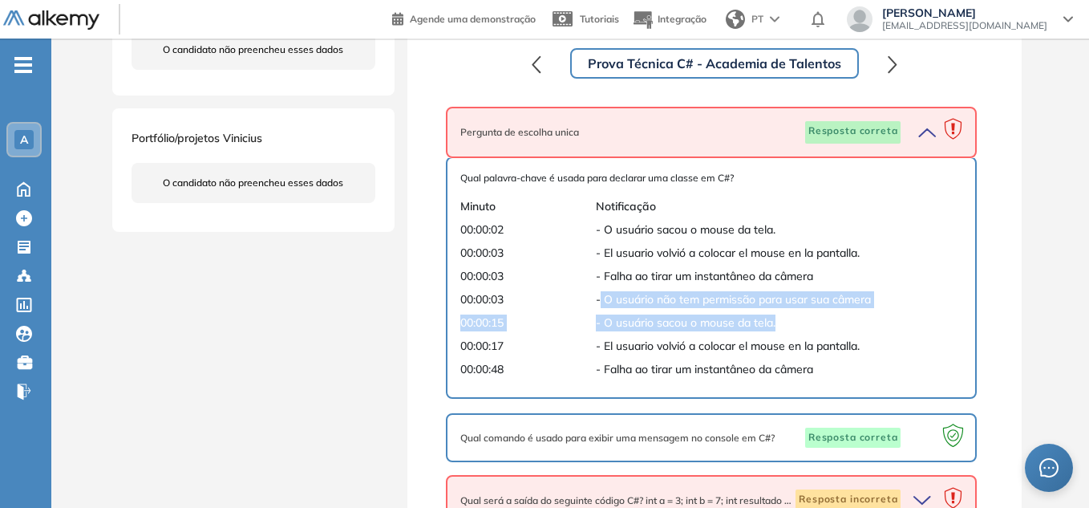
drag, startPoint x: 601, startPoint y: 294, endPoint x: 779, endPoint y: 322, distance: 180.2
click at [779, 322] on div "Qual palavra-chave é usada para declarar uma classe em C#? Minuto Notificação 0…" at bounding box center [711, 277] width 503 height 213
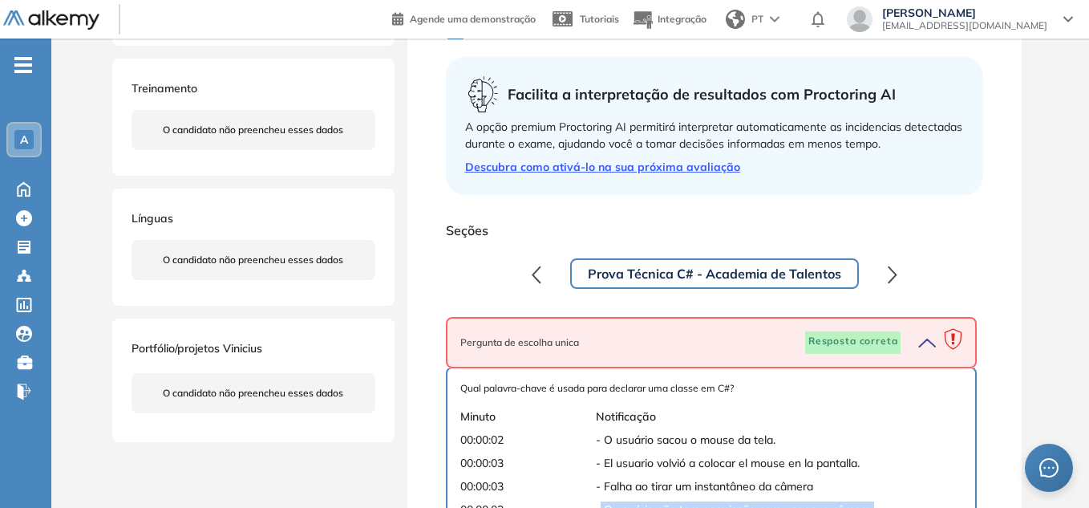
scroll to position [273, 0]
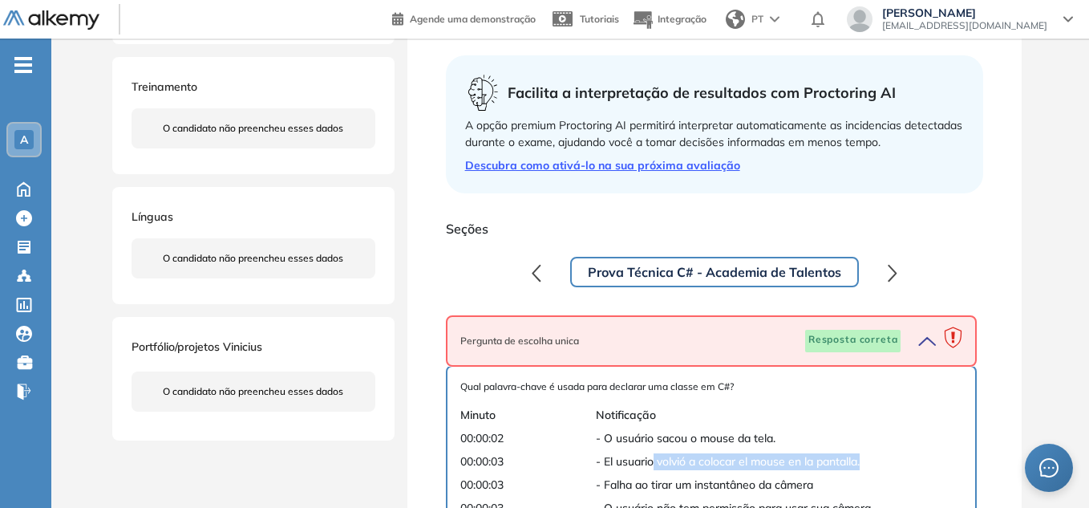
drag, startPoint x: 658, startPoint y: 461, endPoint x: 873, endPoint y: 464, distance: 215.0
click at [873, 464] on span "- El usuario volvió a colocar el mouse en la pantalla." at bounding box center [763, 461] width 335 height 17
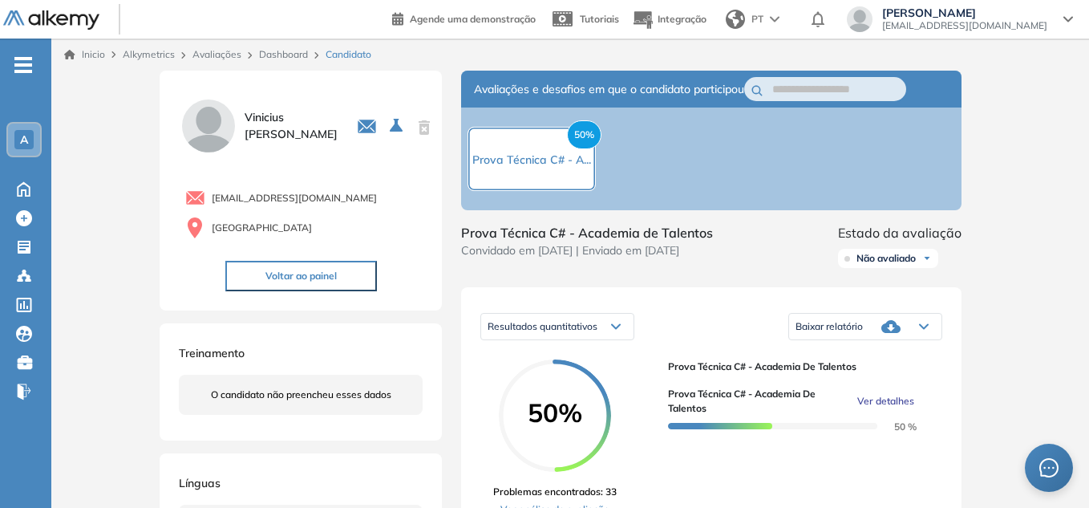
scroll to position [80, 0]
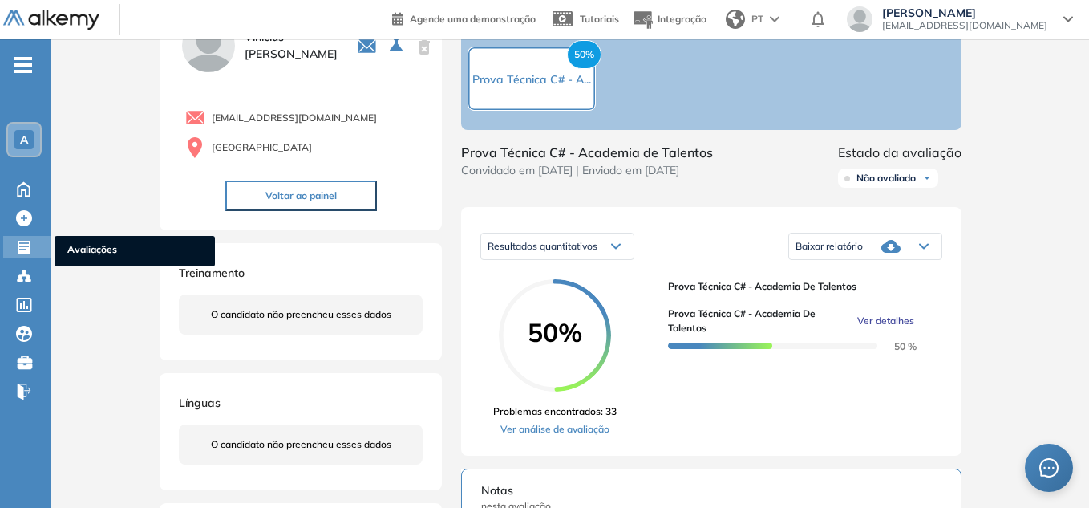
click at [28, 245] on icon at bounding box center [24, 247] width 13 height 13
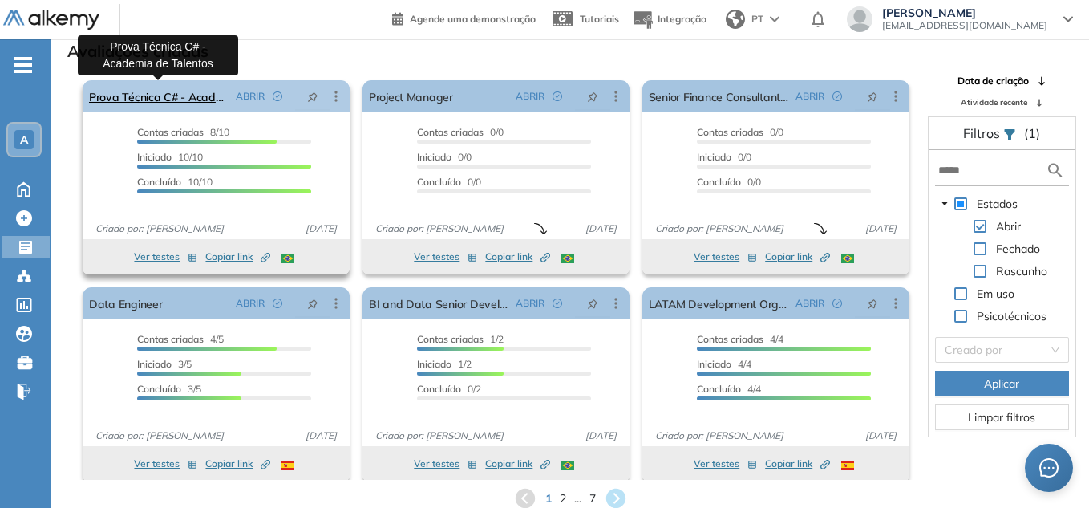
click at [166, 93] on link "Prova Técnica C# - Academia de Talentos" at bounding box center [159, 96] width 140 height 32
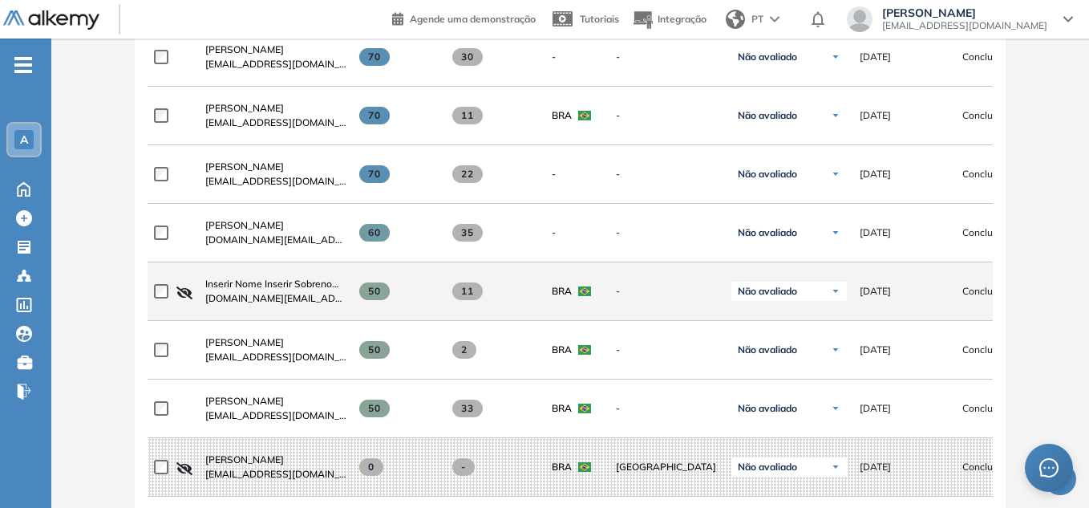
scroll to position [722, 0]
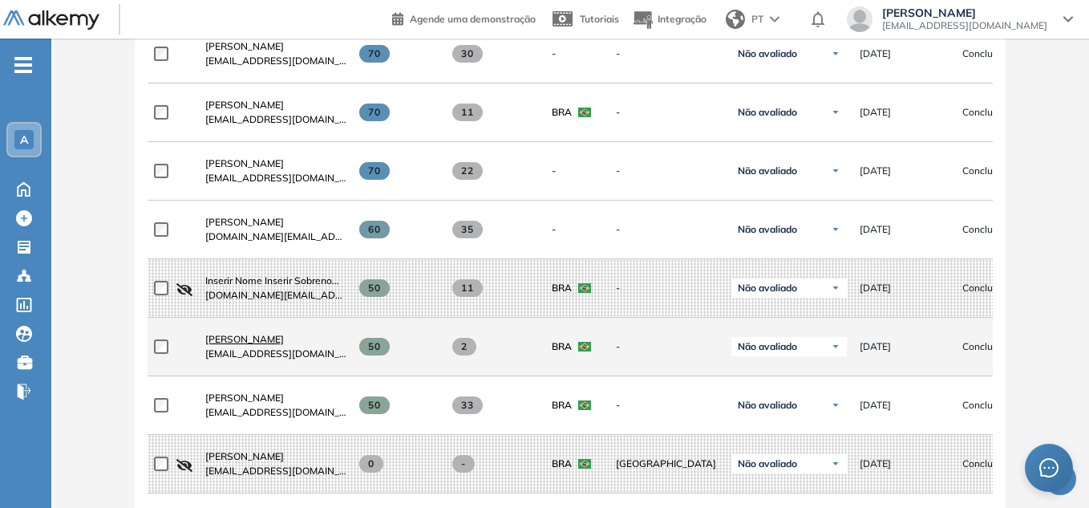
click at [258, 343] on span "[PERSON_NAME]" at bounding box center [244, 339] width 79 height 12
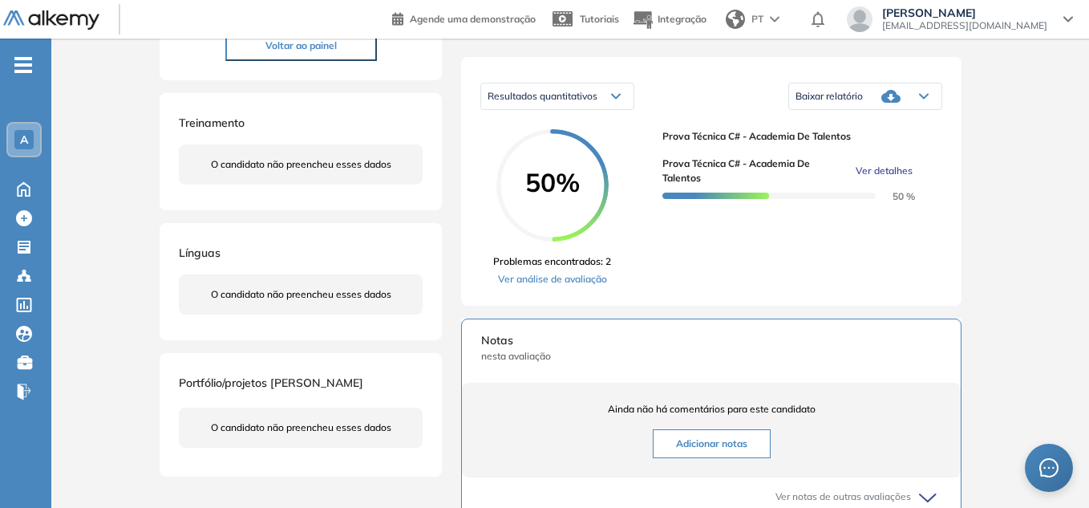
scroll to position [241, 0]
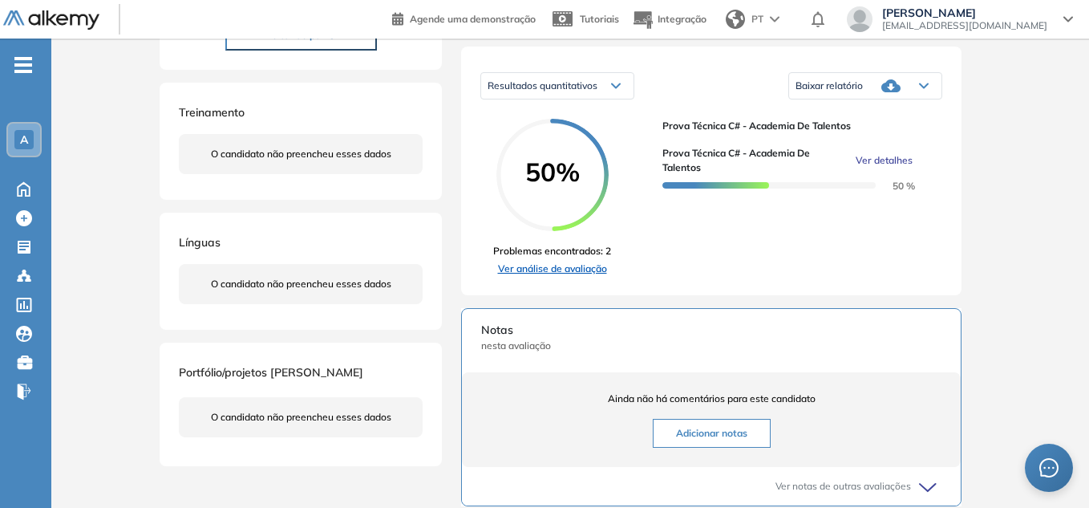
click at [572, 270] on link "Ver análise de avaliação" at bounding box center [552, 269] width 118 height 14
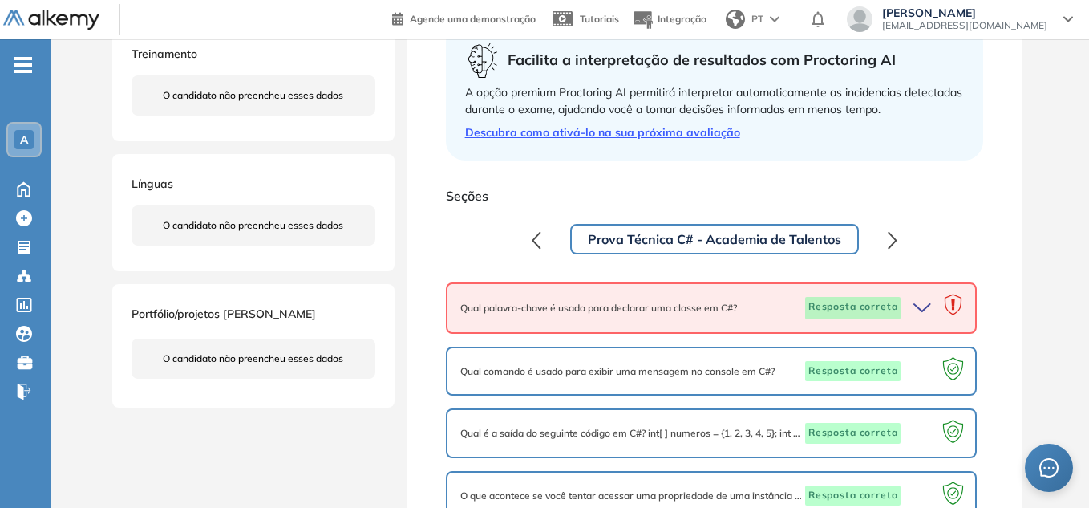
scroll to position [321, 0]
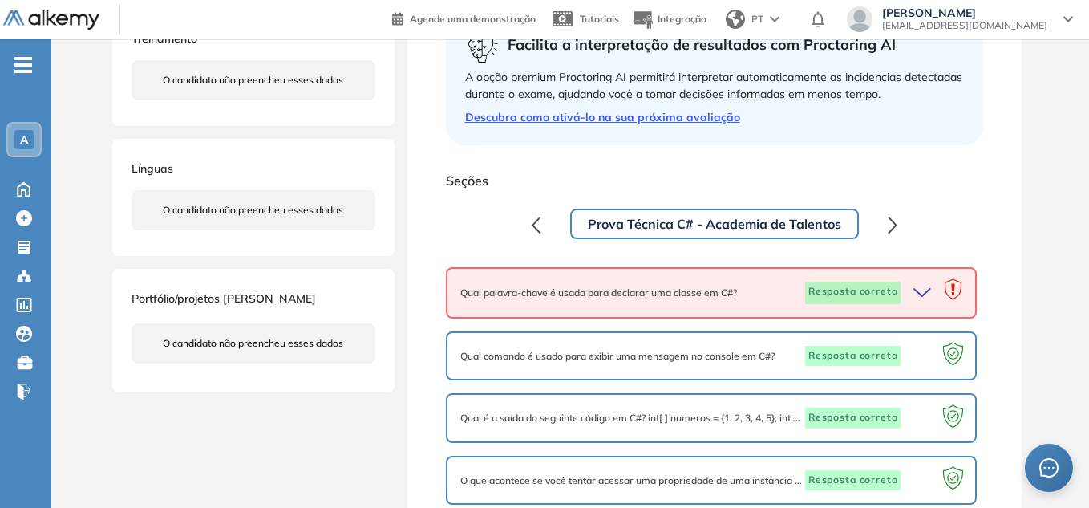
click at [923, 299] on icon "button" at bounding box center [925, 293] width 22 height 22
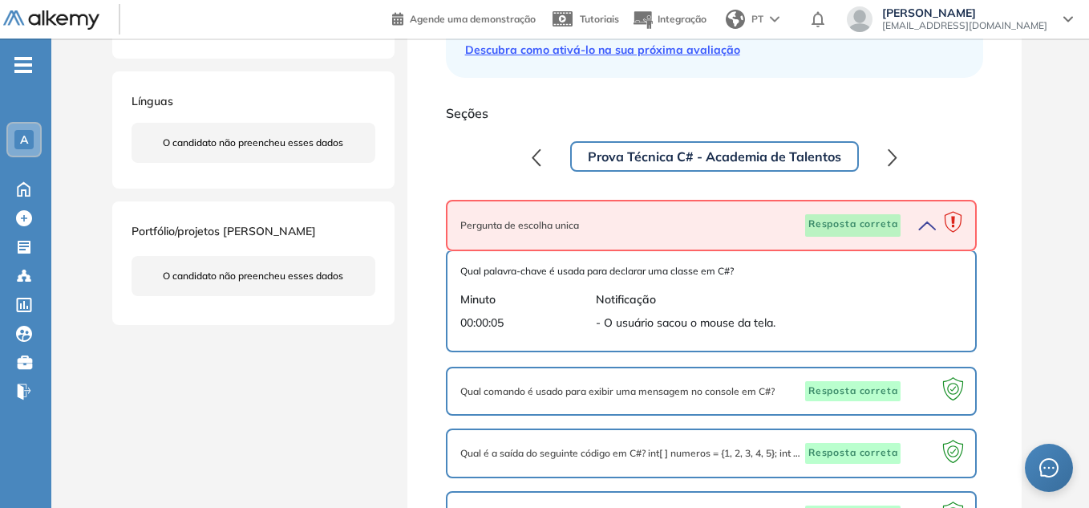
scroll to position [401, 0]
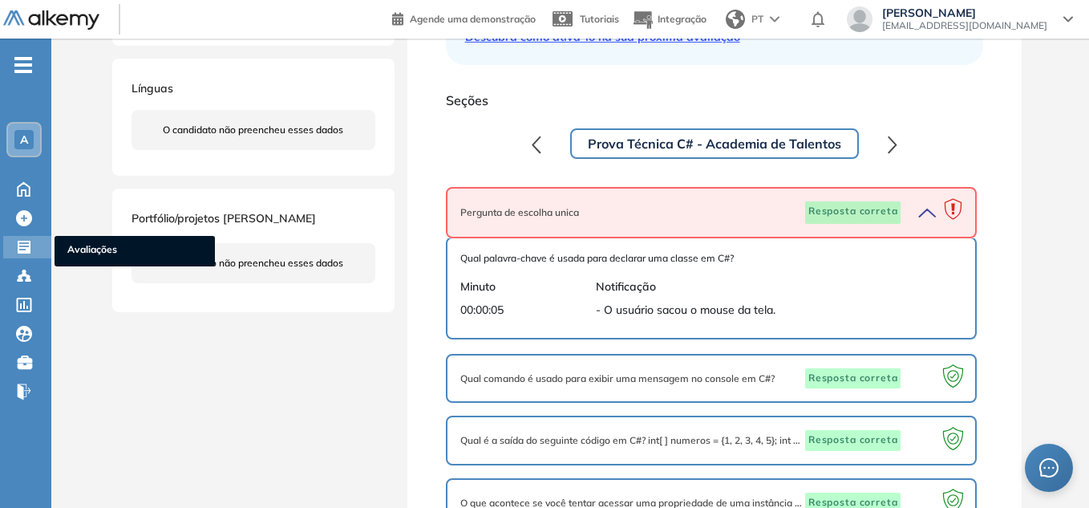
click at [21, 248] on icon at bounding box center [24, 247] width 13 height 13
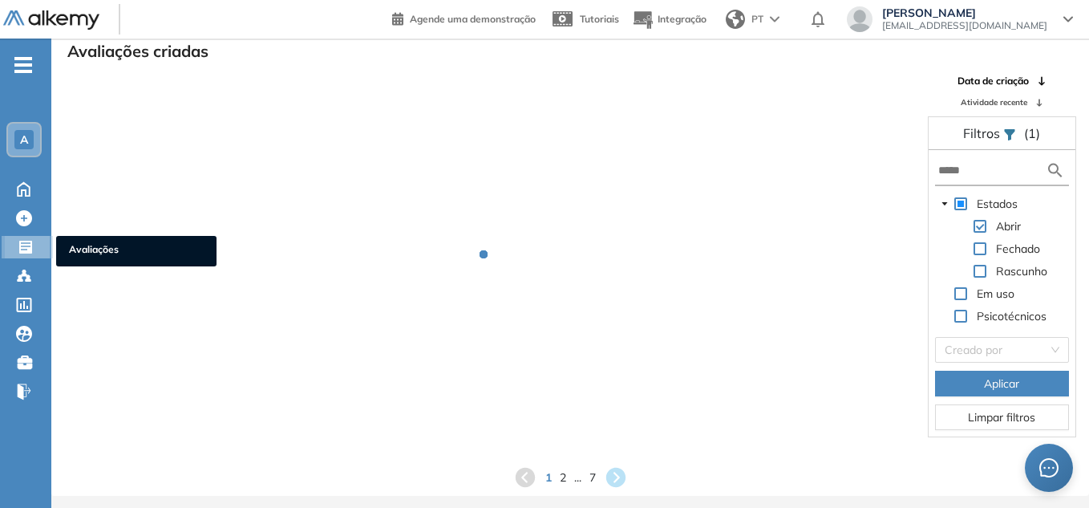
scroll to position [39, 0]
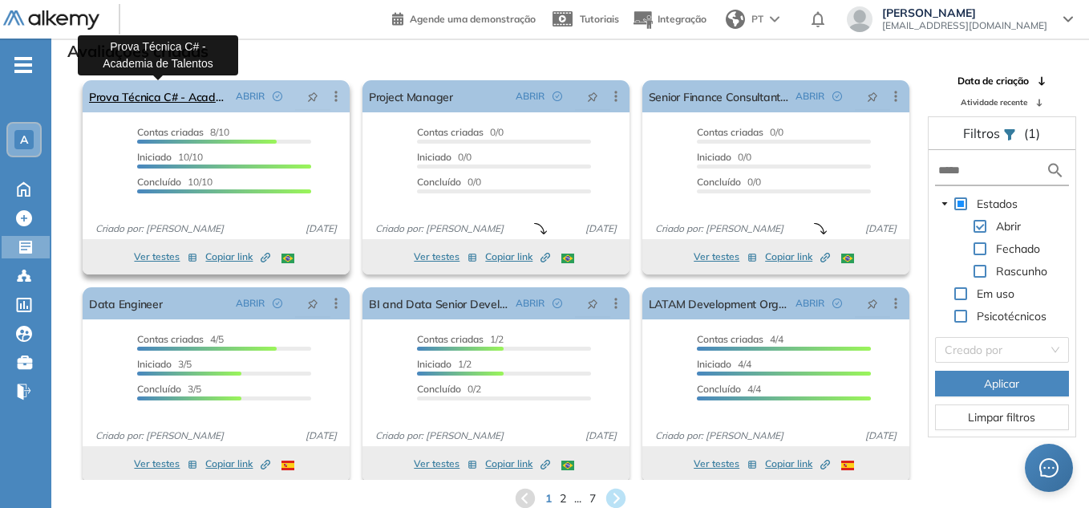
click at [196, 99] on link "Prova Técnica C# - Academia de Talentos" at bounding box center [159, 96] width 140 height 32
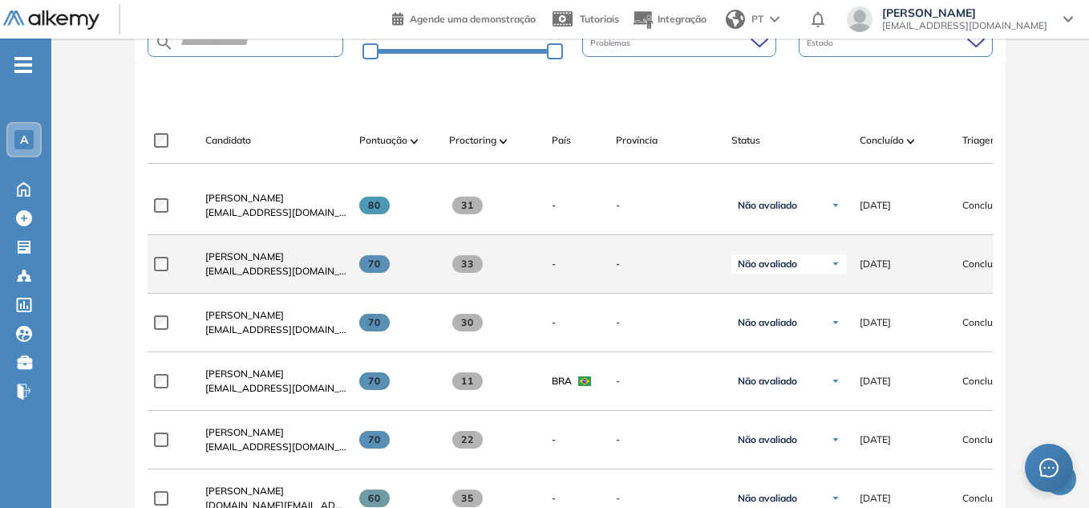
scroll to position [481, 0]
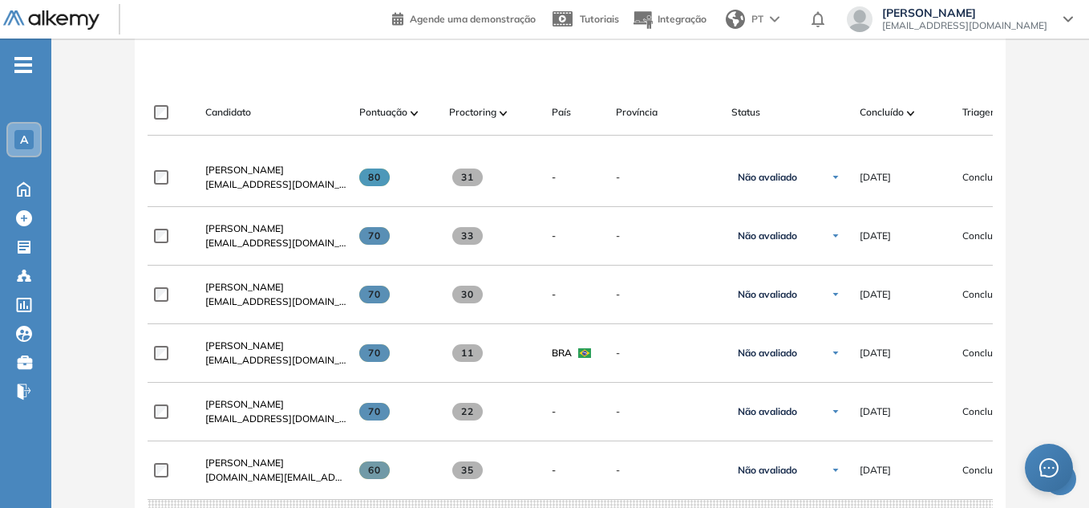
click at [258, 347] on span "[PERSON_NAME]" at bounding box center [244, 345] width 79 height 12
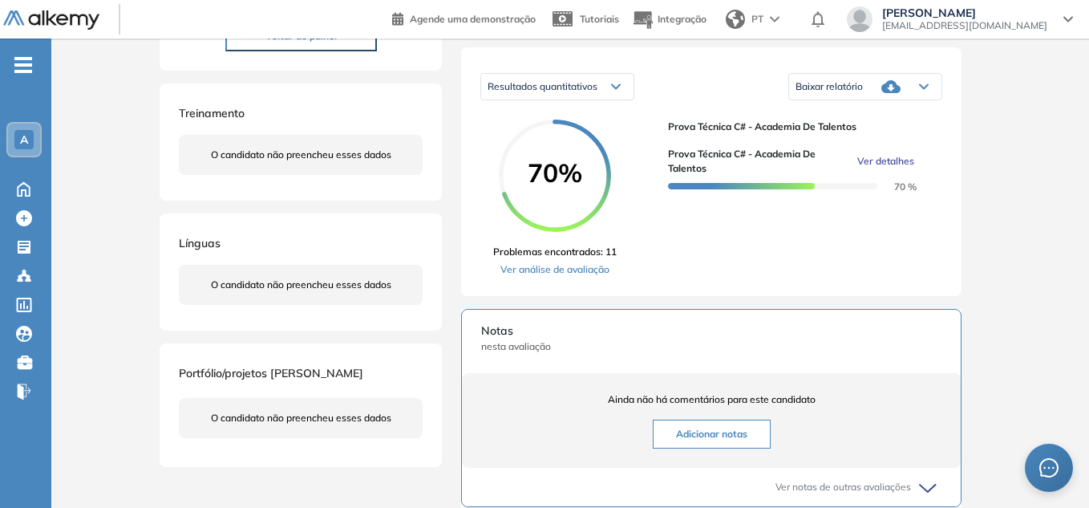
scroll to position [241, 0]
click at [581, 275] on link "Ver análise de avaliação" at bounding box center [555, 269] width 124 height 14
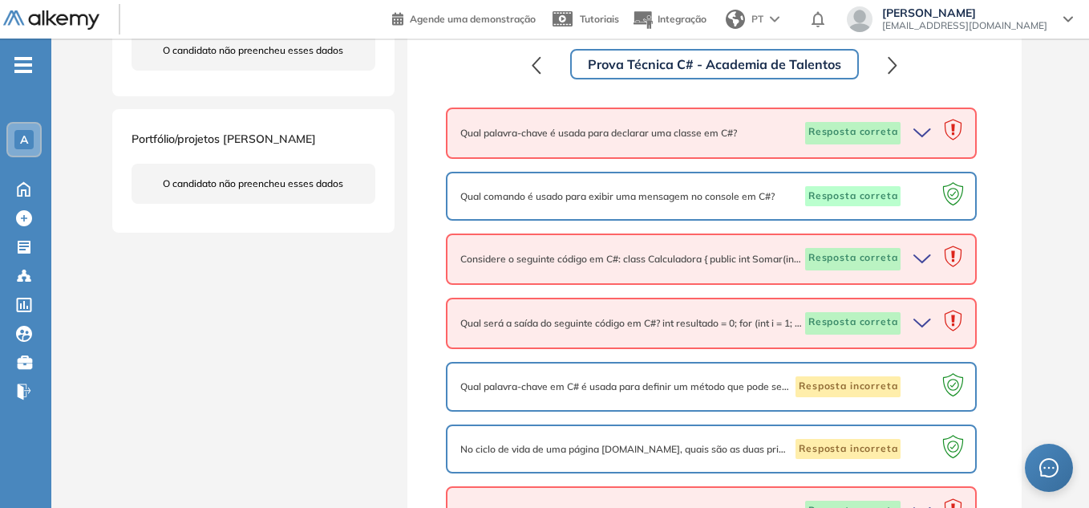
scroll to position [481, 0]
click at [923, 131] on icon "button" at bounding box center [925, 132] width 22 height 22
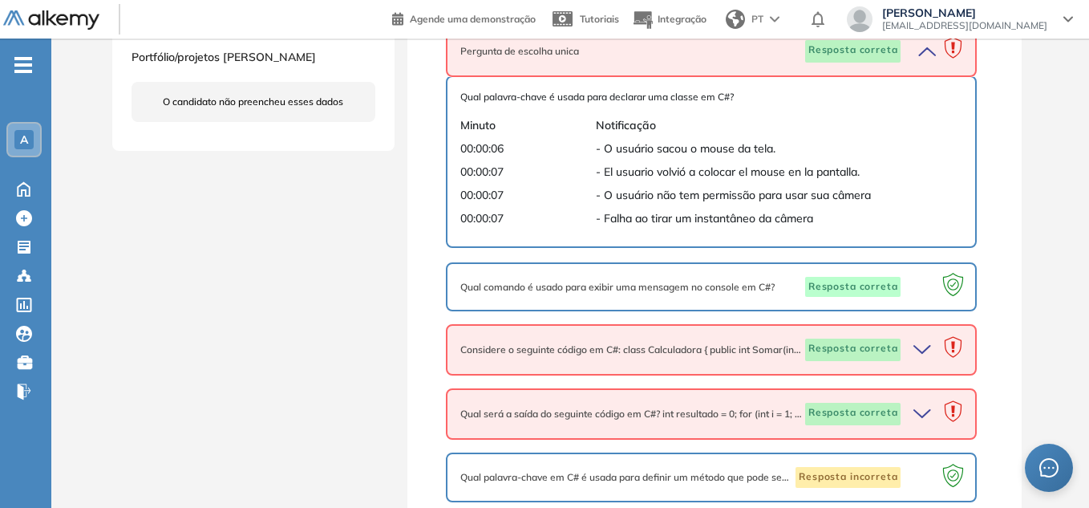
scroll to position [576, 0]
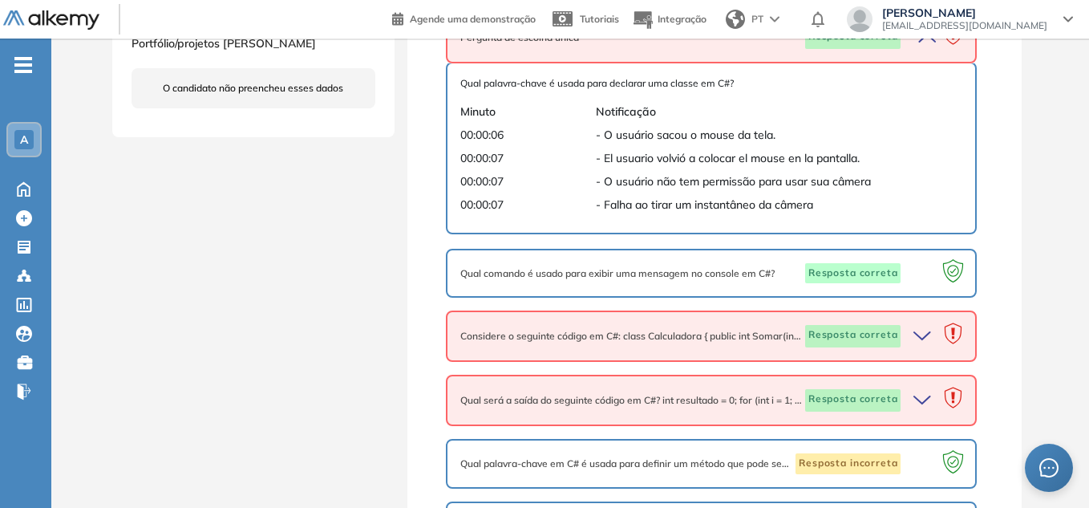
click at [930, 332] on icon "button" at bounding box center [923, 335] width 16 height 7
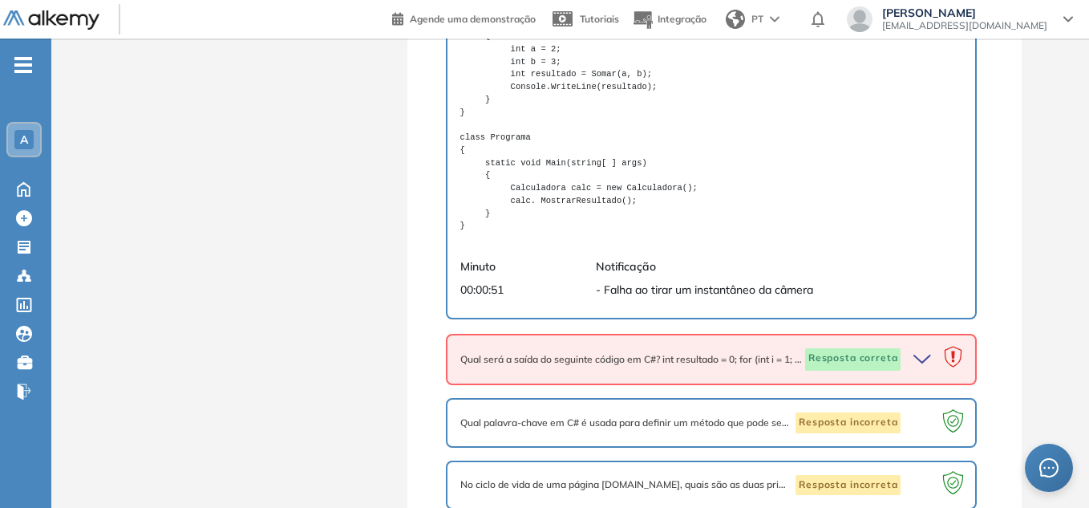
scroll to position [1057, 0]
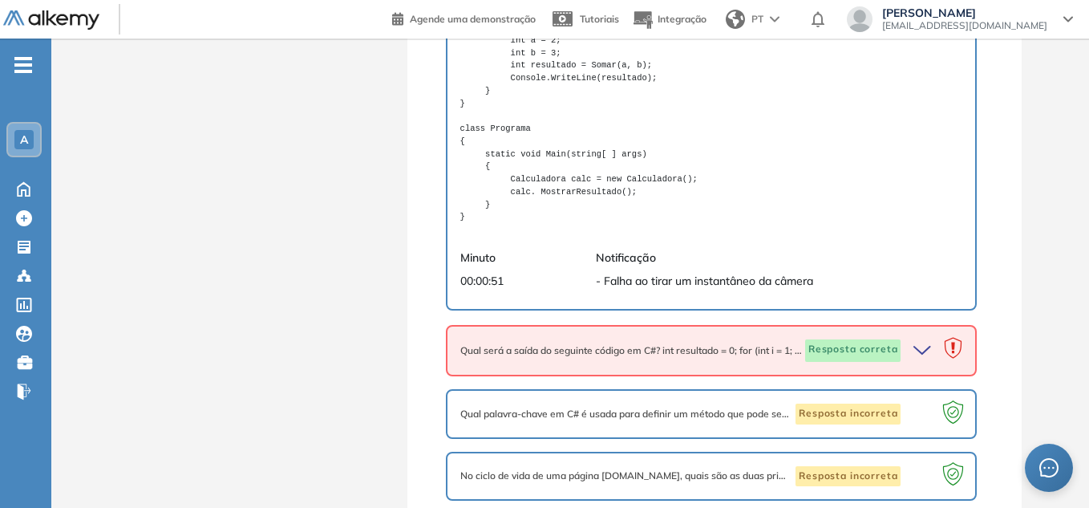
click at [926, 343] on icon "button" at bounding box center [925, 350] width 22 height 22
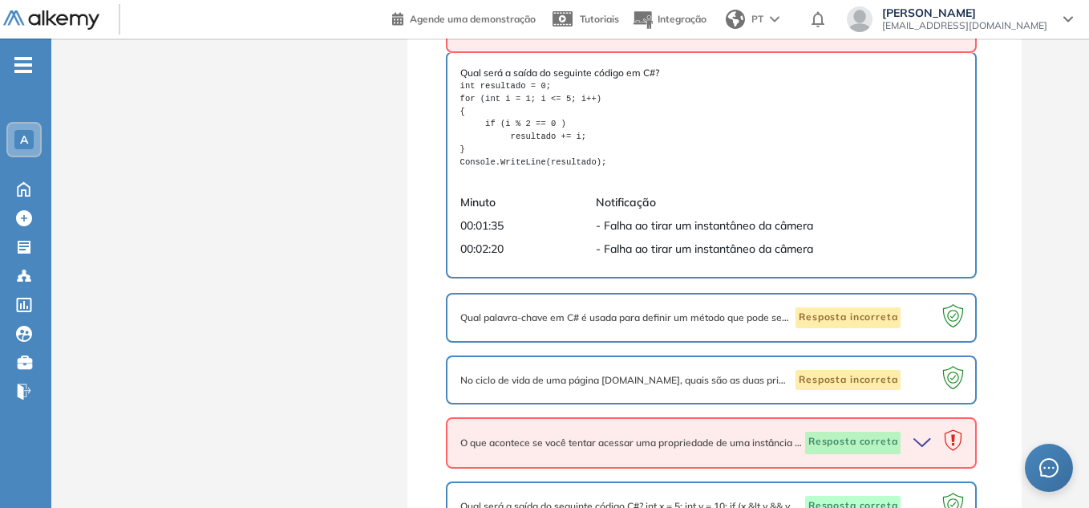
scroll to position [1409, 0]
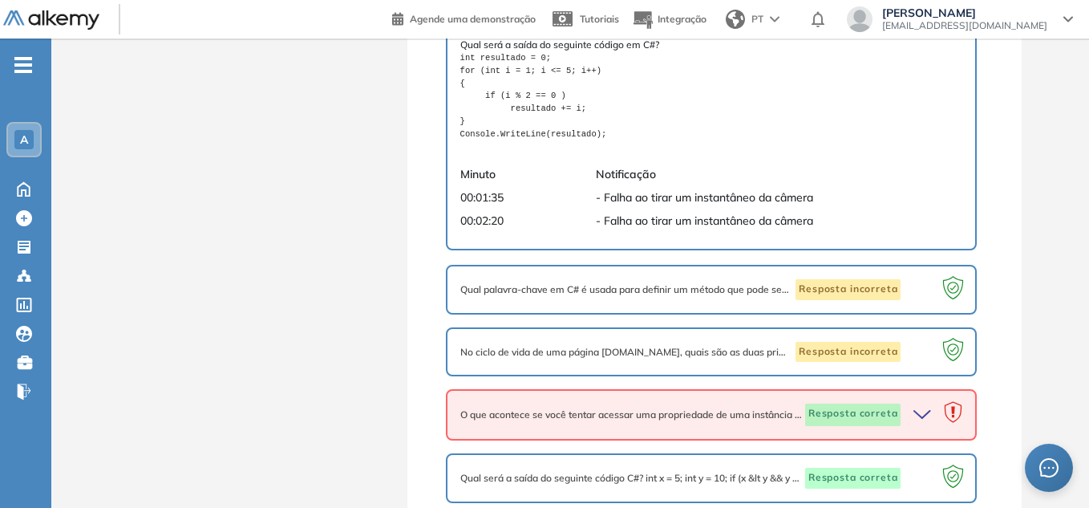
click at [928, 413] on icon "button" at bounding box center [923, 414] width 16 height 7
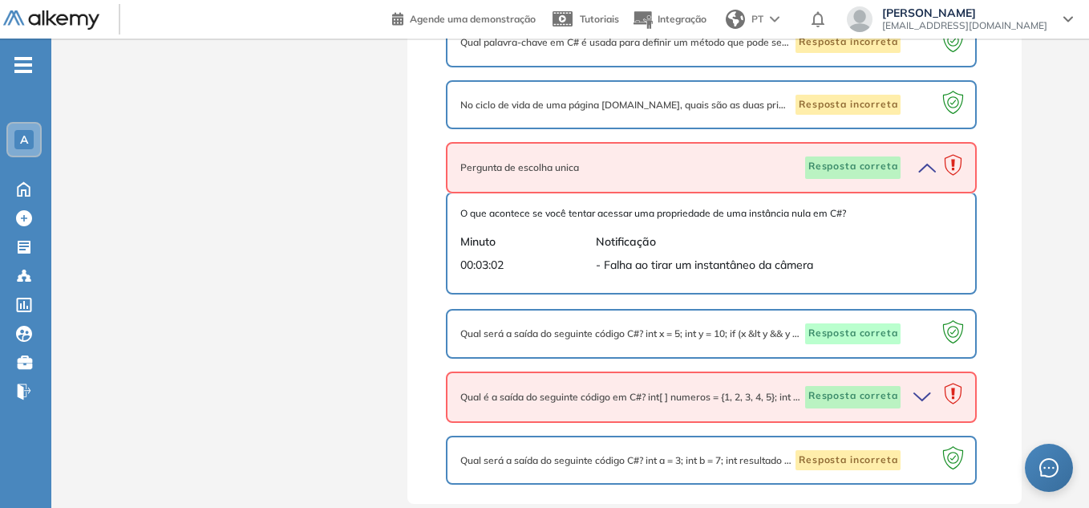
scroll to position [1658, 0]
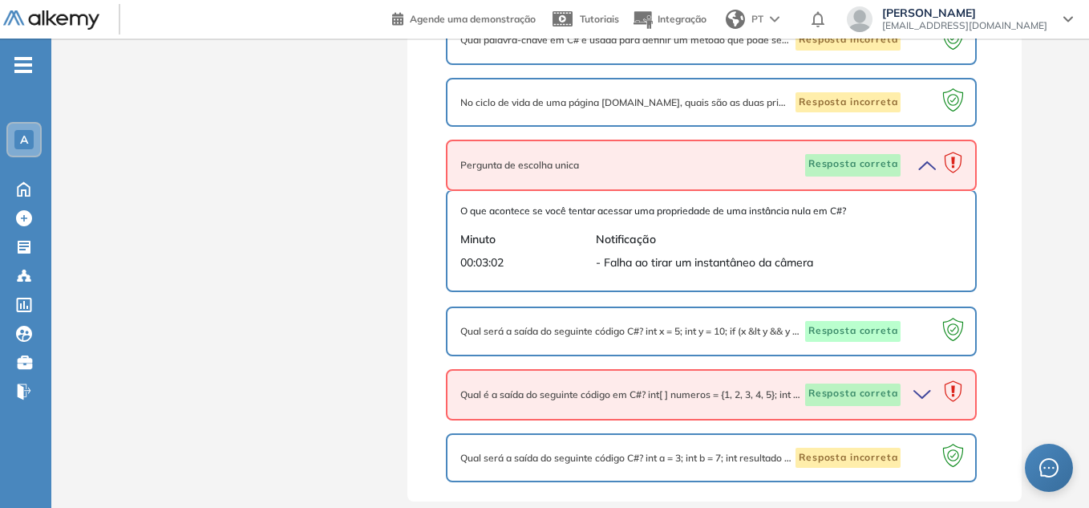
click at [931, 397] on icon "button" at bounding box center [925, 394] width 22 height 22
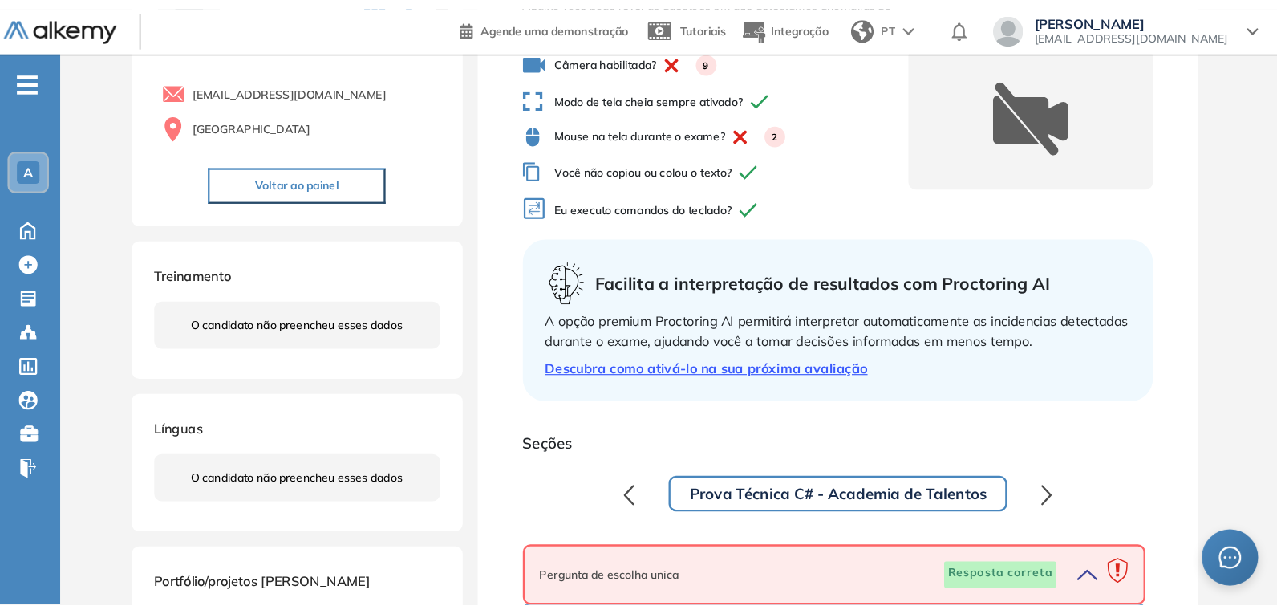
scroll to position [0, 0]
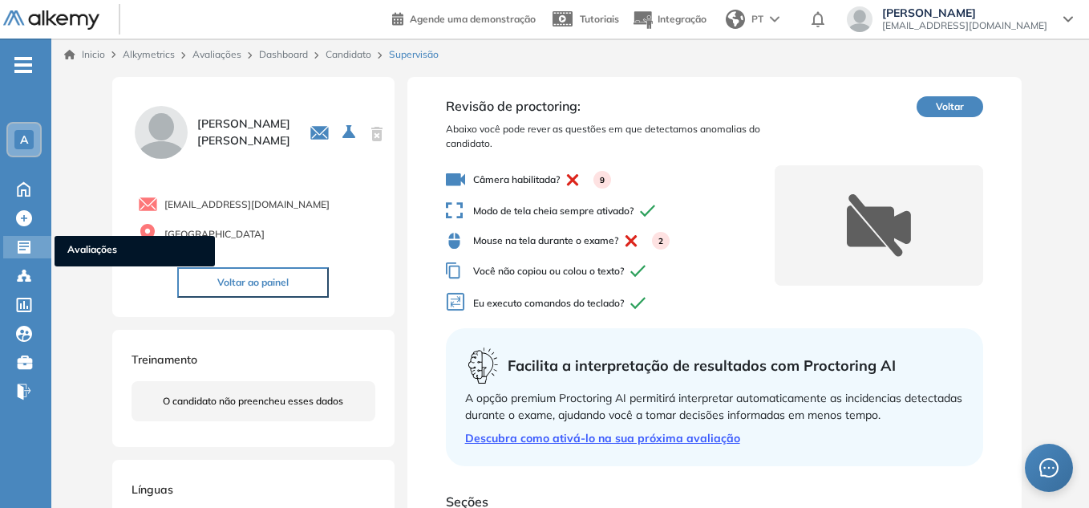
click at [19, 243] on icon at bounding box center [24, 247] width 13 height 13
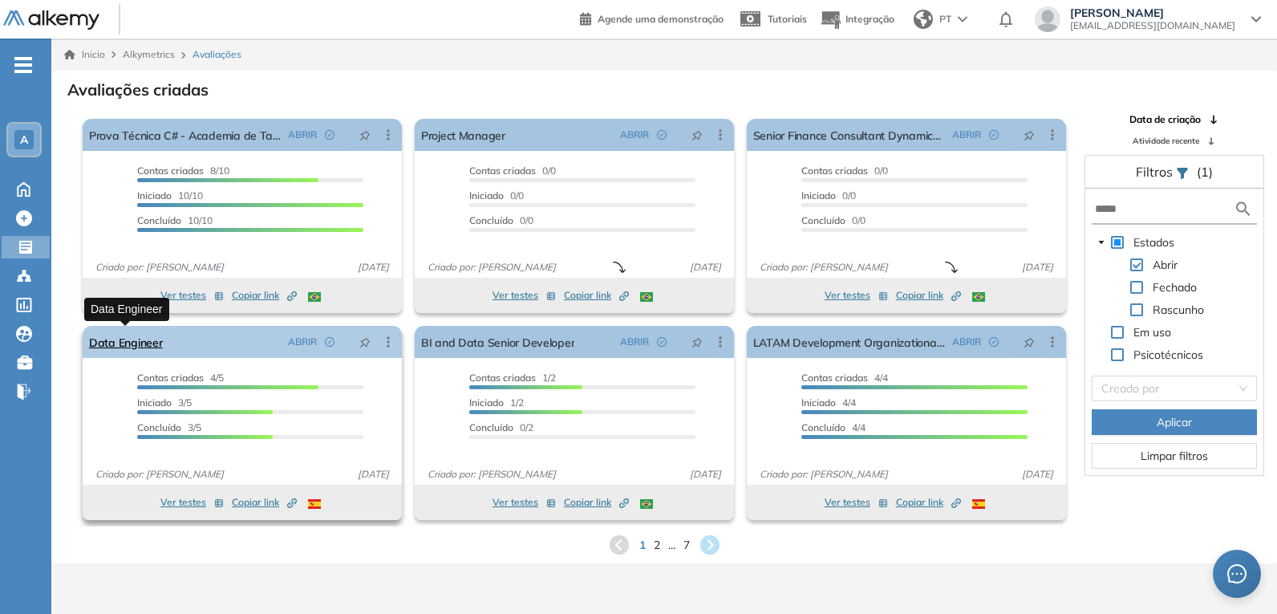
click at [118, 342] on link "Data Engineer" at bounding box center [126, 342] width 74 height 32
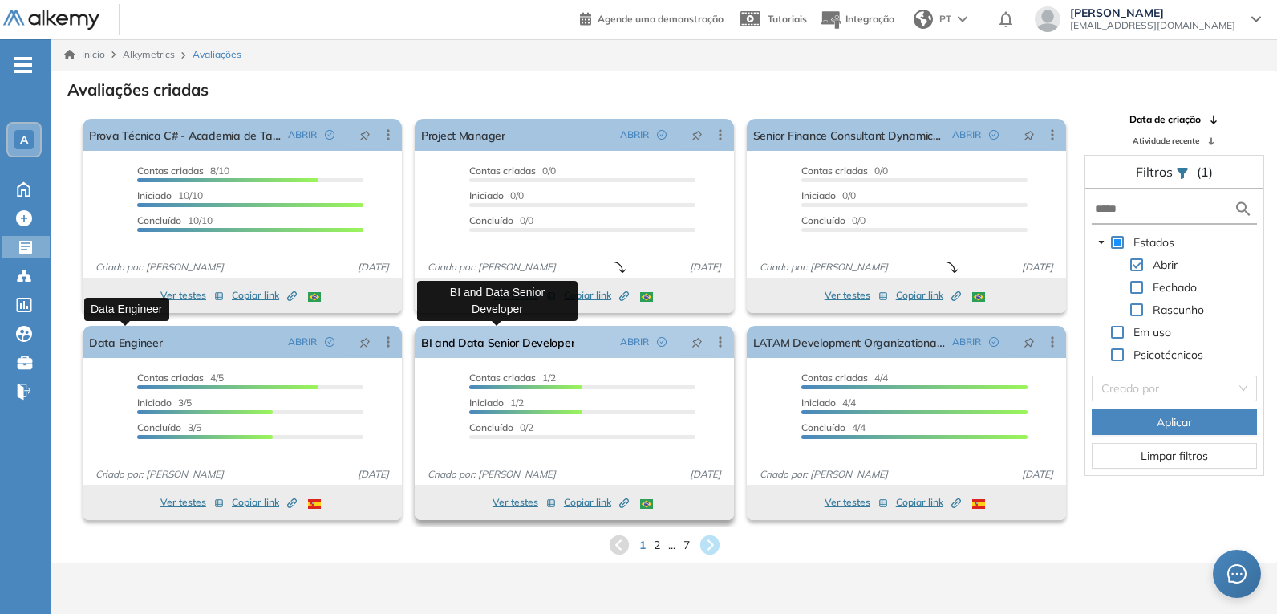
click at [546, 350] on link "BI and Data Senior Developer" at bounding box center [498, 342] width 154 height 32
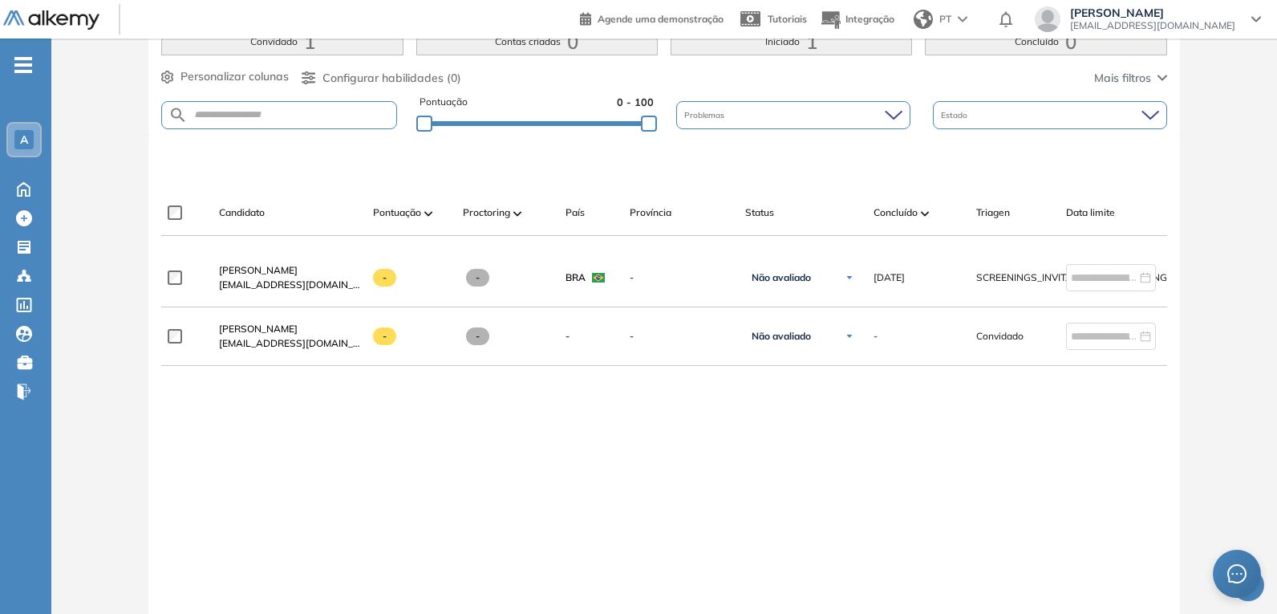
scroll to position [401, 0]
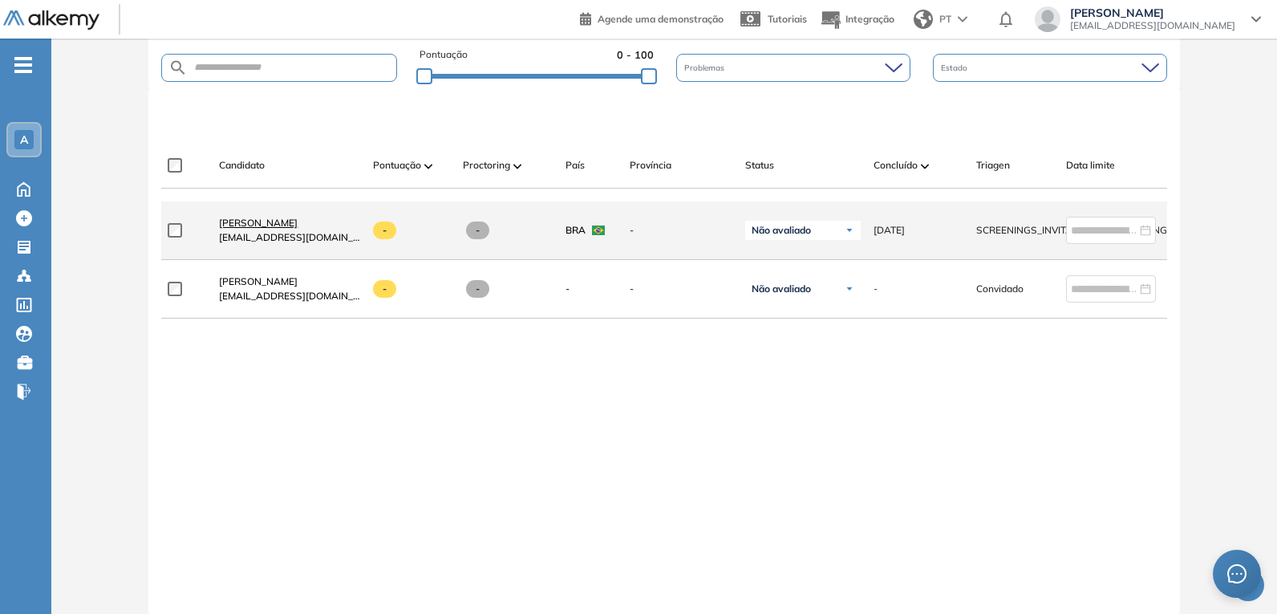
click at [270, 229] on span "Gustavo Santos" at bounding box center [258, 223] width 79 height 12
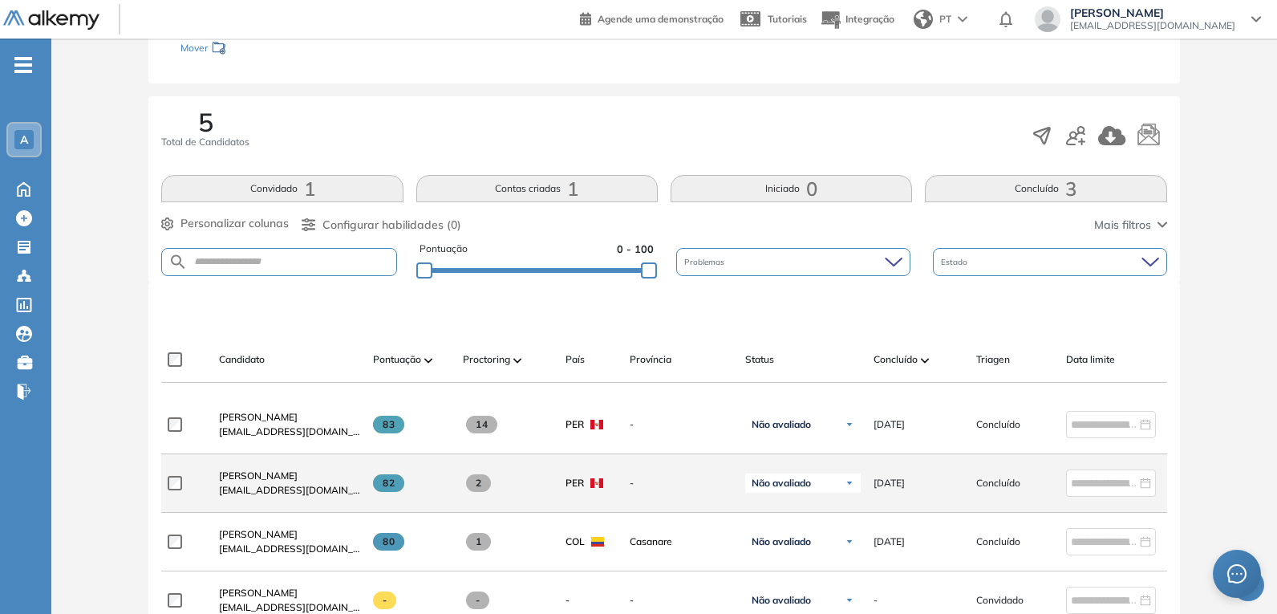
scroll to position [321, 0]
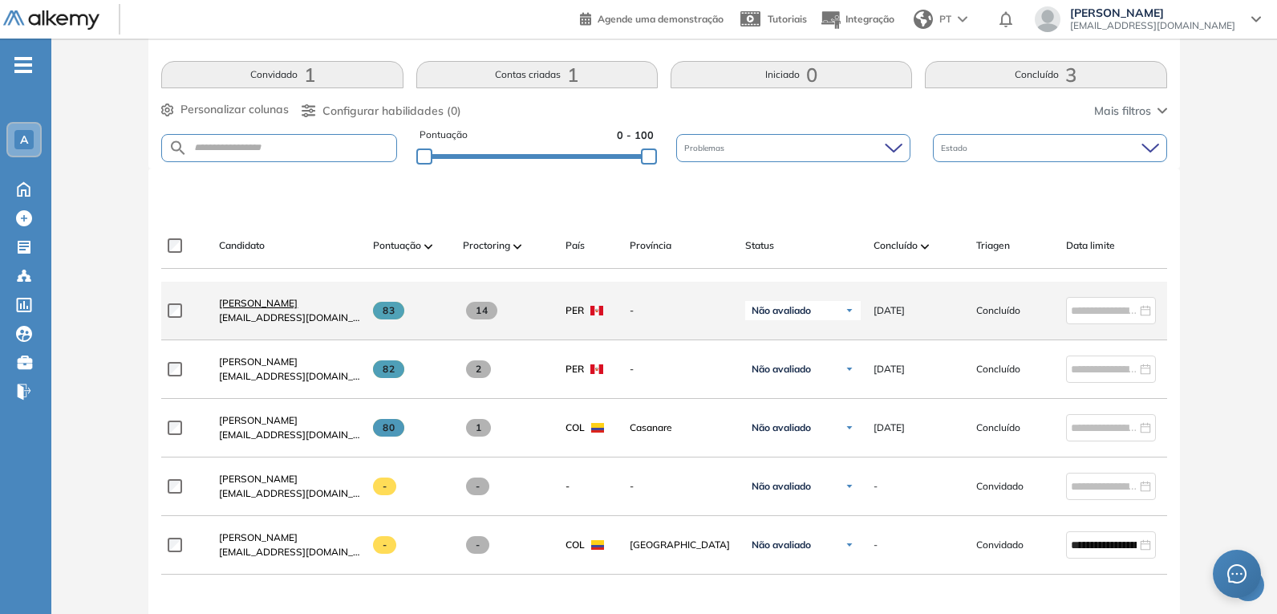
click at [254, 309] on span "[PERSON_NAME]" at bounding box center [258, 303] width 79 height 12
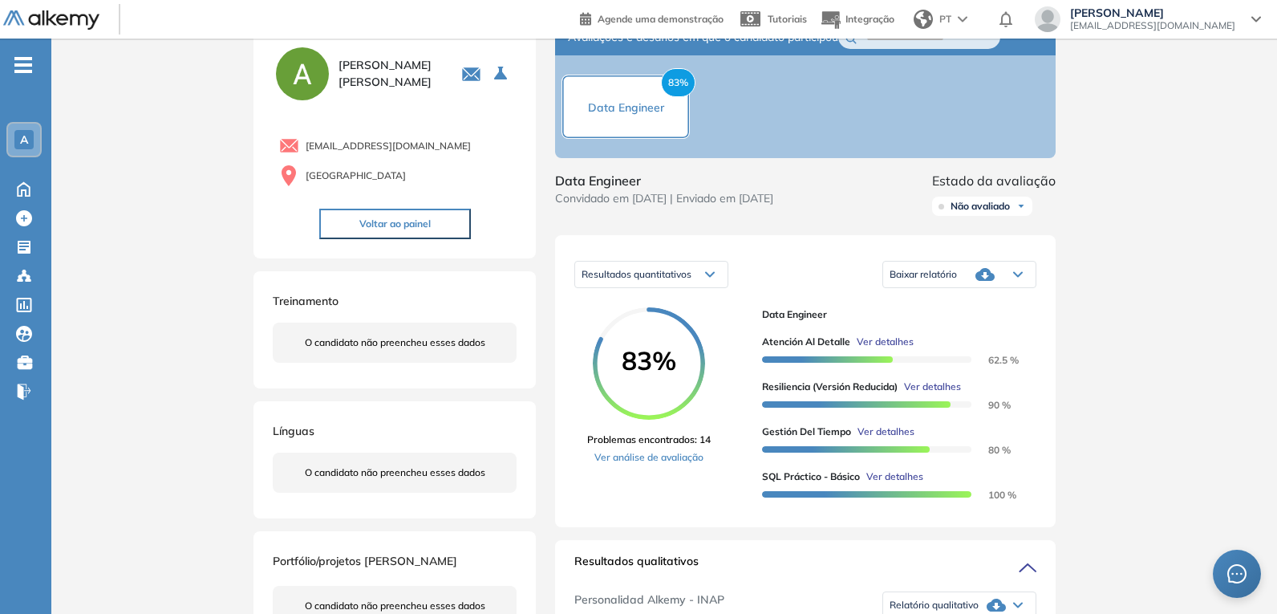
scroll to position [80, 0]
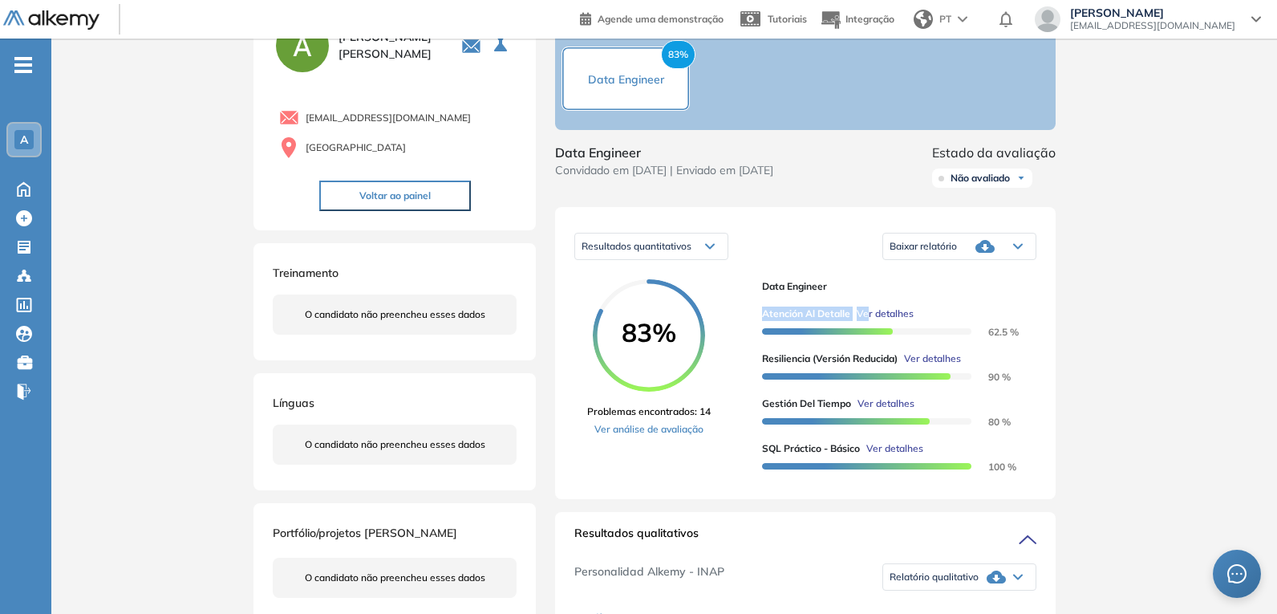
drag, startPoint x: 771, startPoint y: 319, endPoint x: 870, endPoint y: 322, distance: 98.7
click at [870, 321] on div "Atención al detalle Ver detalhes" at bounding box center [893, 313] width 262 height 14
drag, startPoint x: 770, startPoint y: 371, endPoint x: 889, endPoint y: 352, distance: 120.3
click at [889, 351] on div "Atención al detalle Ver detalhes 62.5 % Resiliencia (versión reducida) Ver deta…" at bounding box center [893, 384] width 262 height 180
drag, startPoint x: 761, startPoint y: 412, endPoint x: 846, endPoint y: 408, distance: 84.3
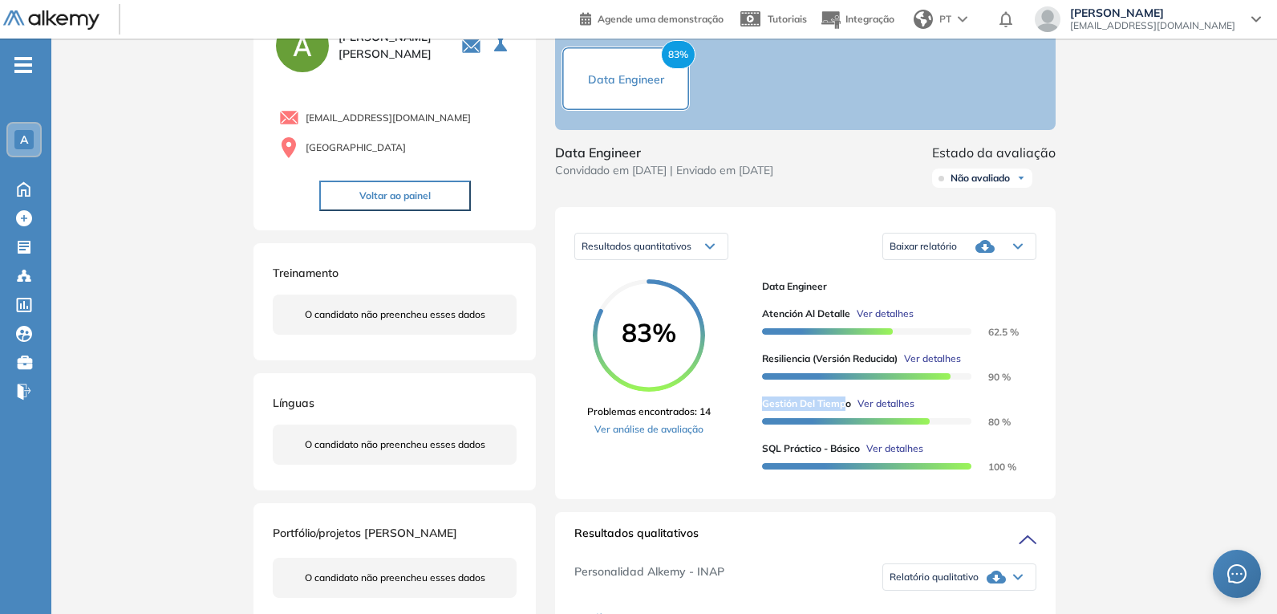
click at [846, 408] on span "Gestión del Tiempo" at bounding box center [806, 403] width 89 height 14
click at [887, 452] on span "Ver detalhes" at bounding box center [894, 448] width 57 height 14
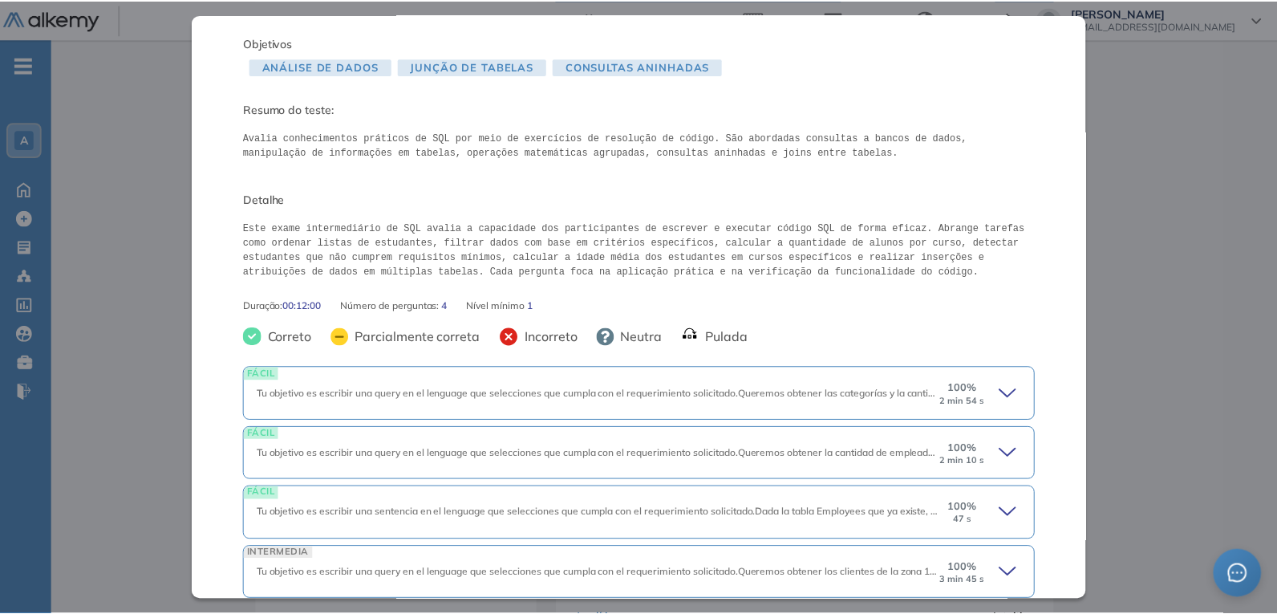
scroll to position [0, 0]
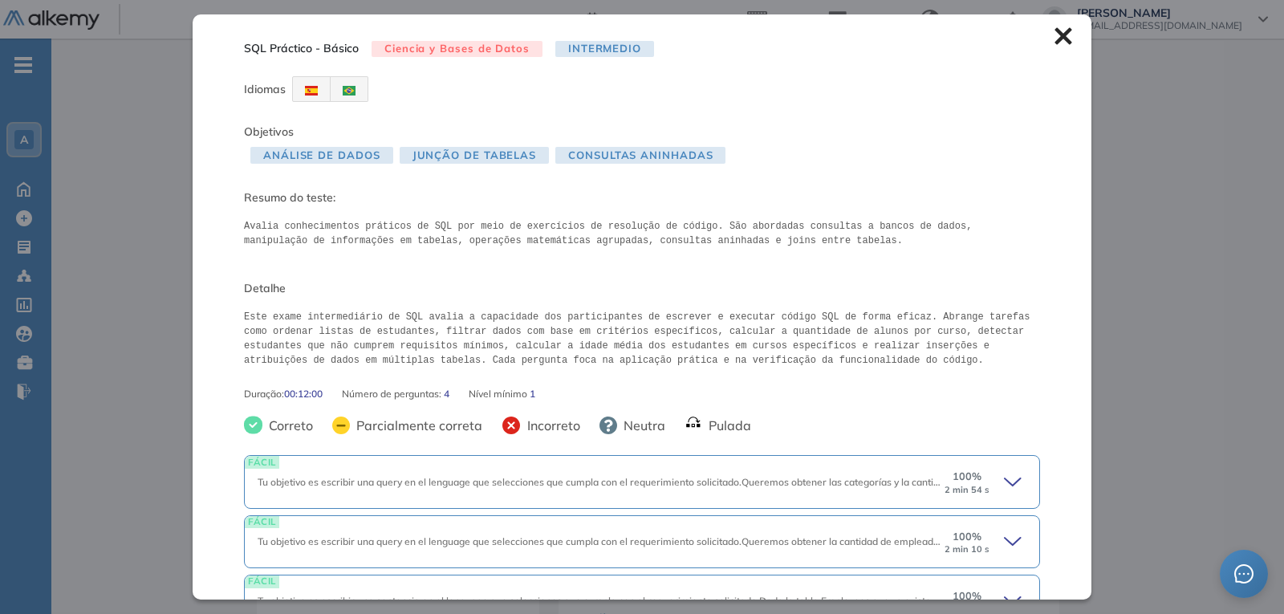
click at [1043, 50] on div "SQL Práctico - Básico Ciencia y Bases de Datos Intermedio Idiomas Objetivos Aná…" at bounding box center [642, 306] width 898 height 584
click at [1054, 43] on icon at bounding box center [1063, 36] width 18 height 18
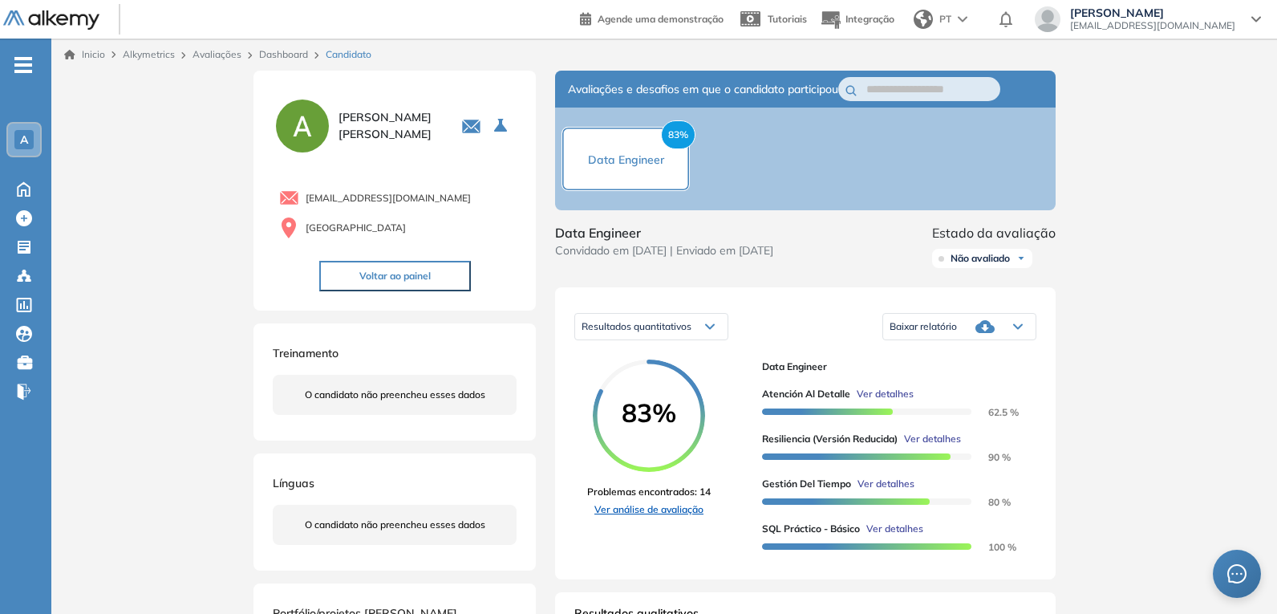
click at [663, 514] on link "Ver análise de avaliação" at bounding box center [649, 509] width 124 height 14
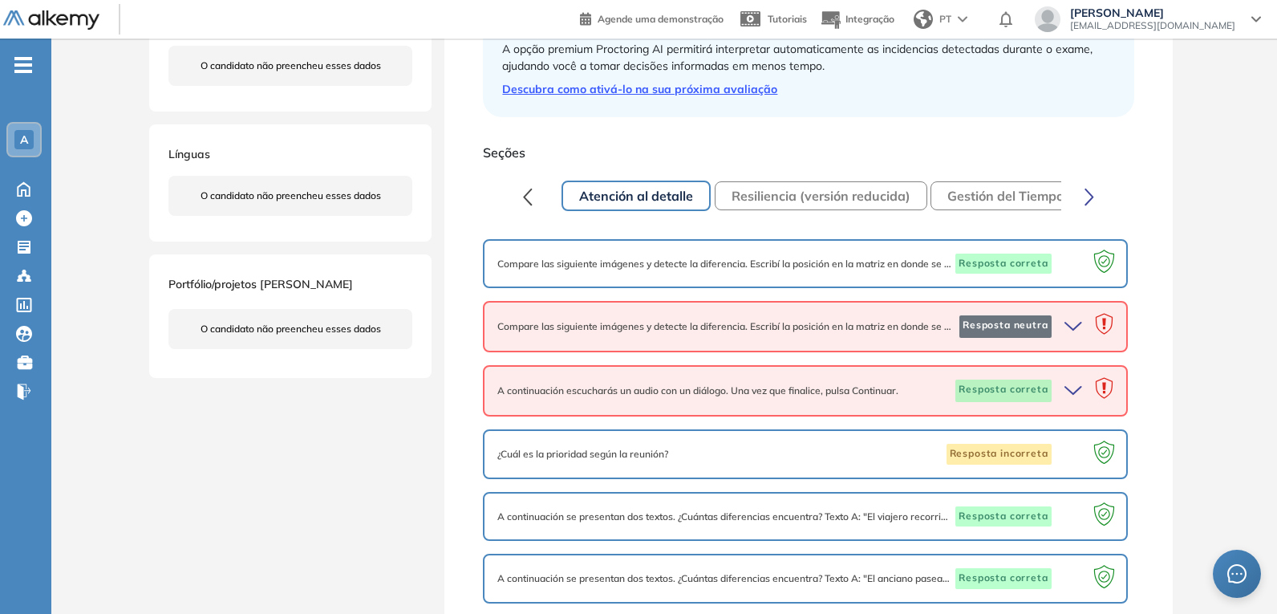
scroll to position [110, 0]
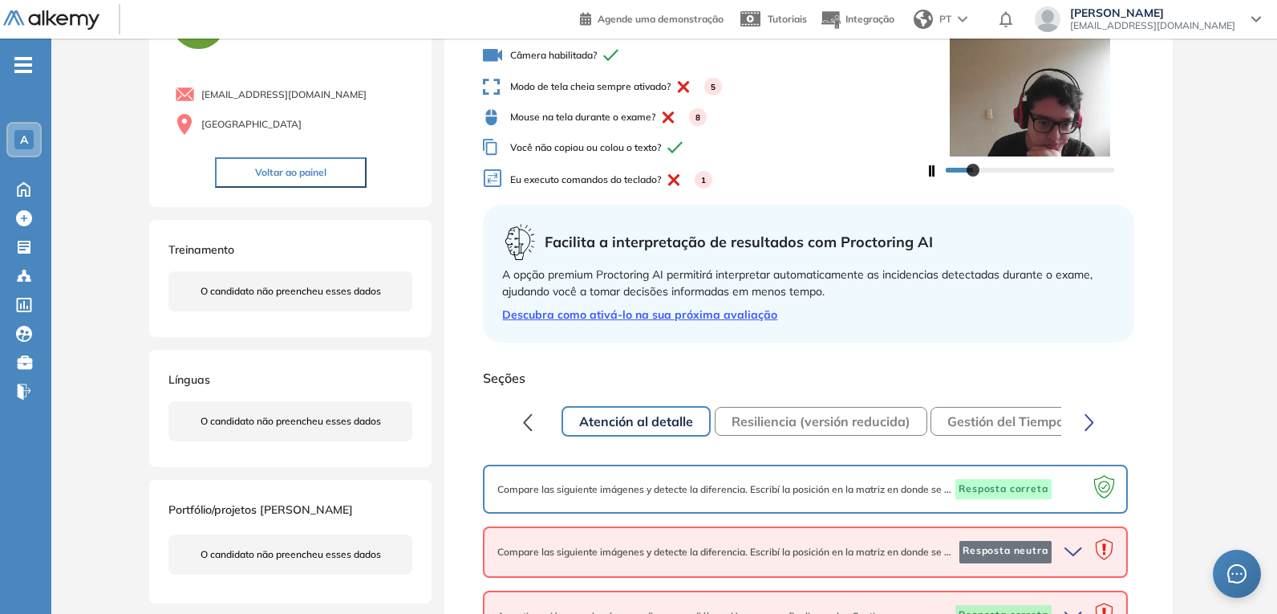
click at [1101, 424] on button "button" at bounding box center [1089, 421] width 30 height 32
click at [1093, 423] on icon "button" at bounding box center [1090, 422] width 10 height 18
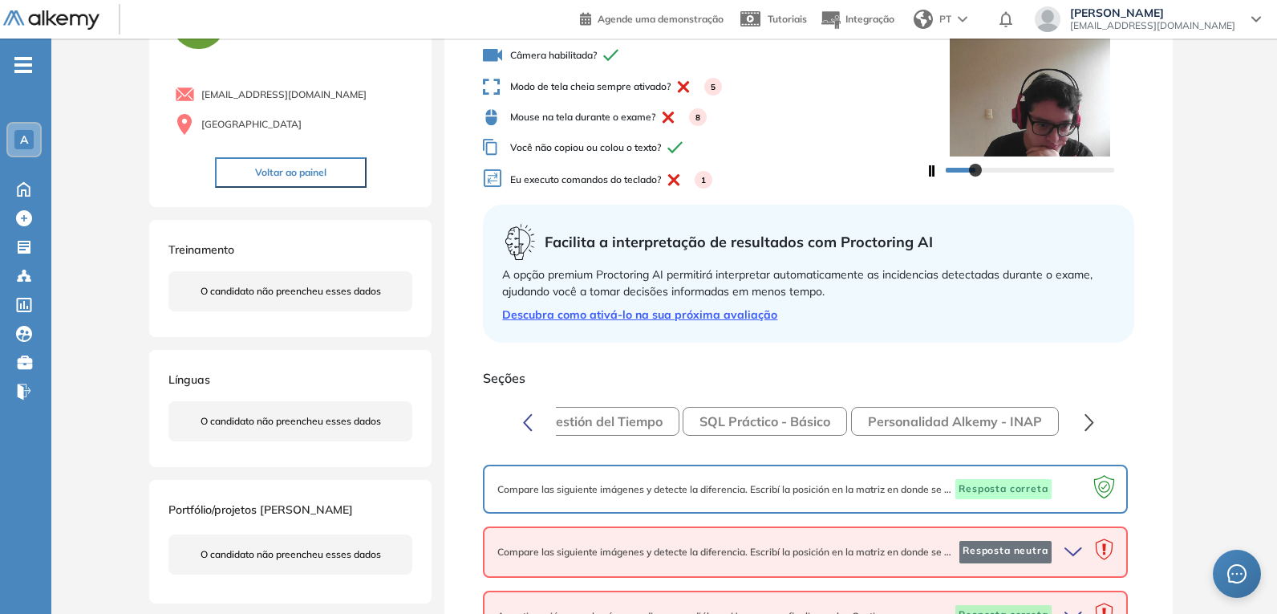
click at [1093, 423] on icon "button" at bounding box center [1089, 421] width 7 height 15
click at [801, 426] on button "SQL Práctico - Básico" at bounding box center [765, 421] width 164 height 29
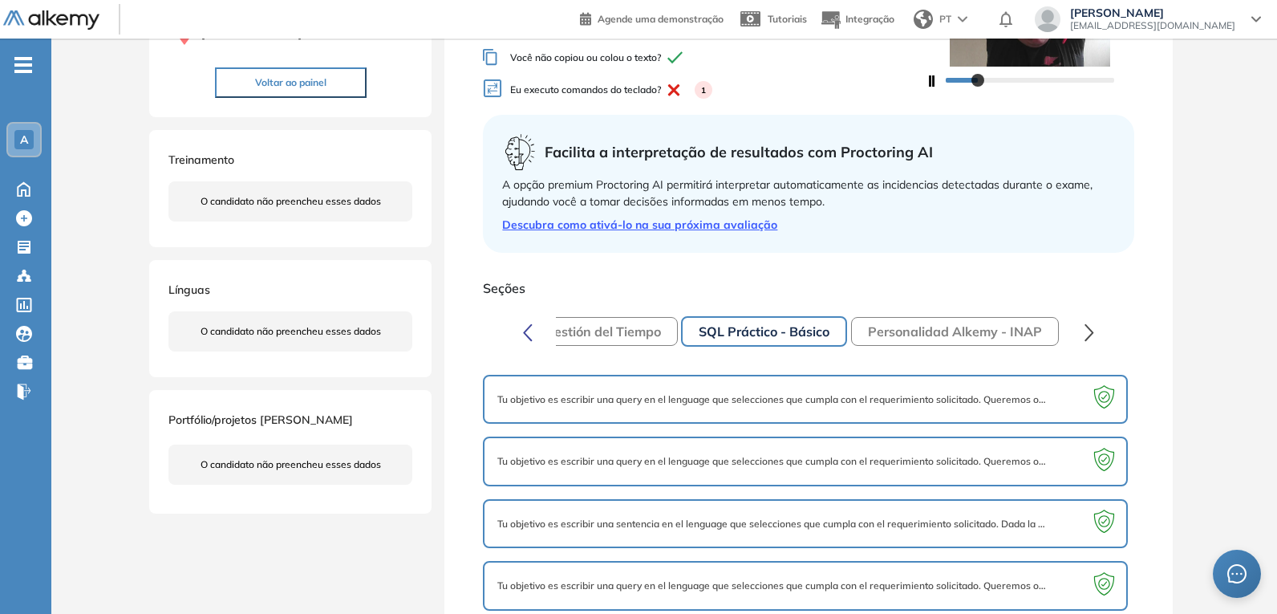
scroll to position [222, 0]
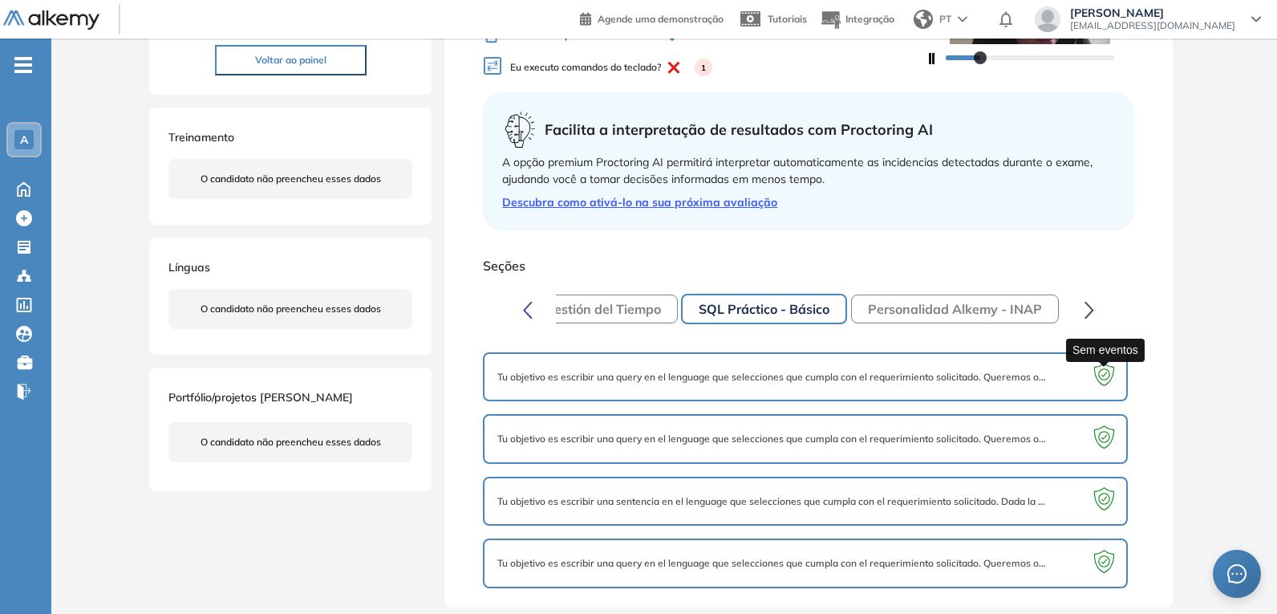
click at [1105, 373] on icon at bounding box center [1104, 374] width 6 height 5
click at [1109, 440] on icon at bounding box center [1103, 436] width 11 height 11
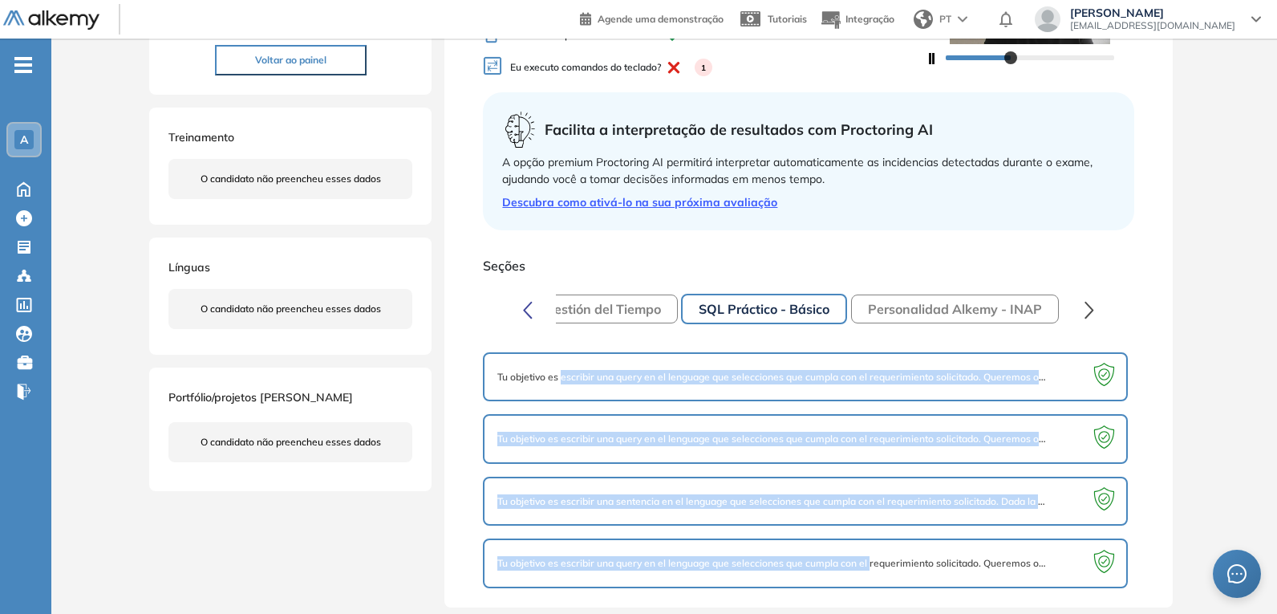
drag, startPoint x: 564, startPoint y: 369, endPoint x: 877, endPoint y: 579, distance: 376.9
click at [873, 587] on div "Tu objetivo es escribir una query en el lenguage que selecciones que cumpla con…" at bounding box center [808, 463] width 651 height 249
click at [533, 311] on button "button" at bounding box center [528, 309] width 30 height 32
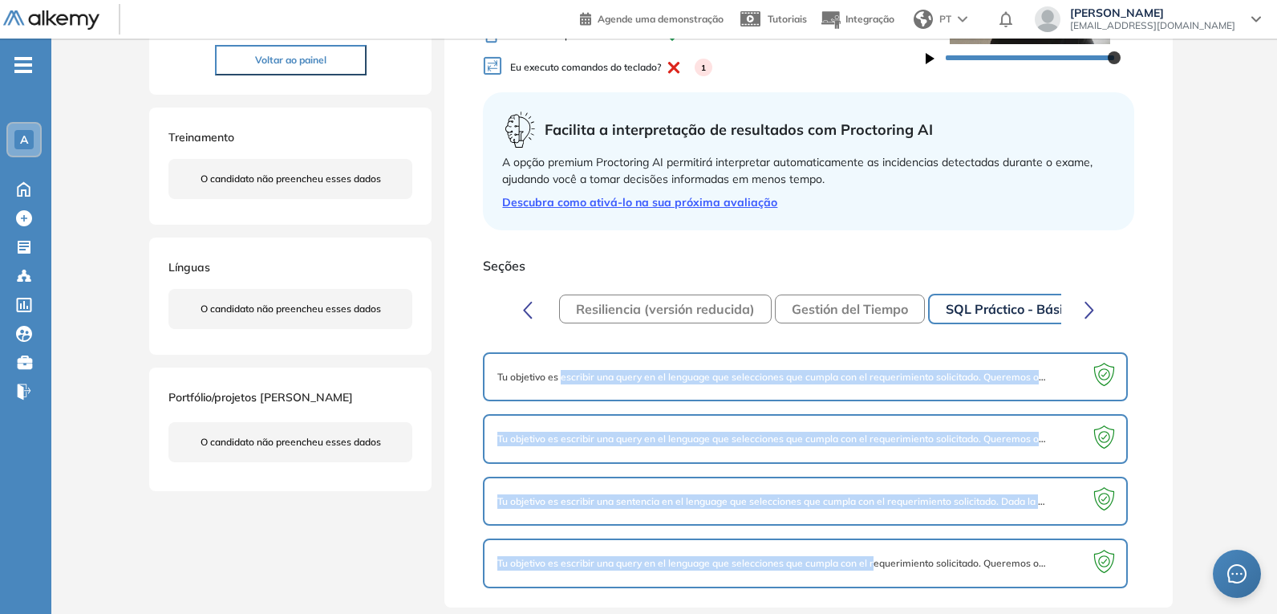
scroll to position [0, 150]
click at [22, 275] on icon at bounding box center [24, 275] width 5 height 3
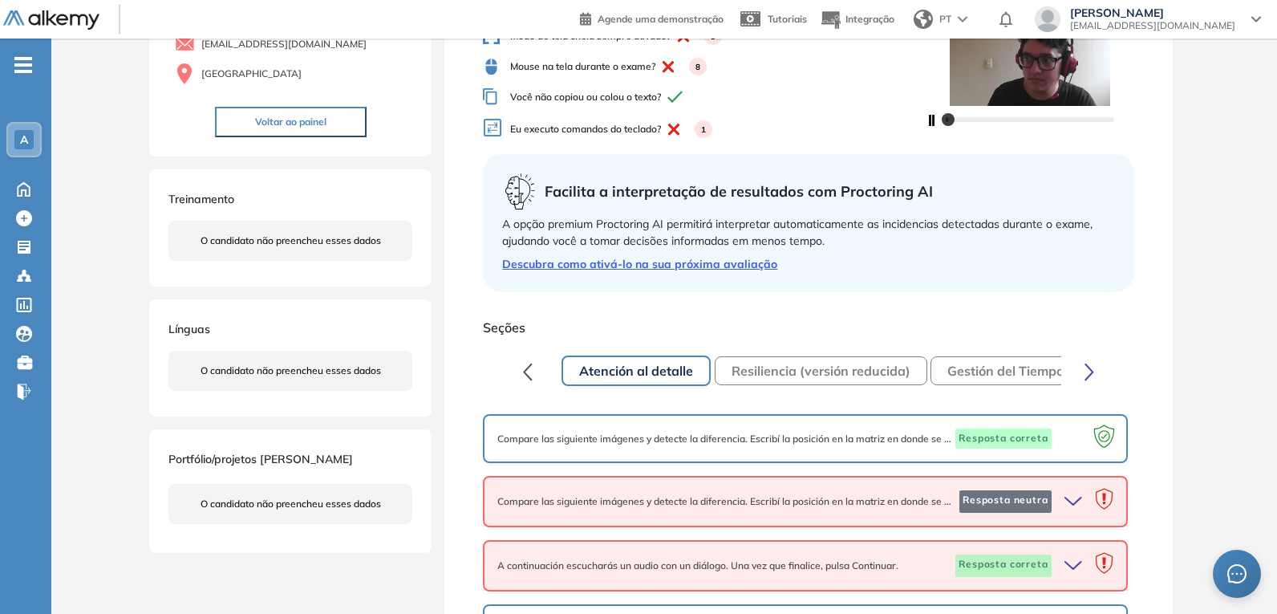
scroll to position [241, 0]
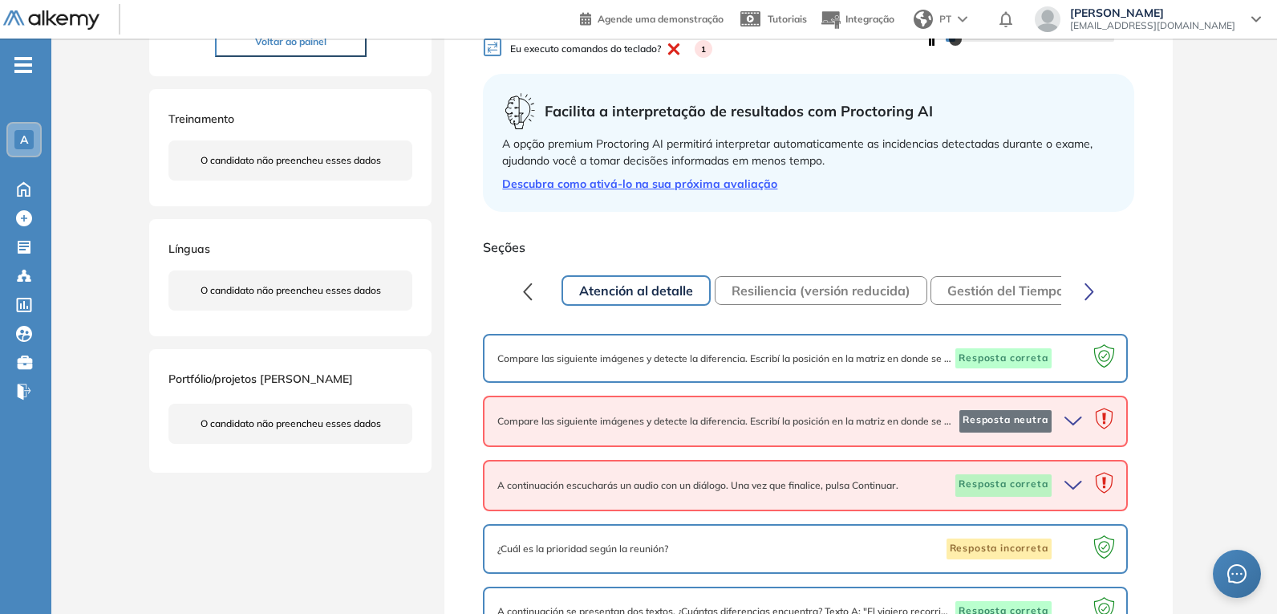
click at [1089, 296] on icon "button" at bounding box center [1089, 290] width 7 height 15
click at [525, 290] on icon "button" at bounding box center [527, 290] width 7 height 15
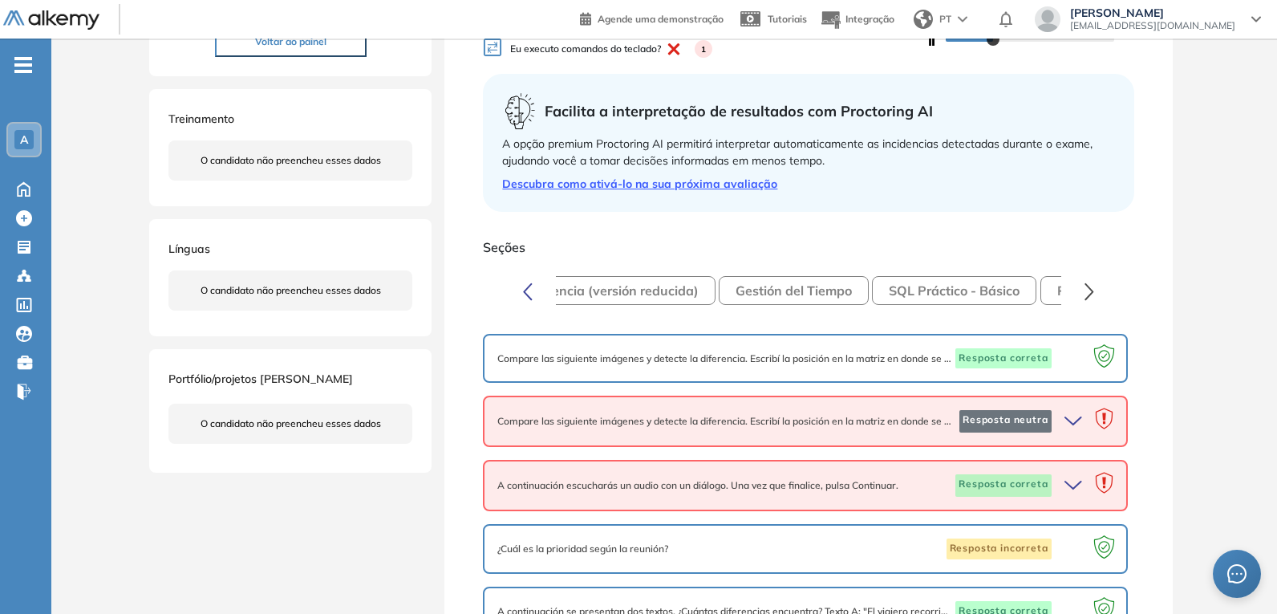
click at [525, 290] on icon "button" at bounding box center [527, 290] width 7 height 15
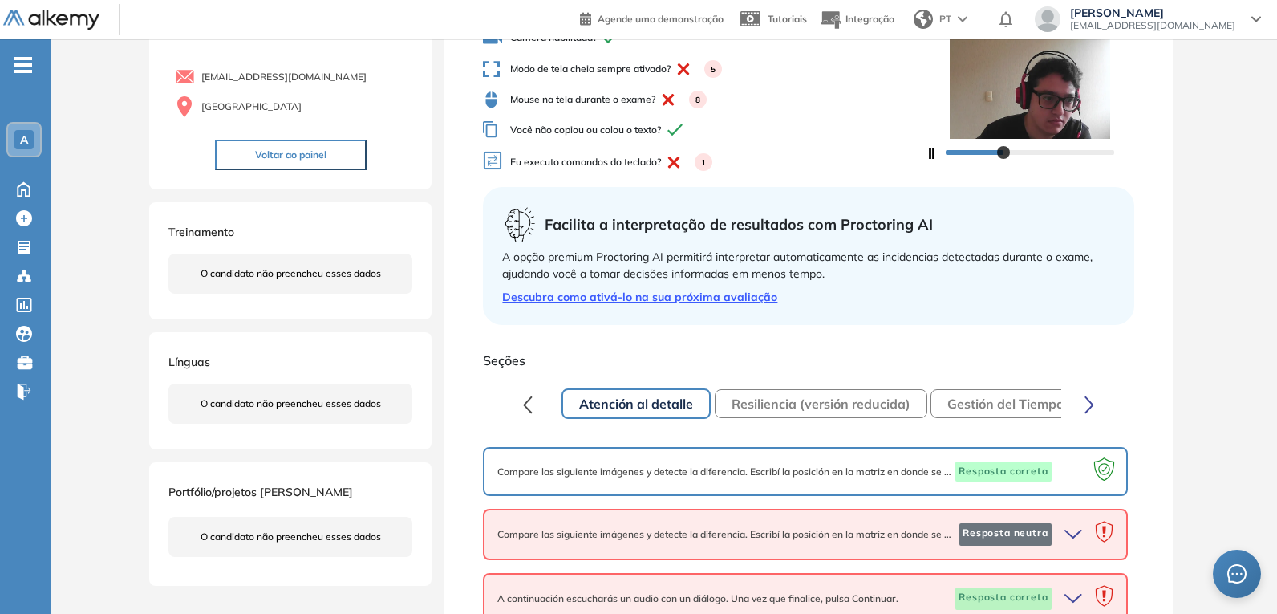
scroll to position [80, 0]
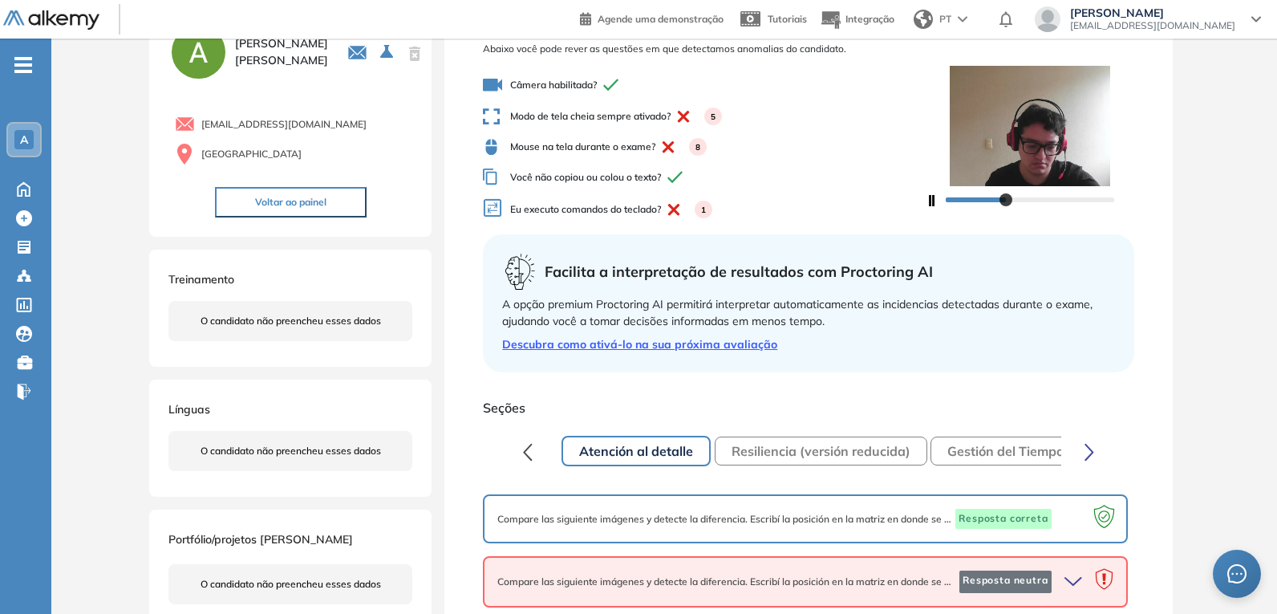
click at [1085, 449] on icon "button" at bounding box center [1090, 452] width 10 height 18
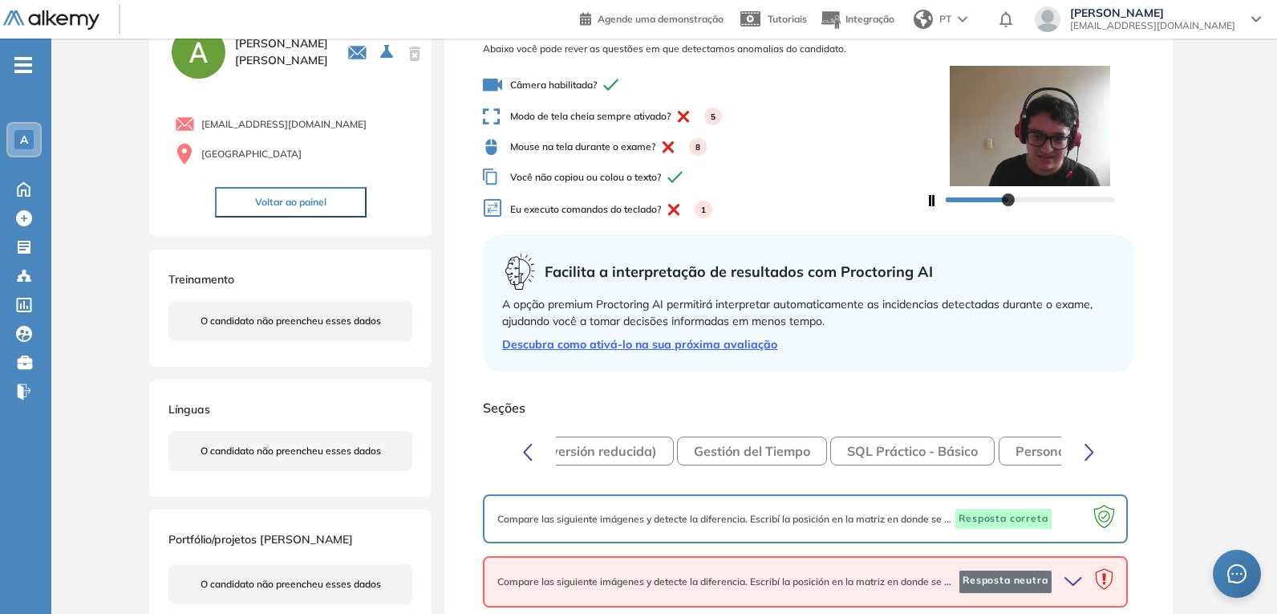
click at [1085, 449] on icon "button" at bounding box center [1090, 452] width 10 height 18
click at [1084, 444] on button "button" at bounding box center [1089, 451] width 30 height 32
click at [759, 457] on button "SQL Práctico - Básico" at bounding box center [765, 450] width 164 height 29
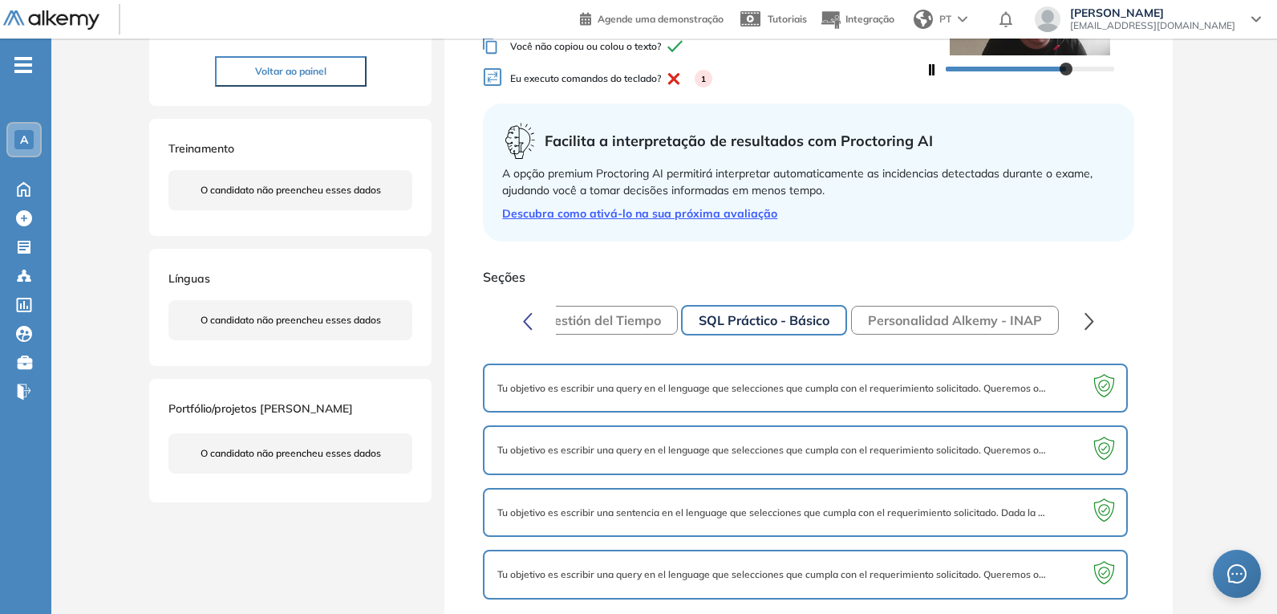
scroll to position [222, 0]
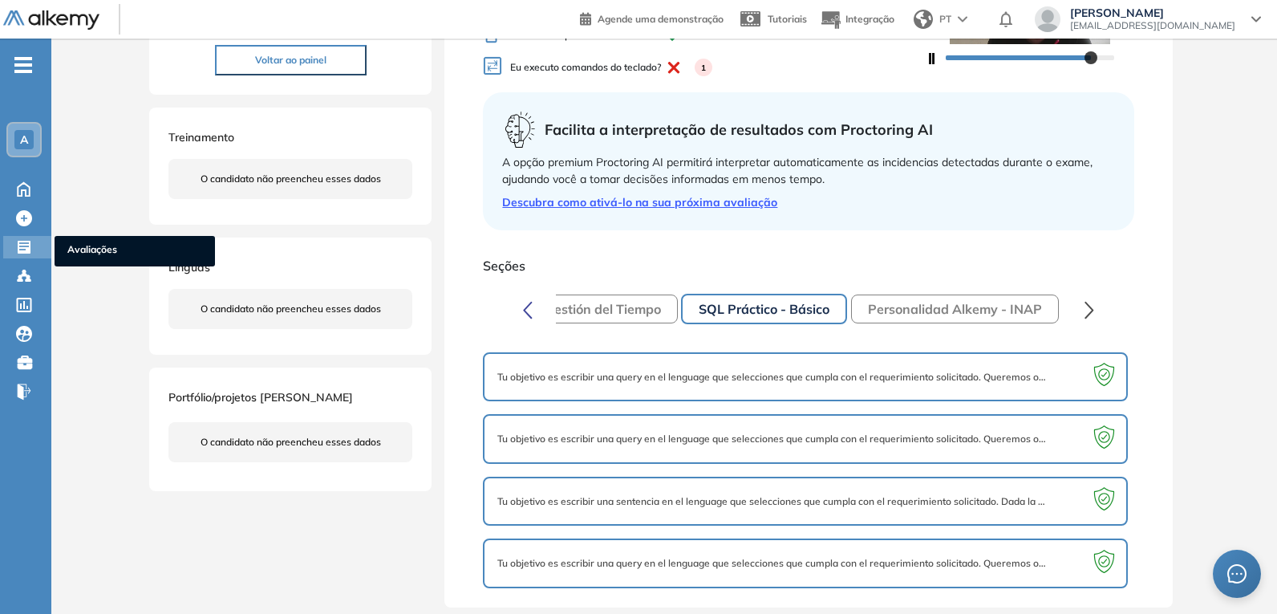
click at [22, 247] on icon at bounding box center [24, 247] width 13 height 13
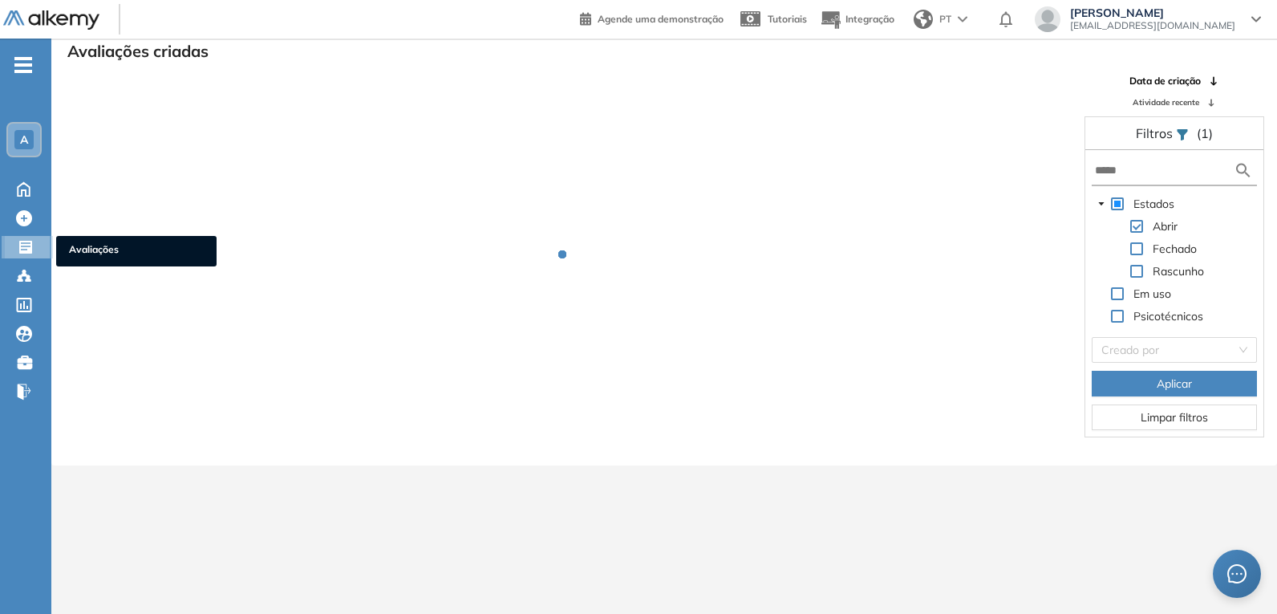
scroll to position [39, 0]
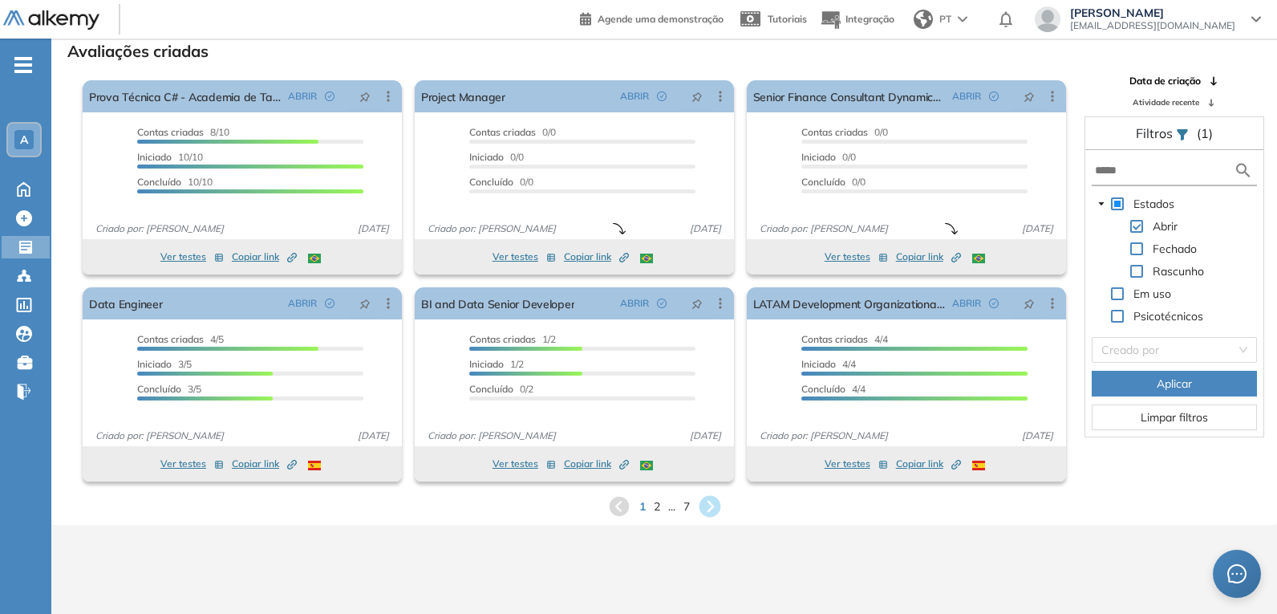
click at [711, 510] on icon at bounding box center [710, 507] width 22 height 22
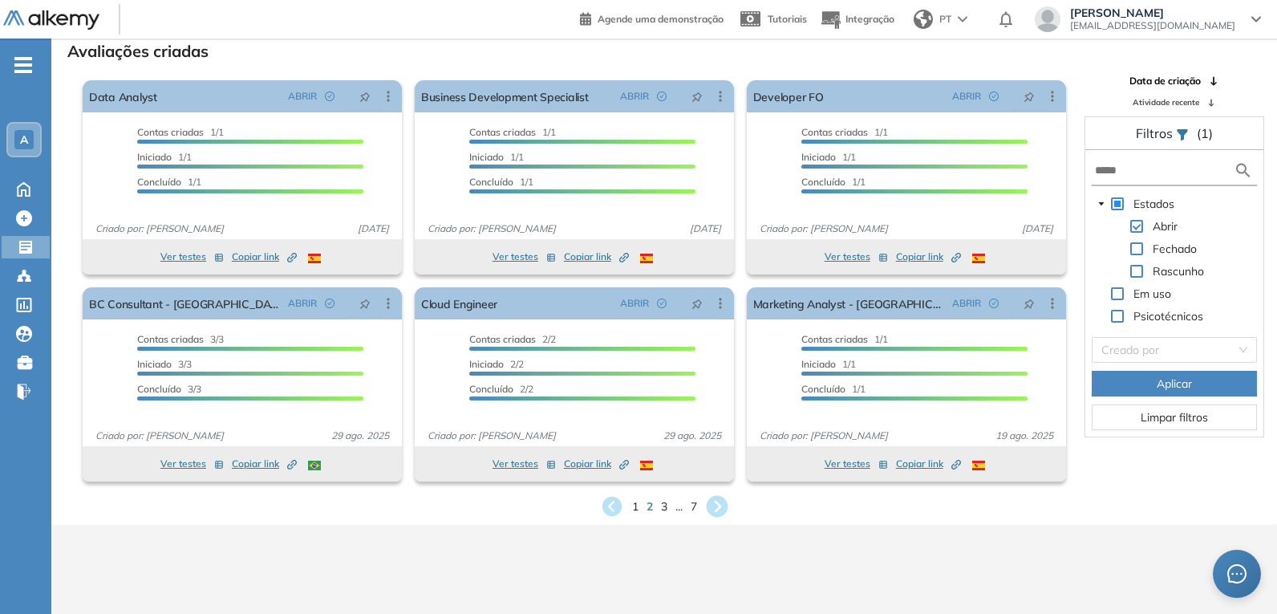
click at [721, 505] on icon at bounding box center [717, 506] width 26 height 26
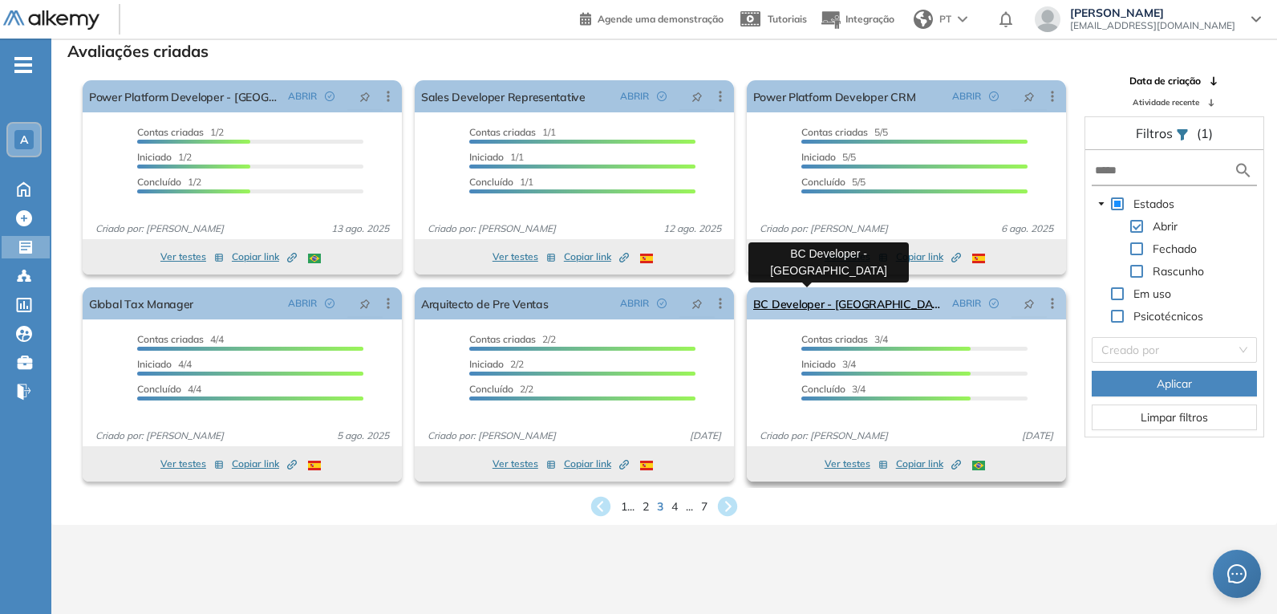
click at [790, 307] on link "BC Developer - Brasil" at bounding box center [849, 303] width 193 height 32
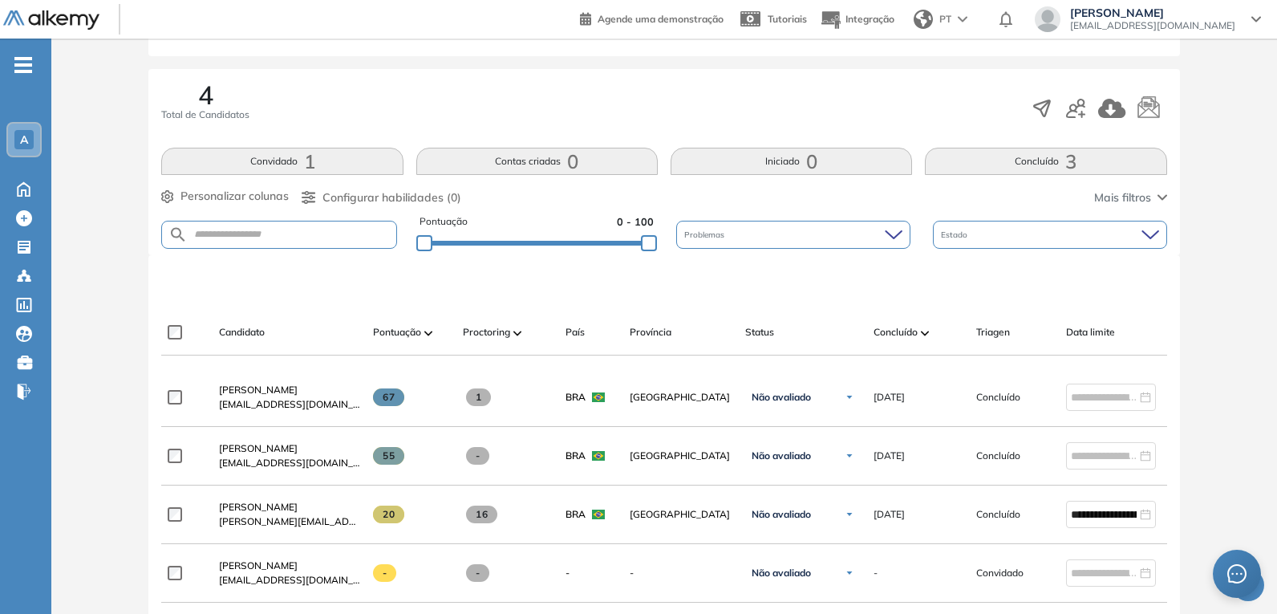
scroll to position [321, 0]
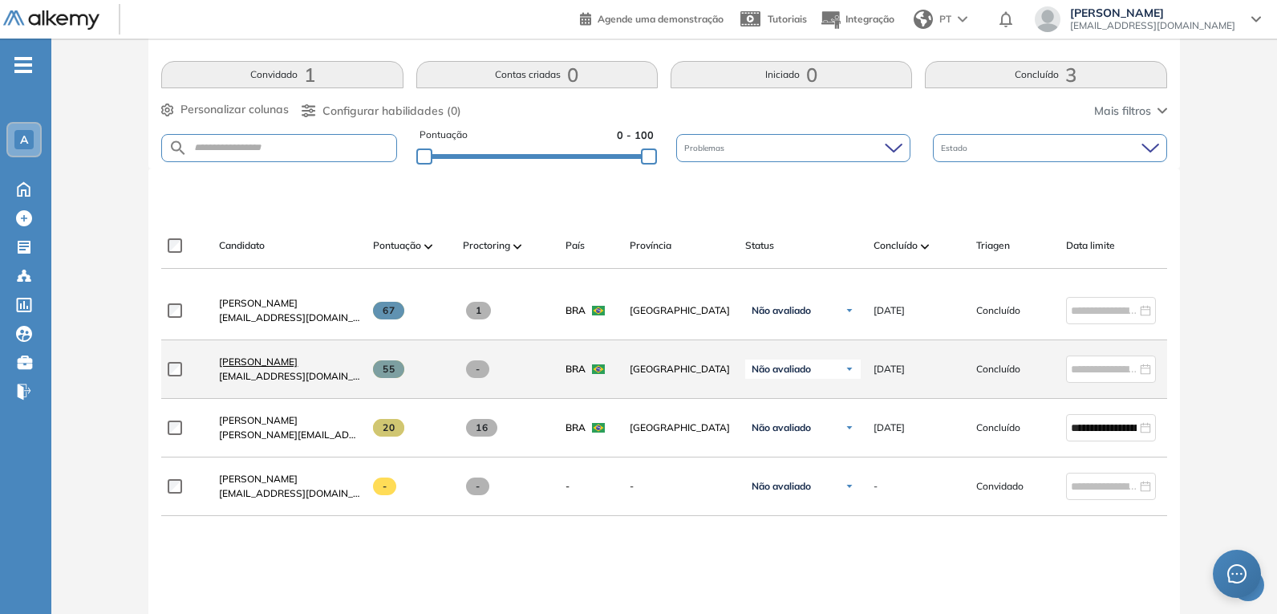
click at [245, 363] on span "Fabricio Azevedo" at bounding box center [258, 361] width 79 height 12
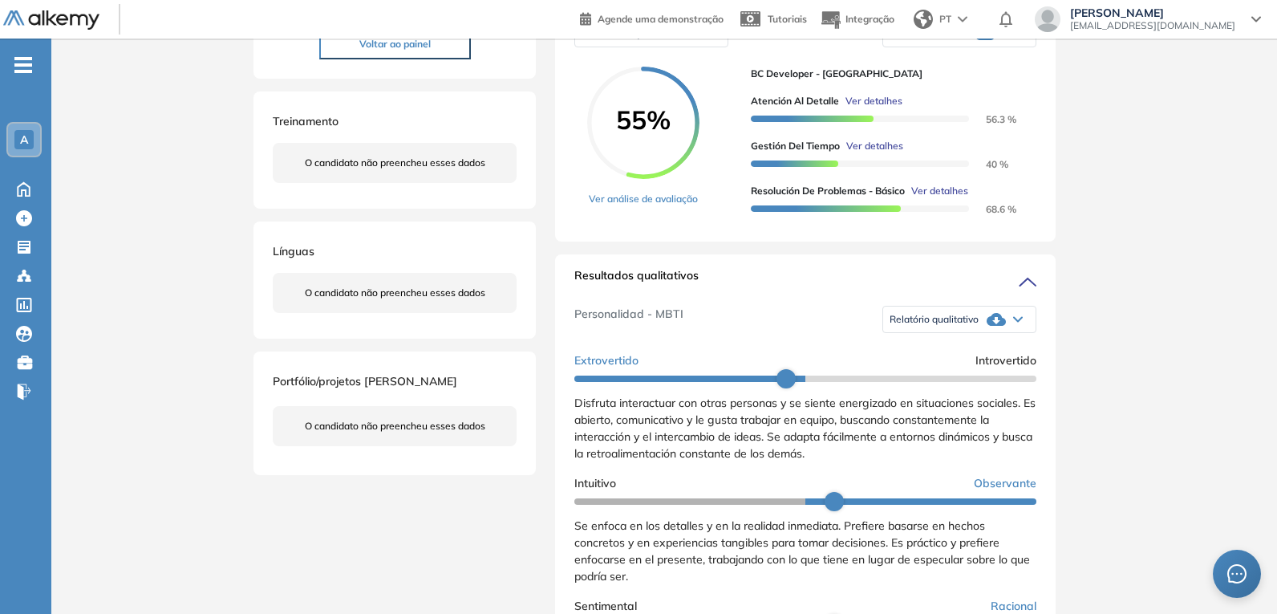
scroll to position [241, 0]
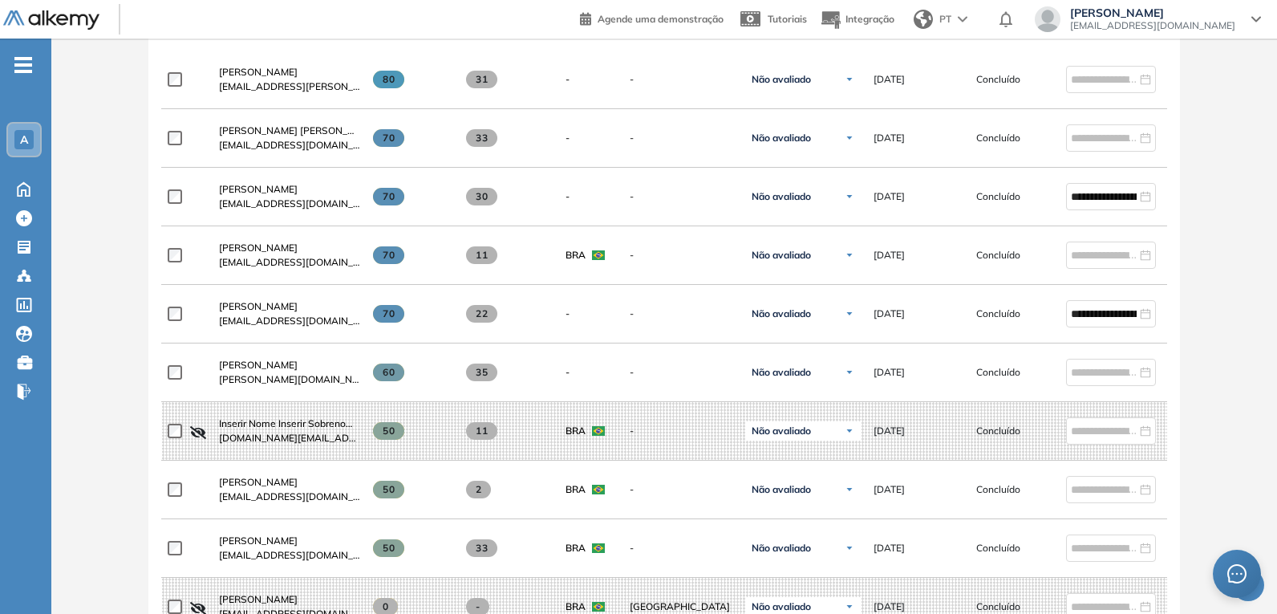
scroll to position [562, 0]
